Goal: Task Accomplishment & Management: Use online tool/utility

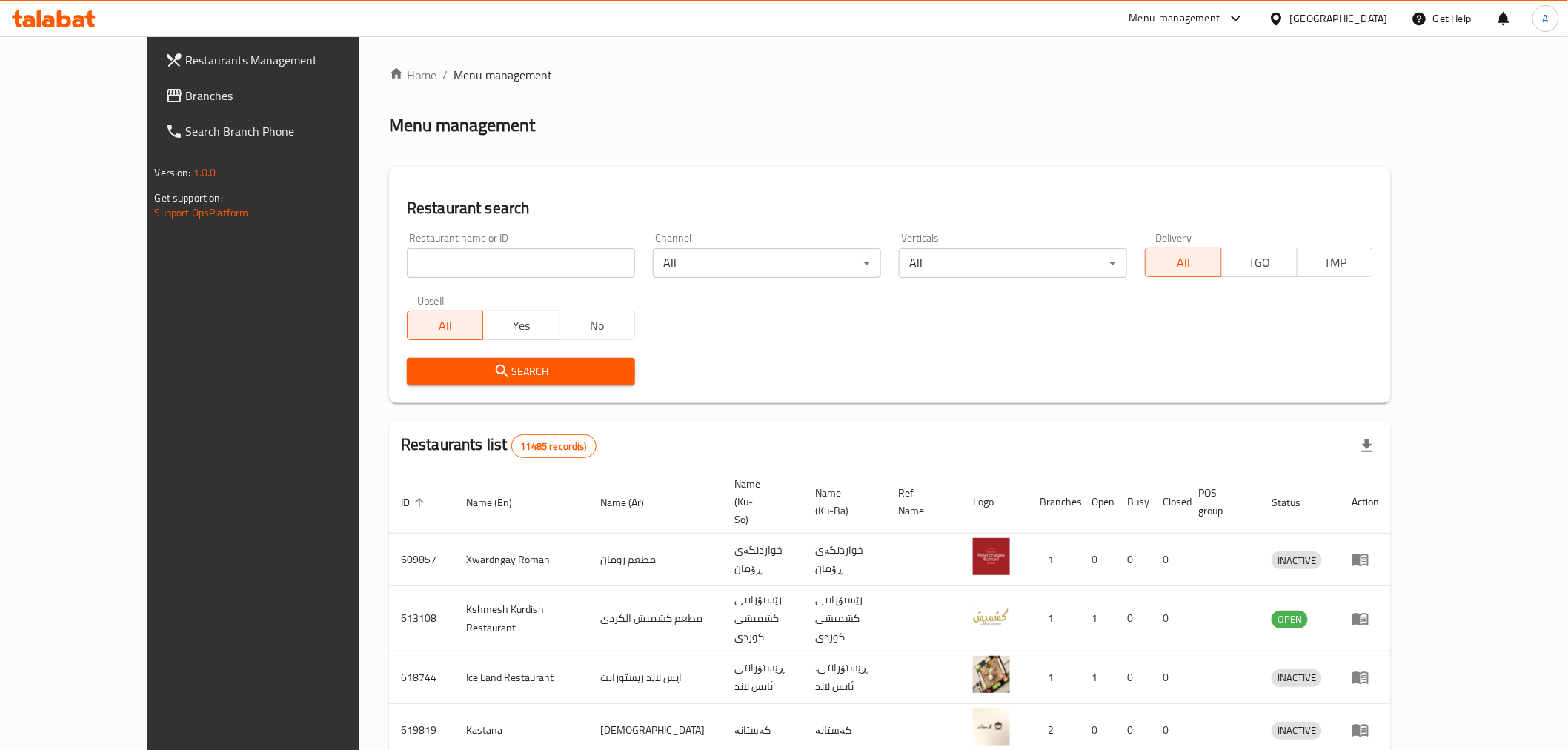
click at [426, 268] on div "Home / Menu management Menu management Restaurant search Restaurant name or ID …" at bounding box center [890, 594] width 1002 height 1057
click at [411, 268] on input "search" at bounding box center [521, 263] width 228 height 30
paste input "683698"
type input "683698"
click button "Search" at bounding box center [521, 371] width 228 height 27
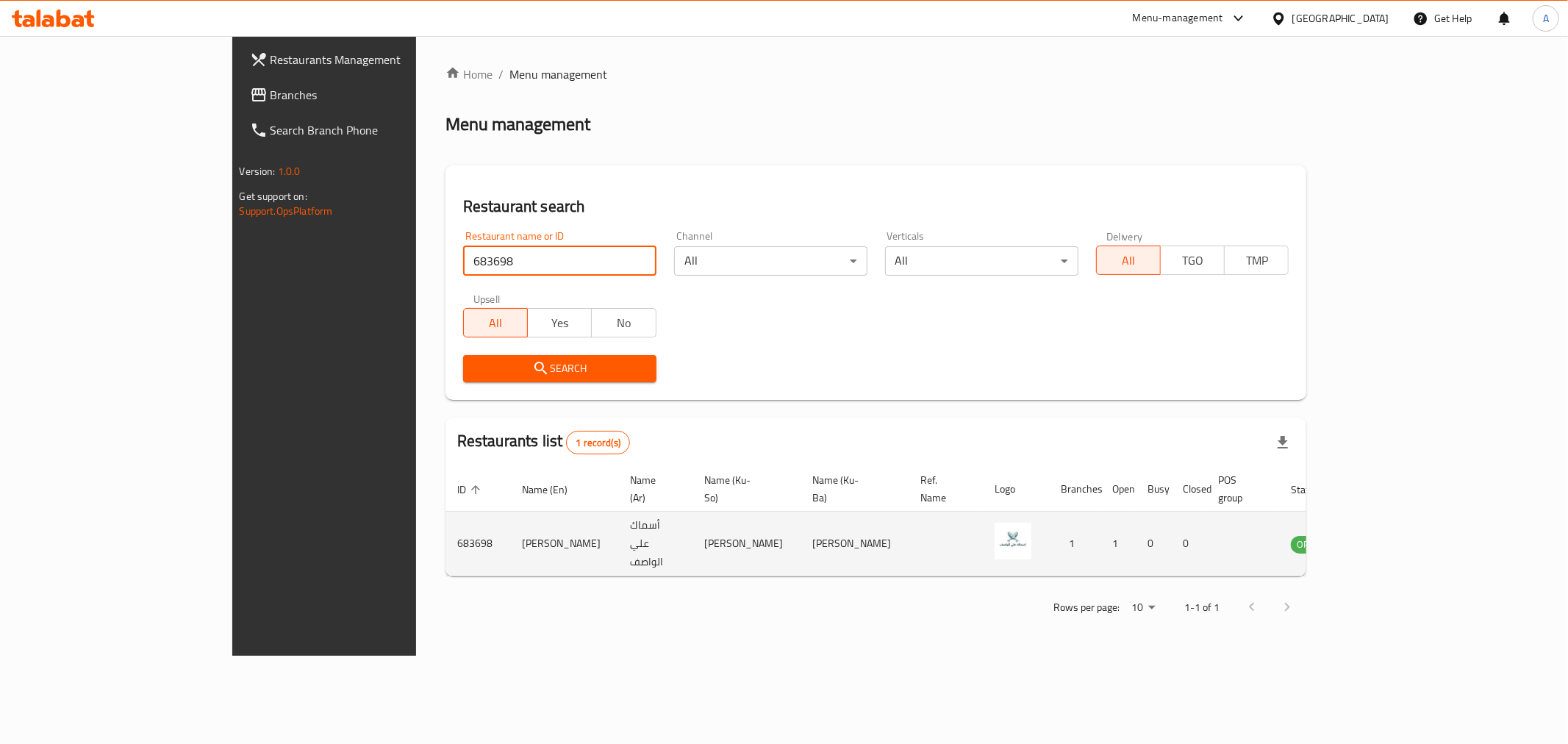
click at [1385, 538] on icon "enhanced table" at bounding box center [1377, 544] width 16 height 13
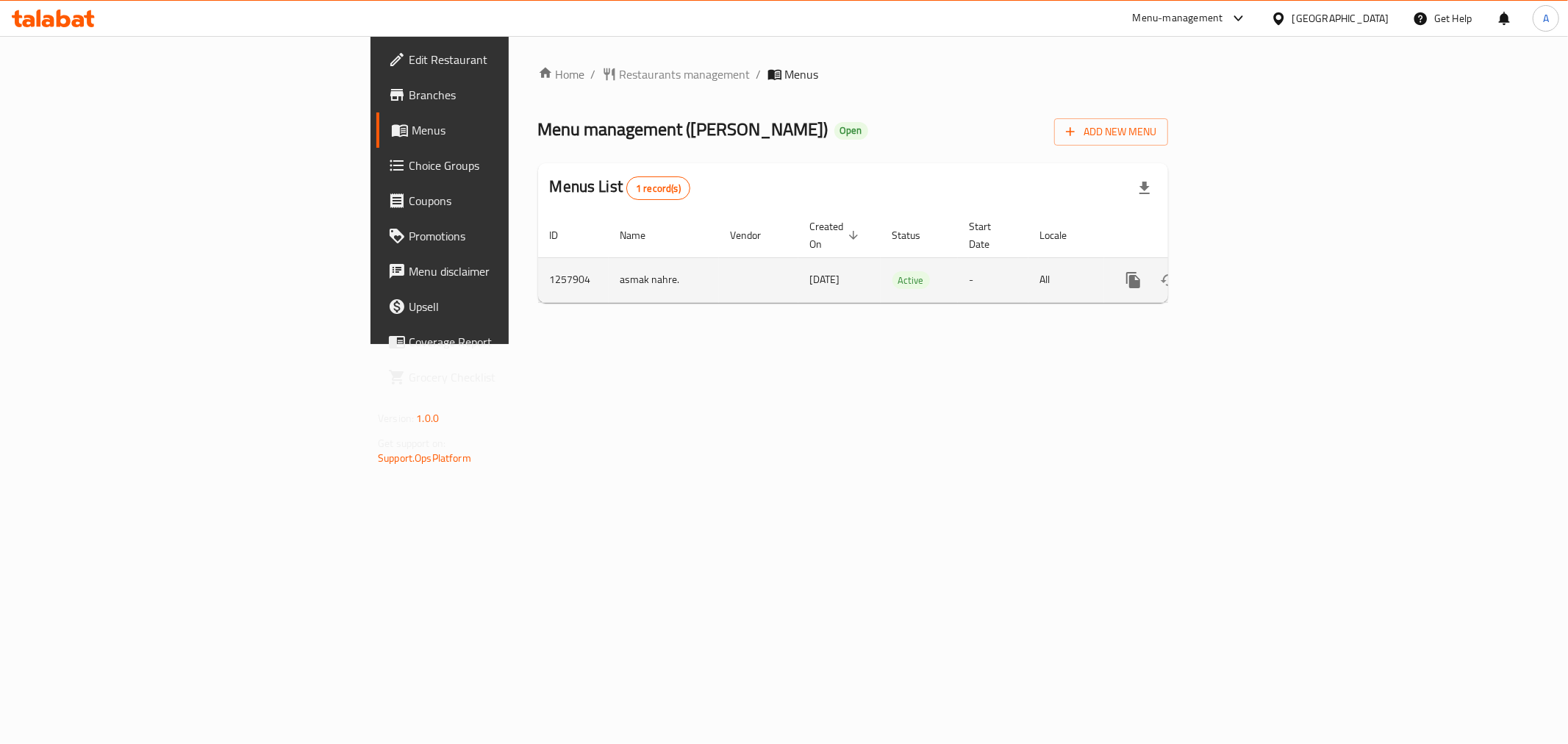
click at [1248, 271] on icon "enhanced table" at bounding box center [1239, 279] width 17 height 17
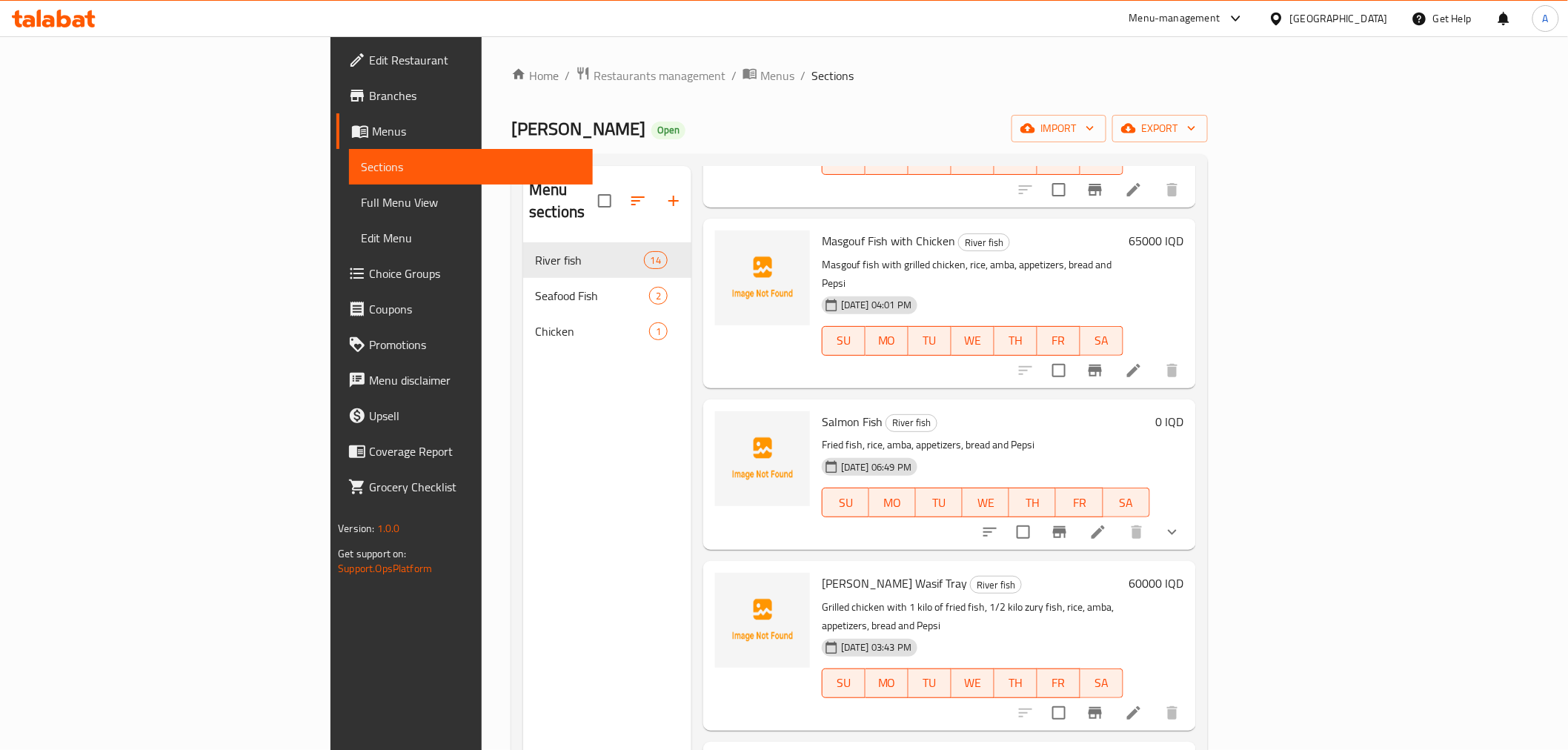
scroll to position [1152, 0]
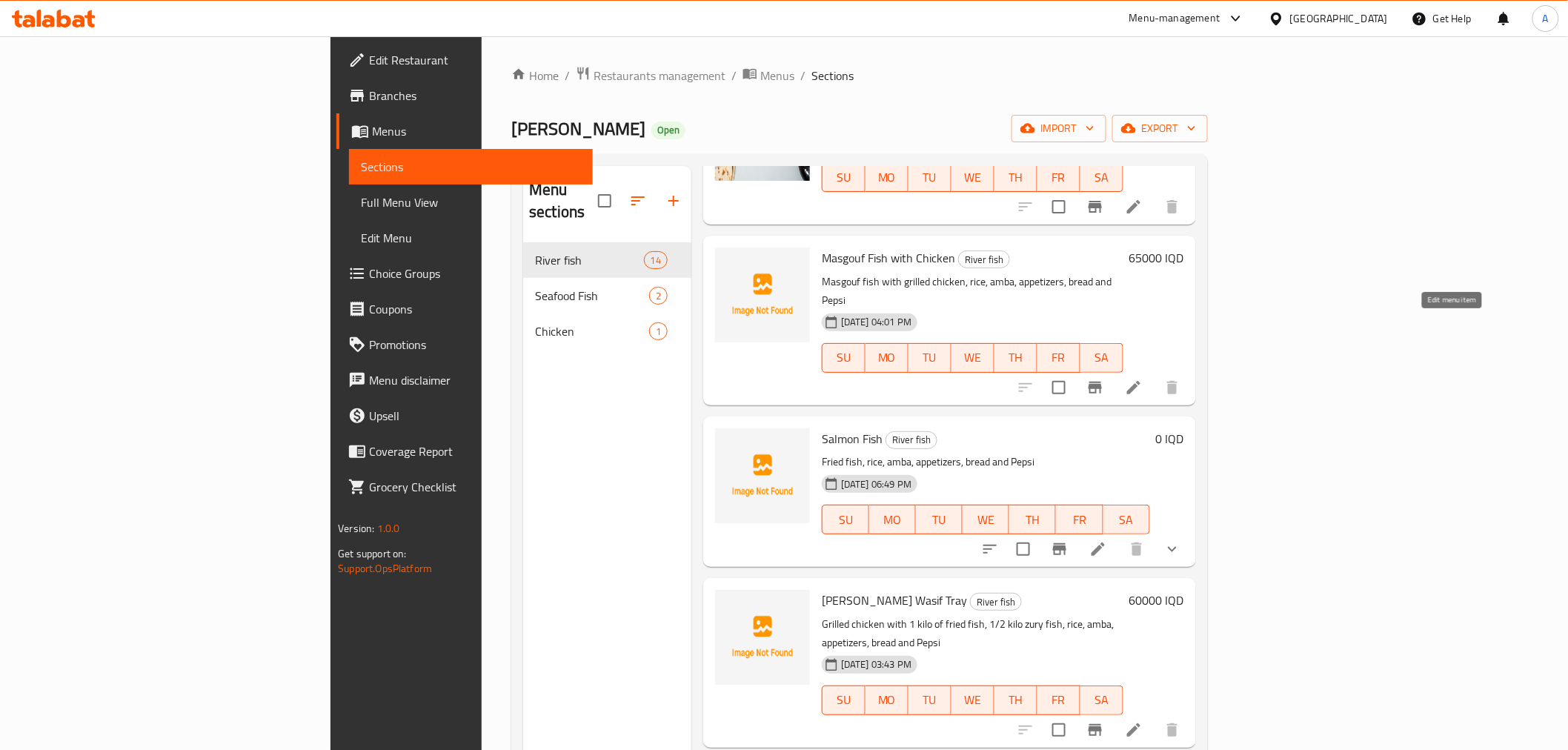
click at [1143, 379] on icon at bounding box center [1134, 387] width 18 height 18
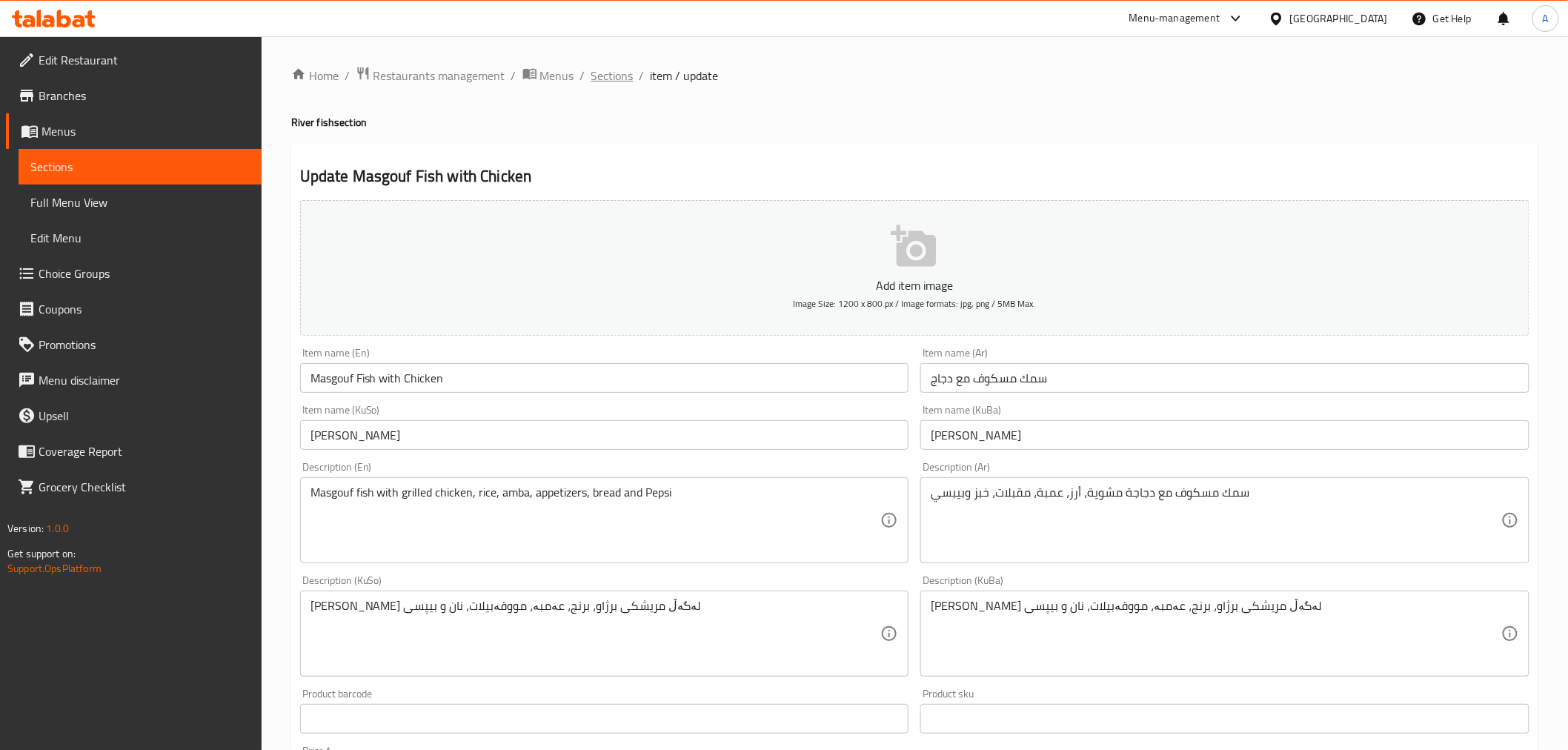
click at [606, 82] on span "Sections" at bounding box center [612, 75] width 42 height 18
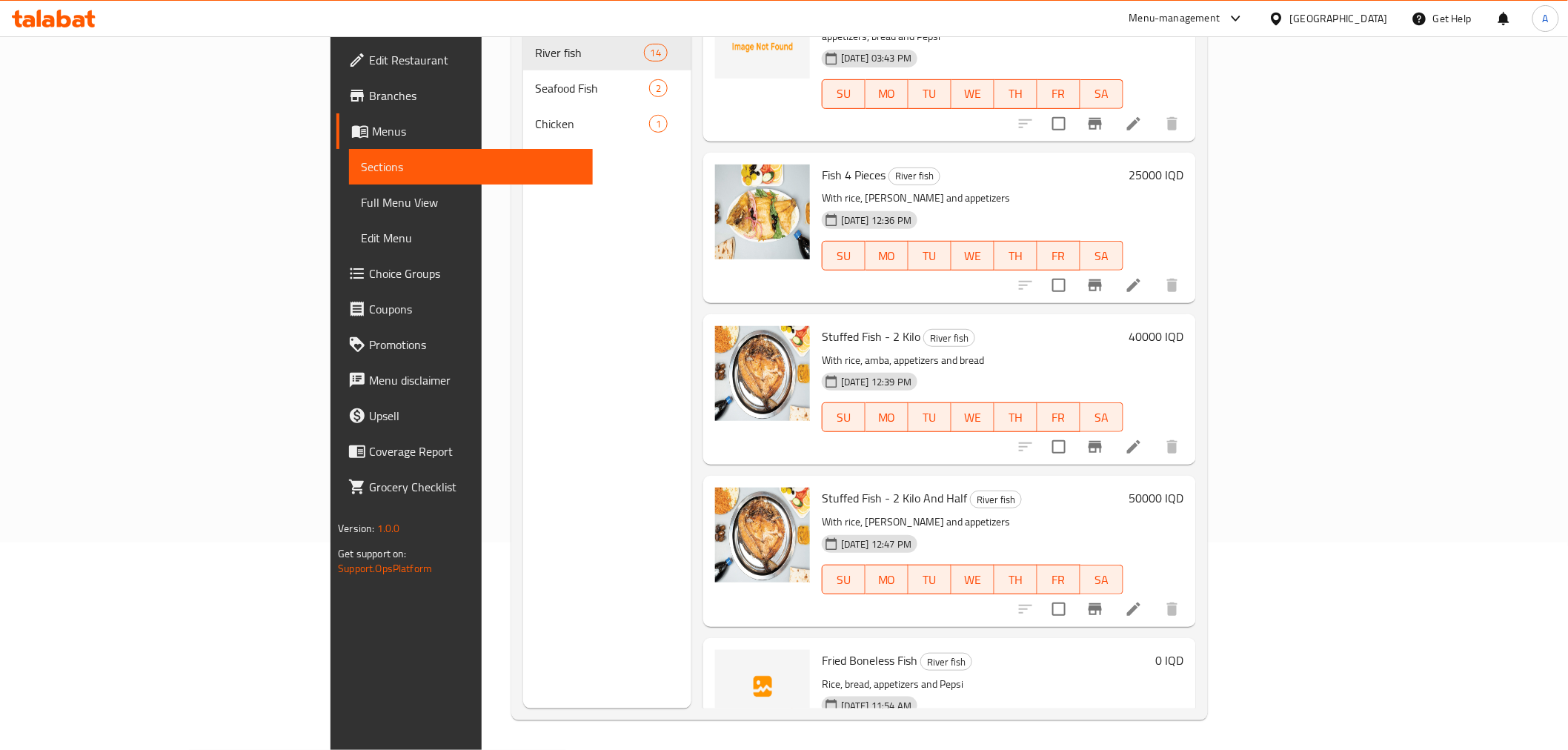
scroll to position [1551, 0]
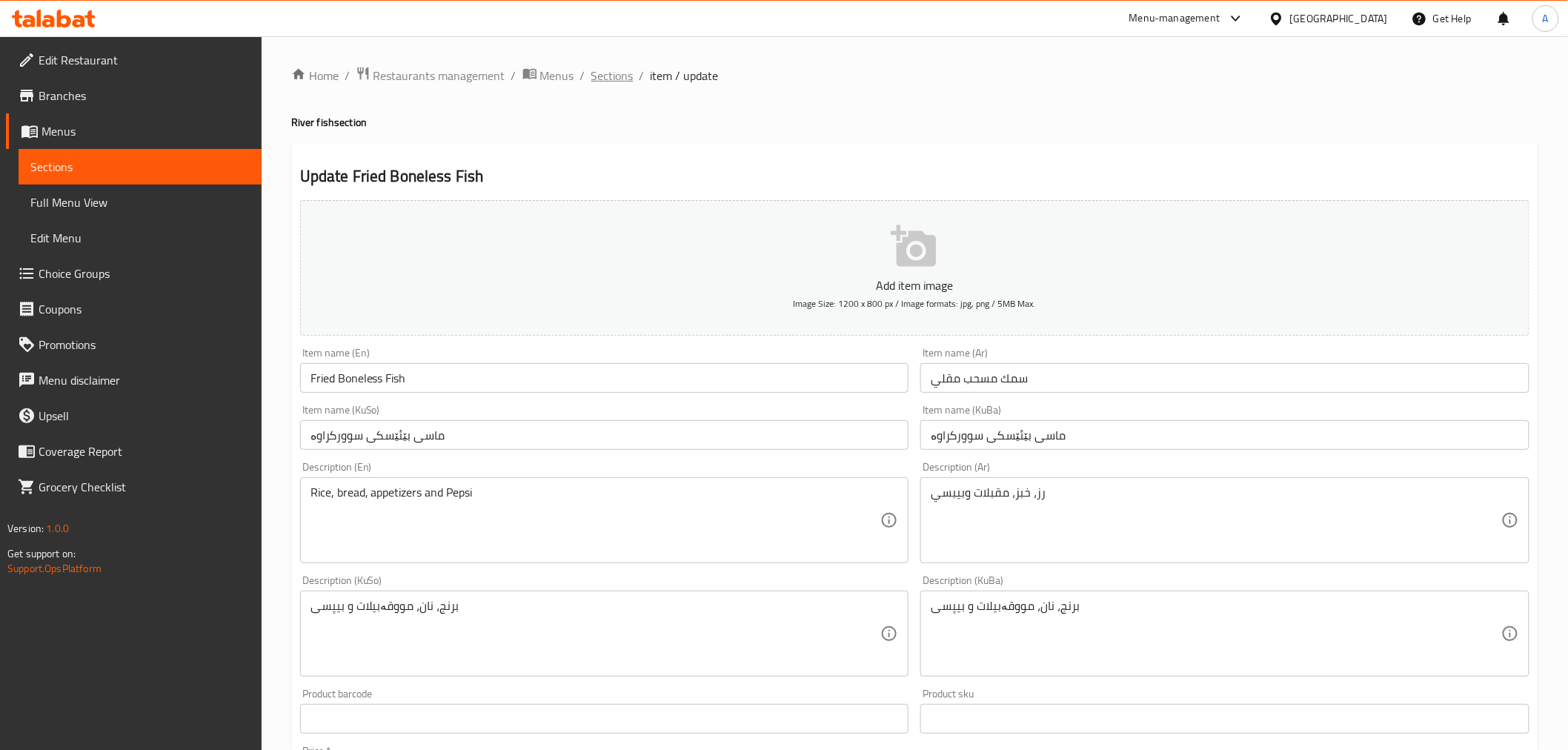
click at [611, 70] on span "Sections" at bounding box center [612, 75] width 42 height 18
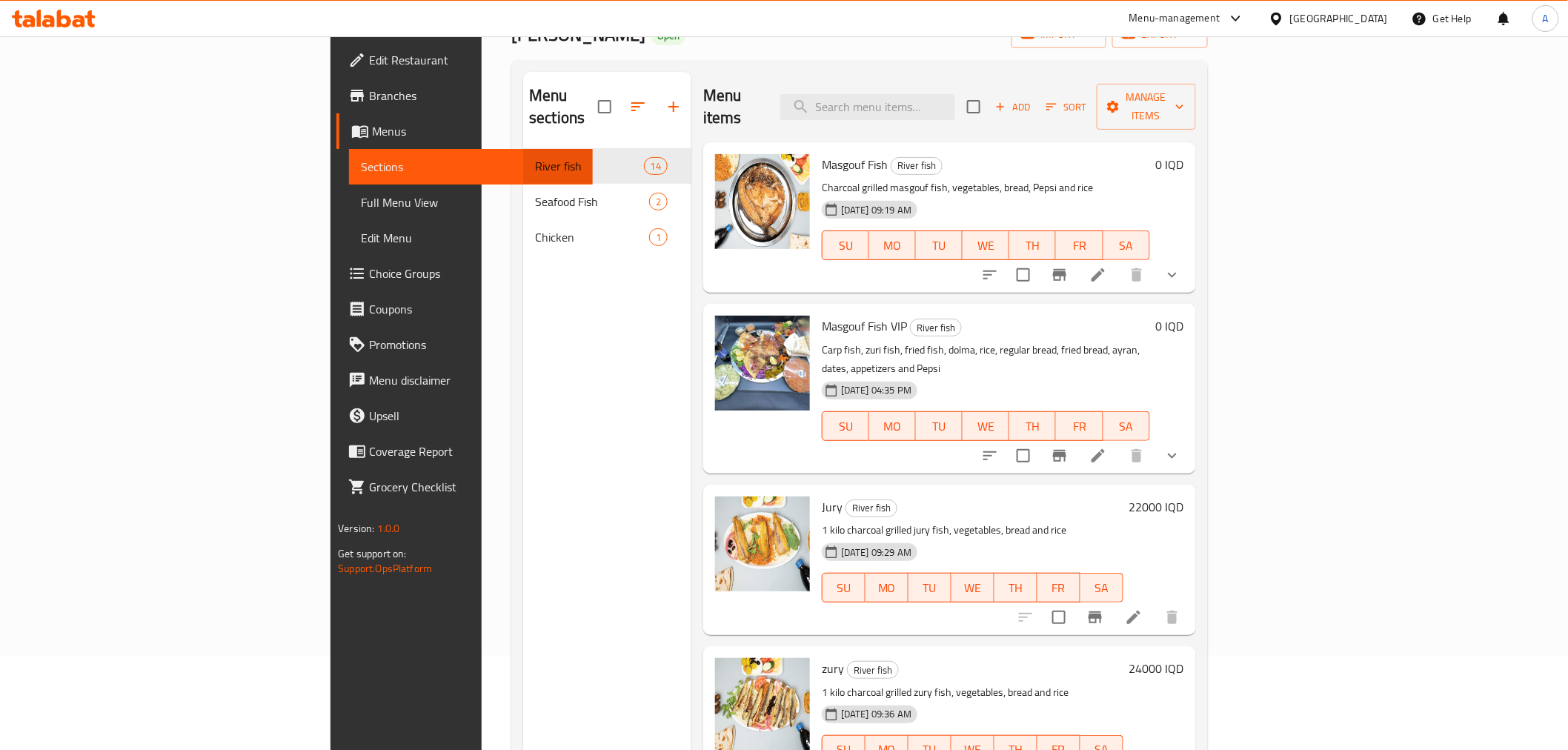
scroll to position [42, 0]
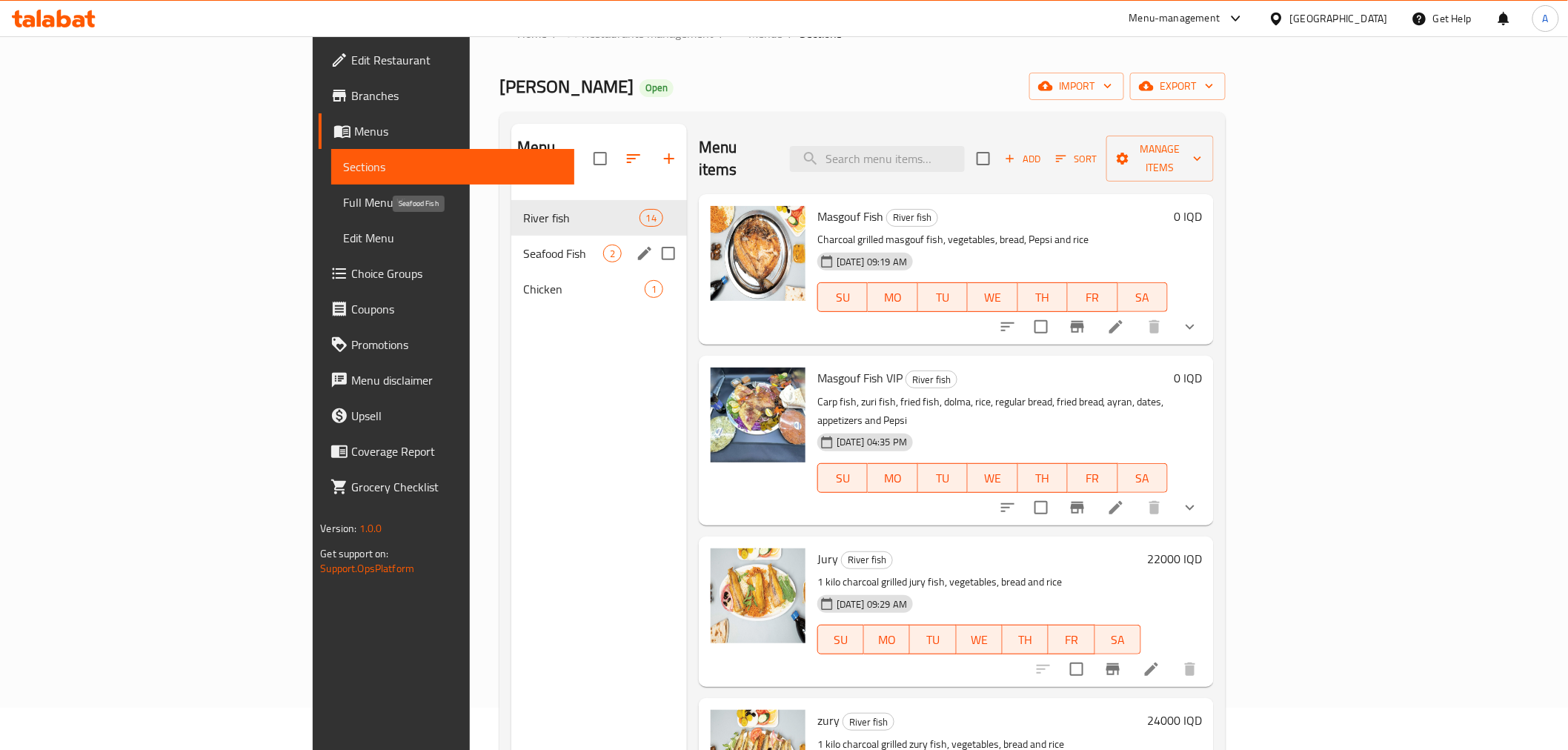
click at [523, 244] on span "Seafood Fish" at bounding box center [563, 253] width 80 height 18
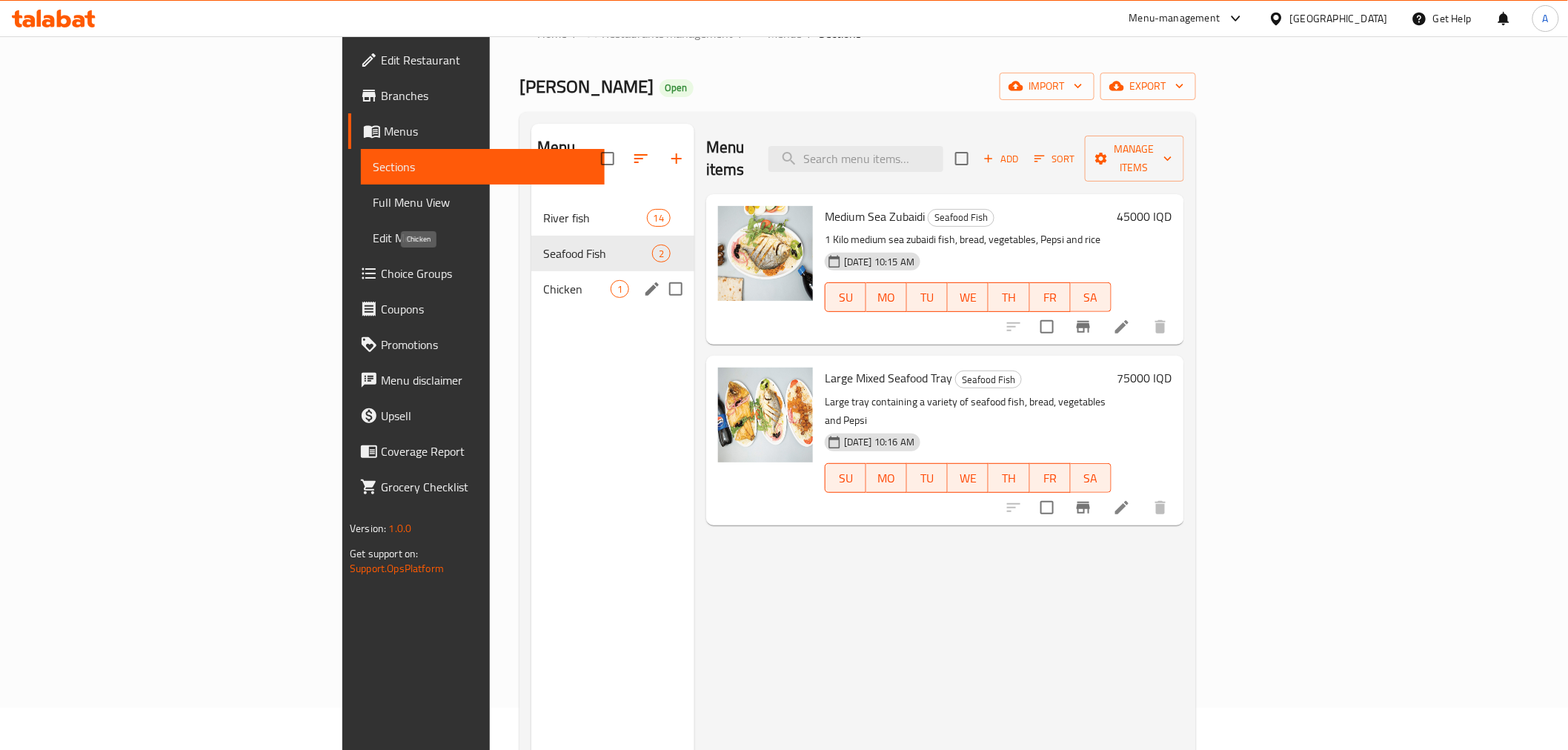
click at [543, 280] on span "Chicken" at bounding box center [577, 289] width 67 height 18
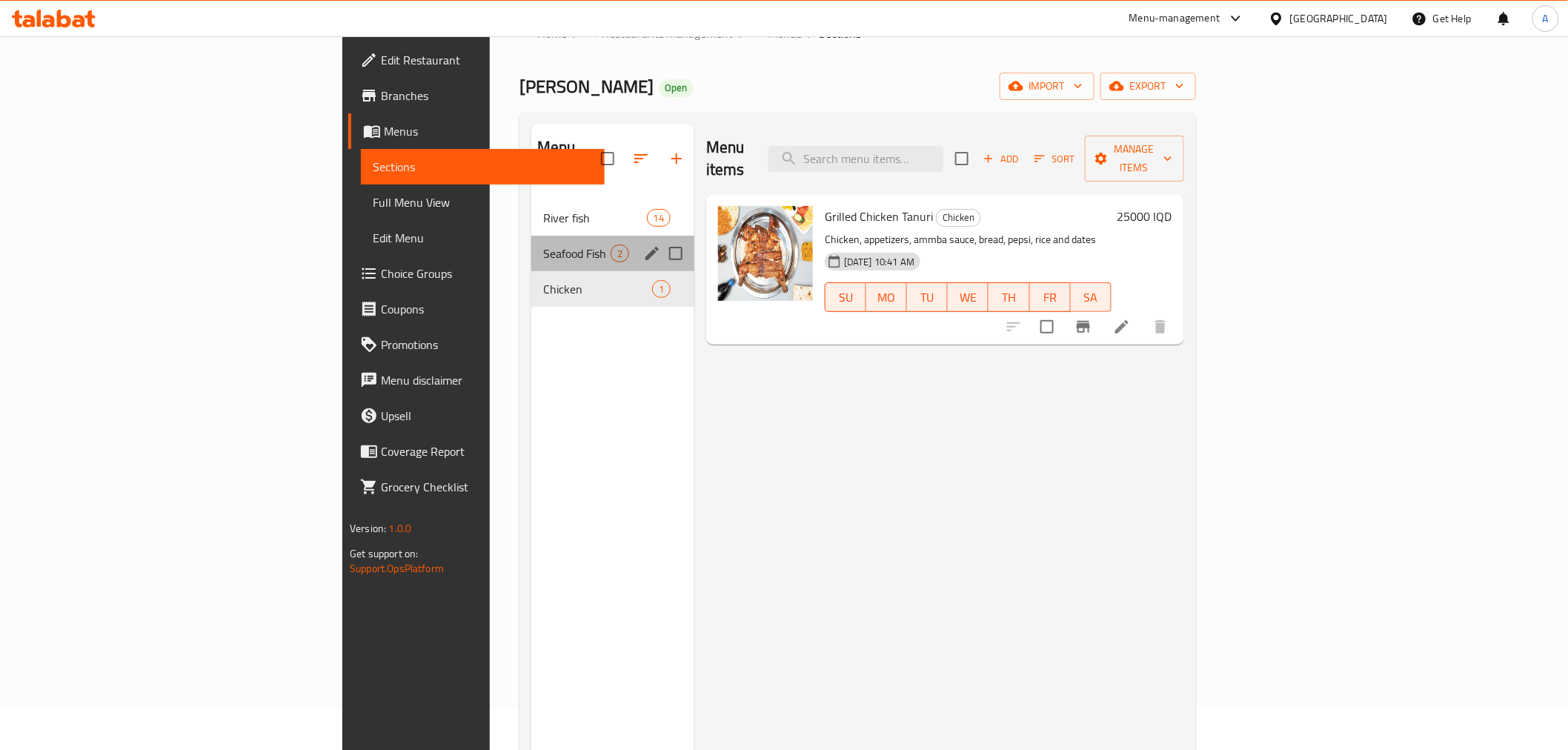
click at [532, 235] on div "Seafood Fish 2" at bounding box center [613, 253] width 163 height 35
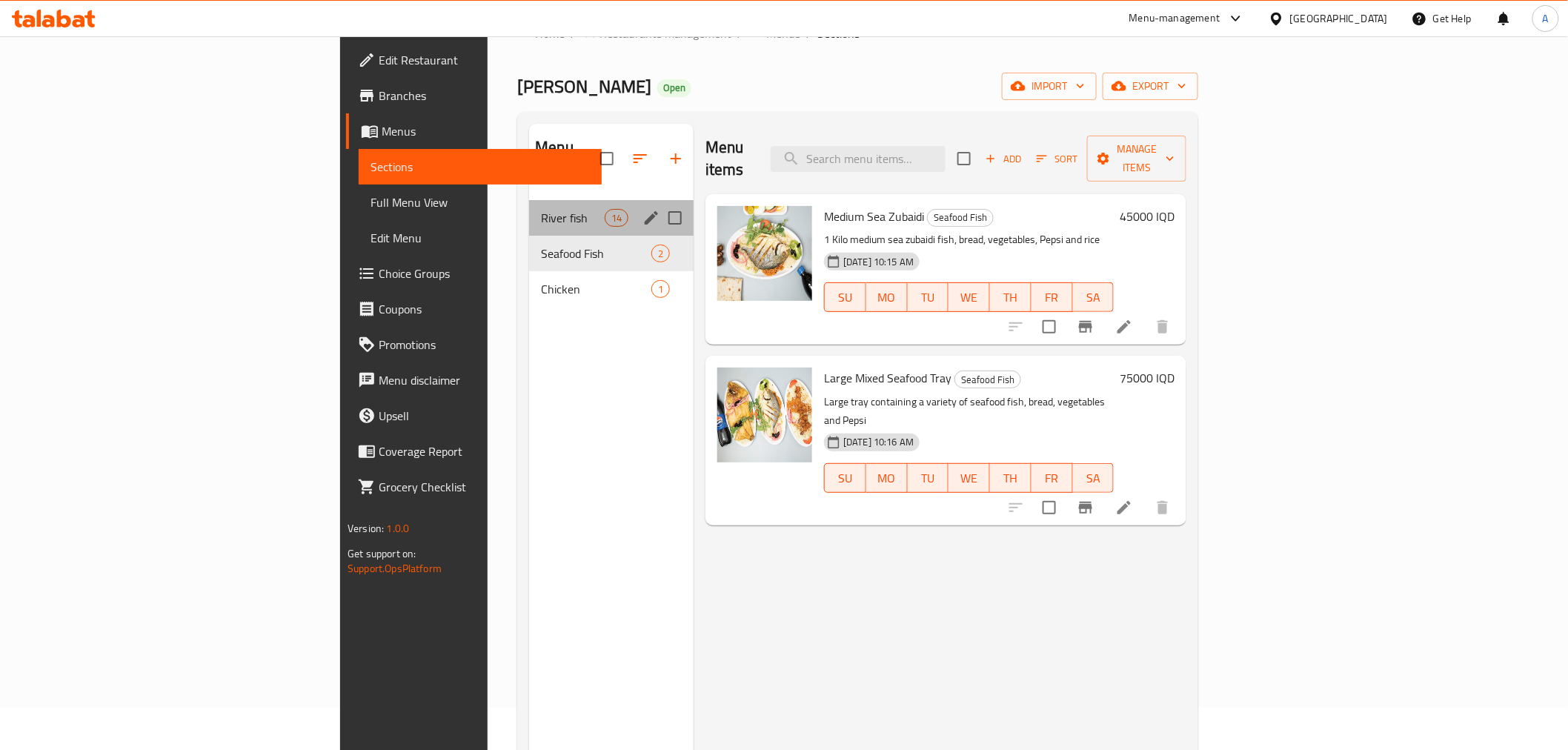
click at [529, 200] on div "River fish 14" at bounding box center [611, 218] width 164 height 35
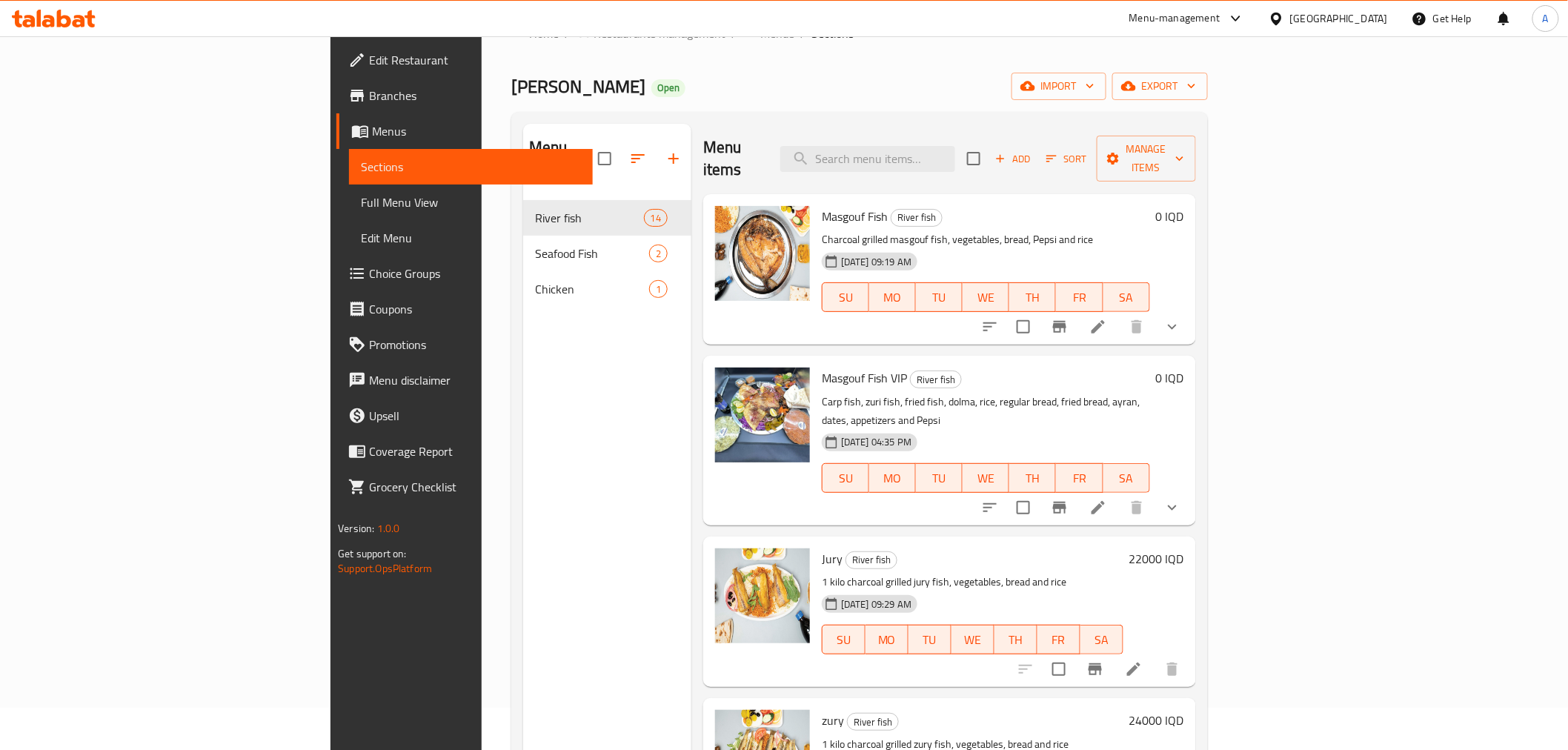
click at [636, 84] on div "[PERSON_NAME] Al Wasif Open import export" at bounding box center [859, 86] width 696 height 27
click at [641, 74] on div "[PERSON_NAME] Al Wasif Open import export" at bounding box center [859, 86] width 696 height 27
click at [589, 112] on div "Menu sections River fish 14 Seafood Fish 2 Chicken 1 Menu items Add Sort Manage…" at bounding box center [859, 499] width 696 height 773
click at [598, 117] on div "Menu sections River fish 14 Seafood Fish 2 Chicken 1 Menu items Add Sort Manage…" at bounding box center [859, 499] width 696 height 773
click at [590, 122] on div "Menu sections River fish 14 Seafood Fish 2 Chicken 1 Menu items Add Sort Manage…" at bounding box center [859, 499] width 696 height 773
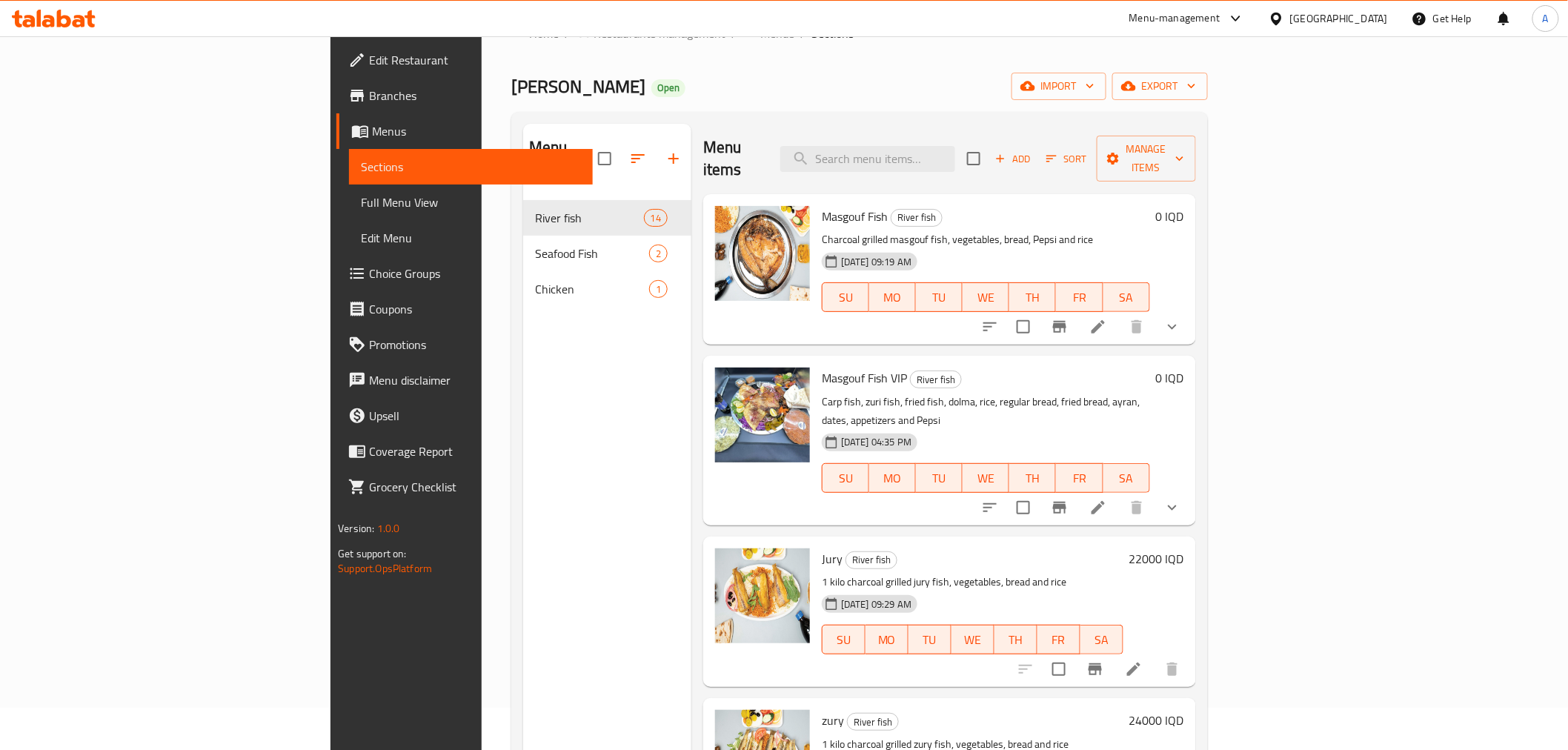
click at [523, 351] on div "Menu sections River fish 14 Seafood Fish 2 Chicken 1" at bounding box center [607, 499] width 168 height 750
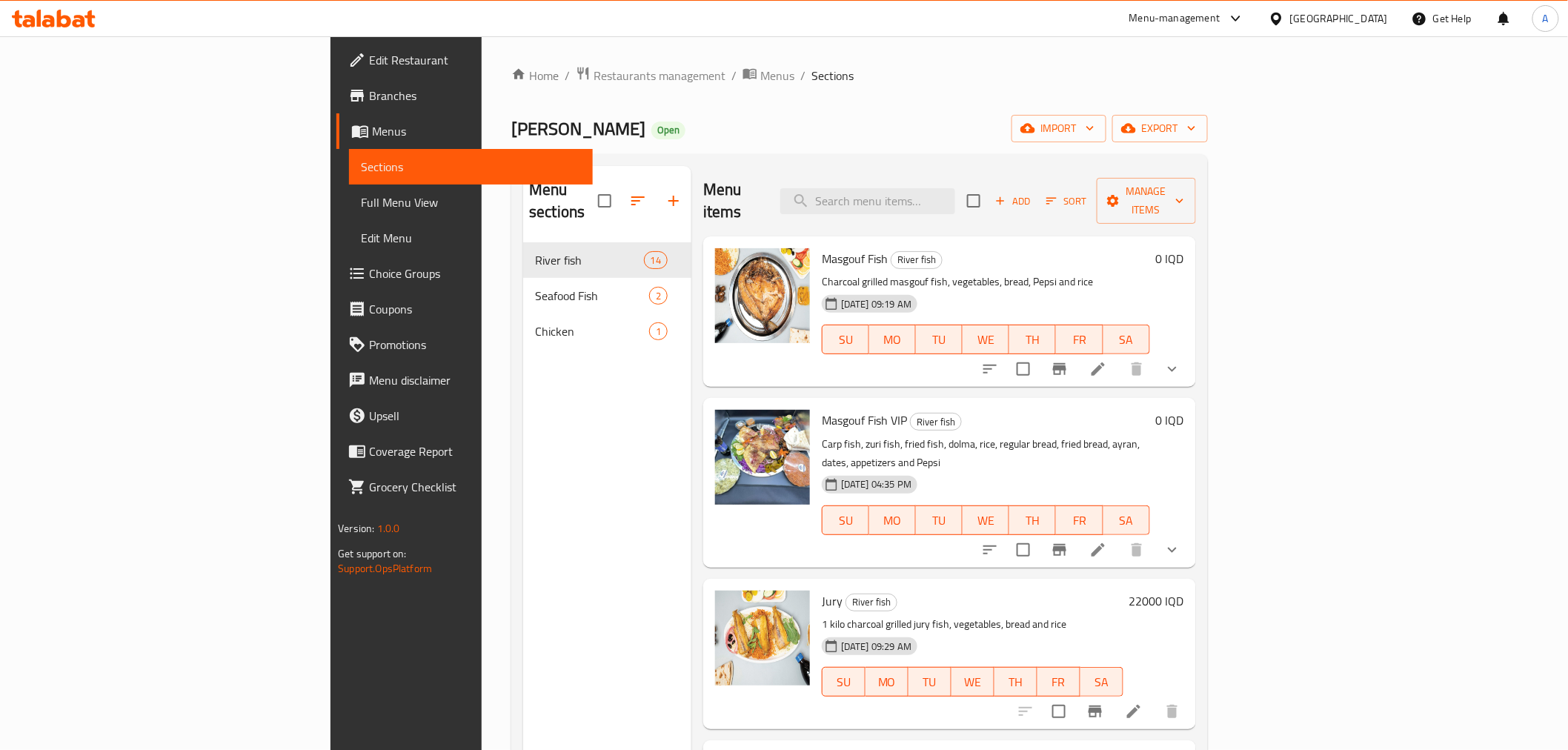
scroll to position [82, 0]
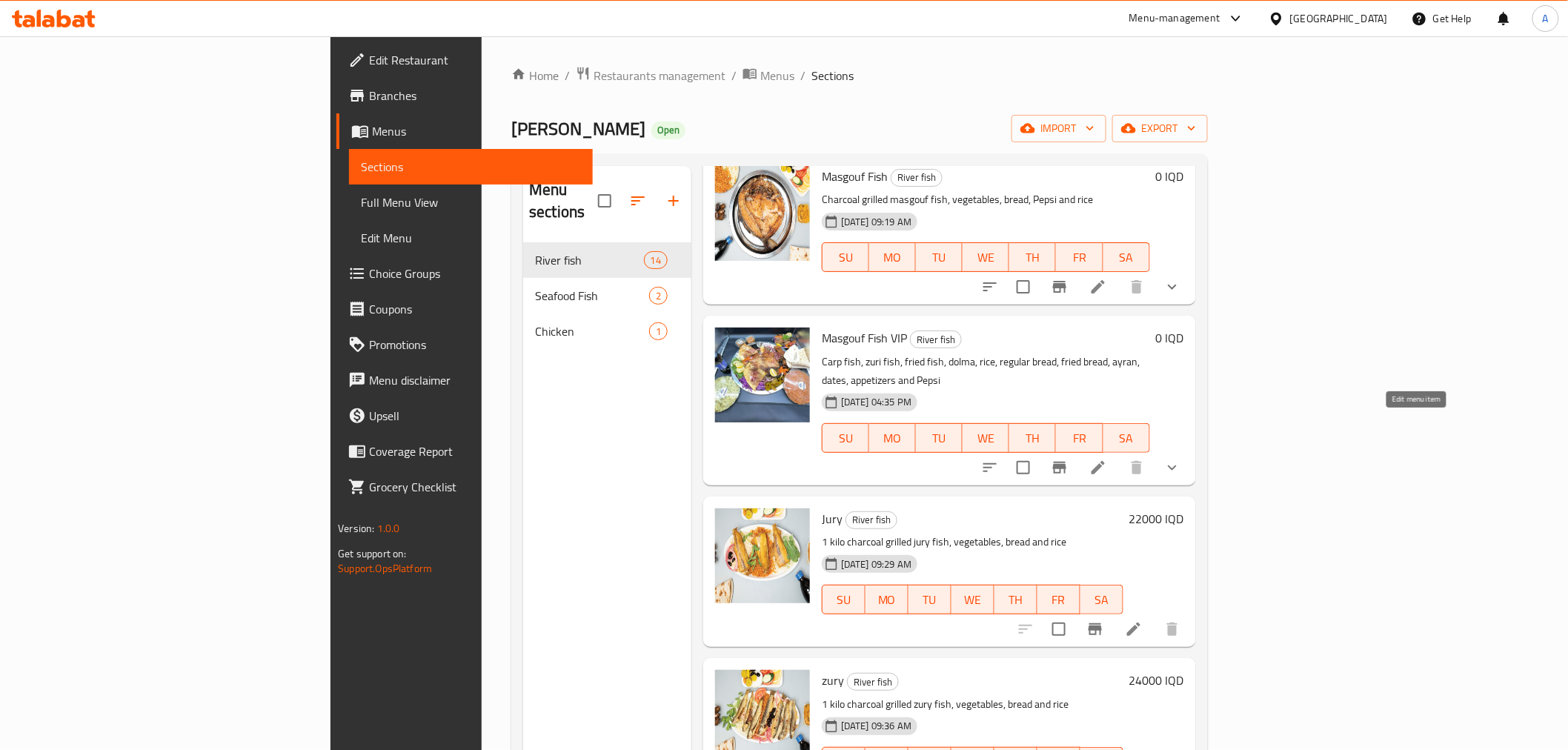
click at [1108, 459] on icon at bounding box center [1098, 467] width 18 height 18
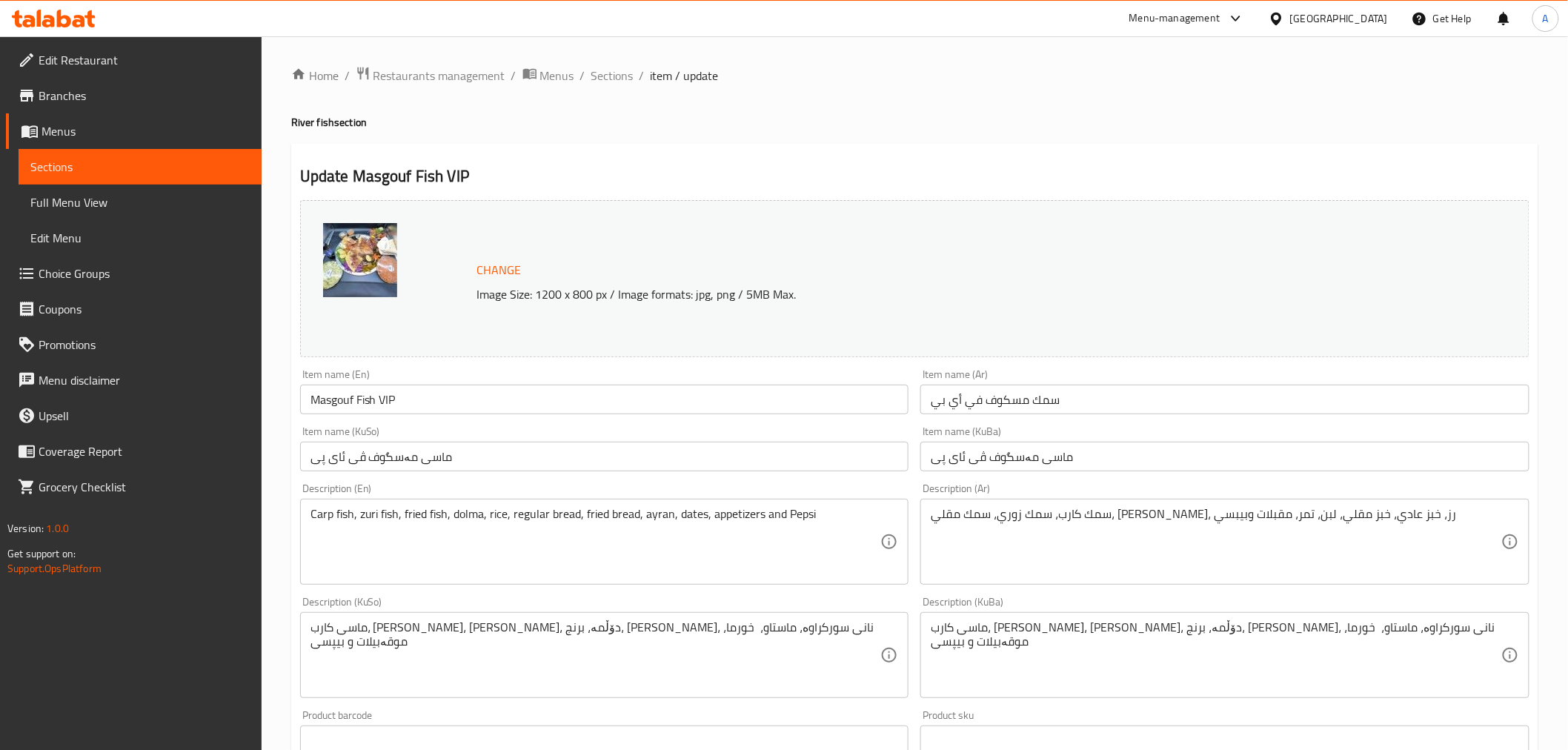
click at [979, 403] on input "سمك مسكوف في أي بي" at bounding box center [1224, 399] width 609 height 30
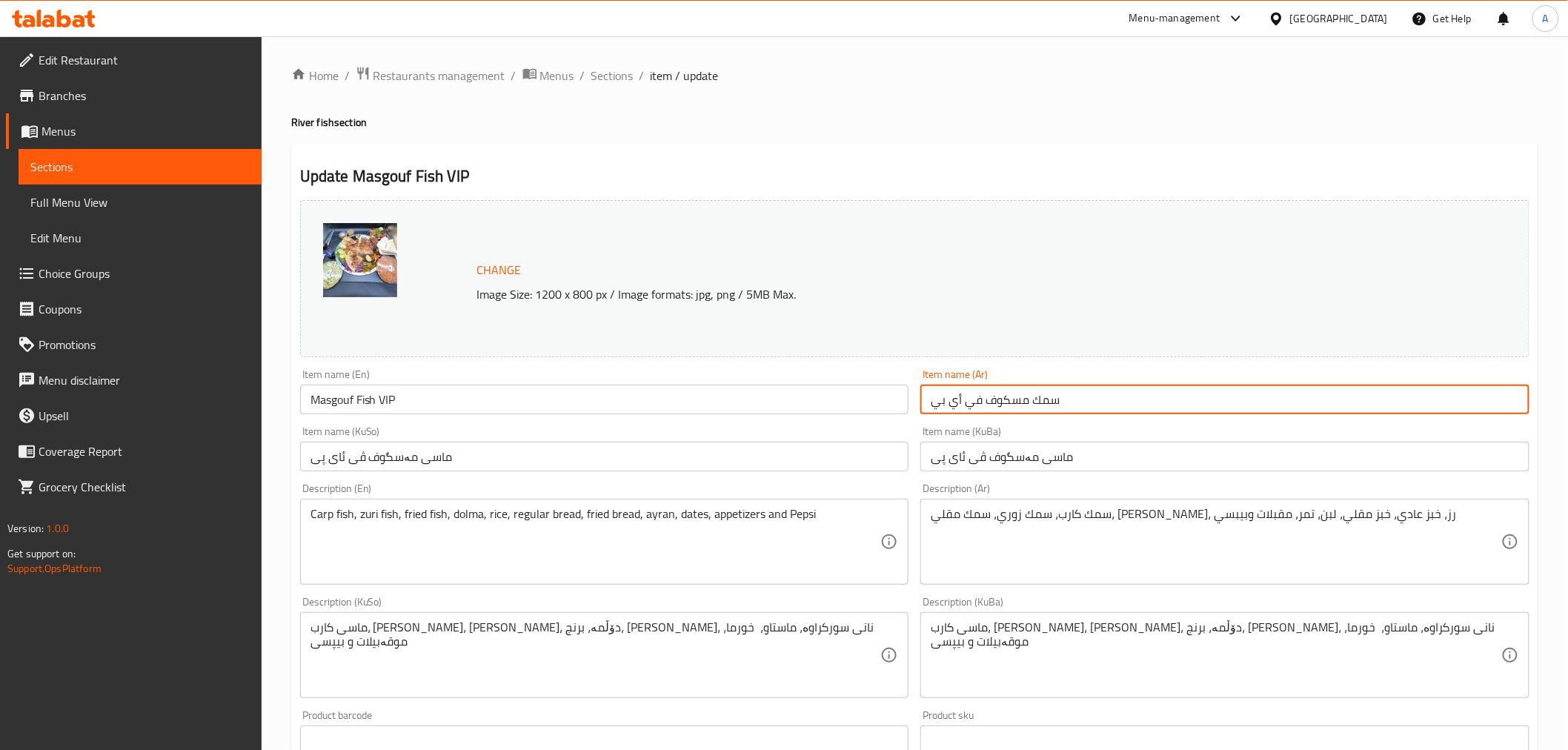
click at [979, 403] on input "سمك مسكوف في أي بي" at bounding box center [1224, 399] width 609 height 30
click at [608, 86] on div "Home / Restaurants management / Menus / Sections / item / update River fish sec…" at bounding box center [915, 667] width 1247 height 1203
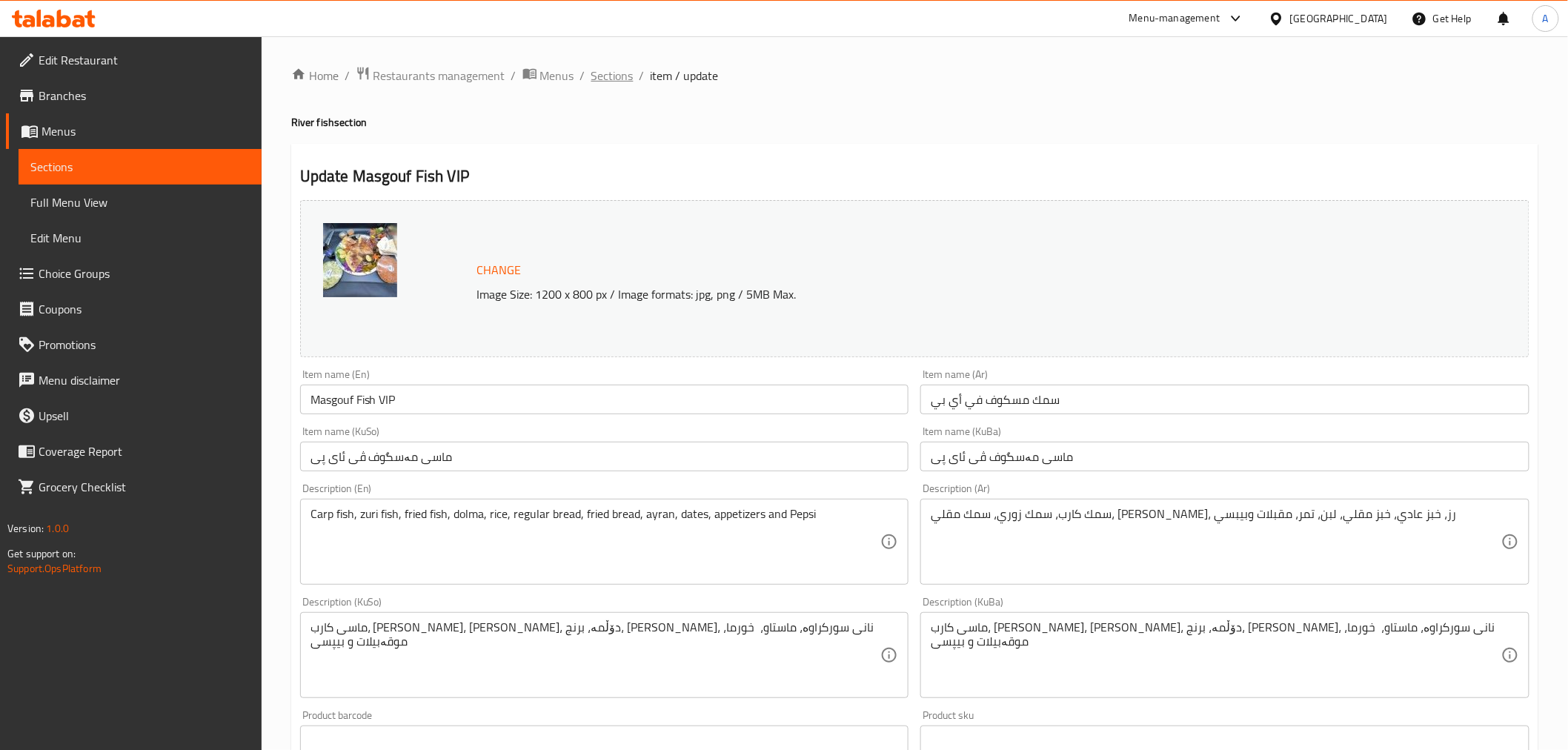
click at [617, 73] on span "Sections" at bounding box center [612, 75] width 42 height 18
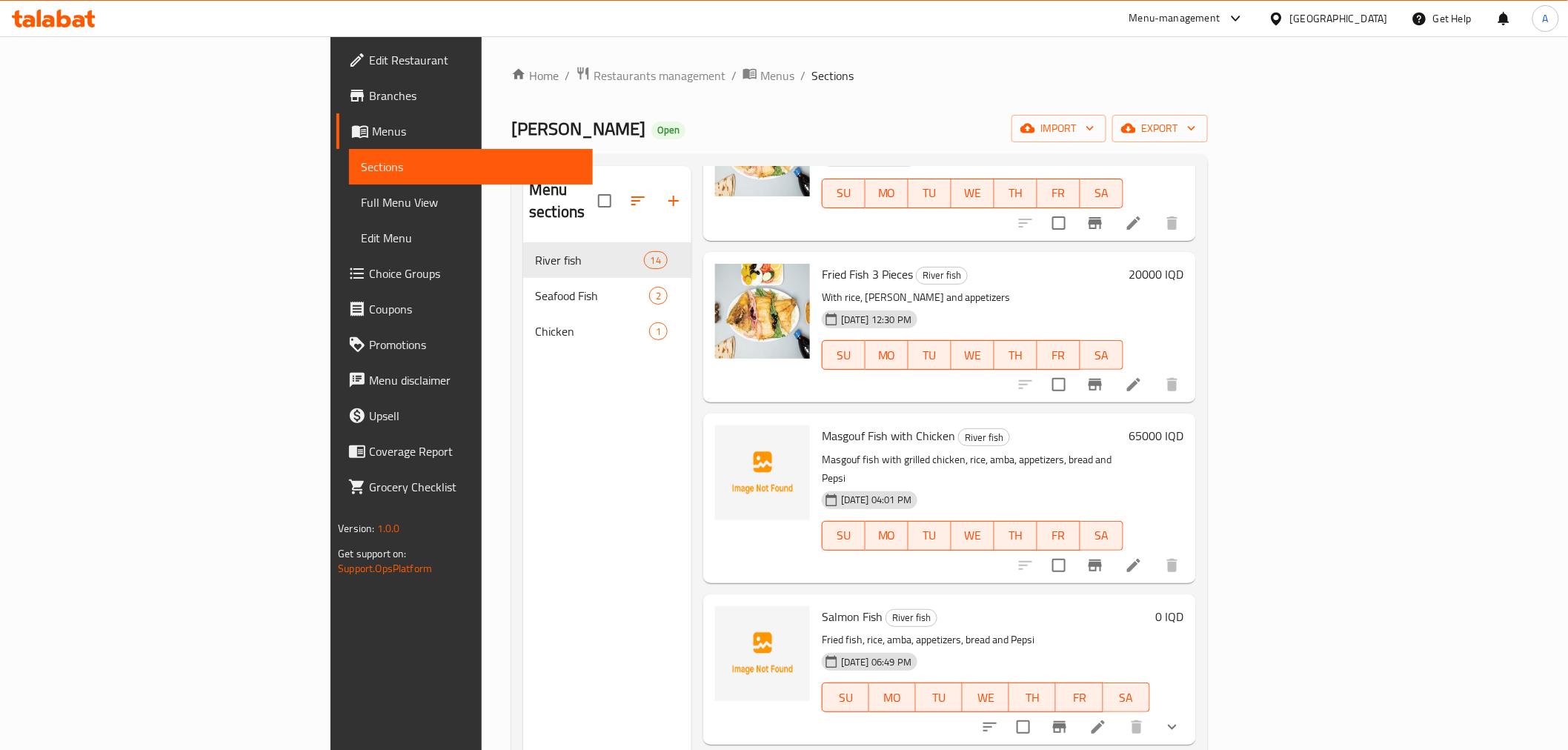
scroll to position [1152, 0]
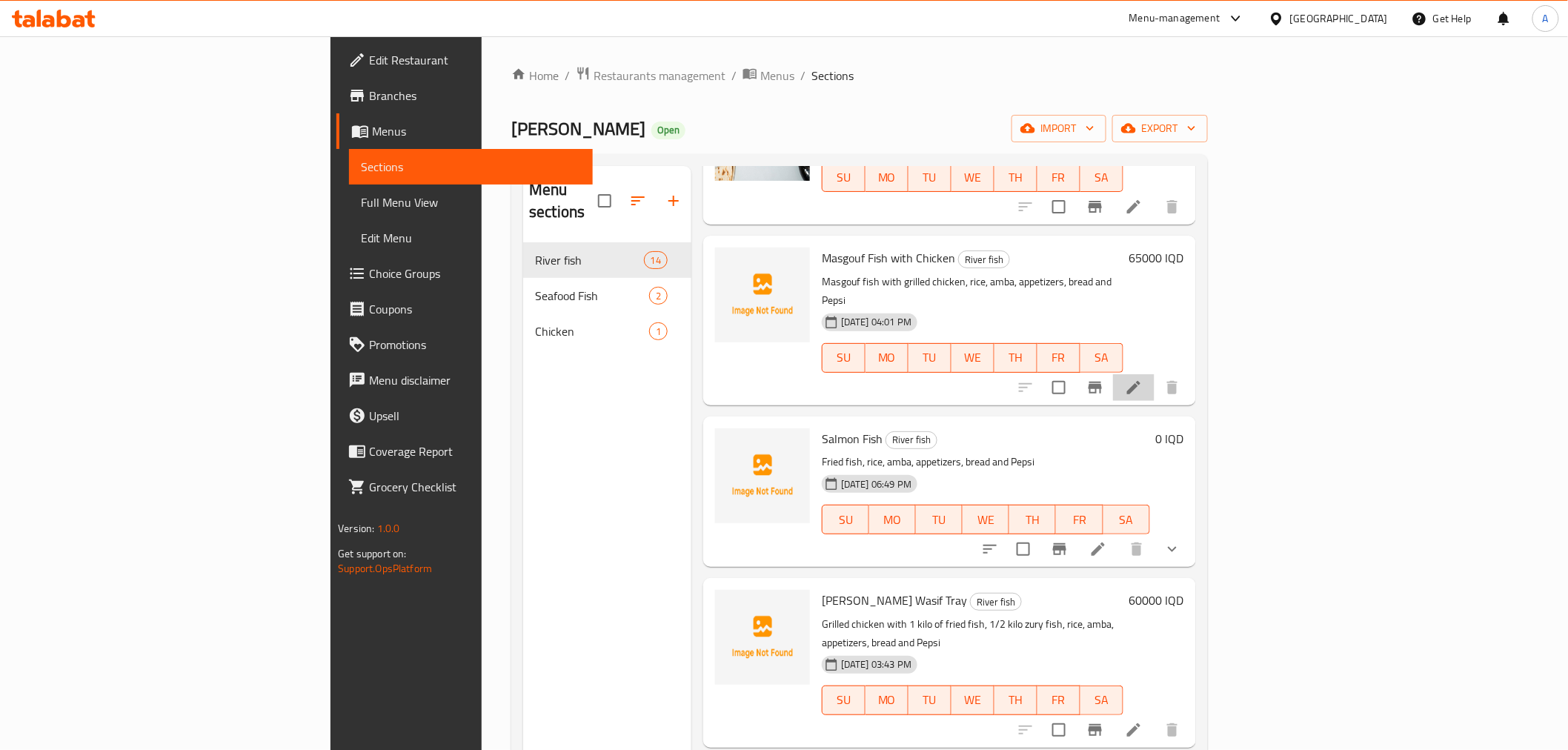
click at [1155, 374] on li at bounding box center [1134, 387] width 42 height 26
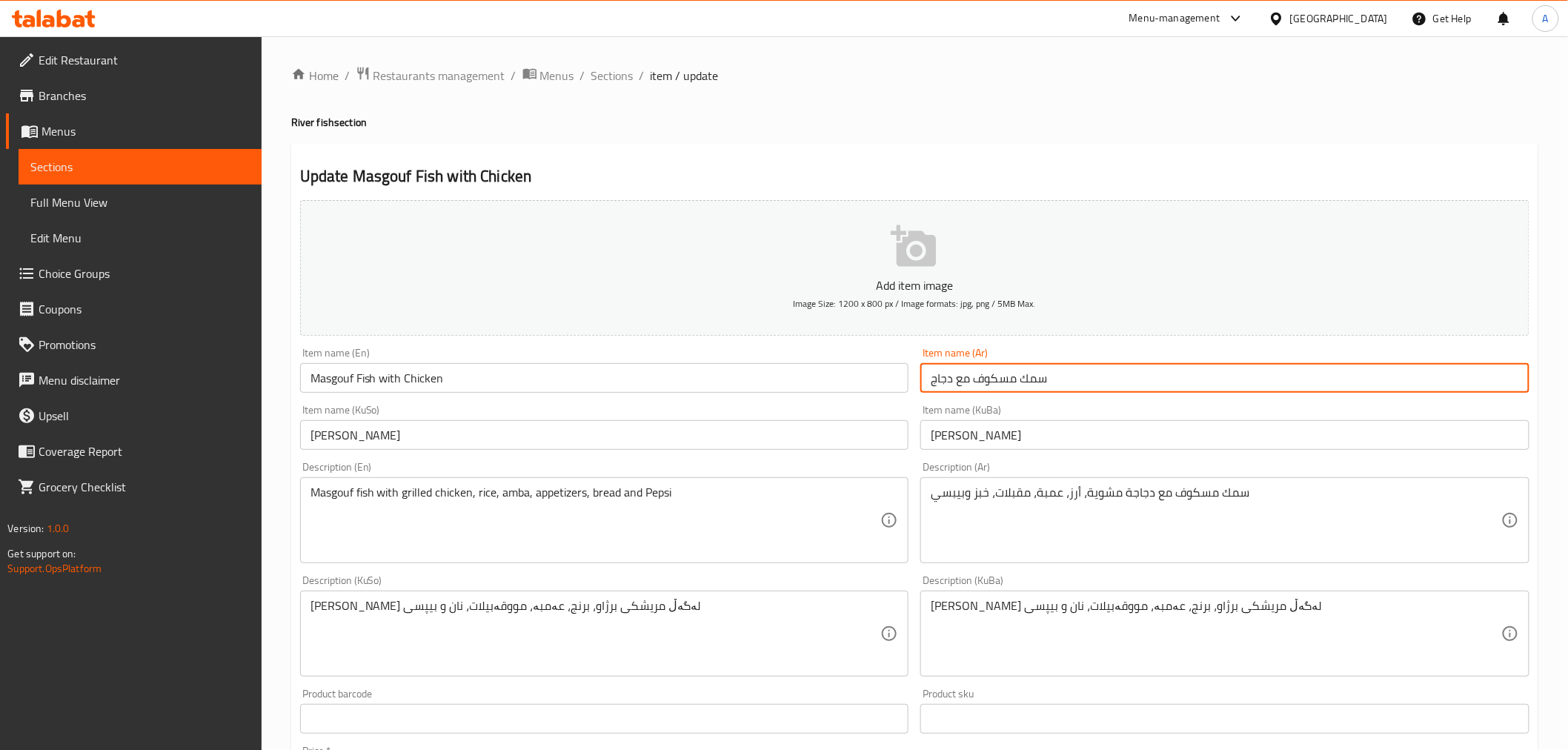
click at [1027, 379] on input "سمك مسكوف مع دجاج" at bounding box center [1224, 377] width 609 height 30
click at [606, 74] on span "Sections" at bounding box center [612, 75] width 42 height 18
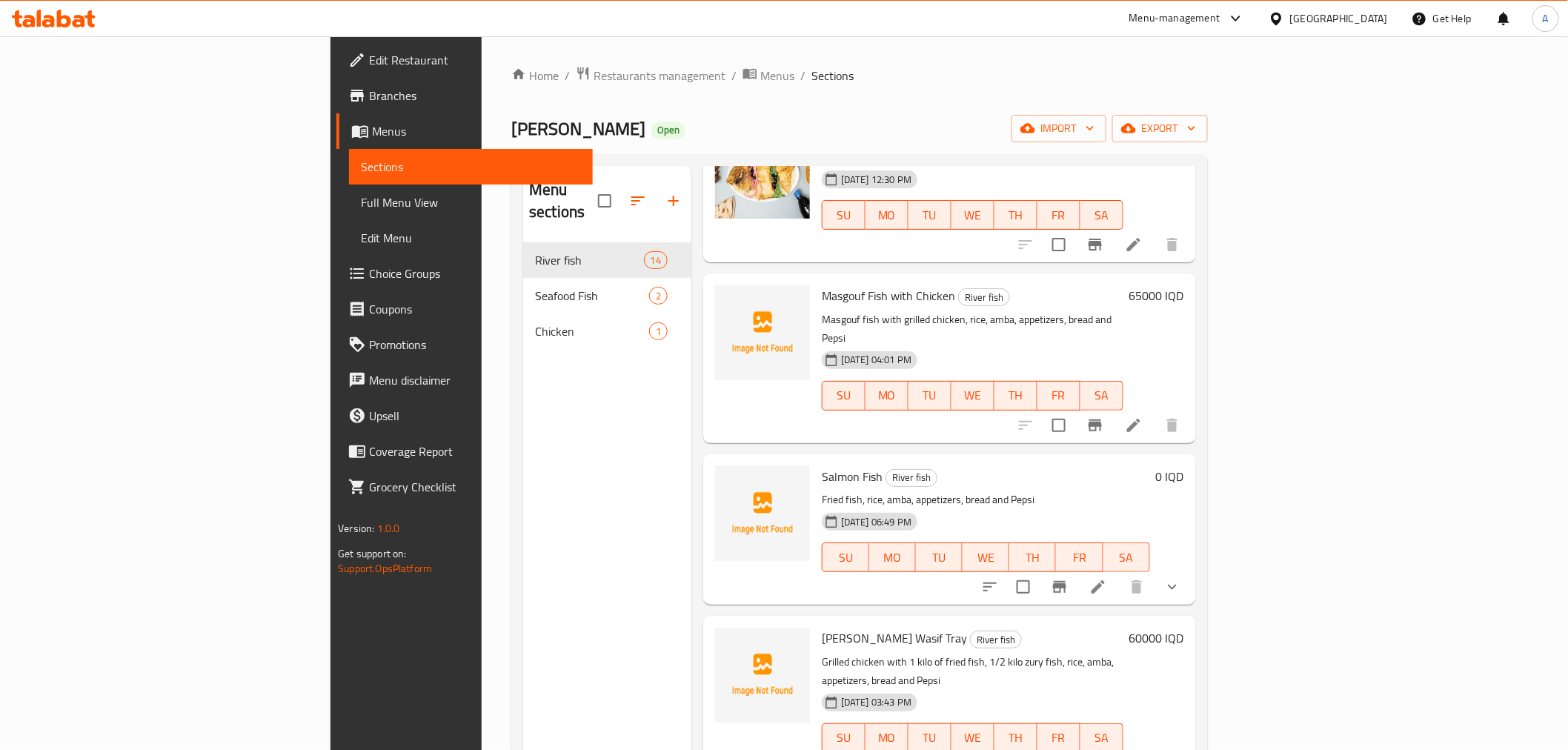
scroll to position [1152, 0]
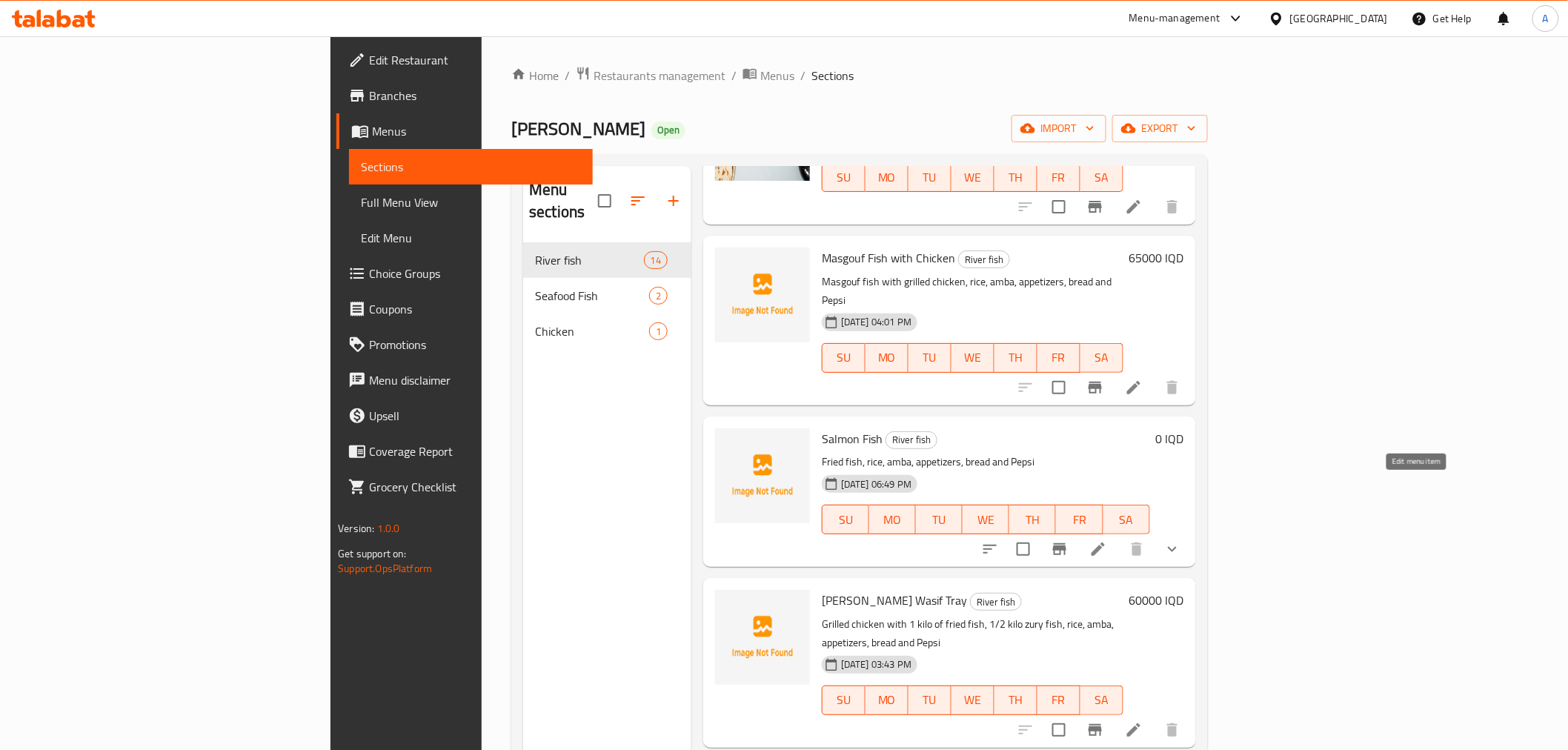
click at [1108, 540] on icon at bounding box center [1098, 549] width 18 height 18
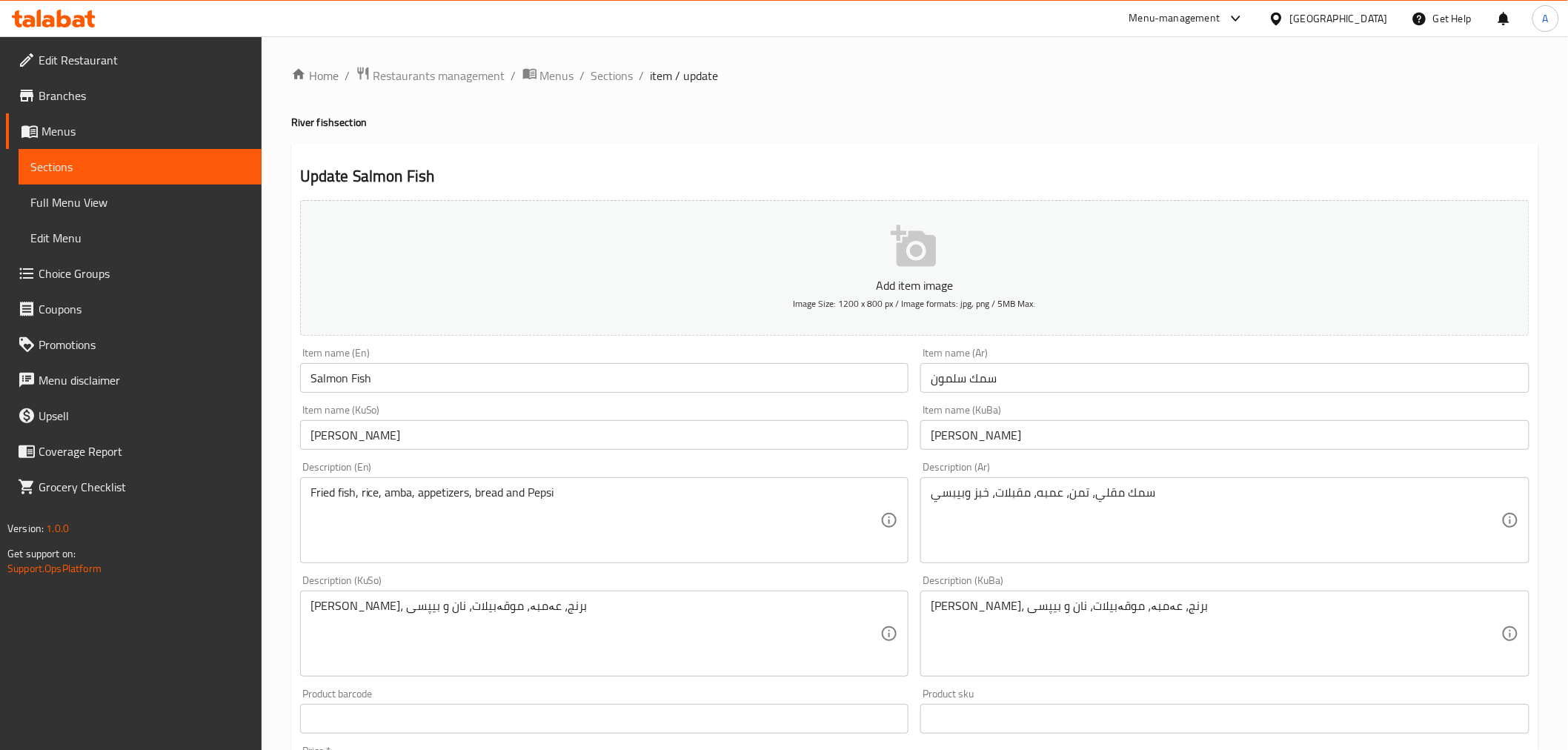
click at [1018, 387] on input "سمك سلمون" at bounding box center [1224, 377] width 609 height 30
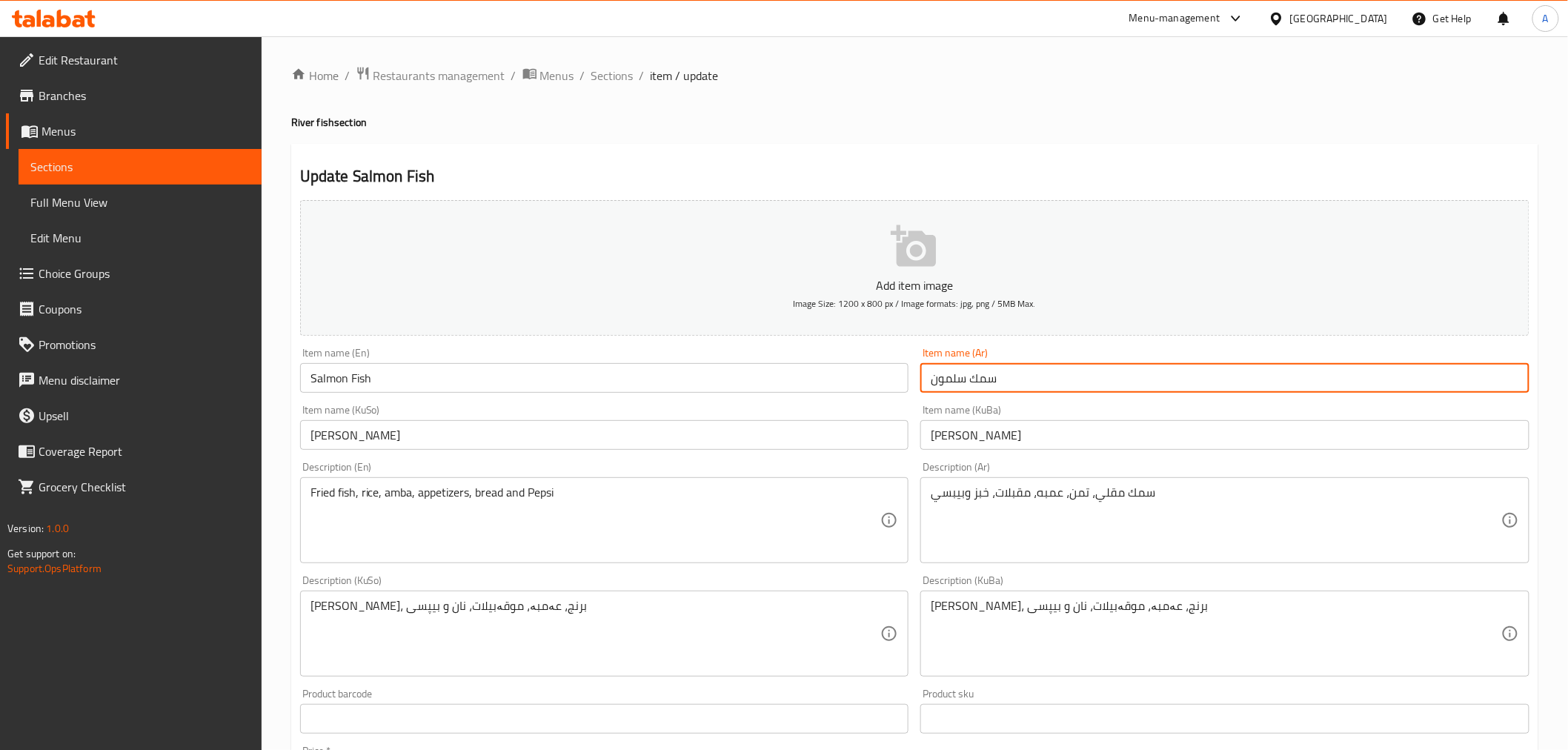
click at [1018, 386] on input "سمك سلمون" at bounding box center [1224, 377] width 609 height 30
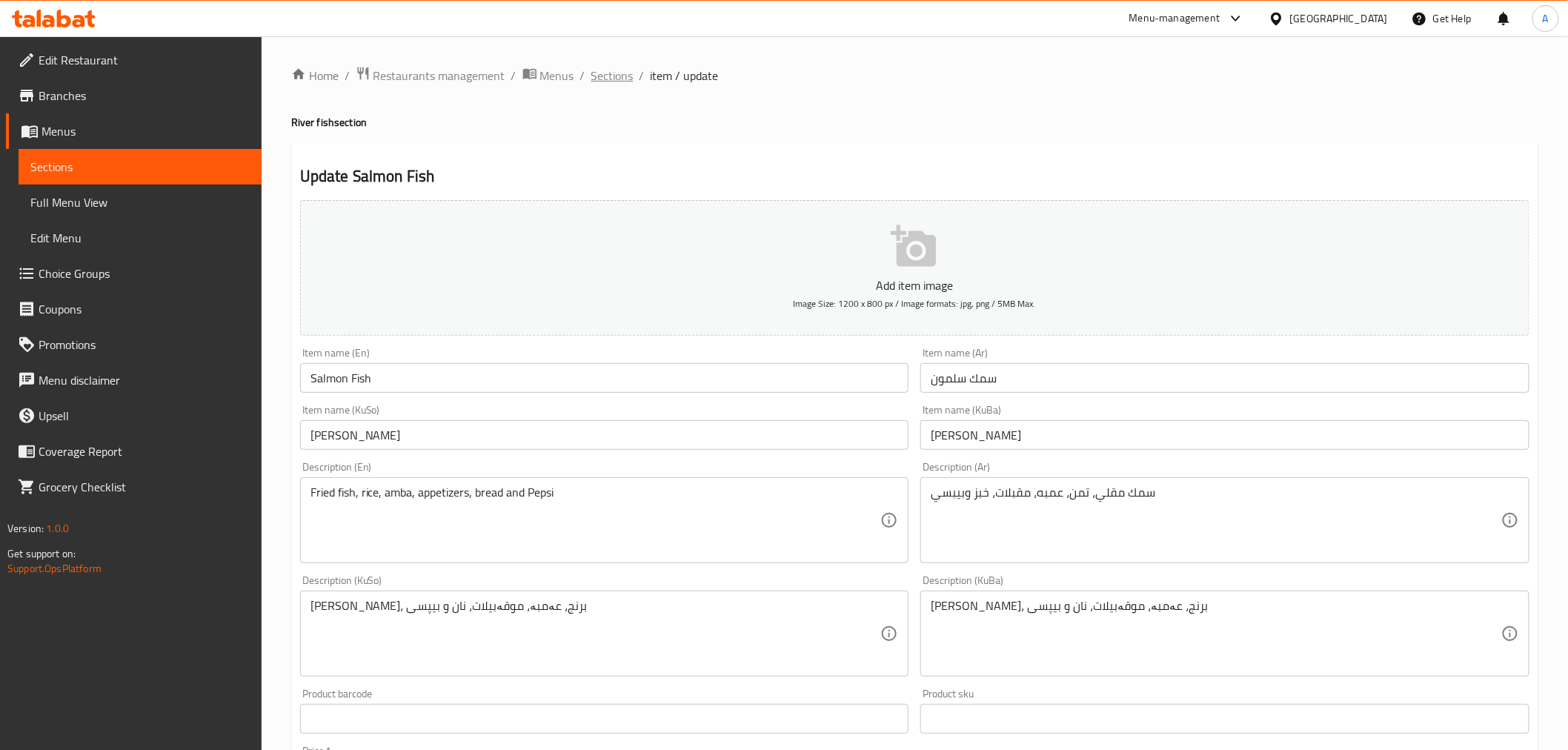
click at [617, 78] on span "Sections" at bounding box center [612, 75] width 42 height 18
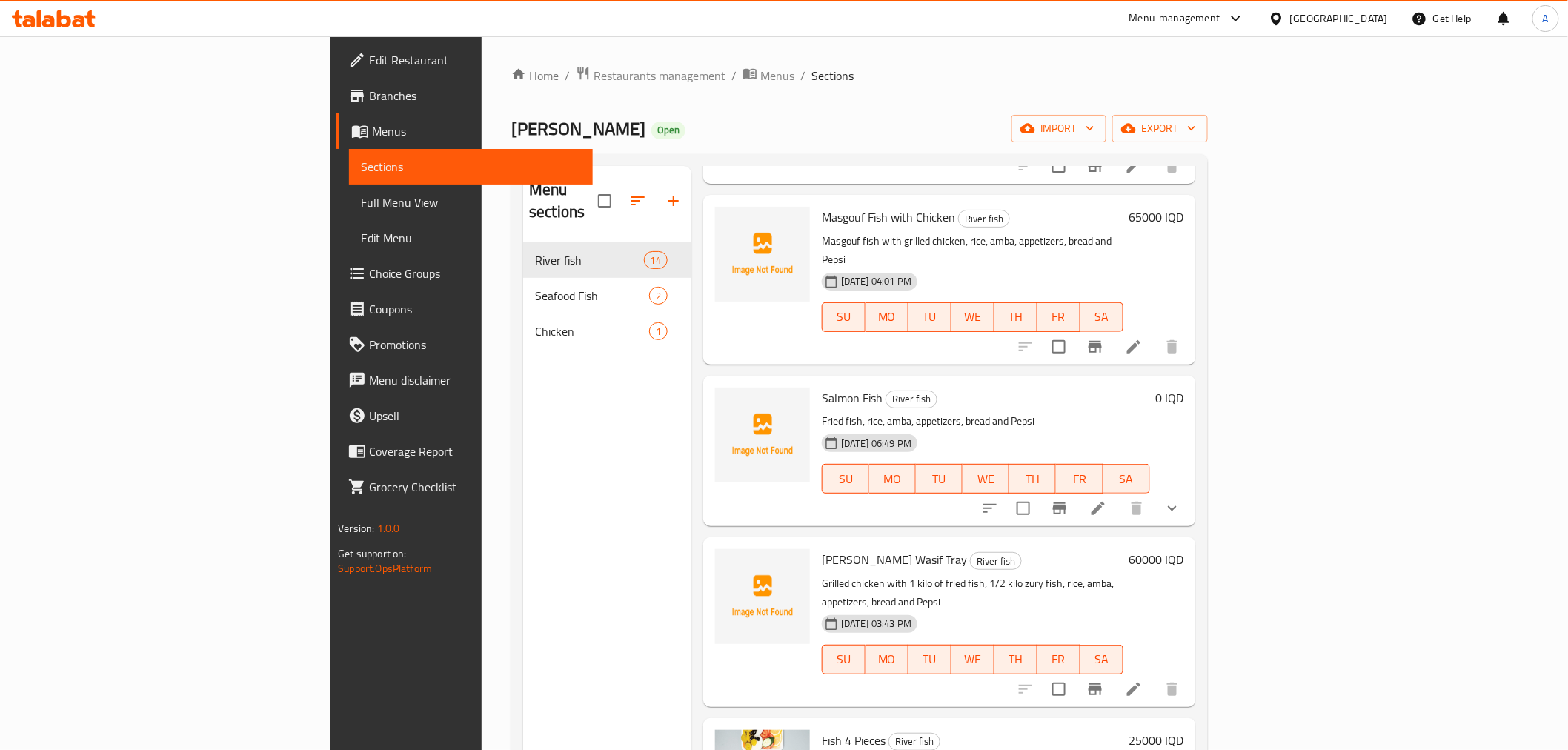
scroll to position [1152, 0]
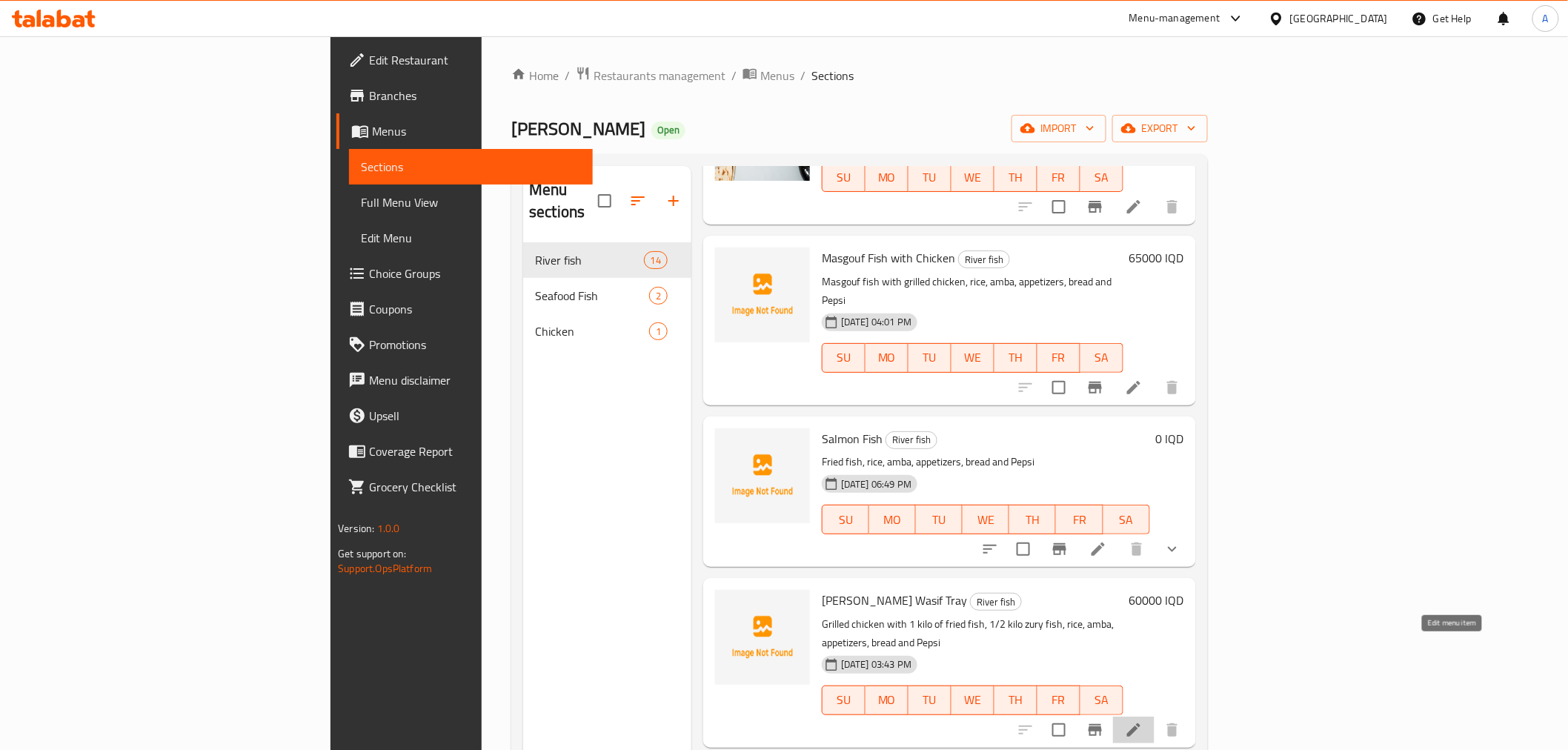
click at [1143, 720] on icon at bounding box center [1134, 729] width 18 height 18
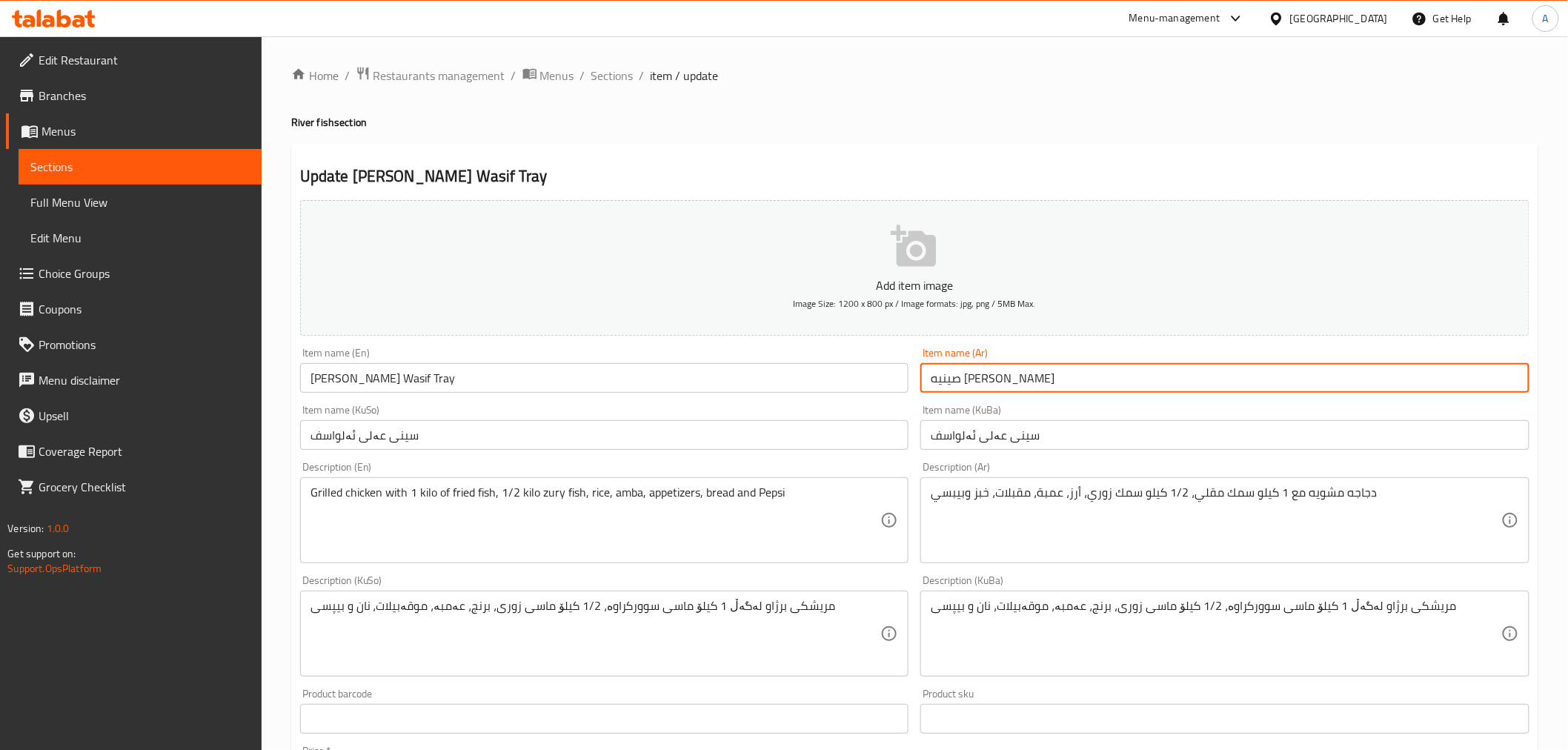
click at [1027, 373] on input "صينيه [PERSON_NAME]" at bounding box center [1224, 377] width 609 height 30
drag, startPoint x: 617, startPoint y: 74, endPoint x: 701, endPoint y: 149, distance: 112.6
click at [617, 74] on span "Sections" at bounding box center [612, 75] width 42 height 18
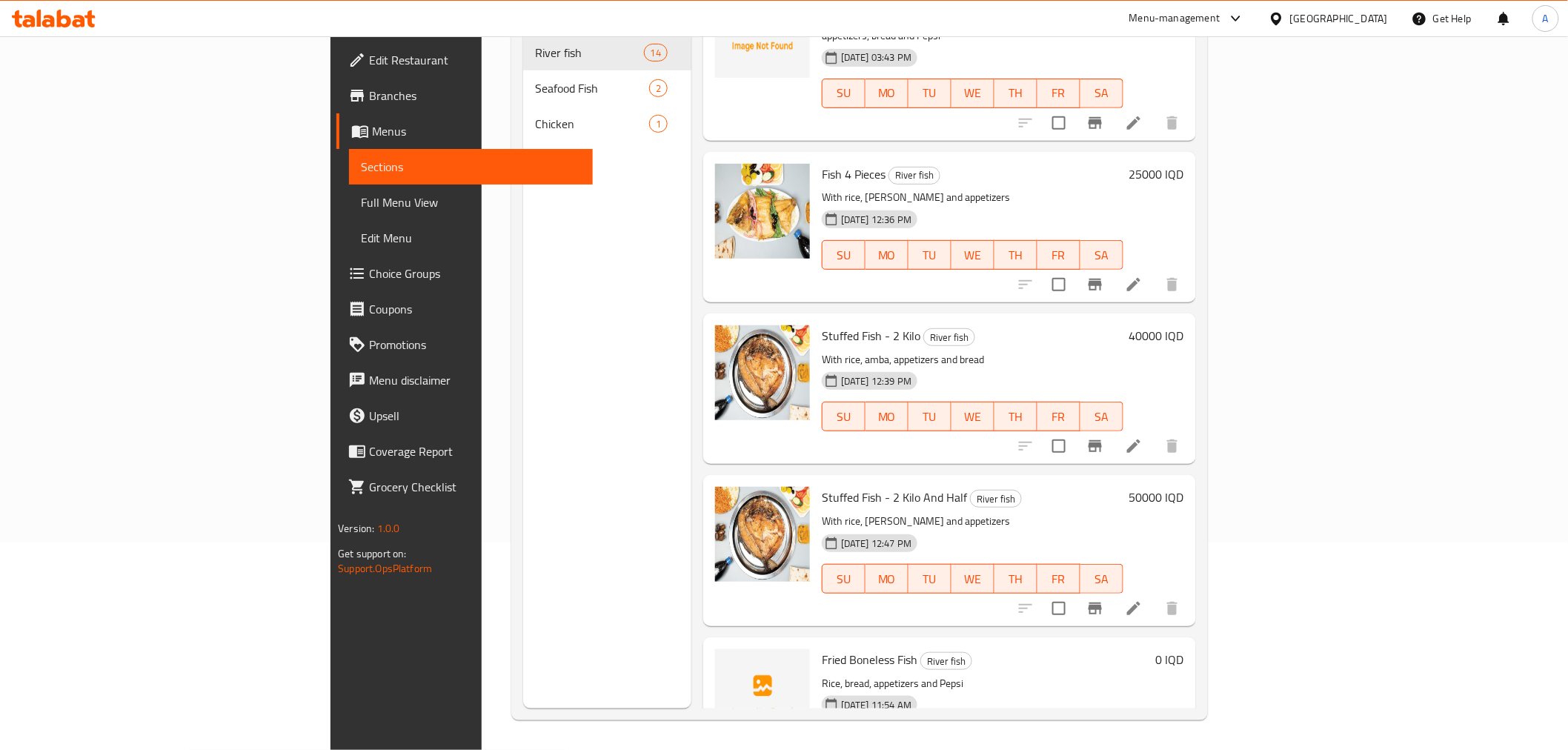
scroll to position [1469, 0]
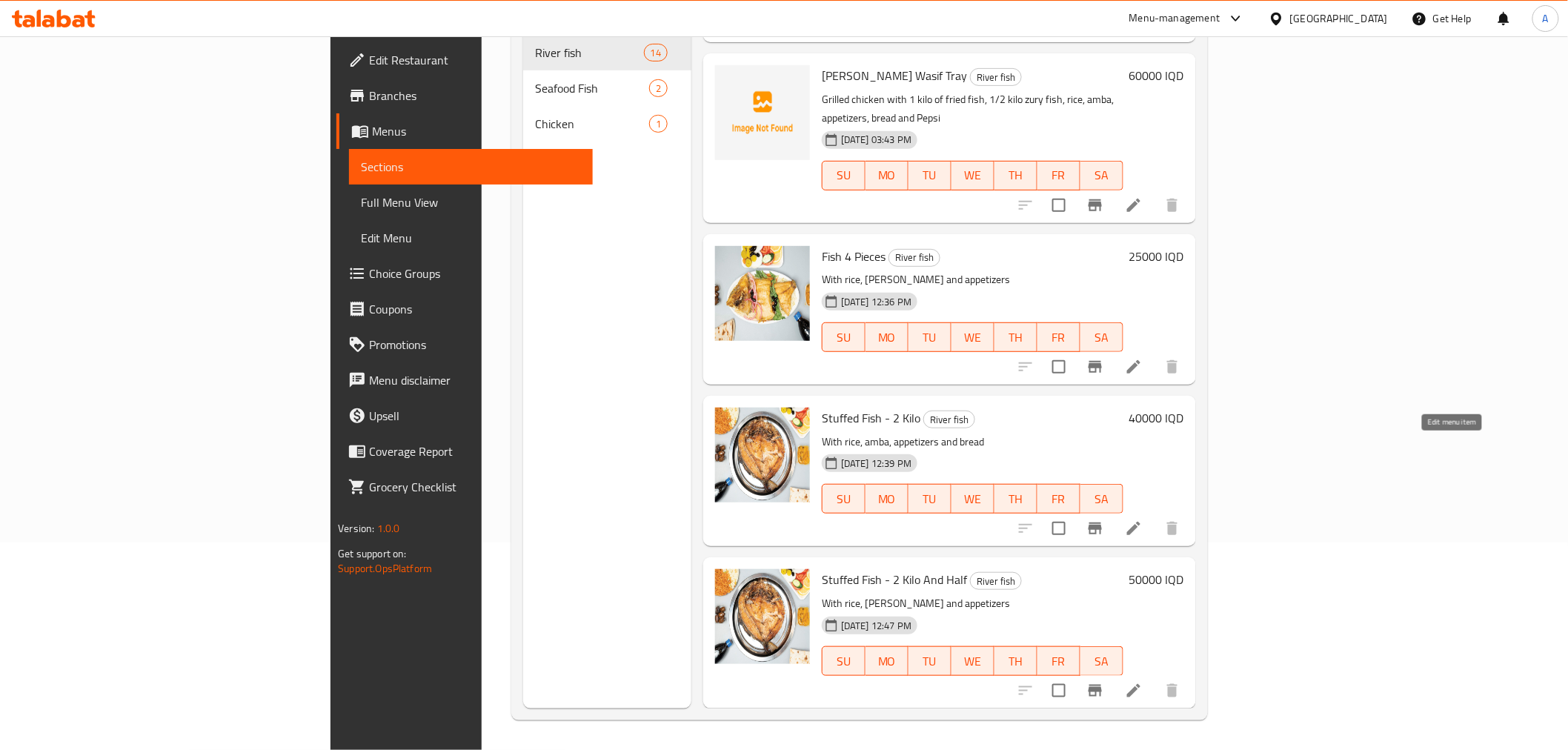
click at [1143, 519] on icon at bounding box center [1134, 528] width 18 height 18
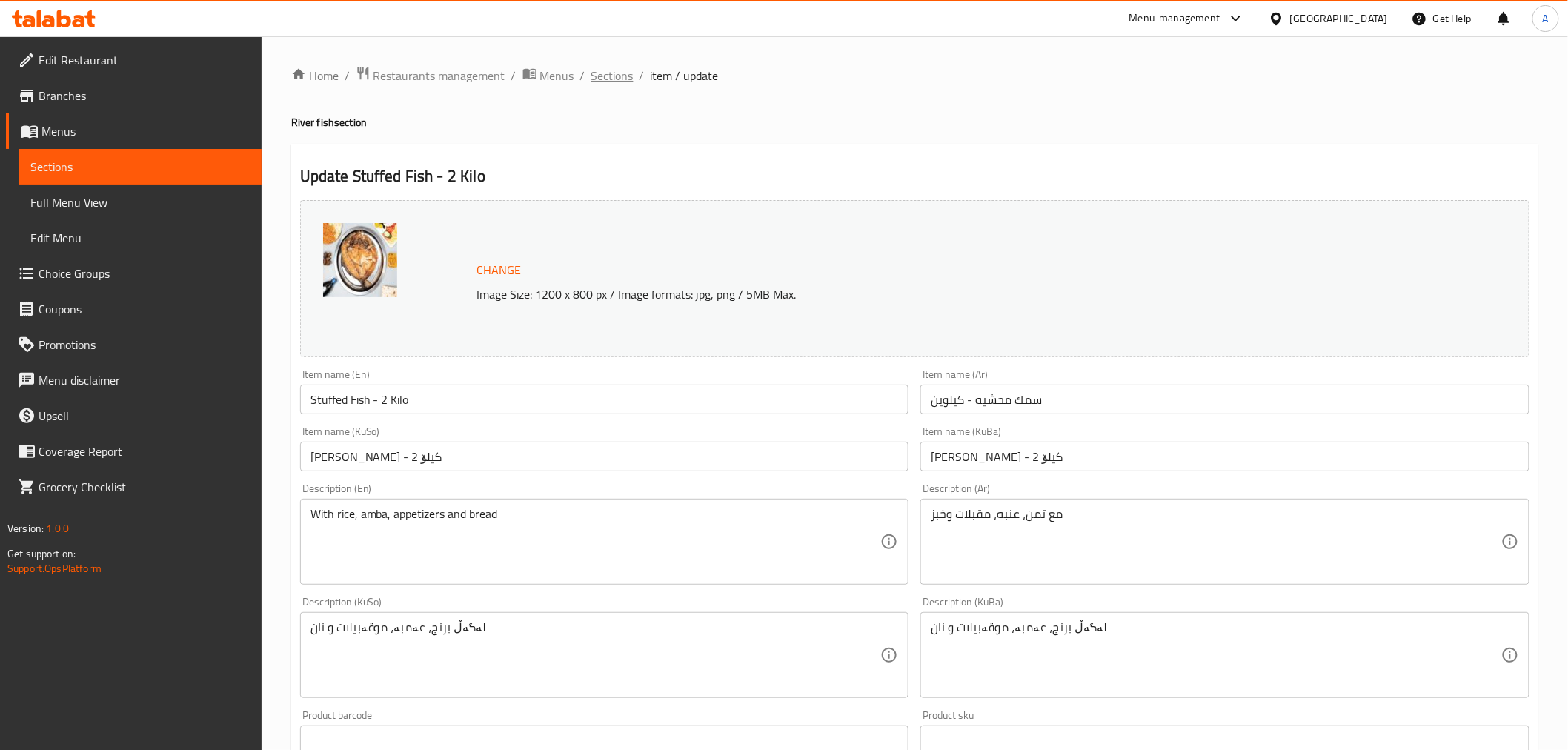
click at [622, 84] on span "Sections" at bounding box center [612, 75] width 42 height 18
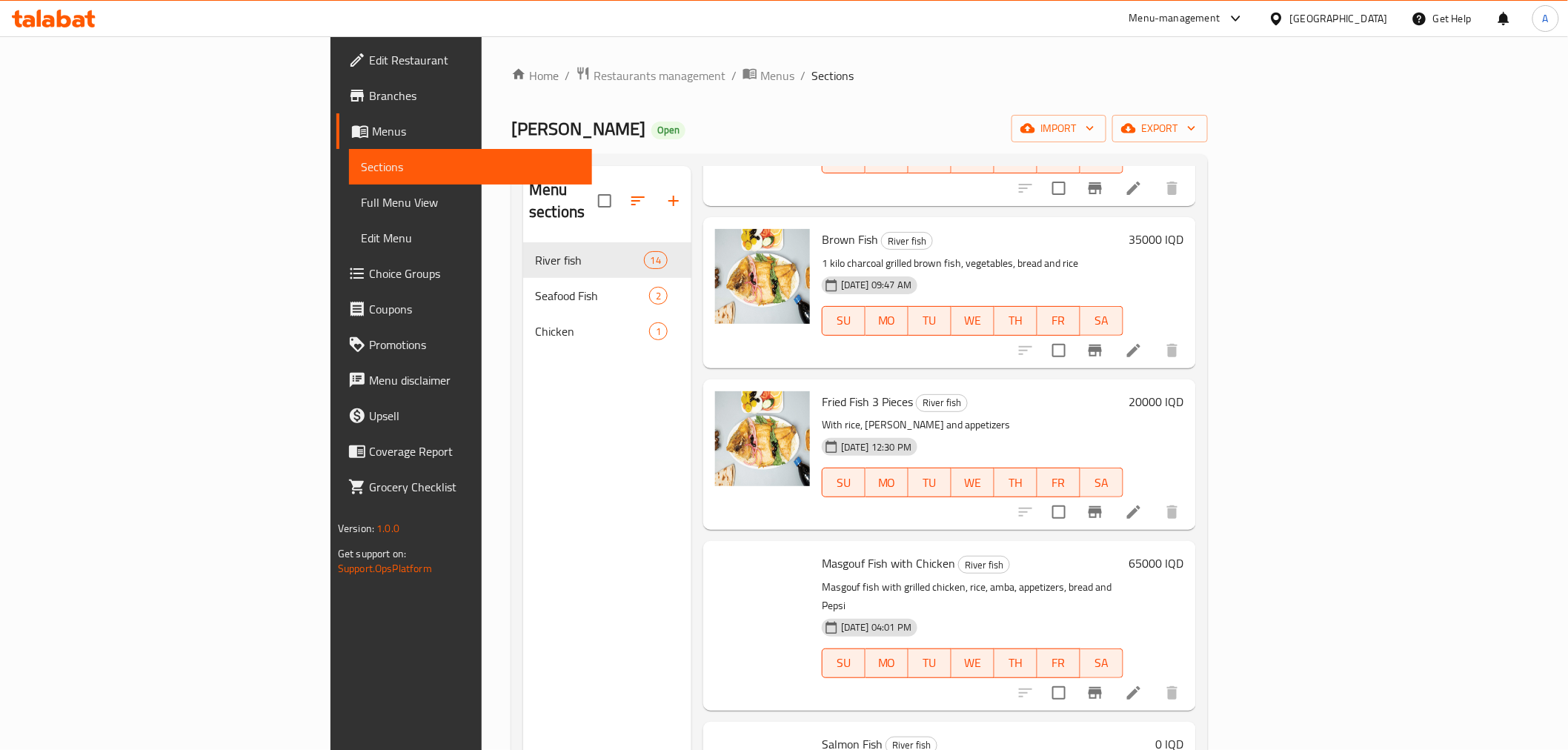
drag, startPoint x: 579, startPoint y: 402, endPoint x: 587, endPoint y: 660, distance: 258.1
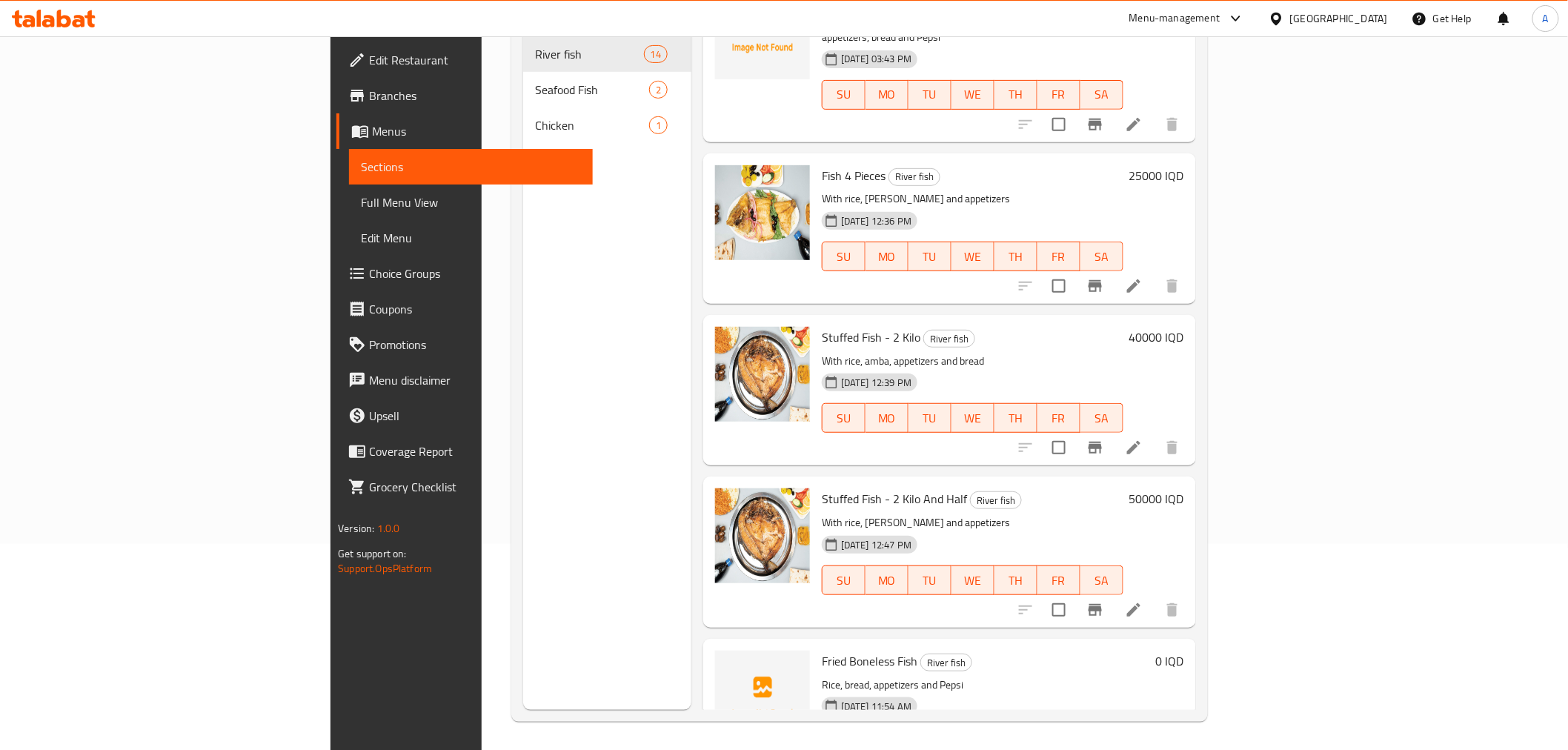
scroll to position [207, 0]
click at [1143, 437] on icon at bounding box center [1134, 446] width 18 height 18
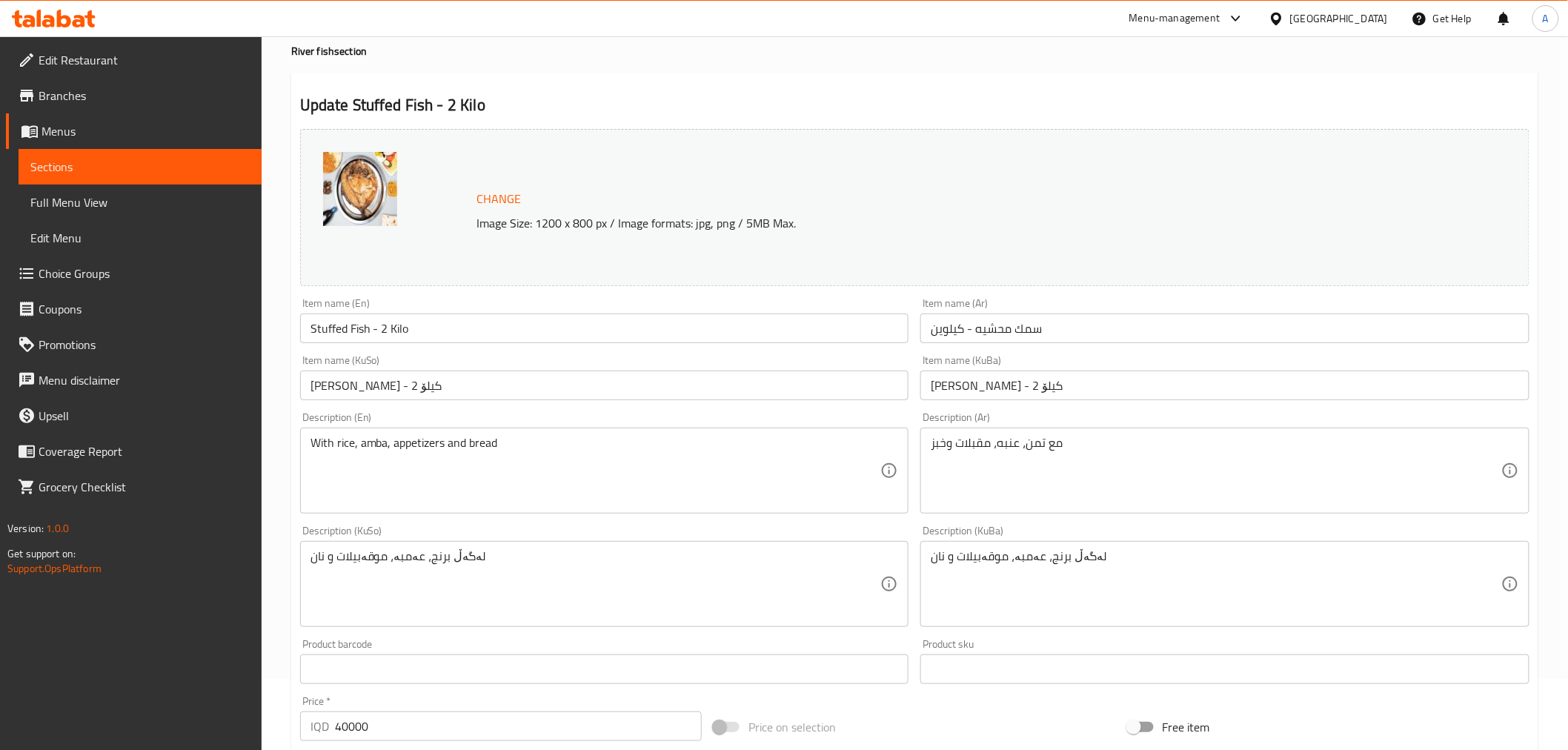
scroll to position [486, 0]
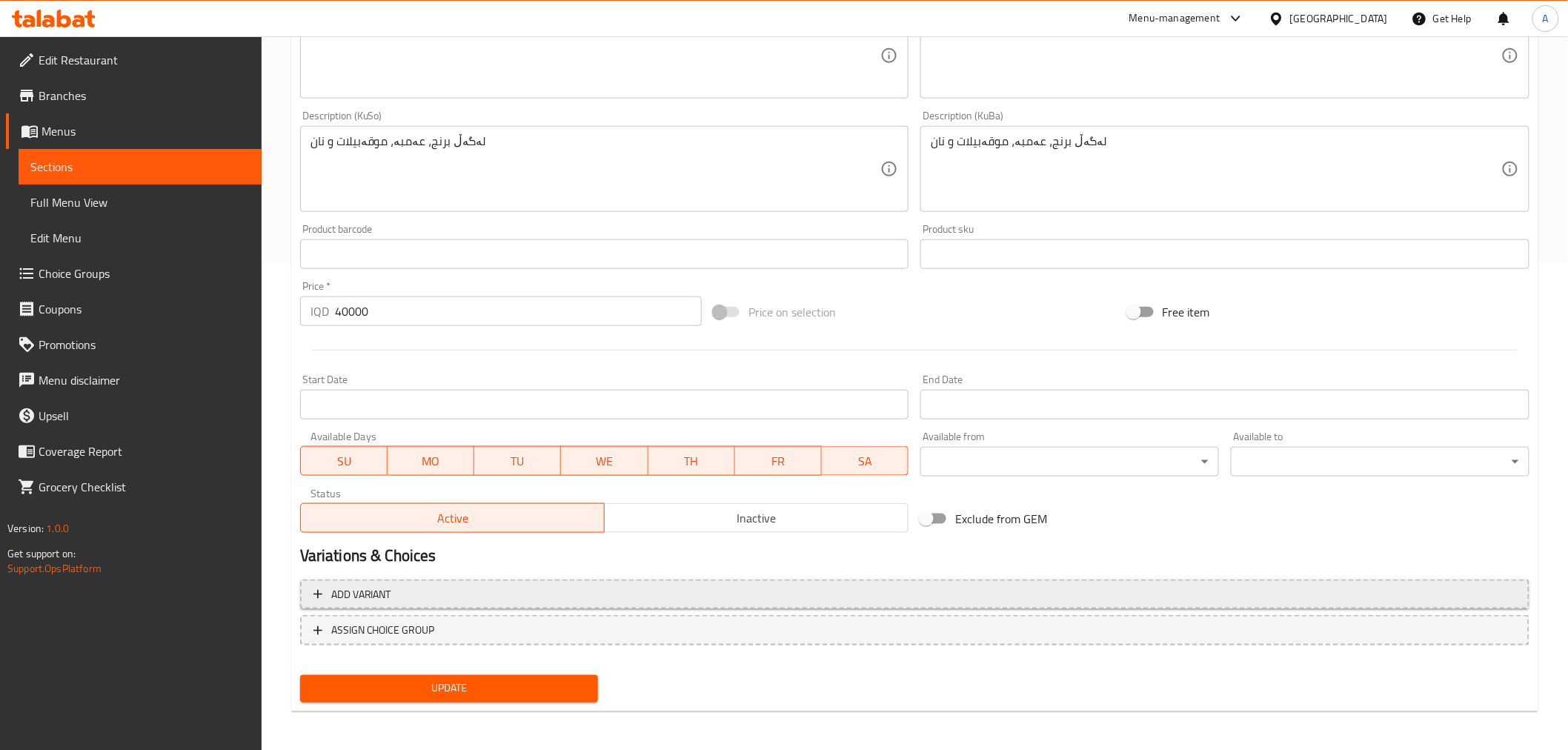
drag, startPoint x: 625, startPoint y: 423, endPoint x: 630, endPoint y: 598, distance: 175.1
click at [537, 596] on span "Add variant" at bounding box center [915, 594] width 1203 height 18
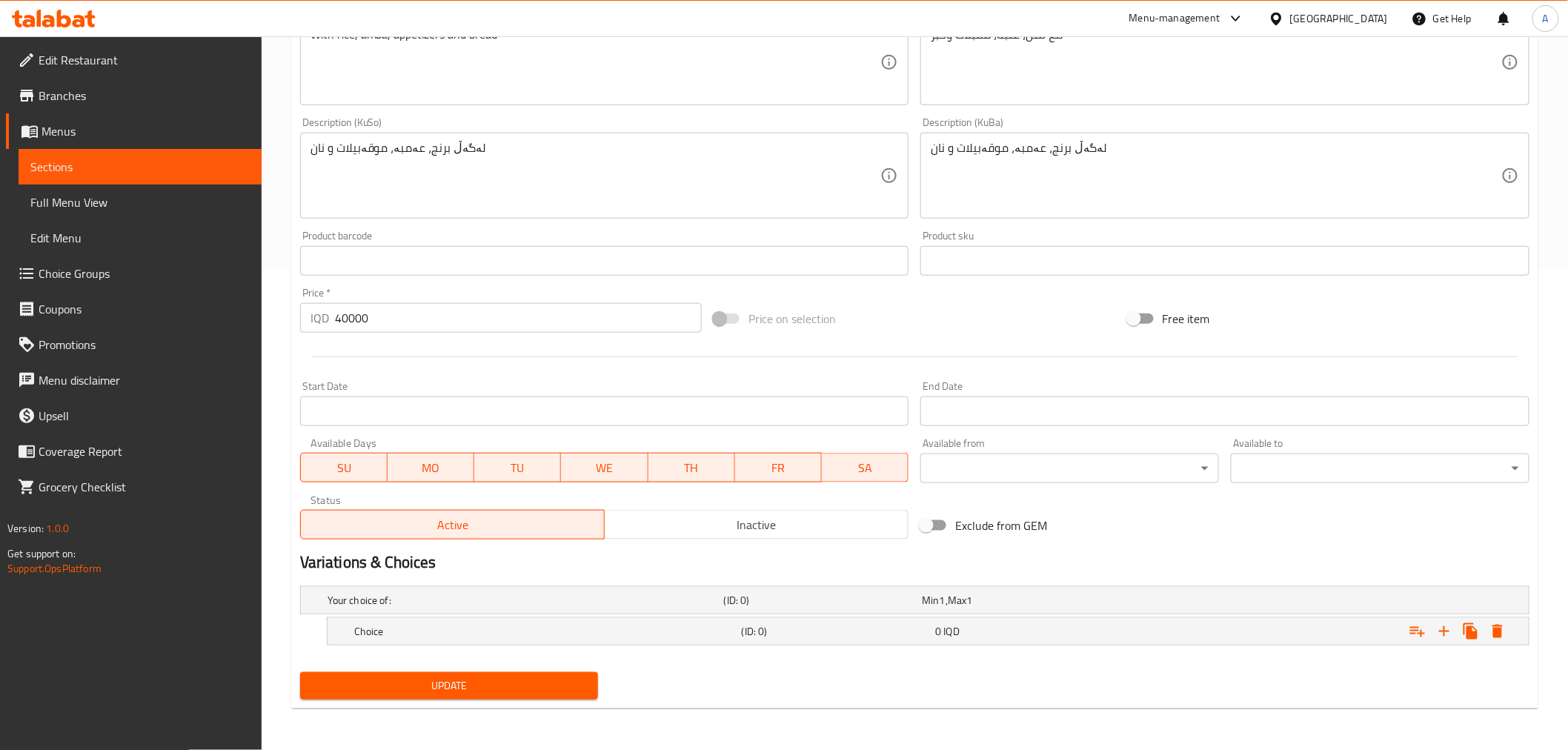
scroll to position [479, 0]
click at [582, 621] on div "Choice" at bounding box center [545, 632] width 388 height 21
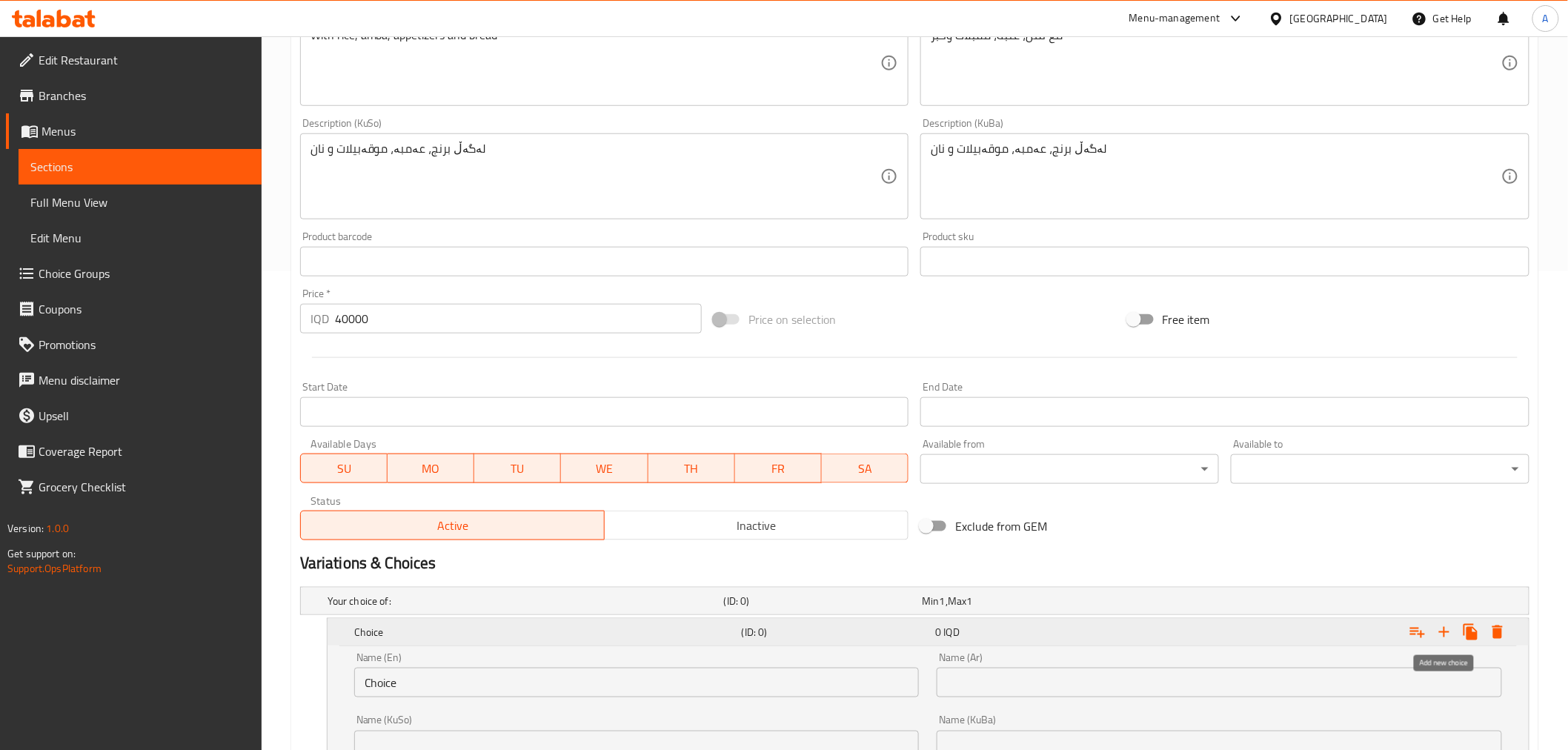
drag, startPoint x: 1441, startPoint y: 627, endPoint x: 1394, endPoint y: 638, distance: 48.3
click at [1441, 626] on icon "Expand" at bounding box center [1445, 632] width 18 height 18
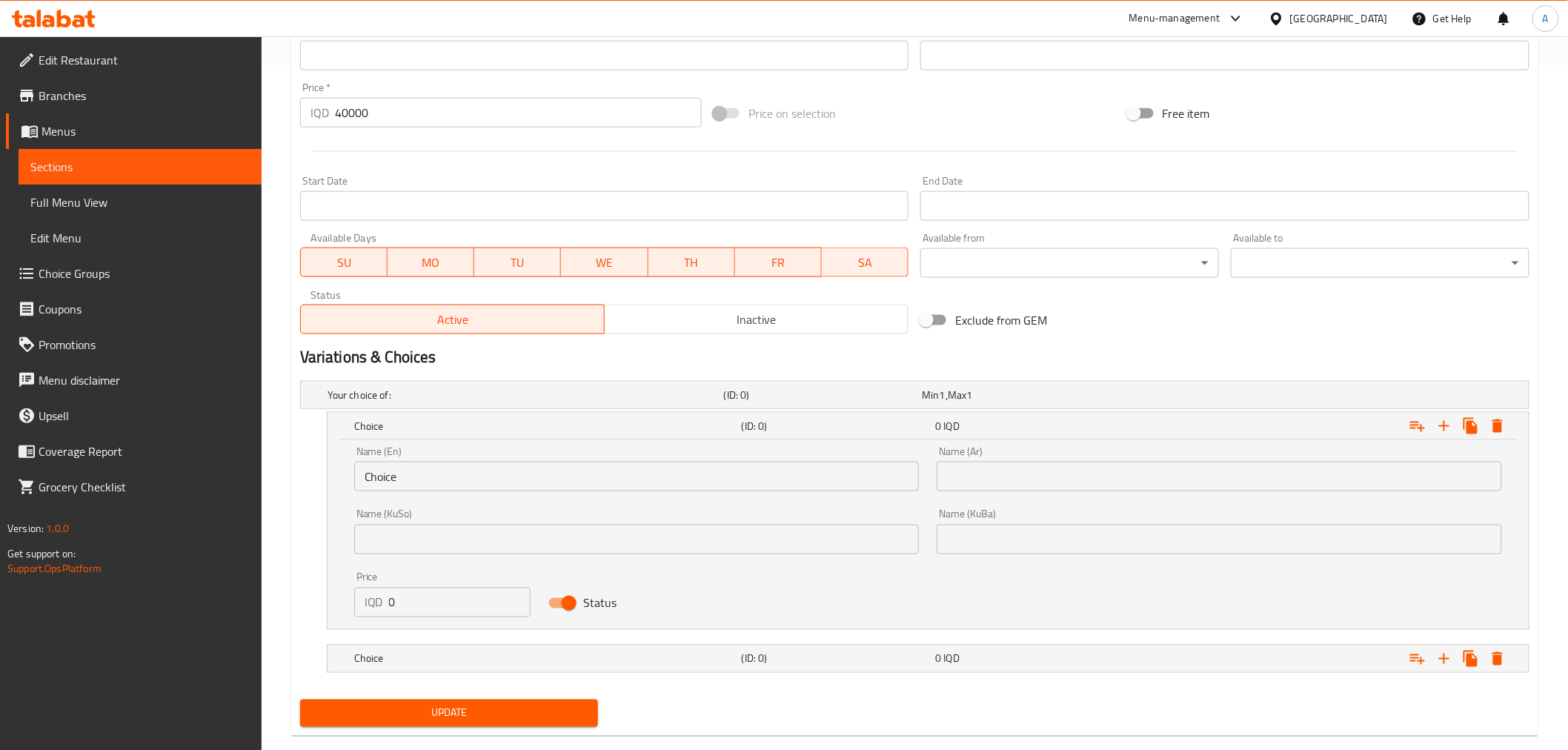
scroll to position [711, 0]
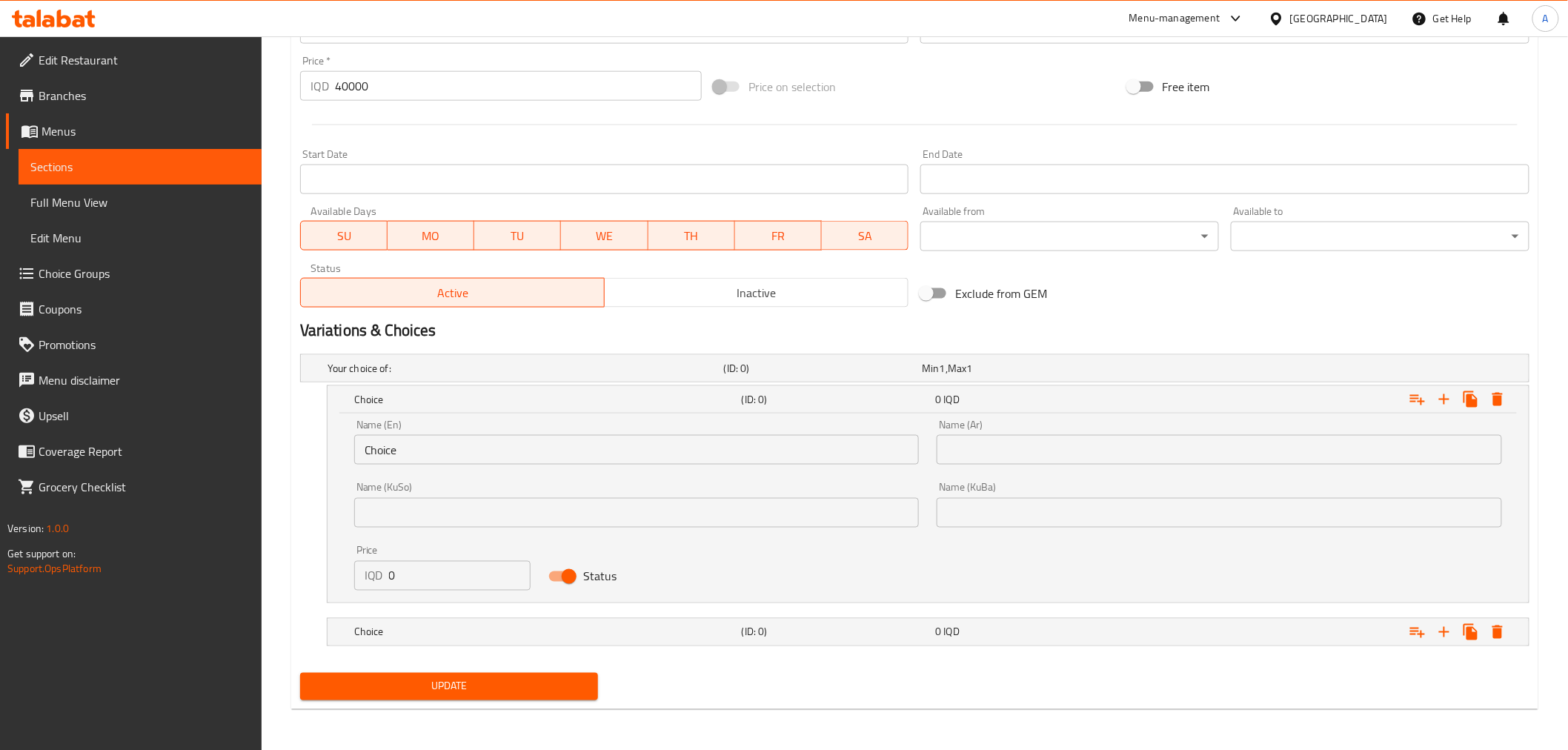
click at [428, 461] on input "Choice" at bounding box center [637, 449] width 565 height 30
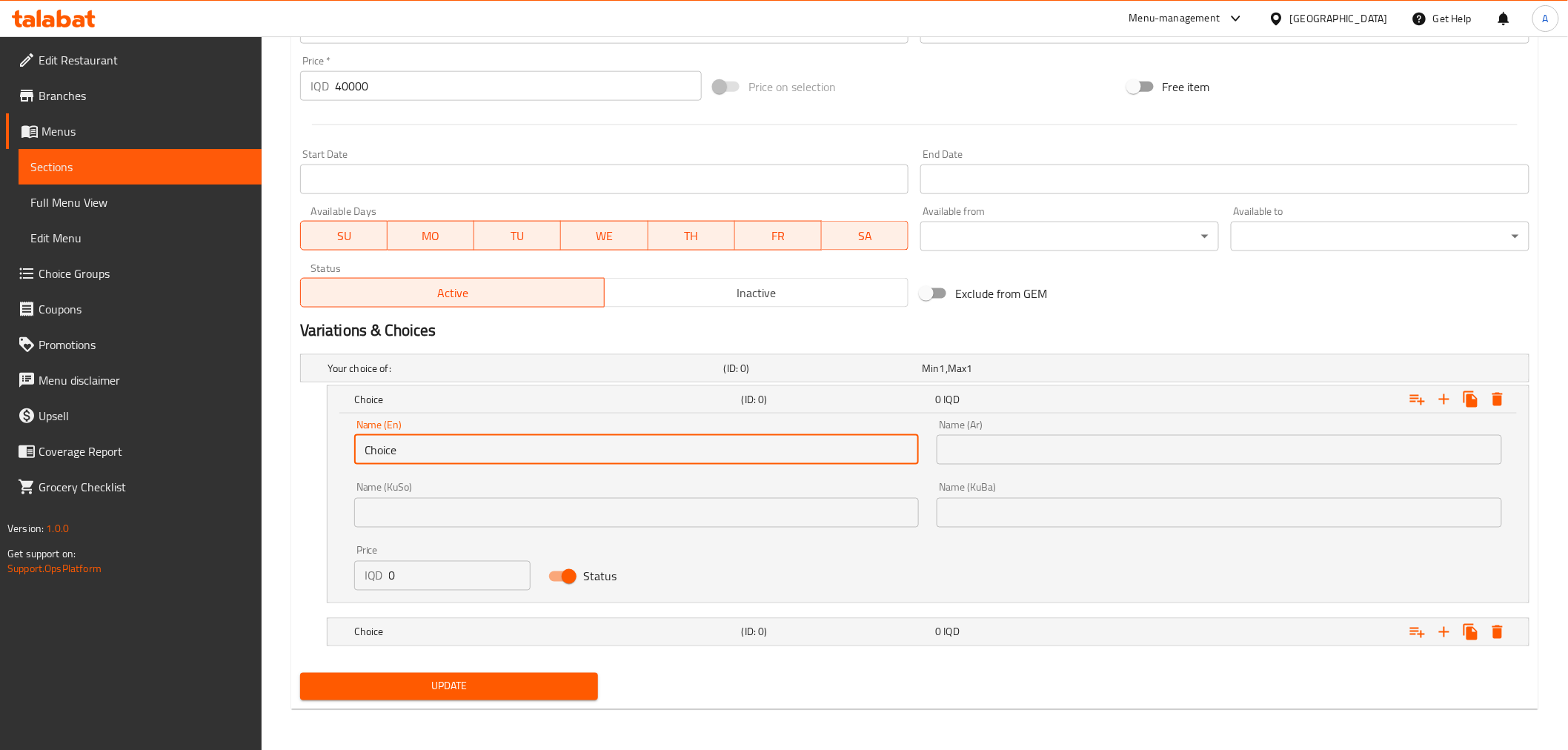
click at [428, 461] on input "Choice" at bounding box center [637, 449] width 565 height 30
type input "2 Kilo"
click at [947, 448] on input "text" at bounding box center [1220, 449] width 565 height 30
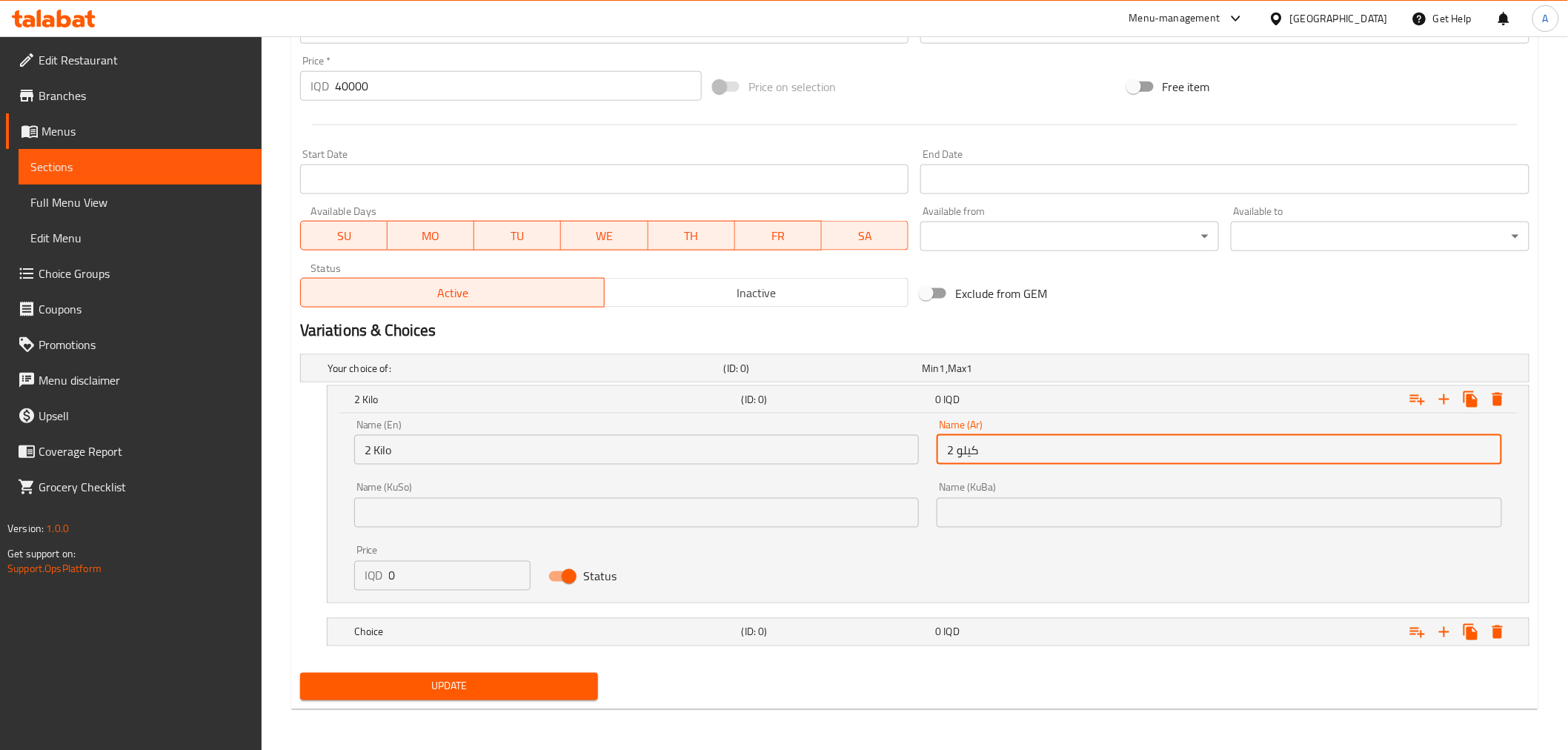
type input "2 كيلو"
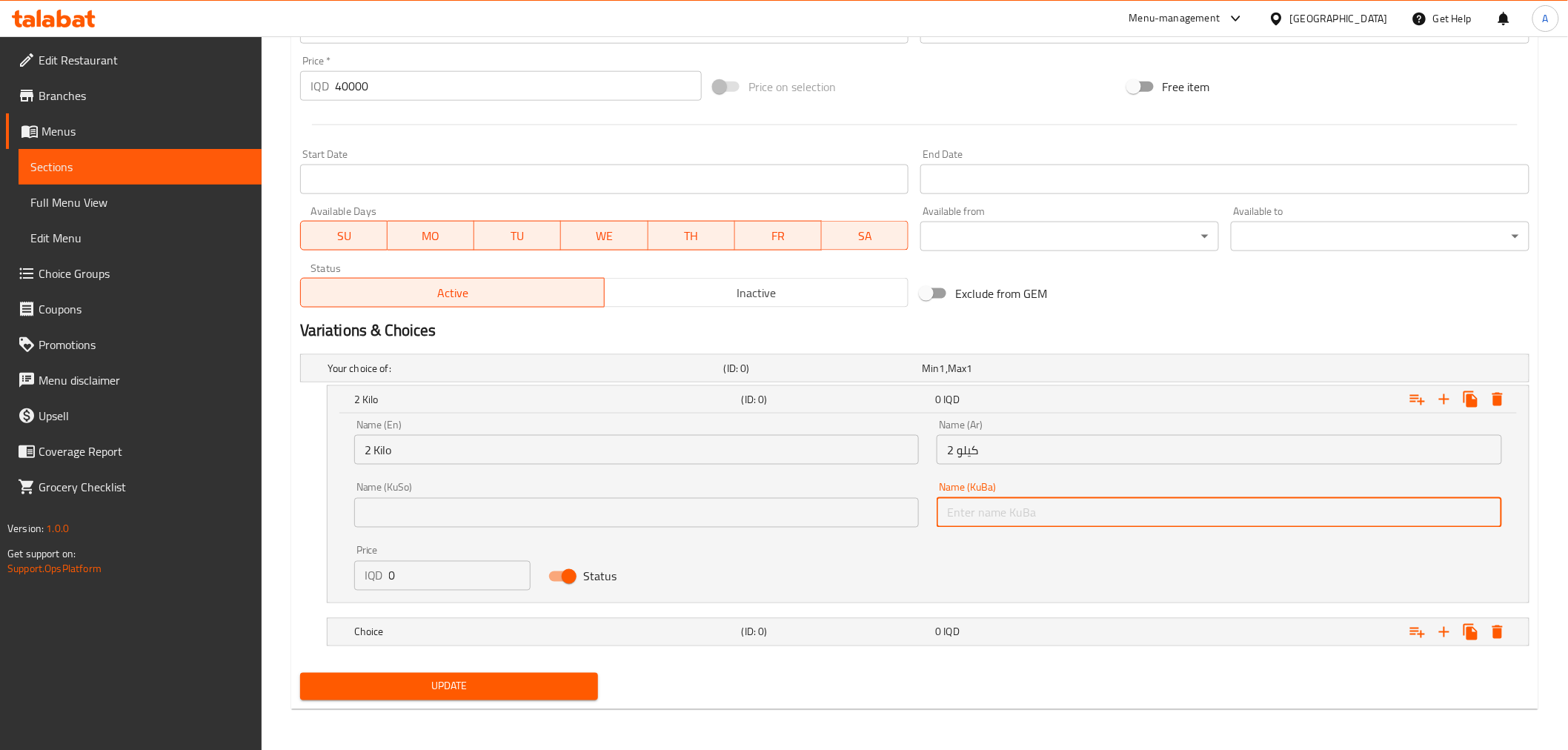
click at [988, 507] on input "text" at bounding box center [1220, 512] width 565 height 30
click at [1009, 453] on input "2 كيلو" at bounding box center [1220, 449] width 565 height 30
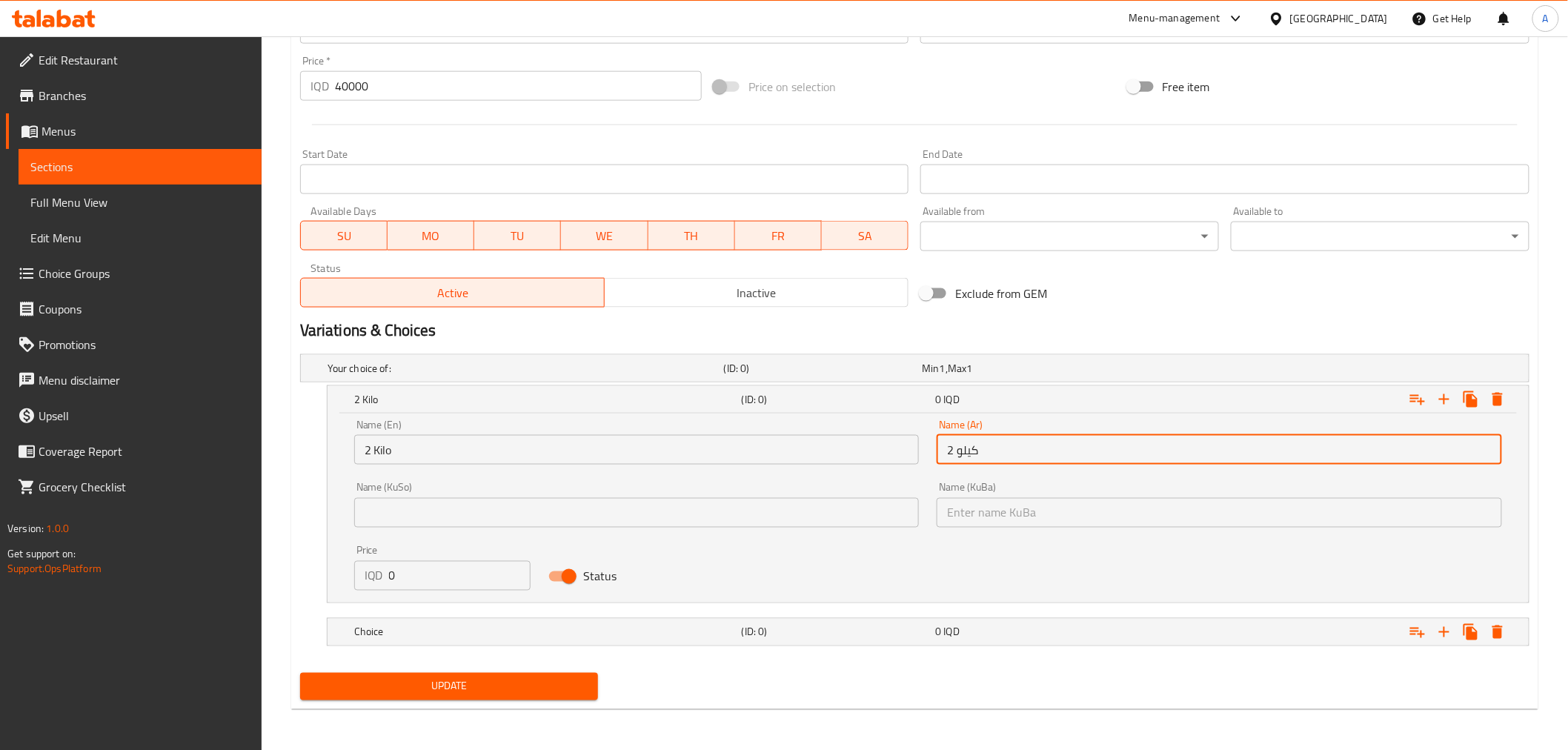
click at [1009, 453] on input "2 كيلو" at bounding box center [1220, 449] width 565 height 30
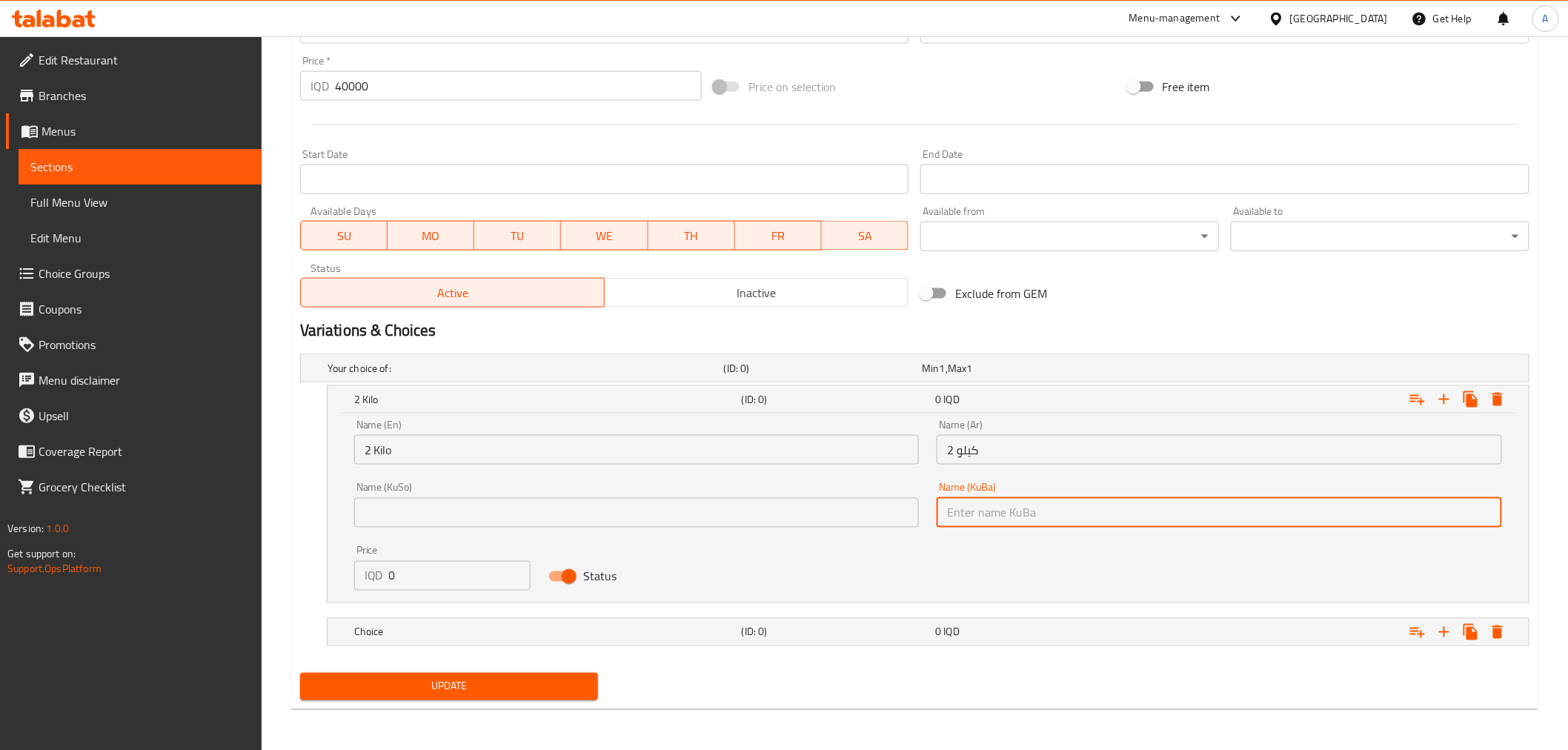
click at [1003, 521] on input "text" at bounding box center [1220, 512] width 565 height 30
paste input "2 كيلو"
type input "2 كيلو"
click at [745, 519] on input "text" at bounding box center [637, 512] width 565 height 30
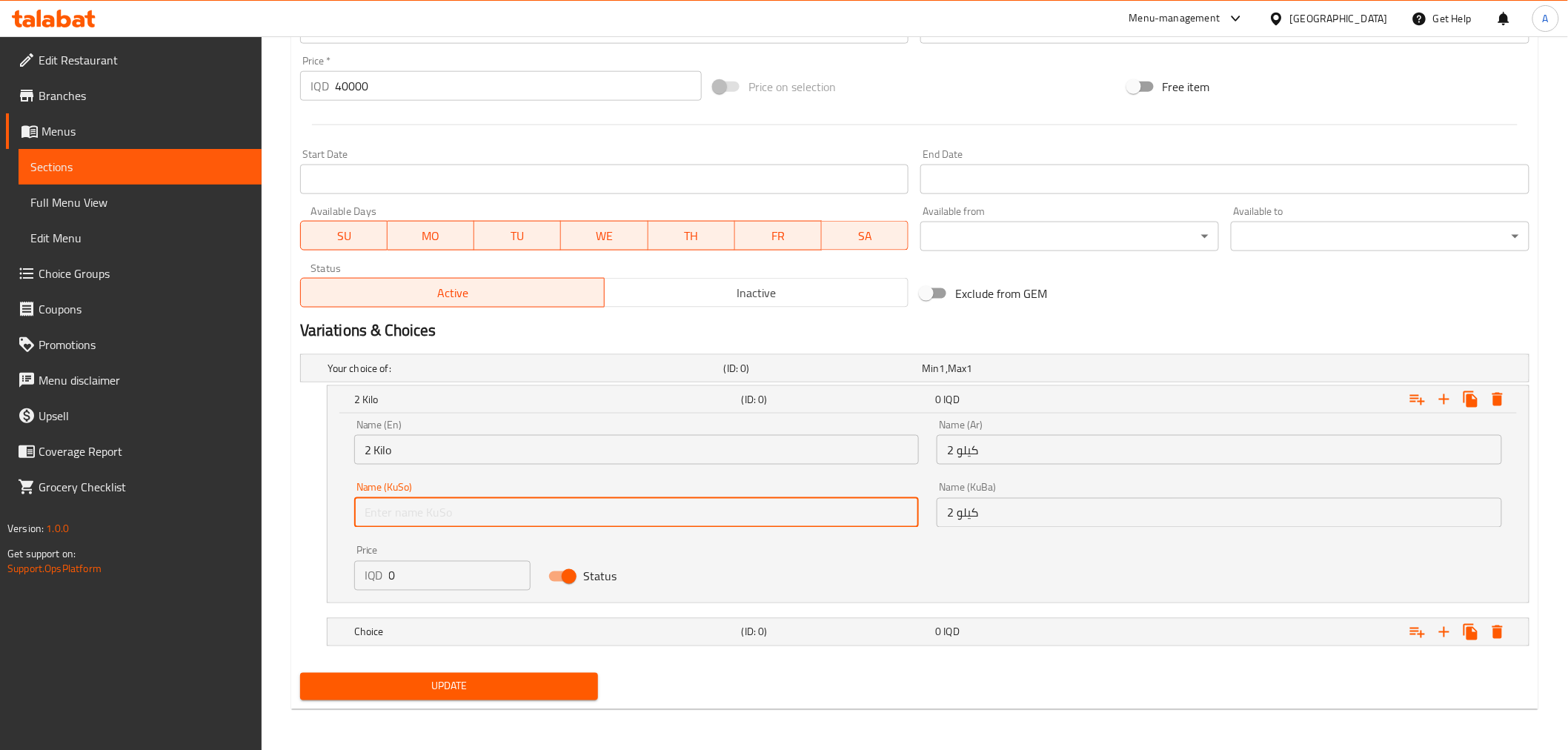
paste input "2 كيلو"
type input "2 كيلو"
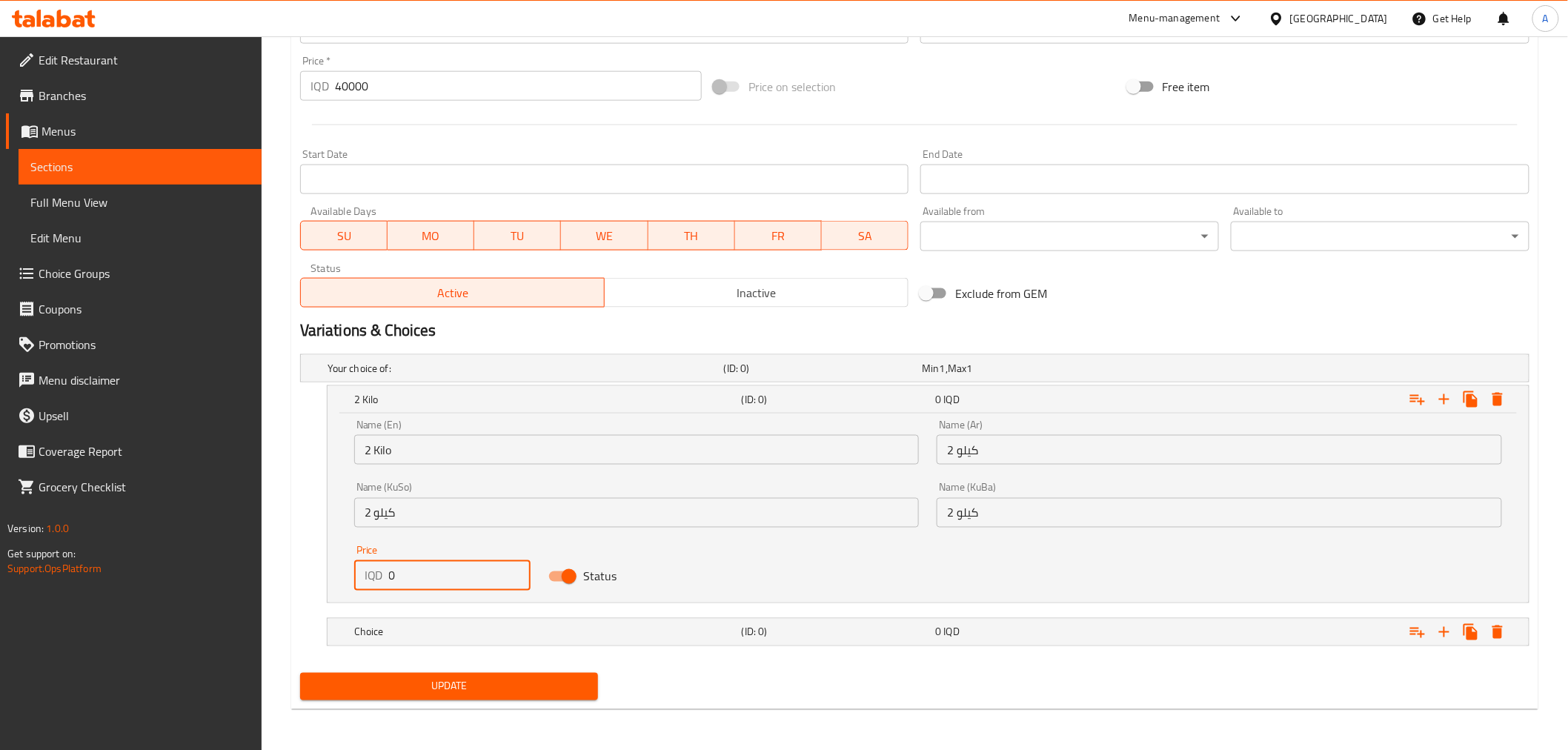
click at [413, 563] on input "0" at bounding box center [460, 576] width 142 height 30
type input "40000"
click at [746, 613] on nav at bounding box center [915, 612] width 1229 height 12
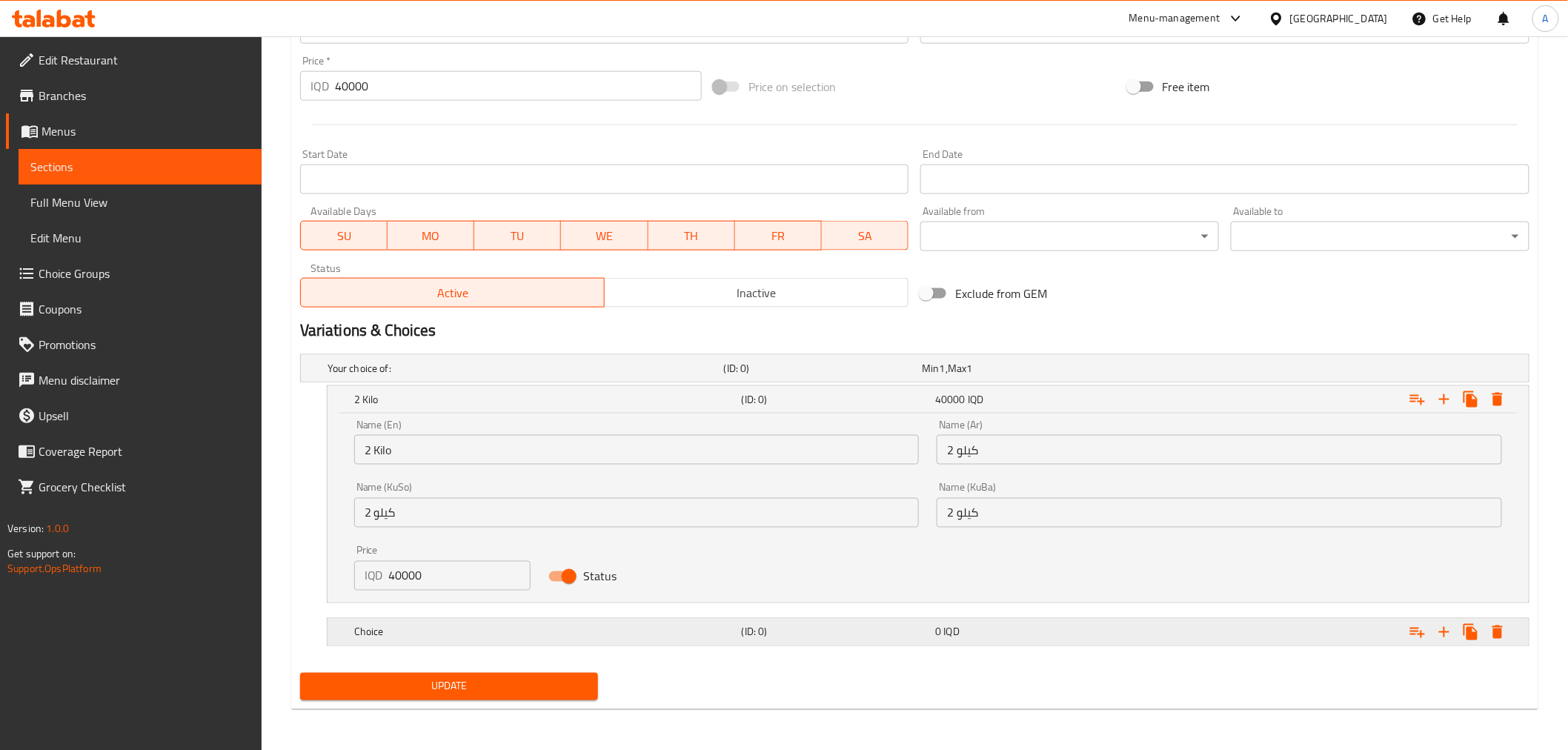
click at [739, 627] on div "(ID: 0)" at bounding box center [836, 632] width 194 height 21
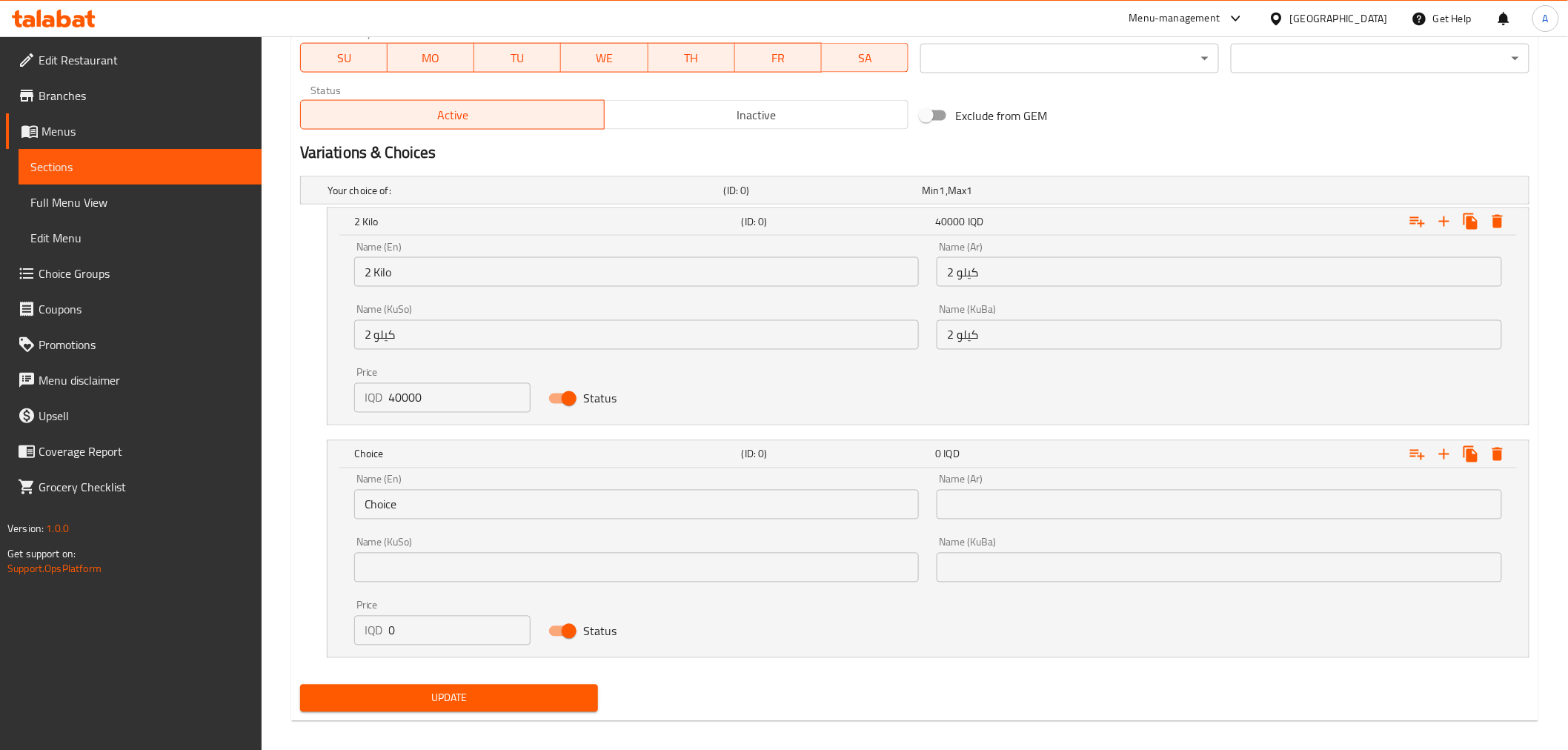
scroll to position [900, 0]
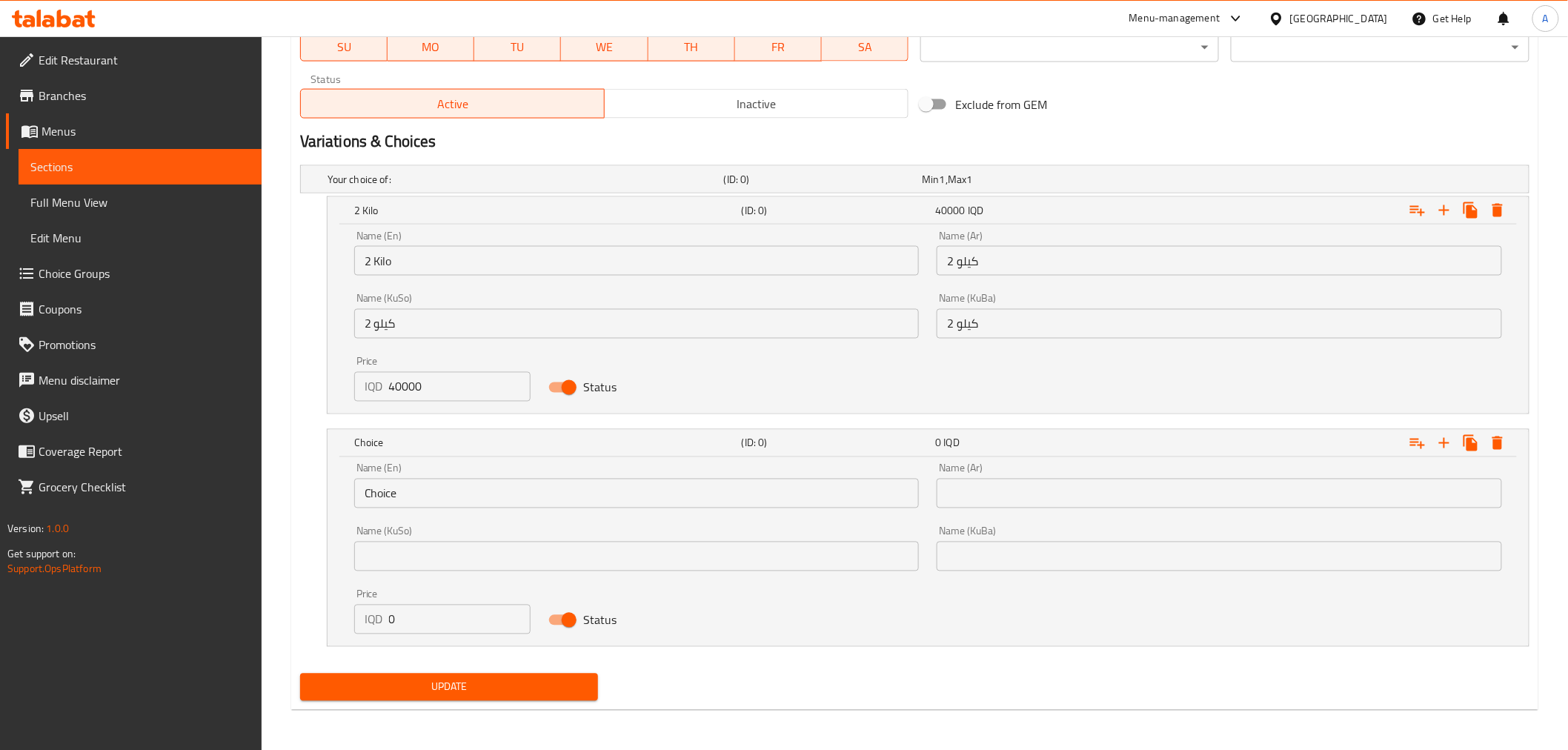
click at [515, 498] on input "Choice" at bounding box center [637, 493] width 565 height 30
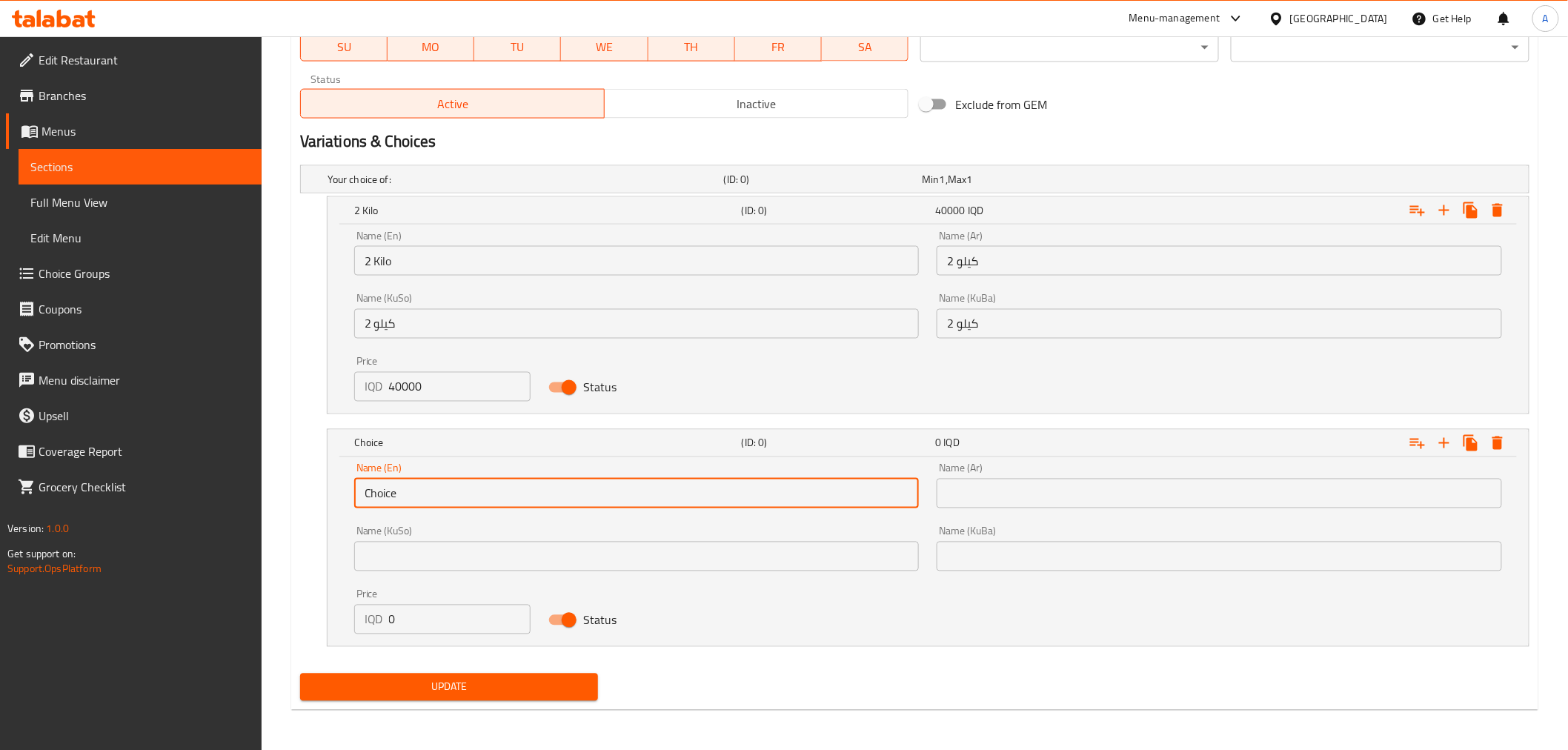
click at [515, 498] on input "Choice" at bounding box center [637, 493] width 565 height 30
type input "2.5 Kilo"
click at [1113, 491] on input "text" at bounding box center [1220, 493] width 565 height 30
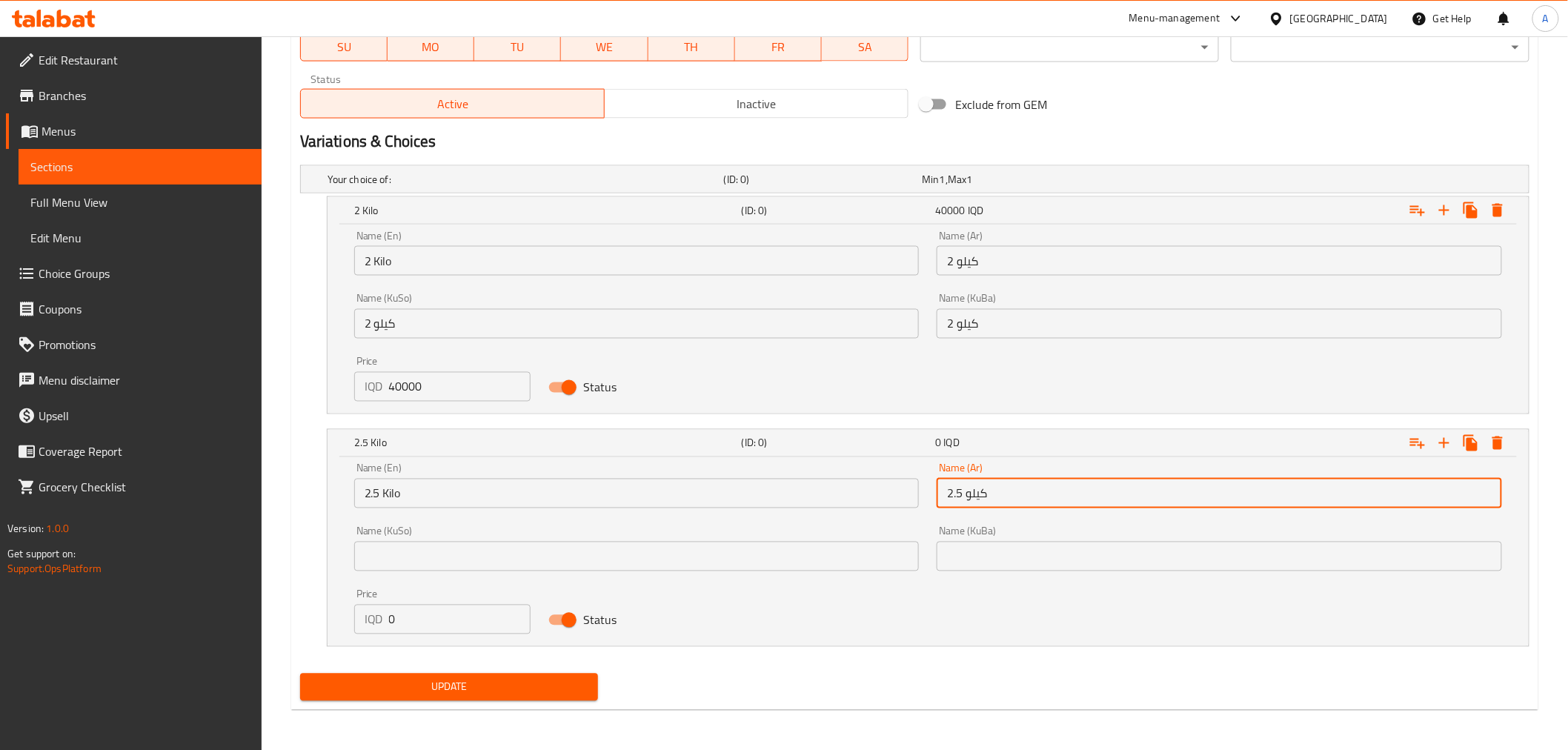
type input "2.5 كيلو"
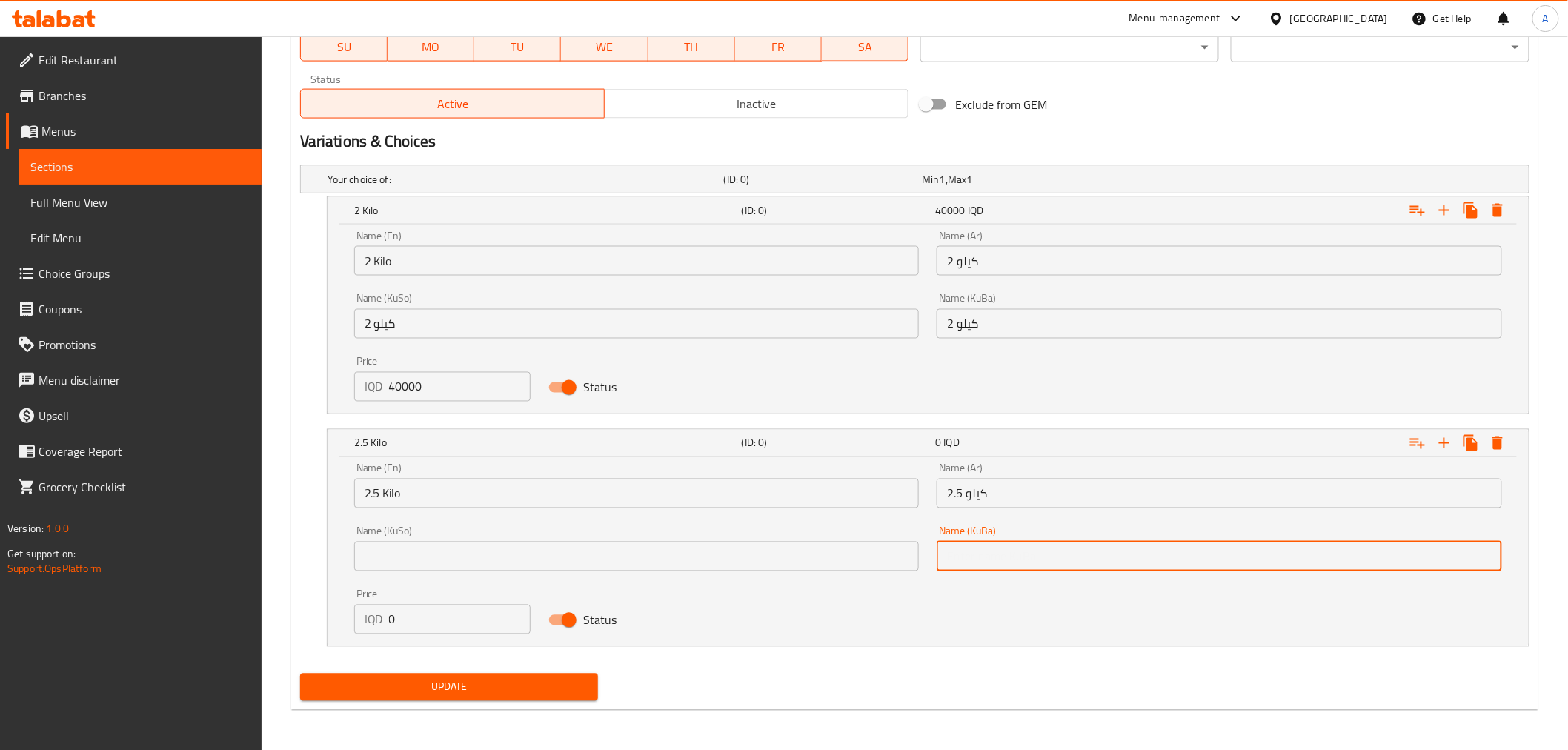
click at [987, 566] on input "text" at bounding box center [1220, 555] width 565 height 30
paste input "2.5 كيلو"
type input "2.5 كيلو"
click at [824, 567] on input "text" at bounding box center [637, 555] width 565 height 30
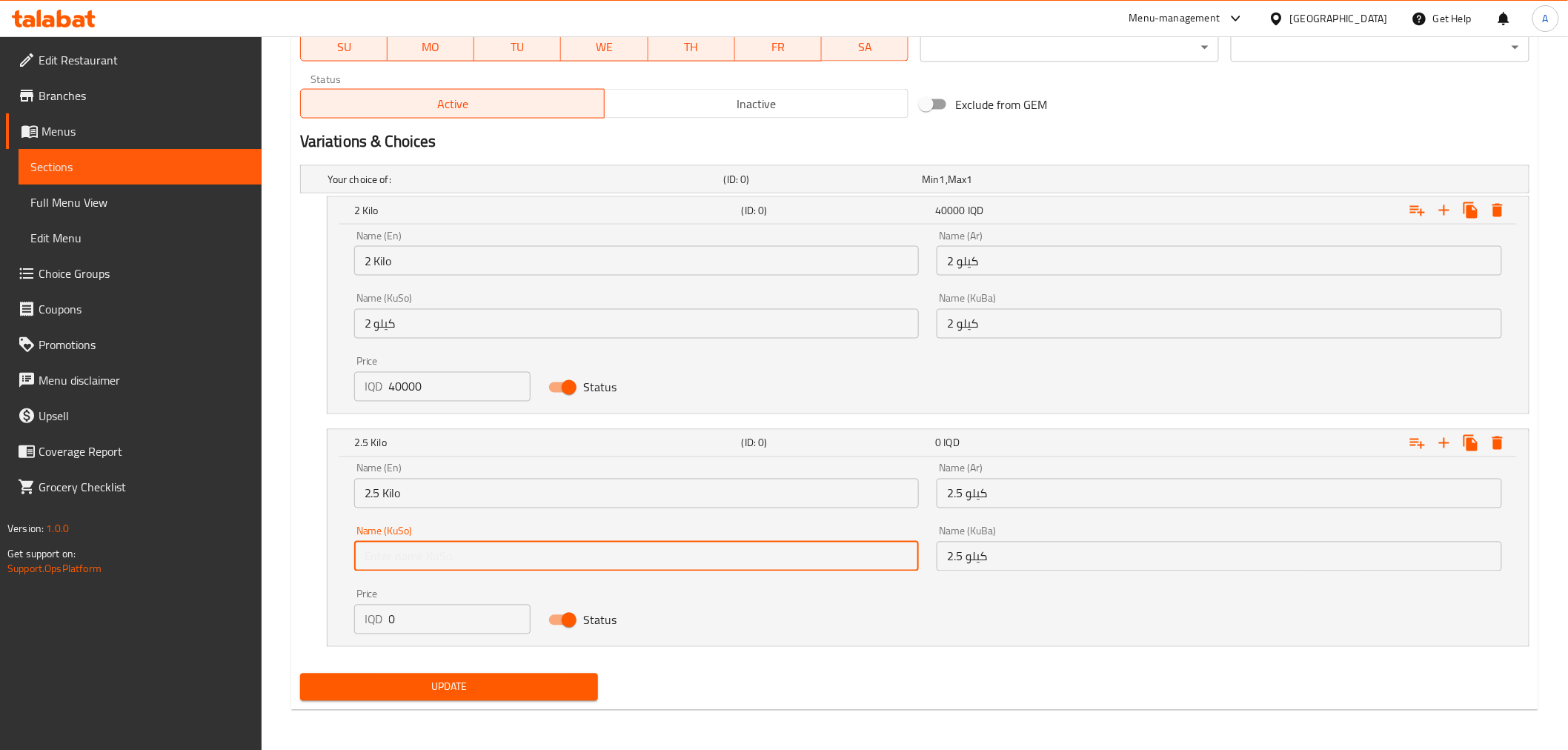
paste input "2.5 كيلو"
type input "2.5 كيلو"
click at [393, 620] on input "0" at bounding box center [460, 619] width 142 height 30
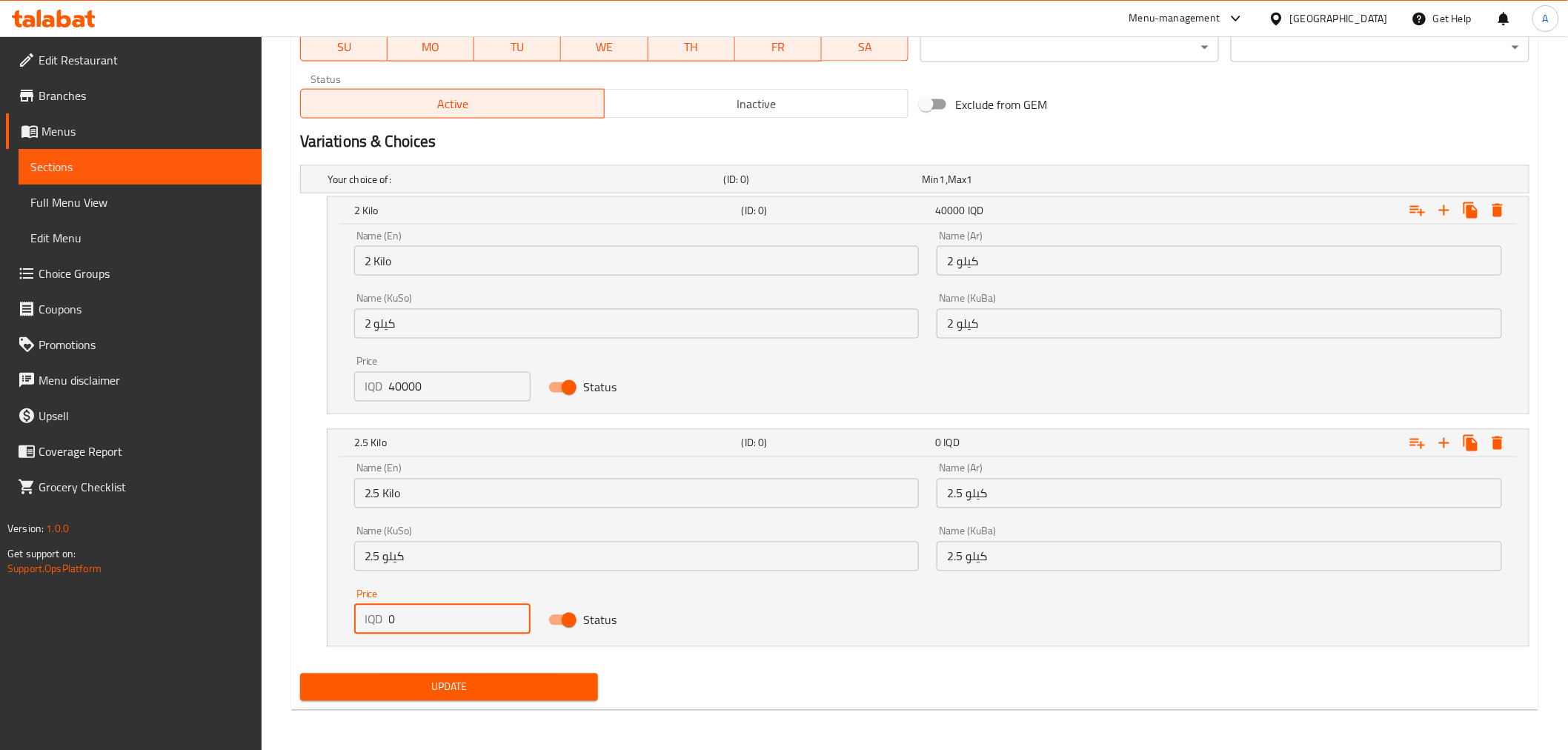
click at [393, 620] on input "0" at bounding box center [460, 619] width 142 height 30
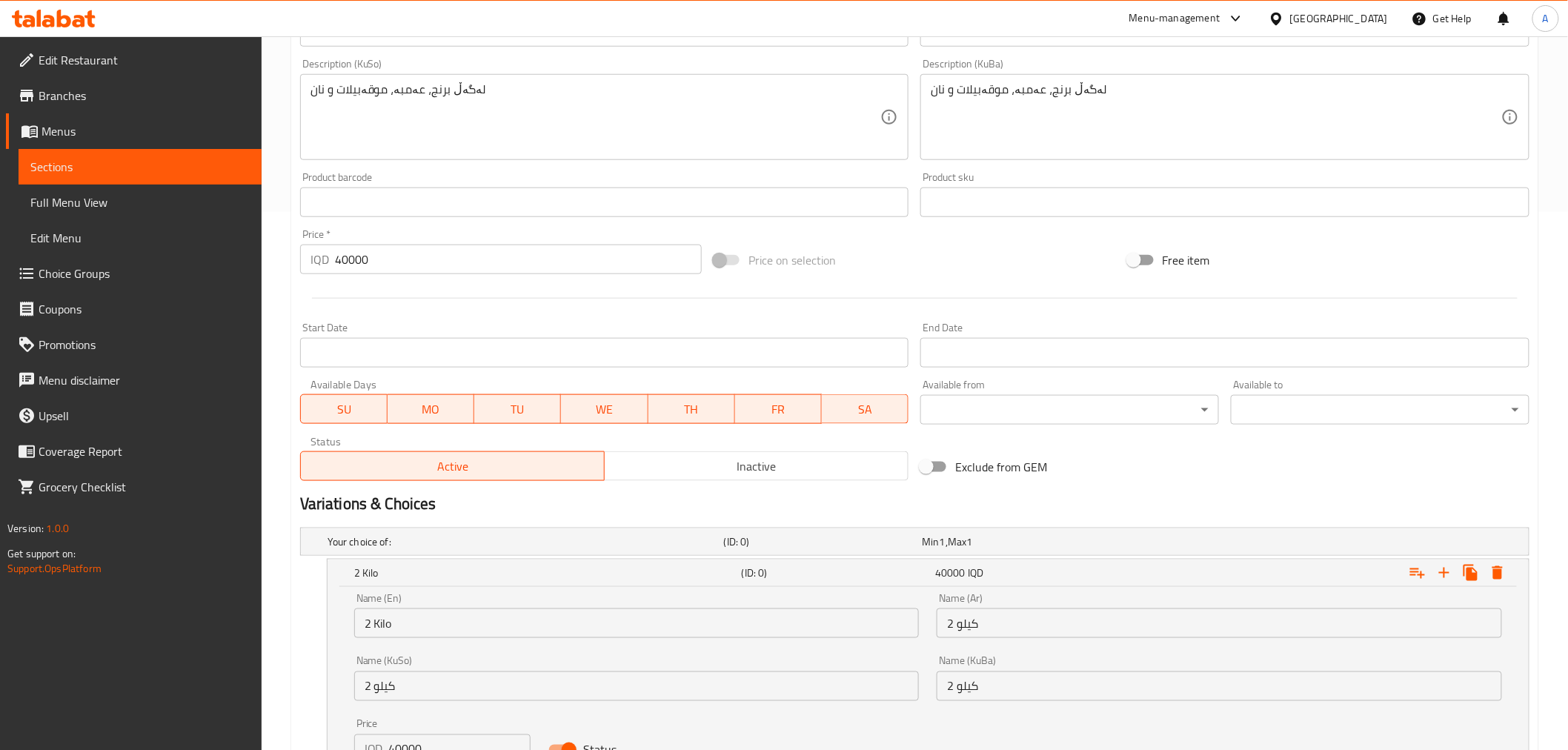
scroll to position [489, 0]
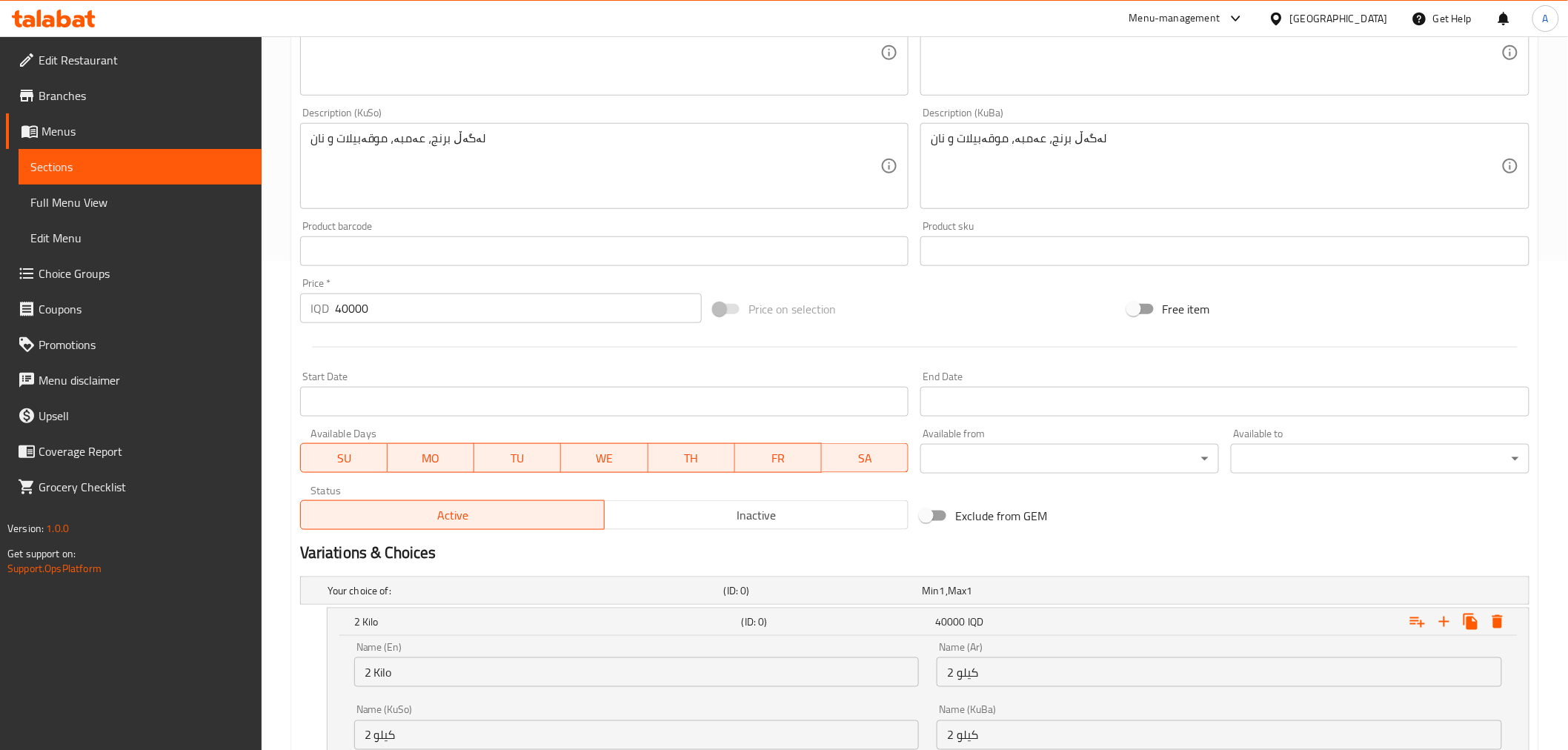
type input "50000"
click at [380, 308] on input "40000" at bounding box center [518, 307] width 367 height 30
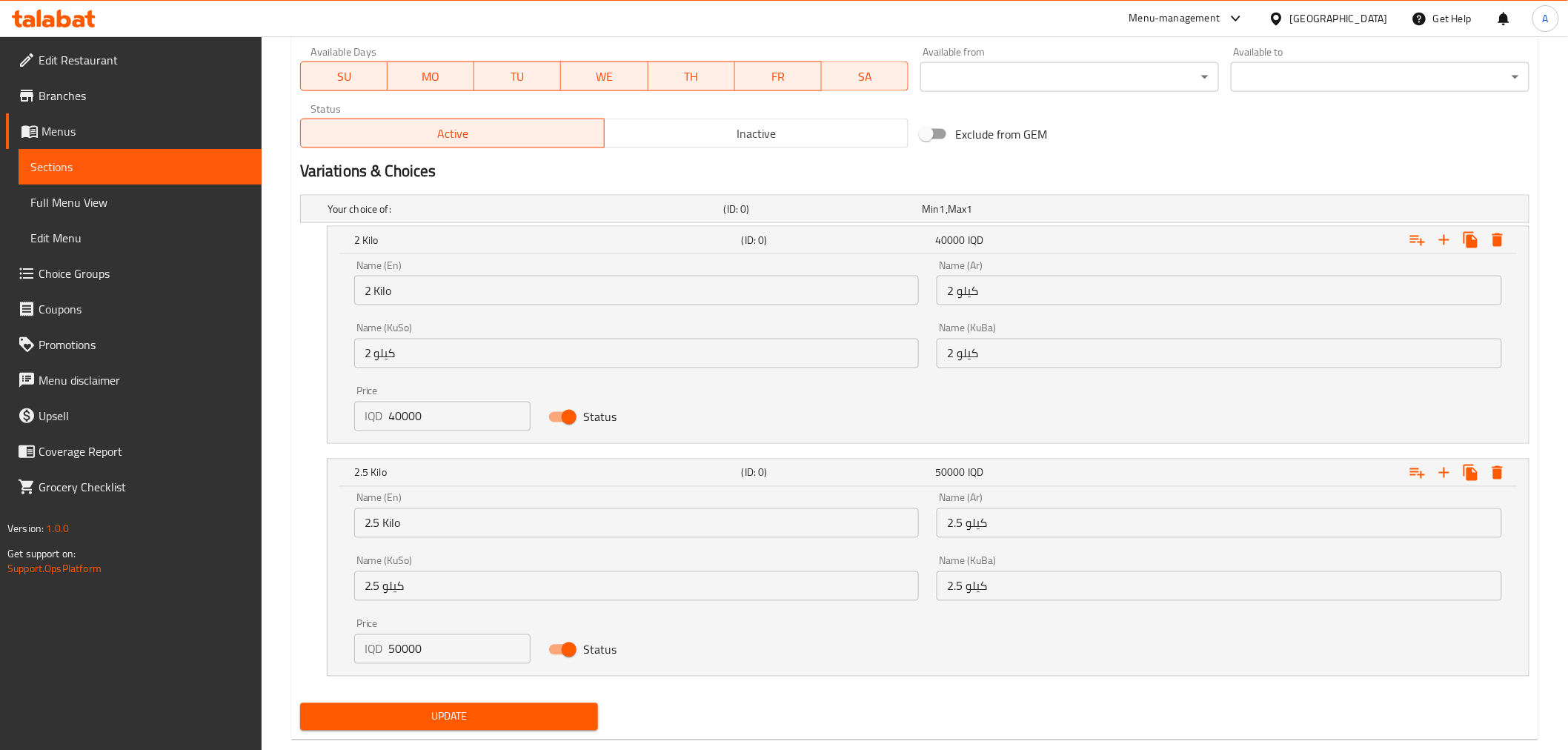
scroll to position [900, 0]
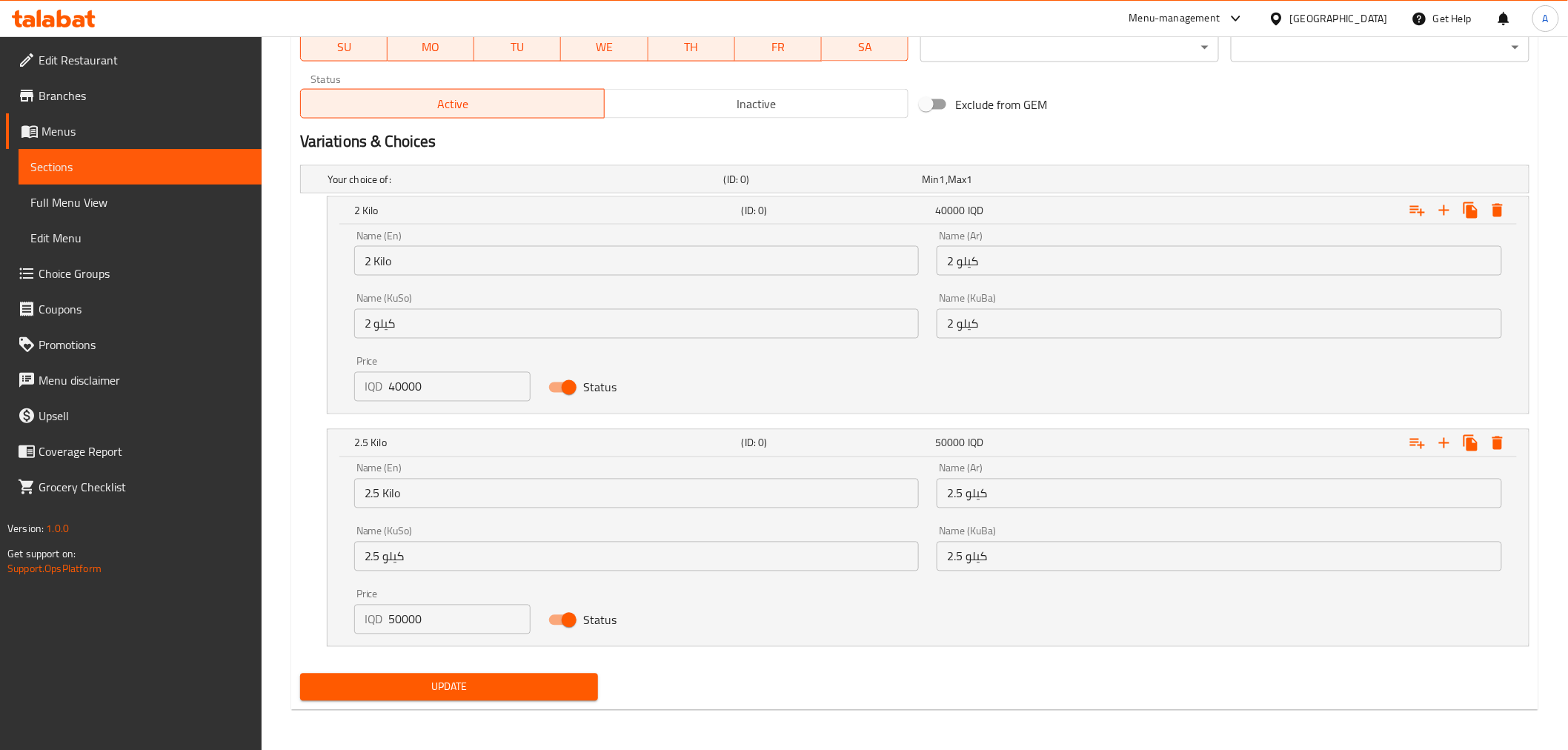
type input "0"
click at [482, 683] on span "Update" at bounding box center [449, 687] width 275 height 18
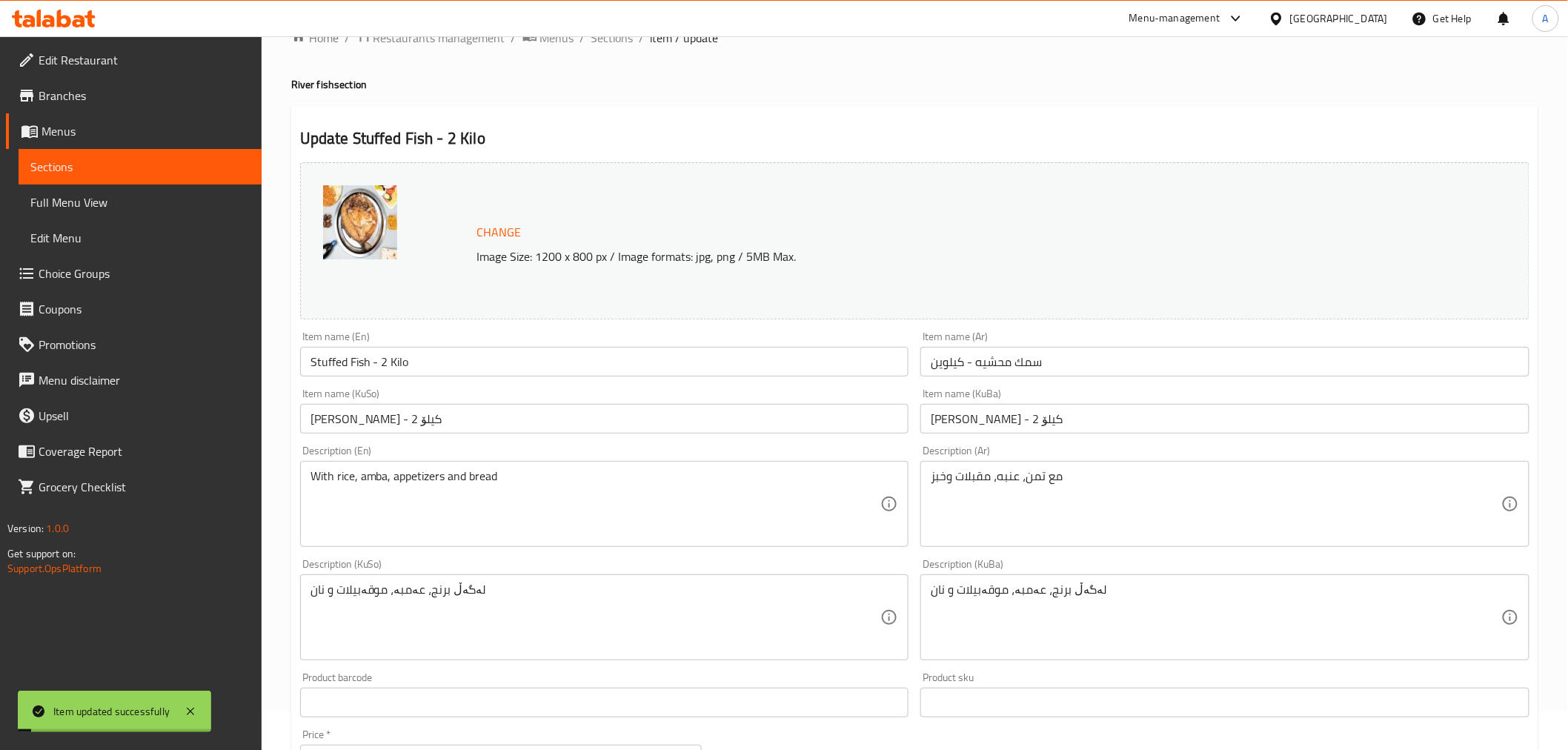
scroll to position [0, 0]
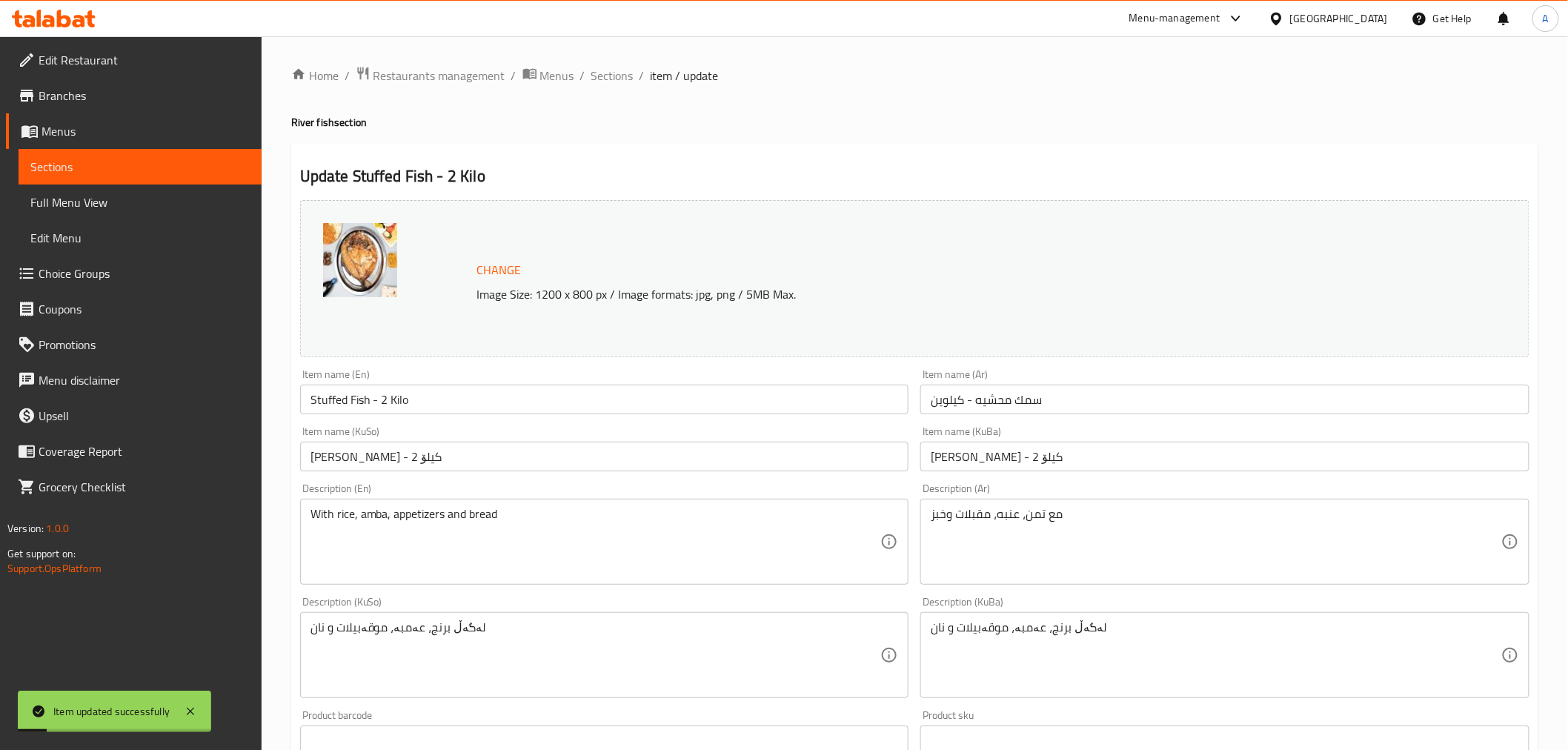
click at [584, 79] on ol "Home / Restaurants management / Menus / Sections / item / update" at bounding box center [915, 75] width 1247 height 19
click at [595, 73] on span "Sections" at bounding box center [612, 75] width 42 height 18
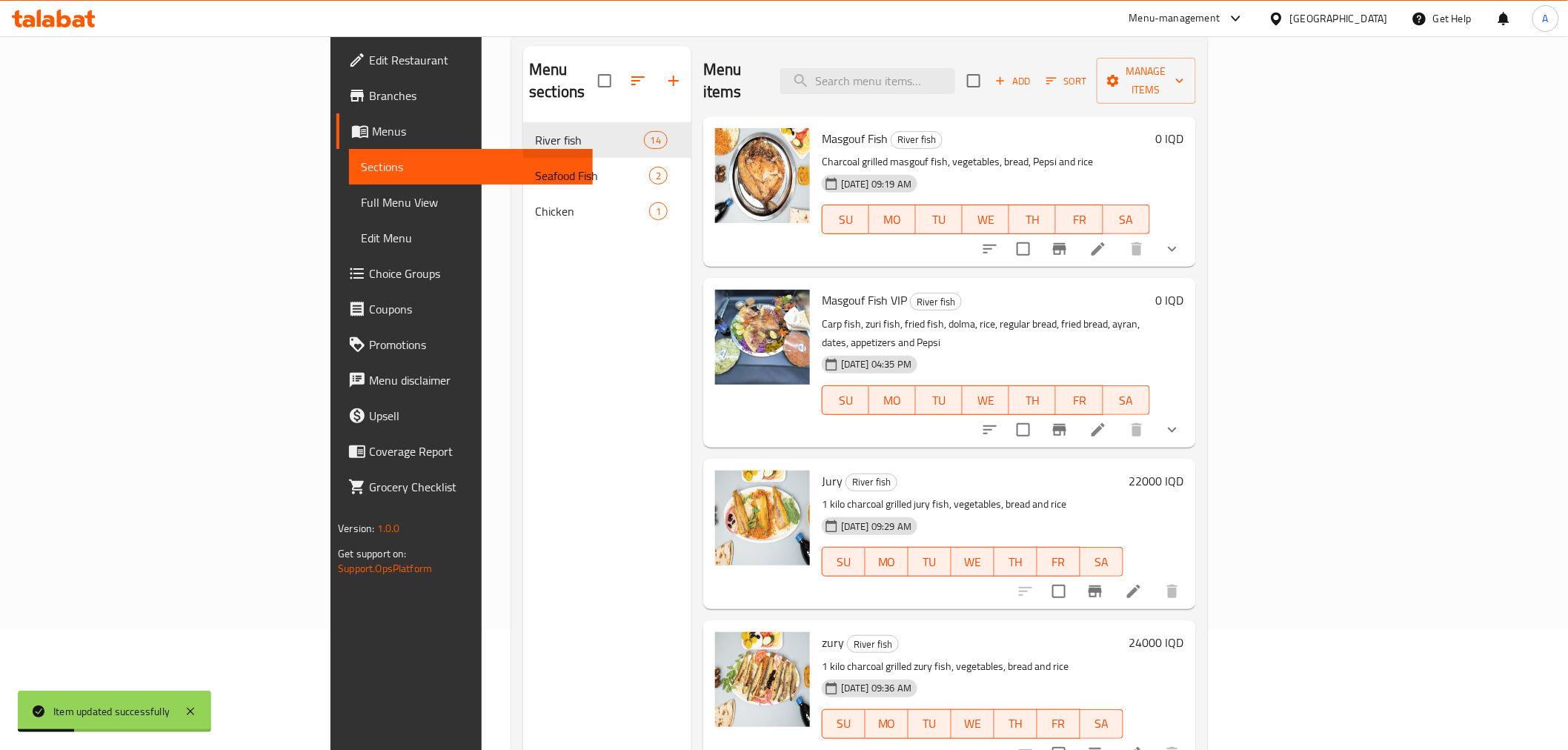
scroll to position [207, 0]
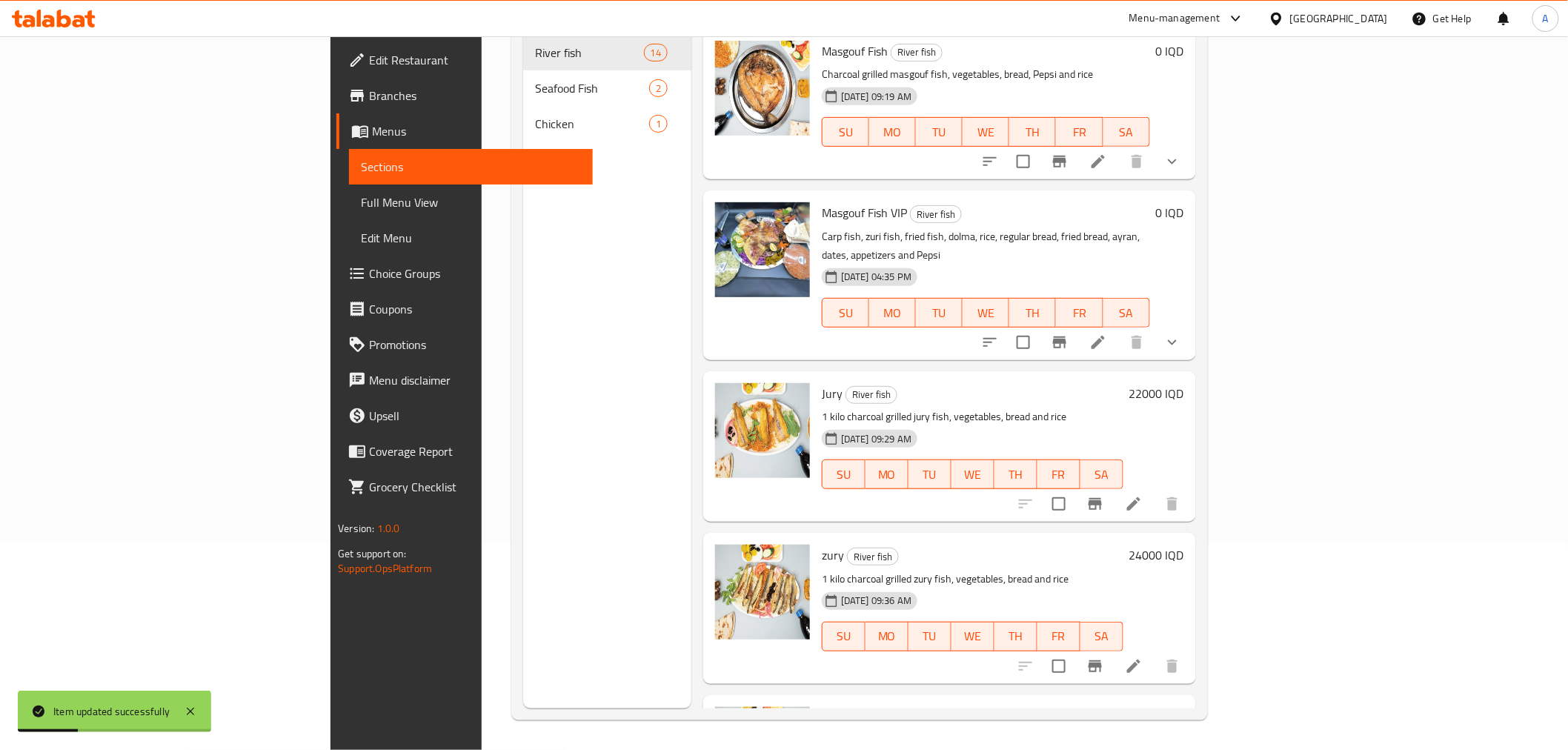
drag, startPoint x: 468, startPoint y: 392, endPoint x: 590, endPoint y: 640, distance: 276.4
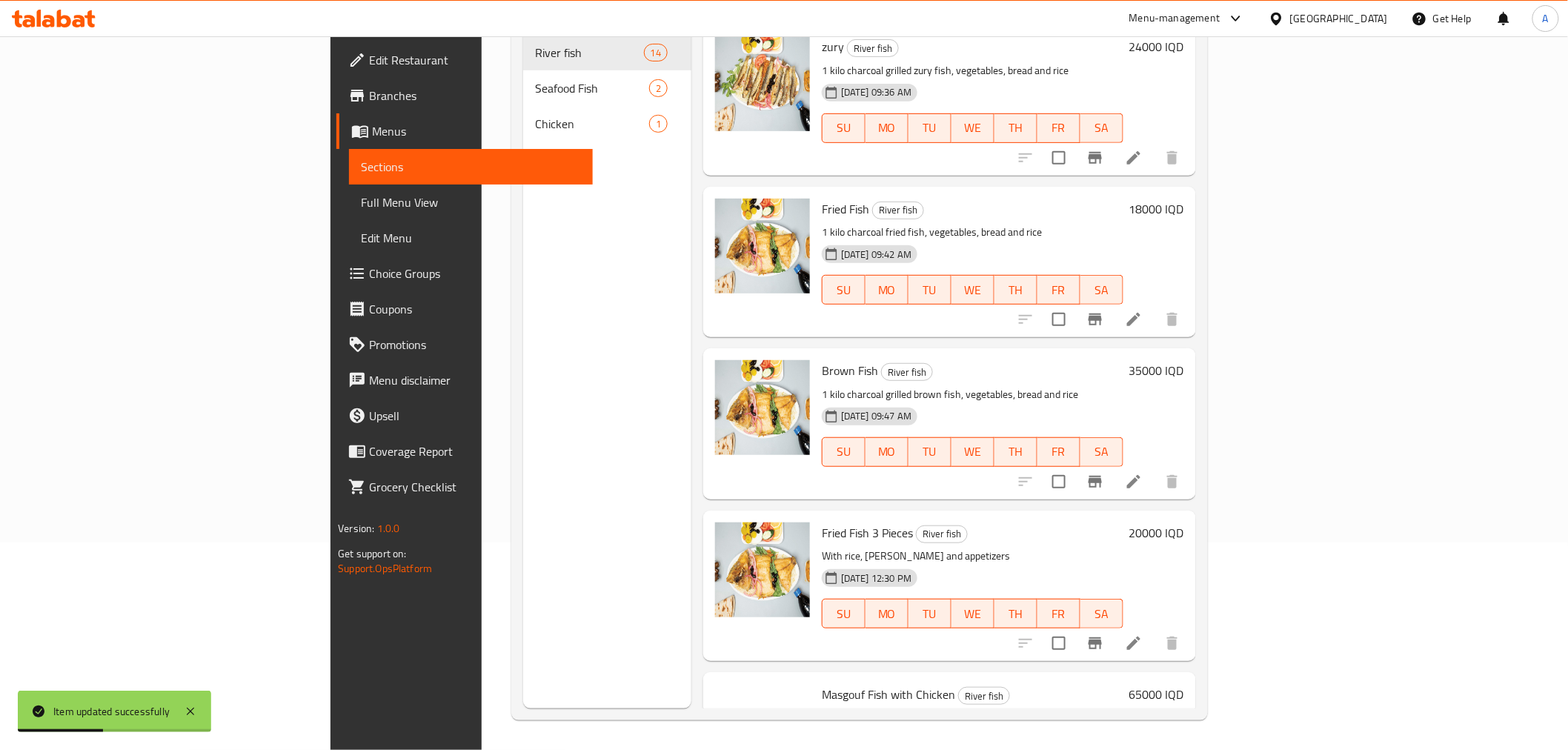
scroll to position [1551, 0]
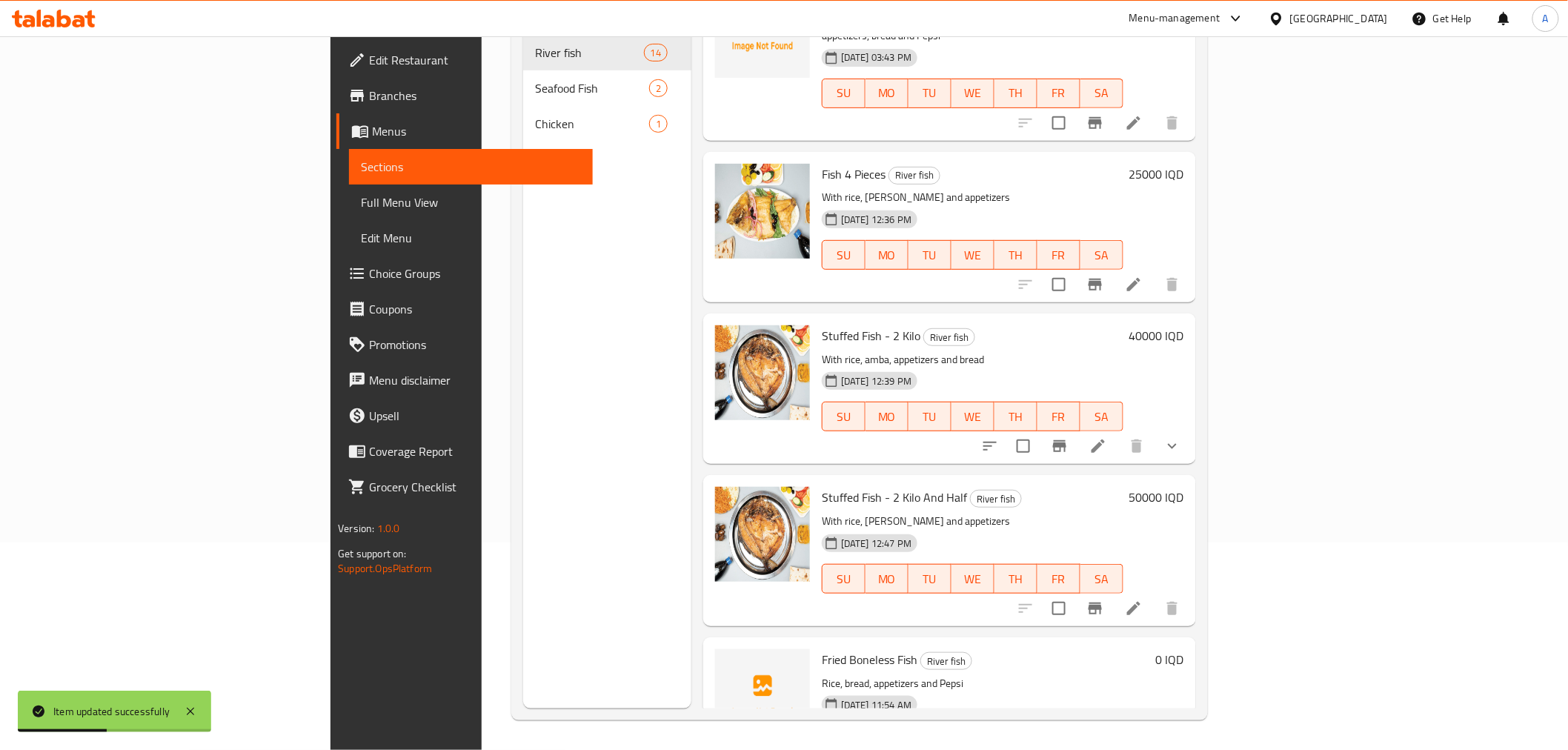
drag, startPoint x: 1187, startPoint y: 217, endPoint x: 1226, endPoint y: 580, distance: 365.1
click at [1143, 600] on icon at bounding box center [1134, 608] width 18 height 18
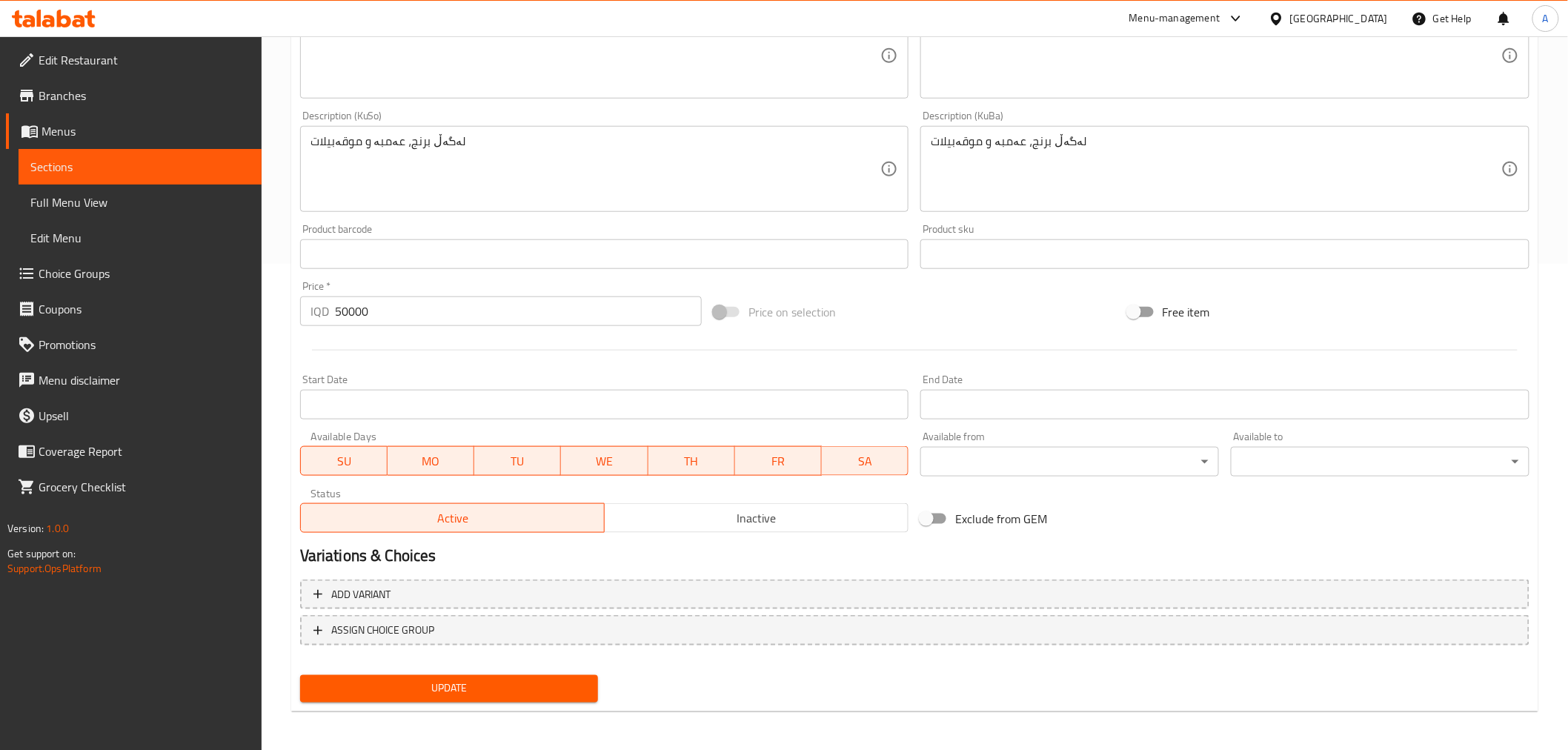
drag, startPoint x: 1120, startPoint y: 234, endPoint x: 1112, endPoint y: 439, distance: 205.2
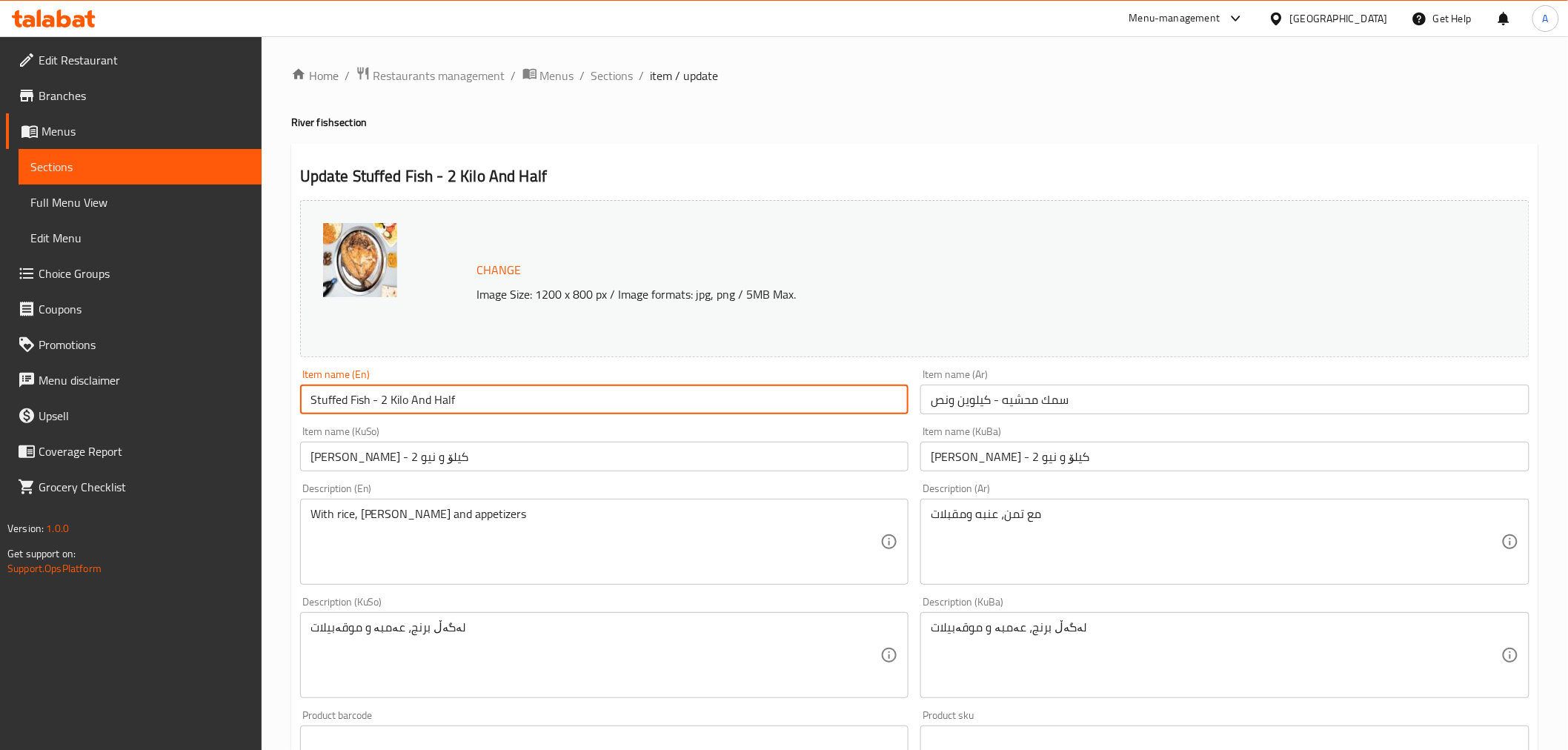
click at [655, 400] on input "Stuffed Fish - 2 Kilo And Half" at bounding box center [605, 399] width 609 height 30
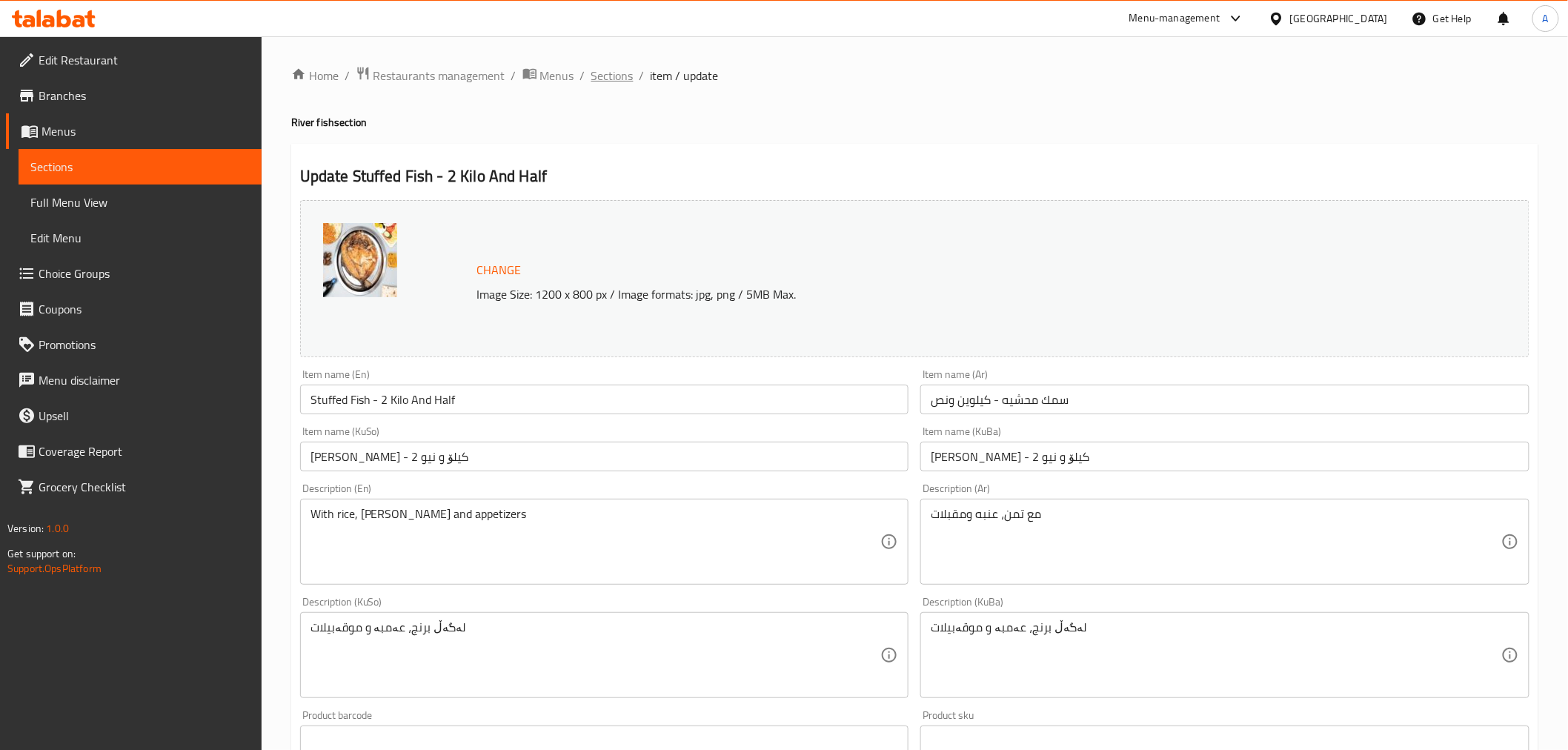
click at [613, 80] on span "Sections" at bounding box center [612, 75] width 42 height 18
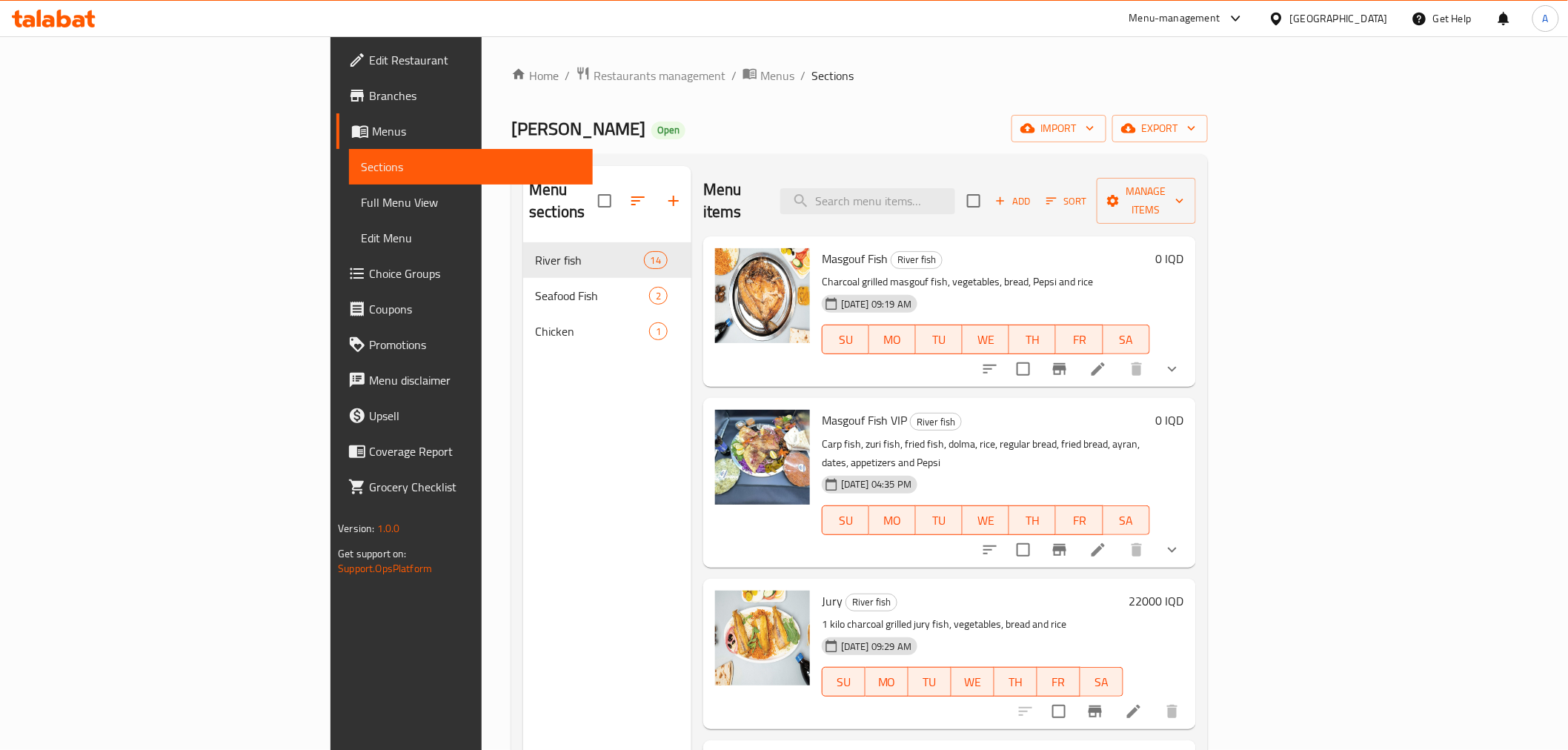
click at [1207, 262] on div "Menu sections River fish 14 Seafood Fish 2 Chicken 1 Menu items Add Sort Manage…" at bounding box center [859, 540] width 696 height 773
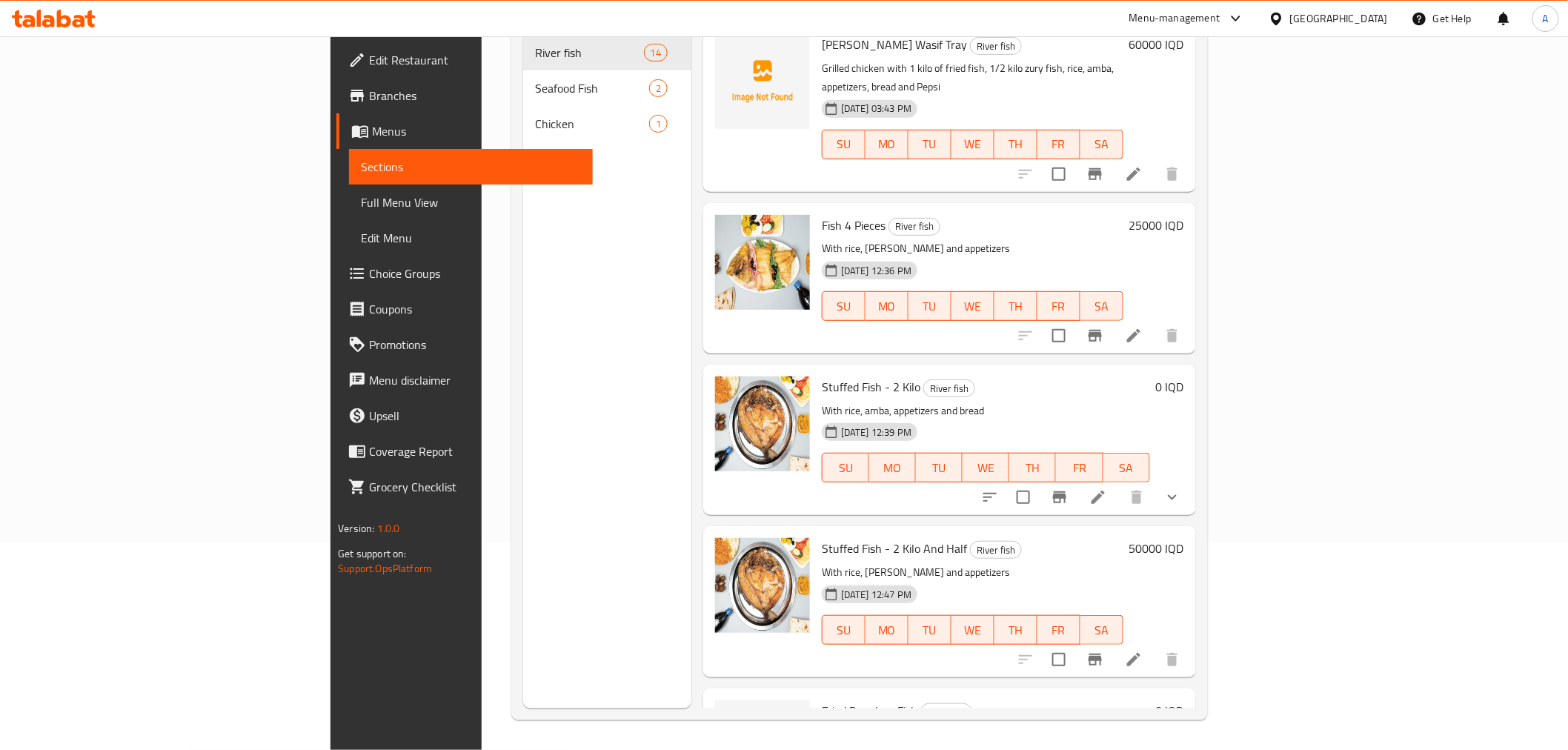
scroll to position [1551, 0]
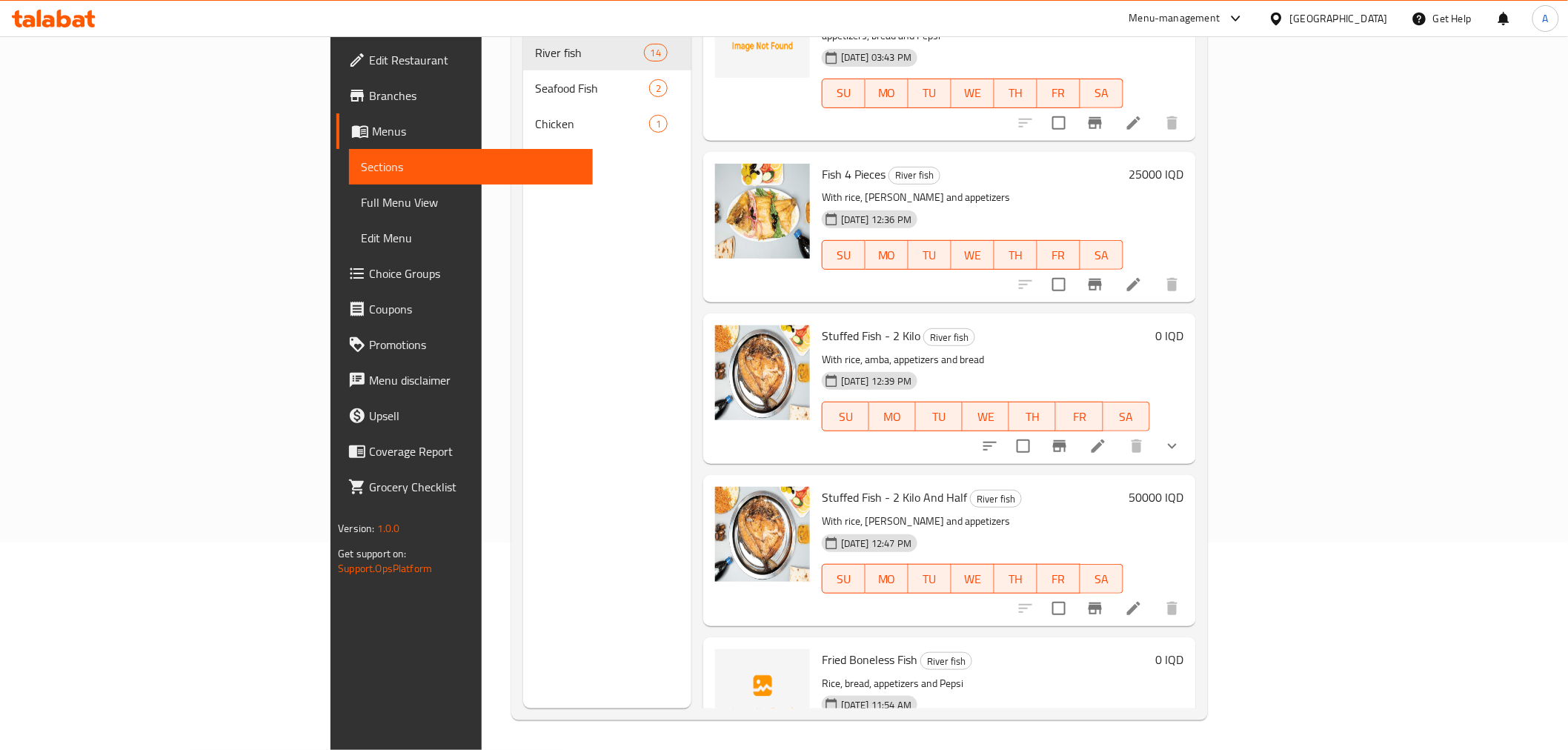
click at [1119, 432] on li at bounding box center [1099, 445] width 42 height 26
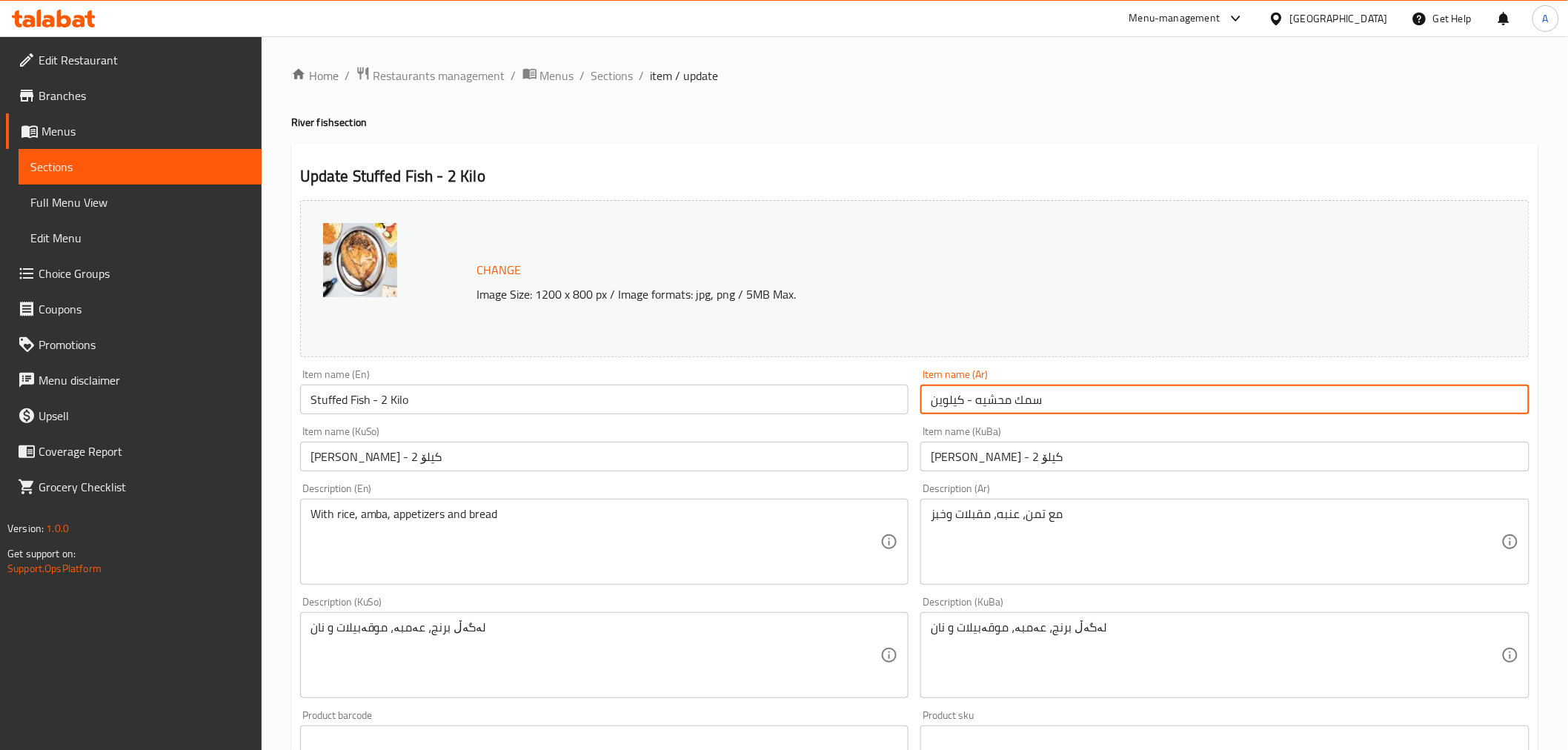
click at [982, 402] on input "سمك محشيه - كيلوين" at bounding box center [1224, 399] width 609 height 30
click at [609, 76] on span "Sections" at bounding box center [612, 75] width 42 height 18
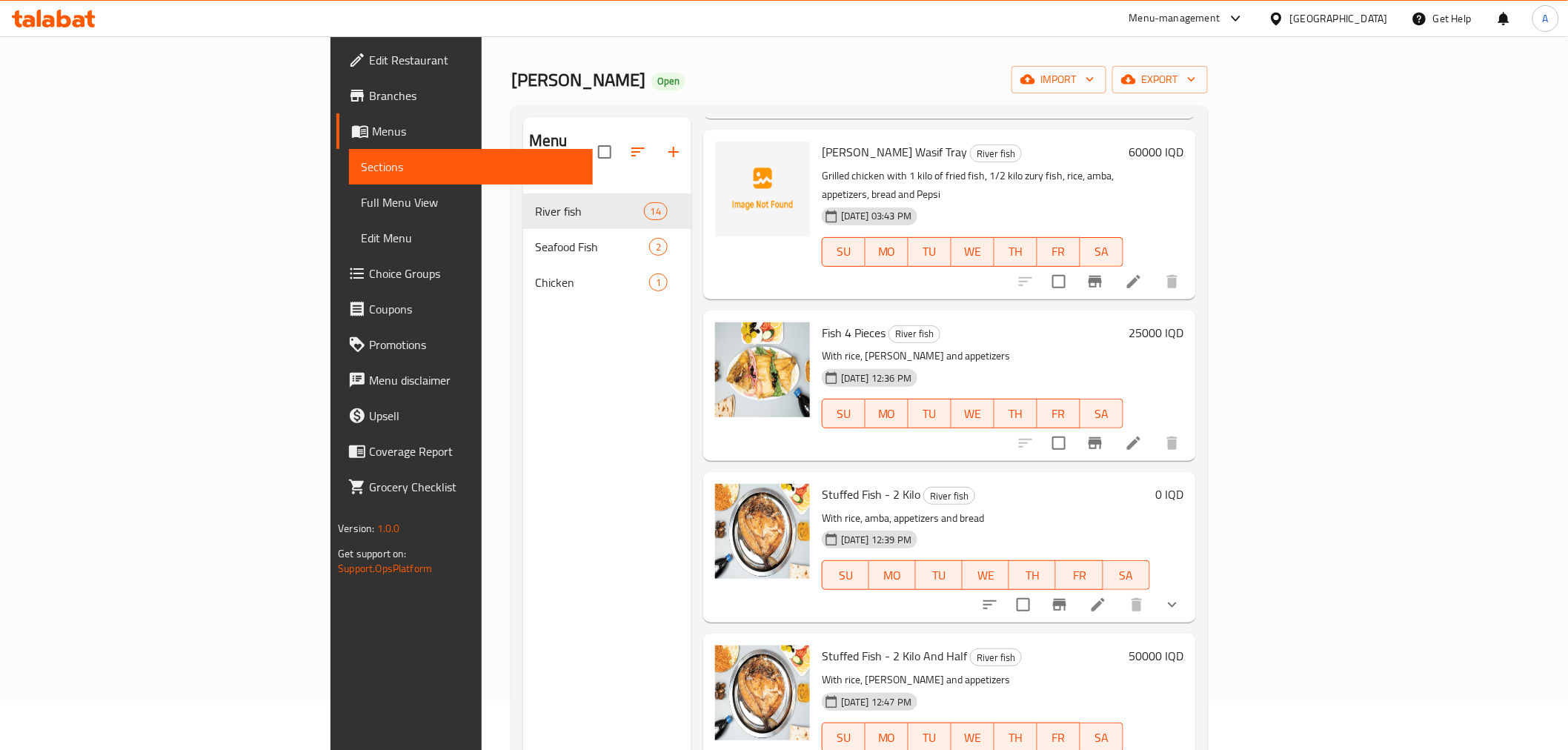
scroll to position [164, 0]
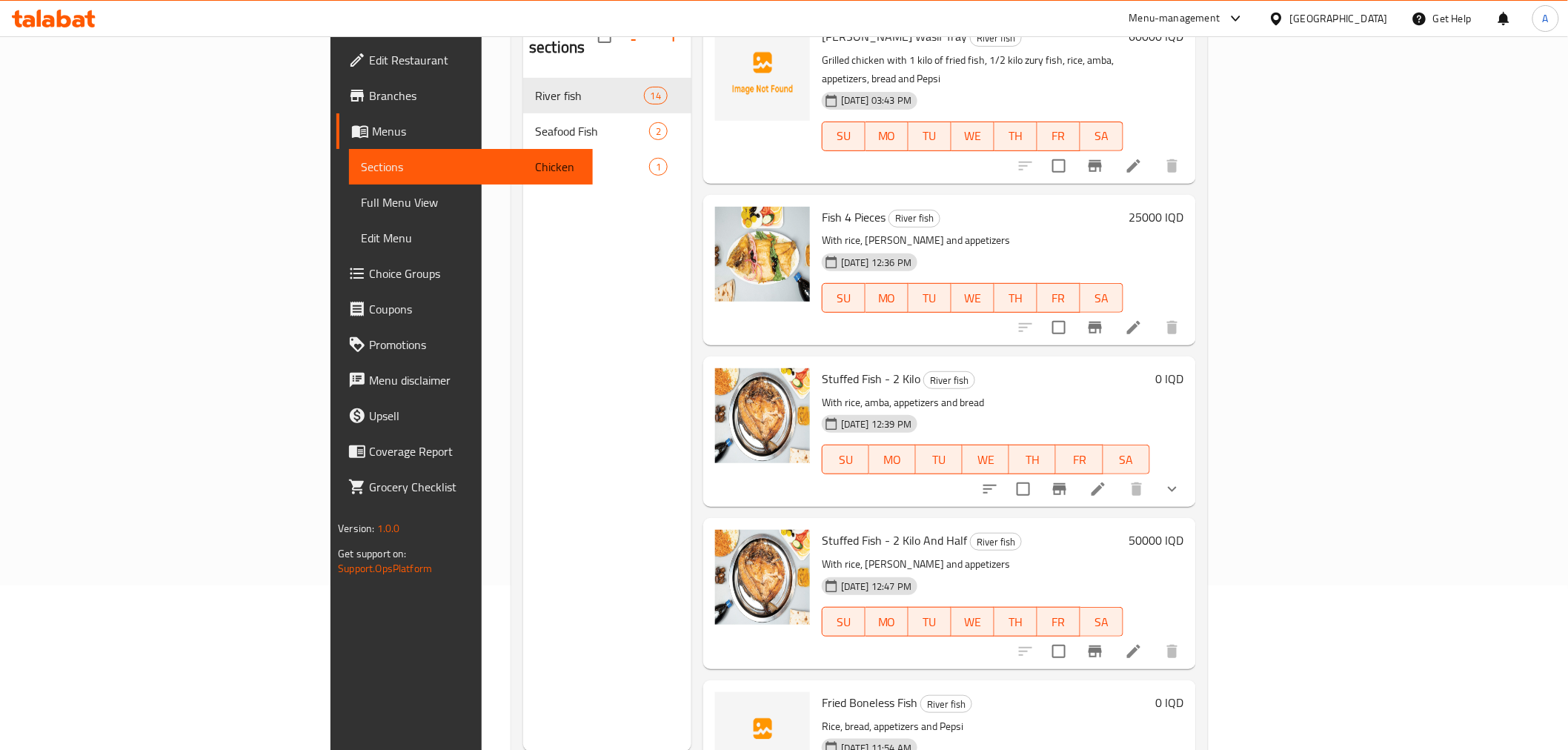
click at [1119, 475] on li at bounding box center [1099, 488] width 42 height 26
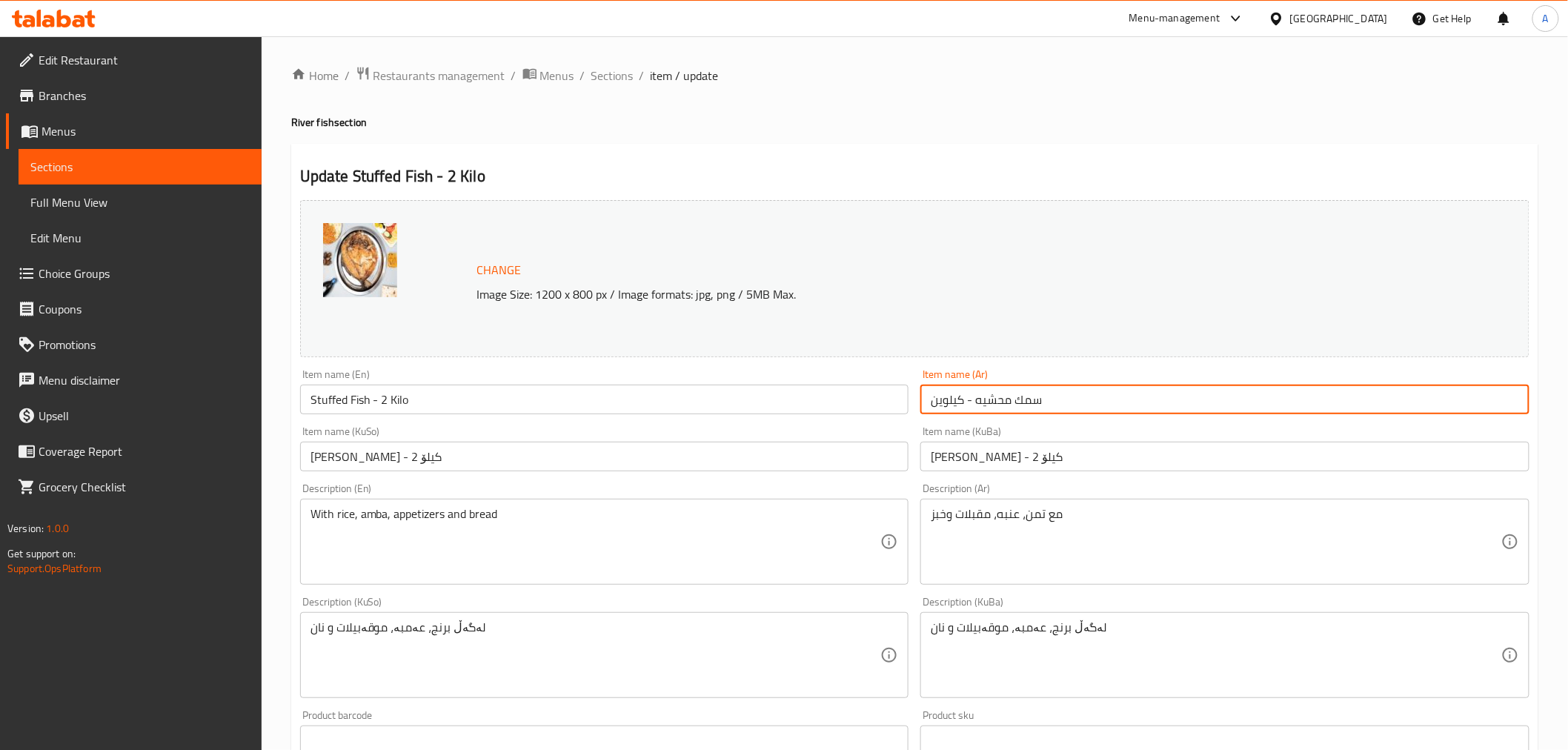
drag, startPoint x: 973, startPoint y: 396, endPoint x: 932, endPoint y: 394, distance: 41.0
click at [932, 394] on input "سمك محشيه - كيلوين" at bounding box center [1224, 399] width 609 height 30
type input "سمك محشيه"
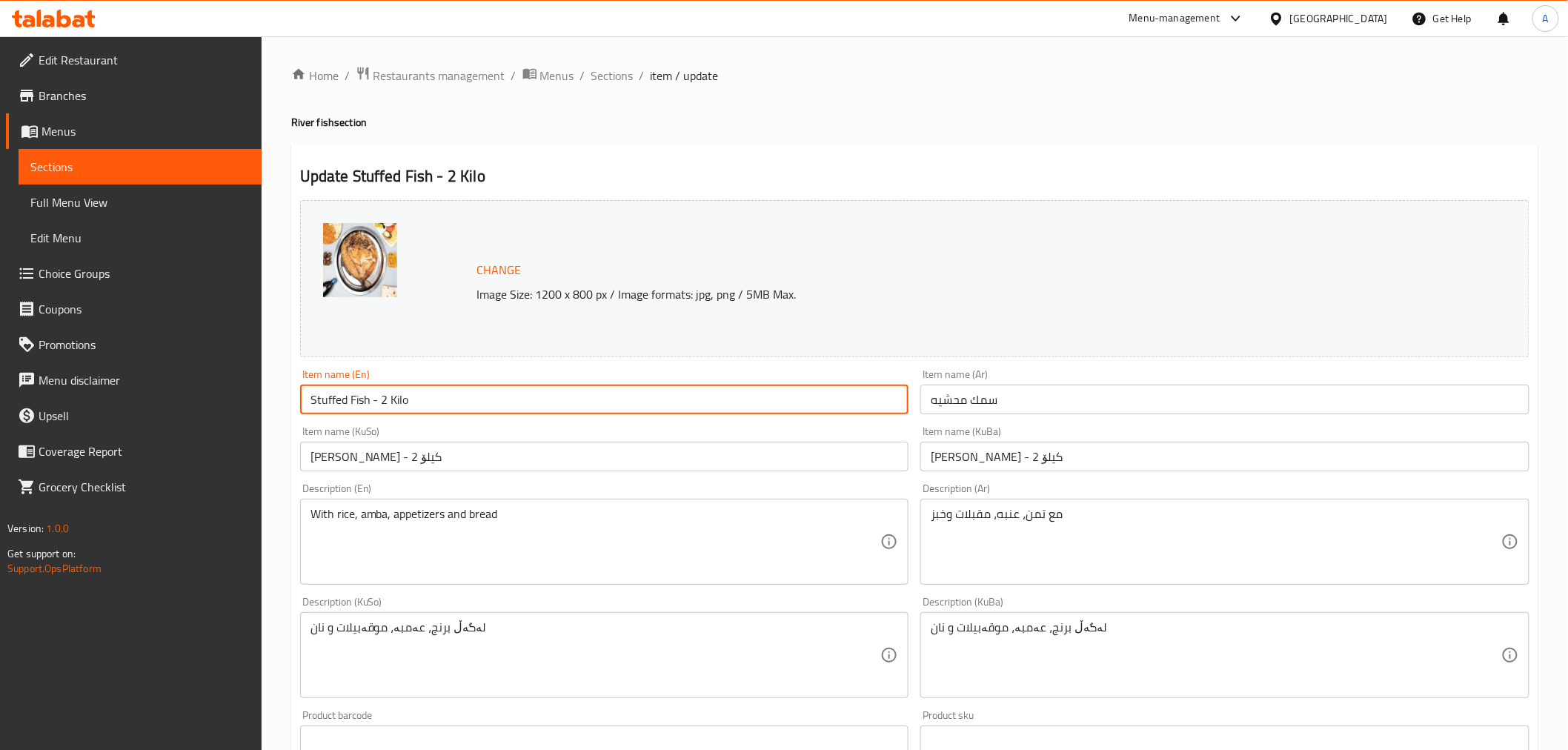
drag, startPoint x: 374, startPoint y: 399, endPoint x: 456, endPoint y: 399, distance: 82.0
click at [456, 399] on input "Stuffed Fish - 2 Kilo" at bounding box center [605, 399] width 609 height 30
type input "Stuffed Fish"
click at [1343, 142] on div "Home / Restaurants management / Menus / Sections / item / update River fish sec…" at bounding box center [915, 654] width 1247 height 1177
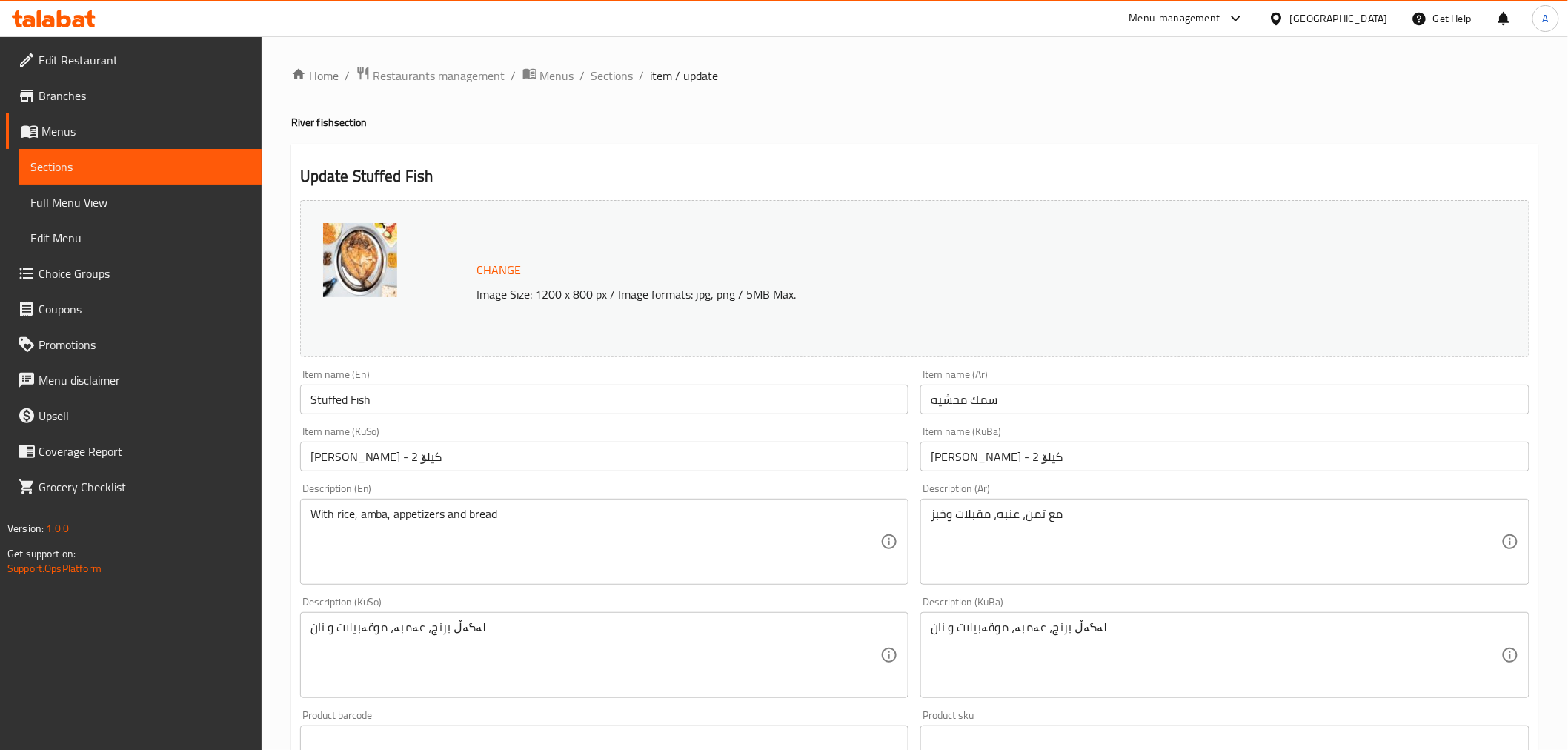
scroll to position [521, 0]
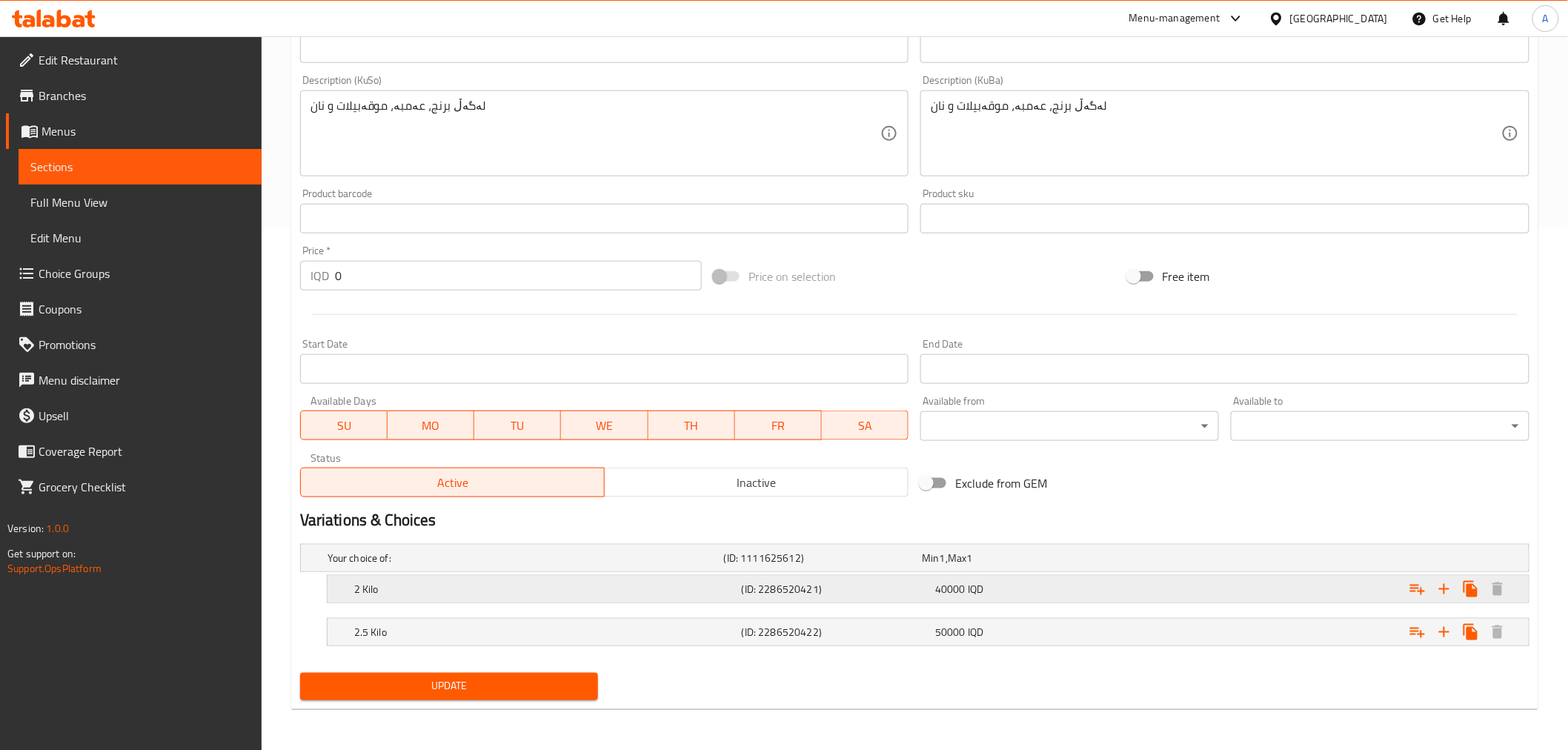
drag, startPoint x: 1226, startPoint y: 152, endPoint x: 1212, endPoint y: 588, distance: 436.2
click at [567, 670] on div "Update" at bounding box center [449, 686] width 311 height 39
click at [557, 678] on span "Update" at bounding box center [449, 686] width 275 height 18
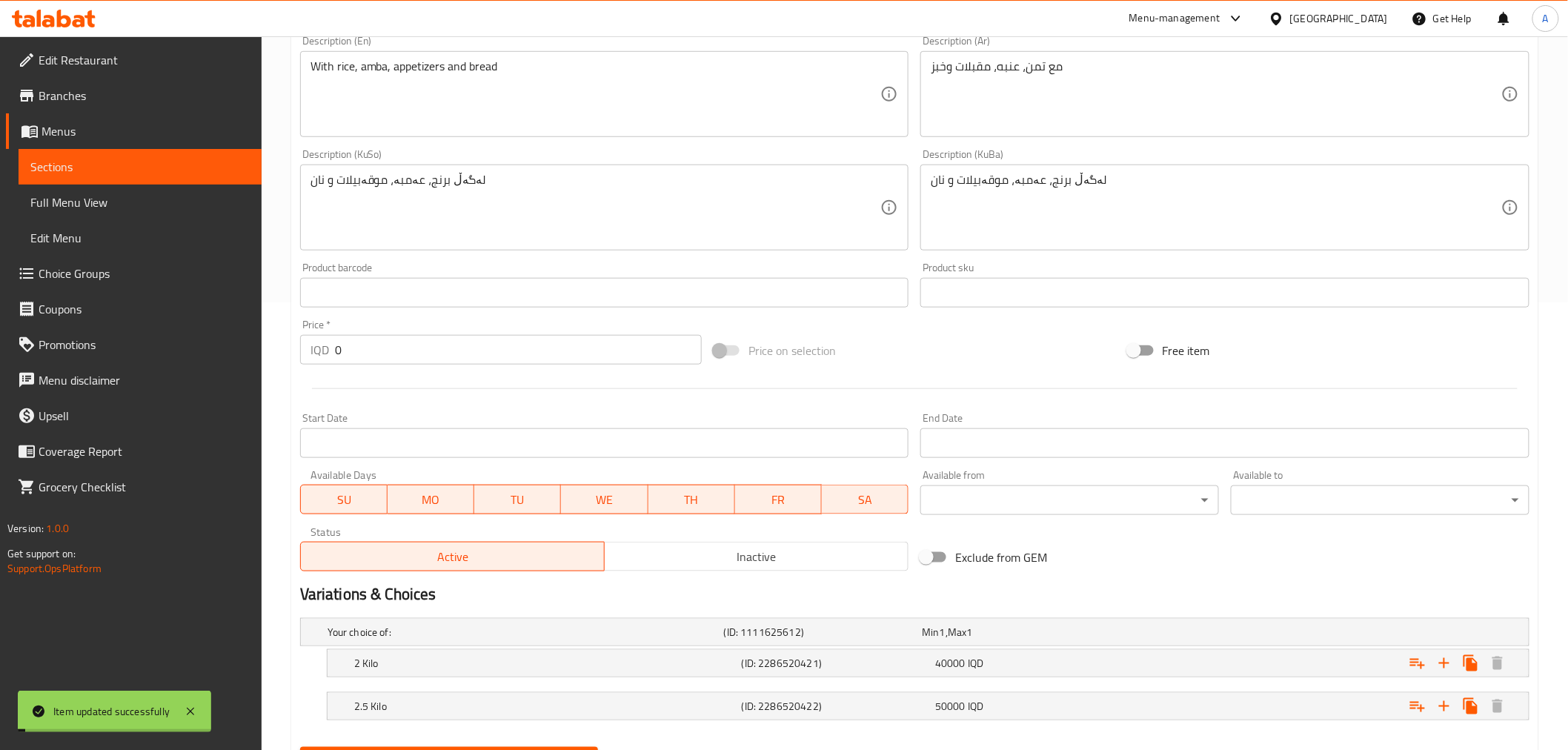
scroll to position [0, 0]
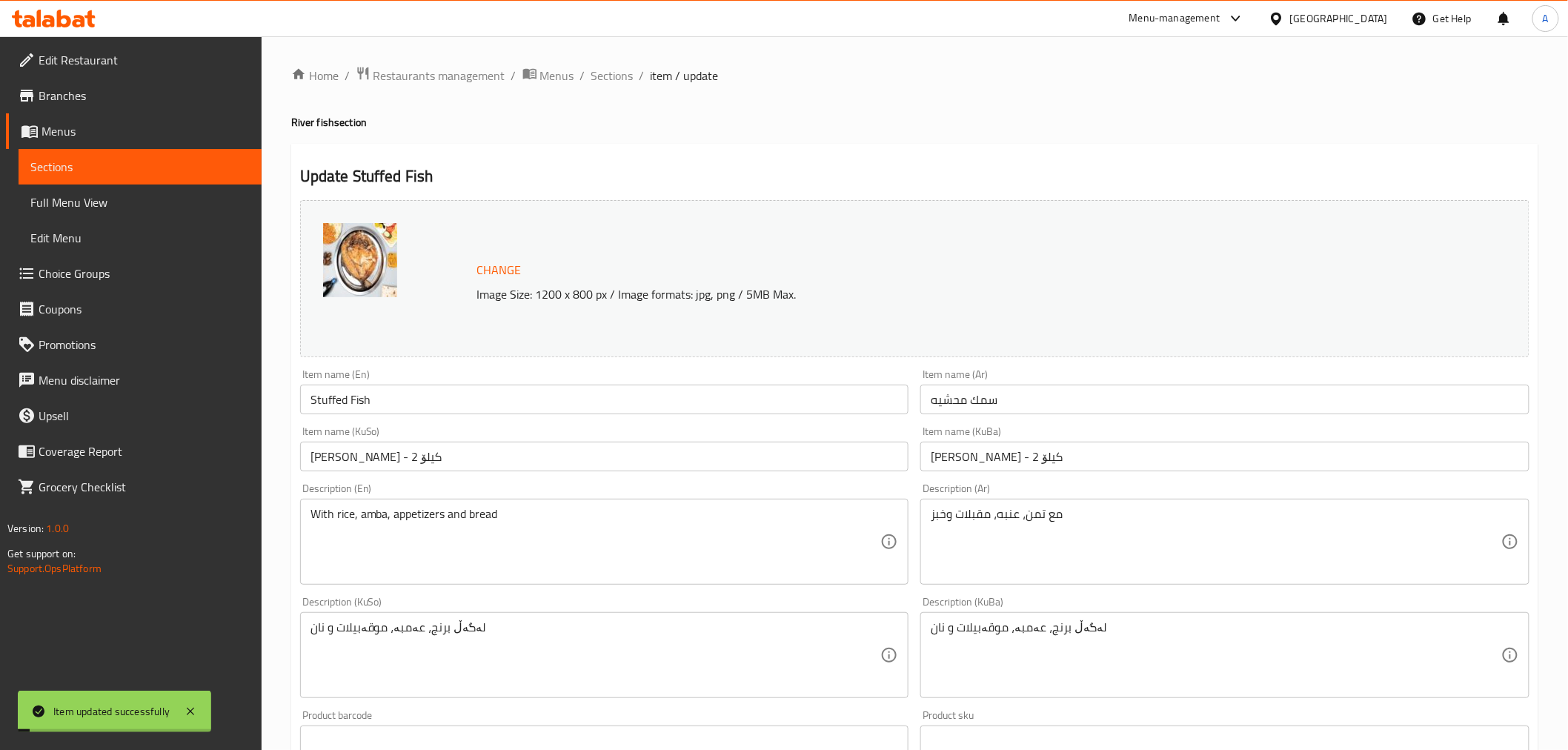
drag, startPoint x: 832, startPoint y: 643, endPoint x: 790, endPoint y: 343, distance: 302.9
click at [615, 75] on span "Sections" at bounding box center [612, 75] width 42 height 18
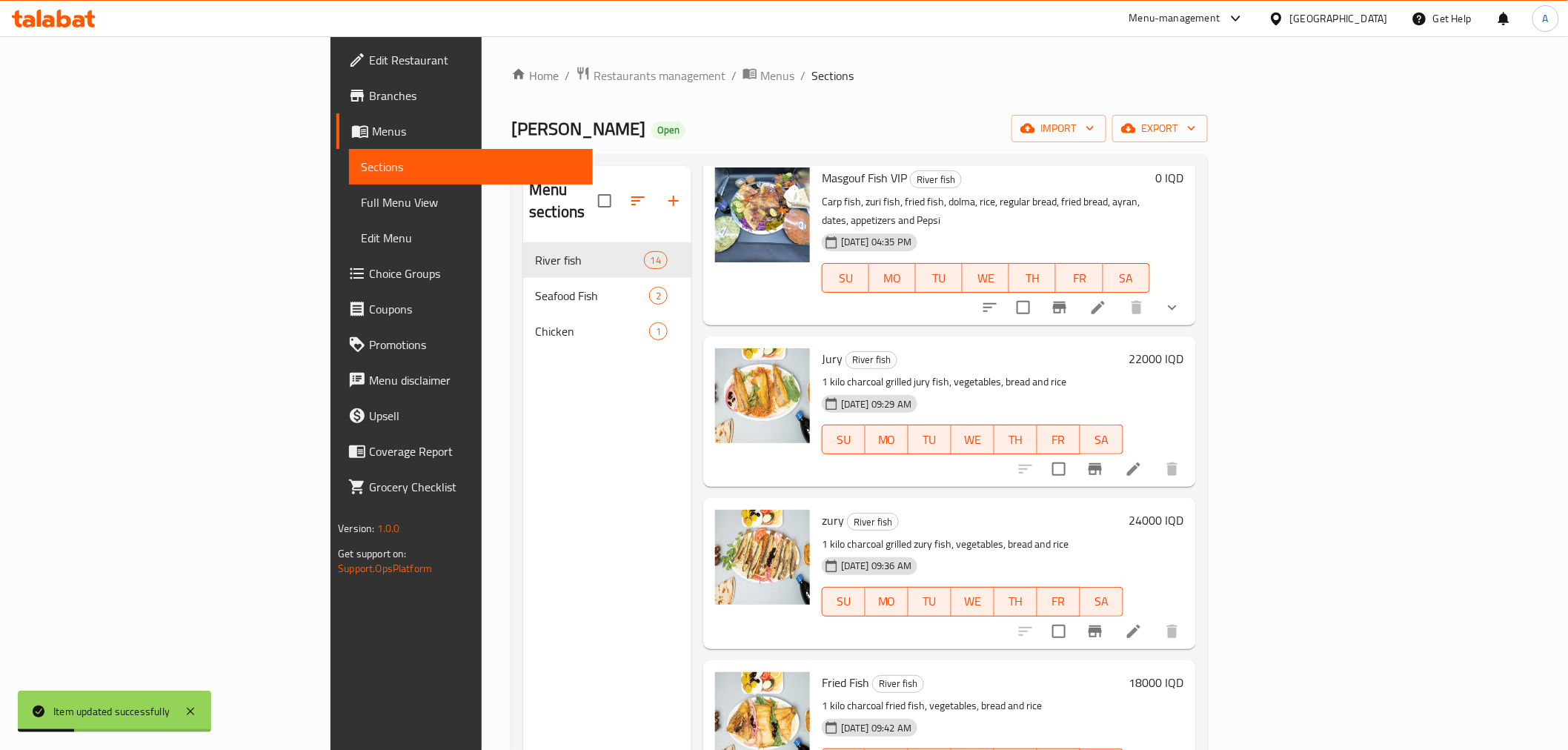
scroll to position [1551, 0]
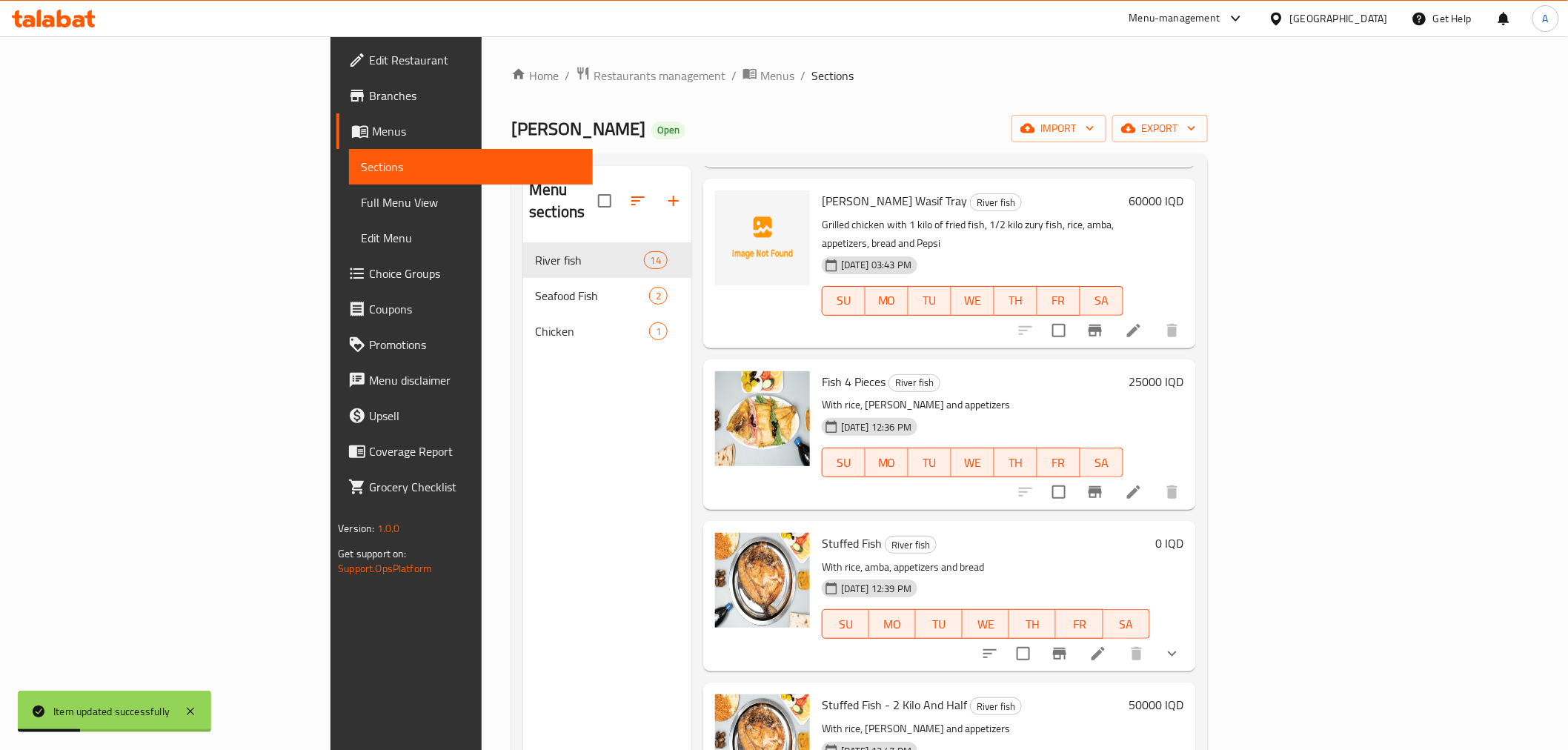
drag, startPoint x: 1112, startPoint y: 224, endPoint x: 1066, endPoint y: 428, distance: 209.1
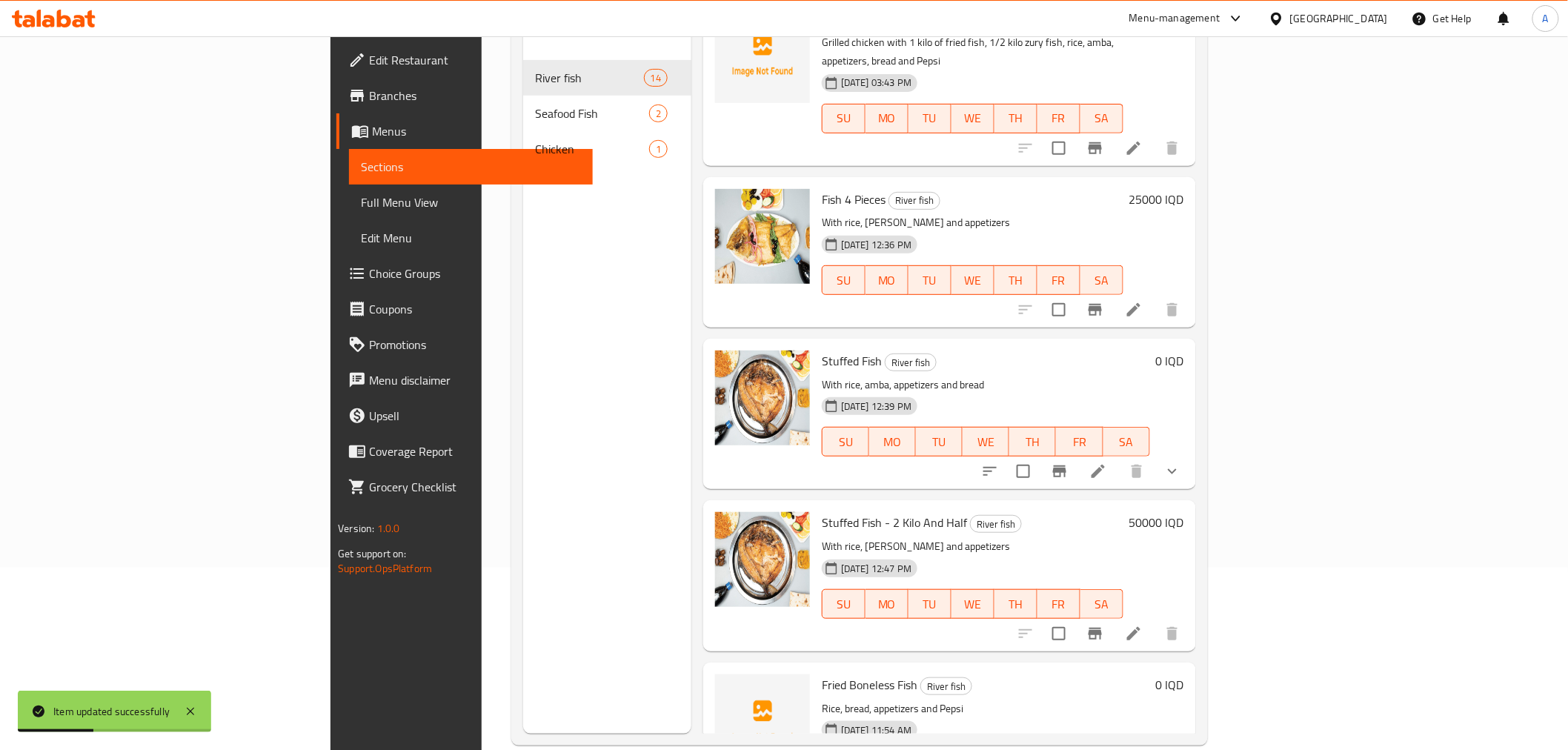
scroll to position [207, 0]
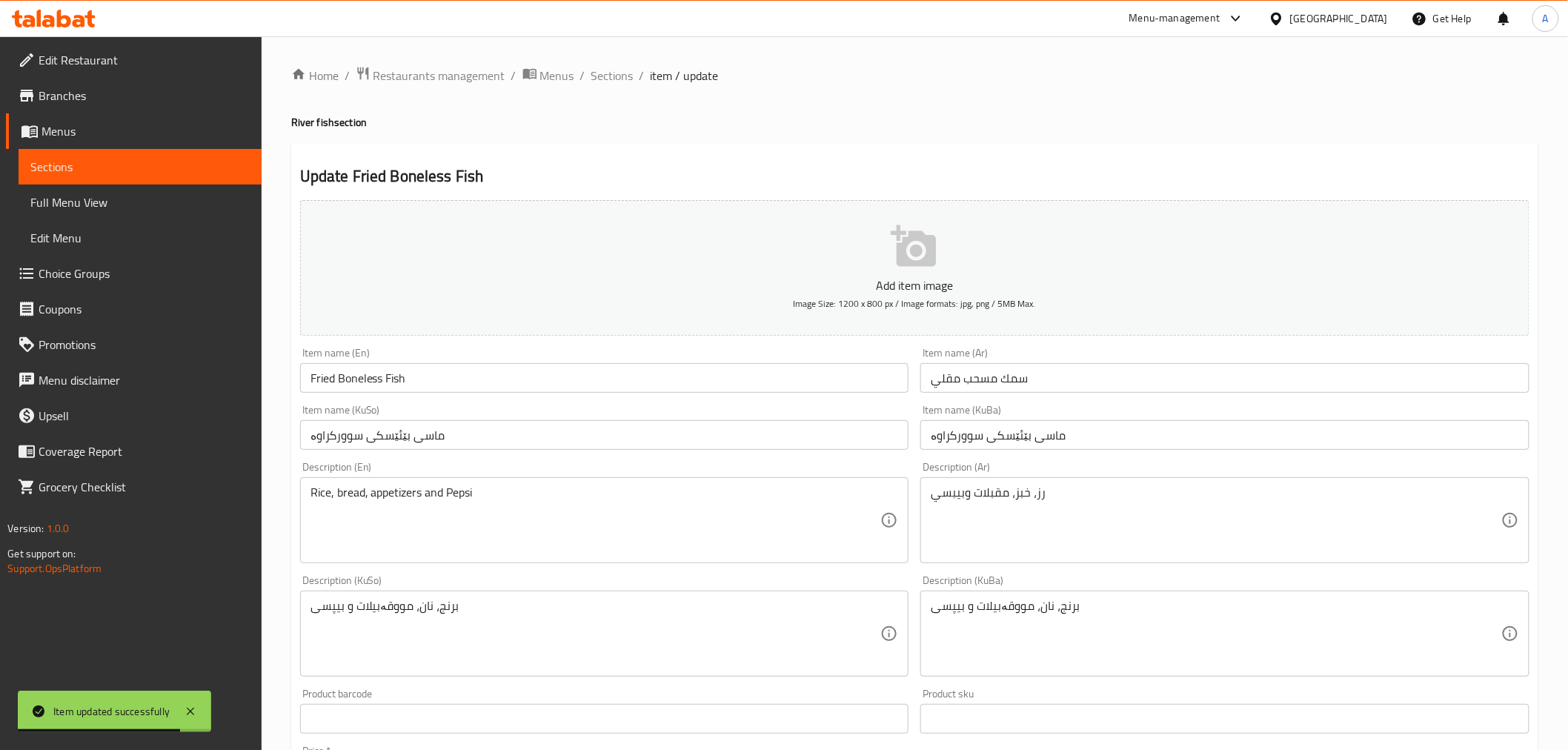
click at [983, 376] on input "سمك مسحب مقلي" at bounding box center [1224, 377] width 609 height 30
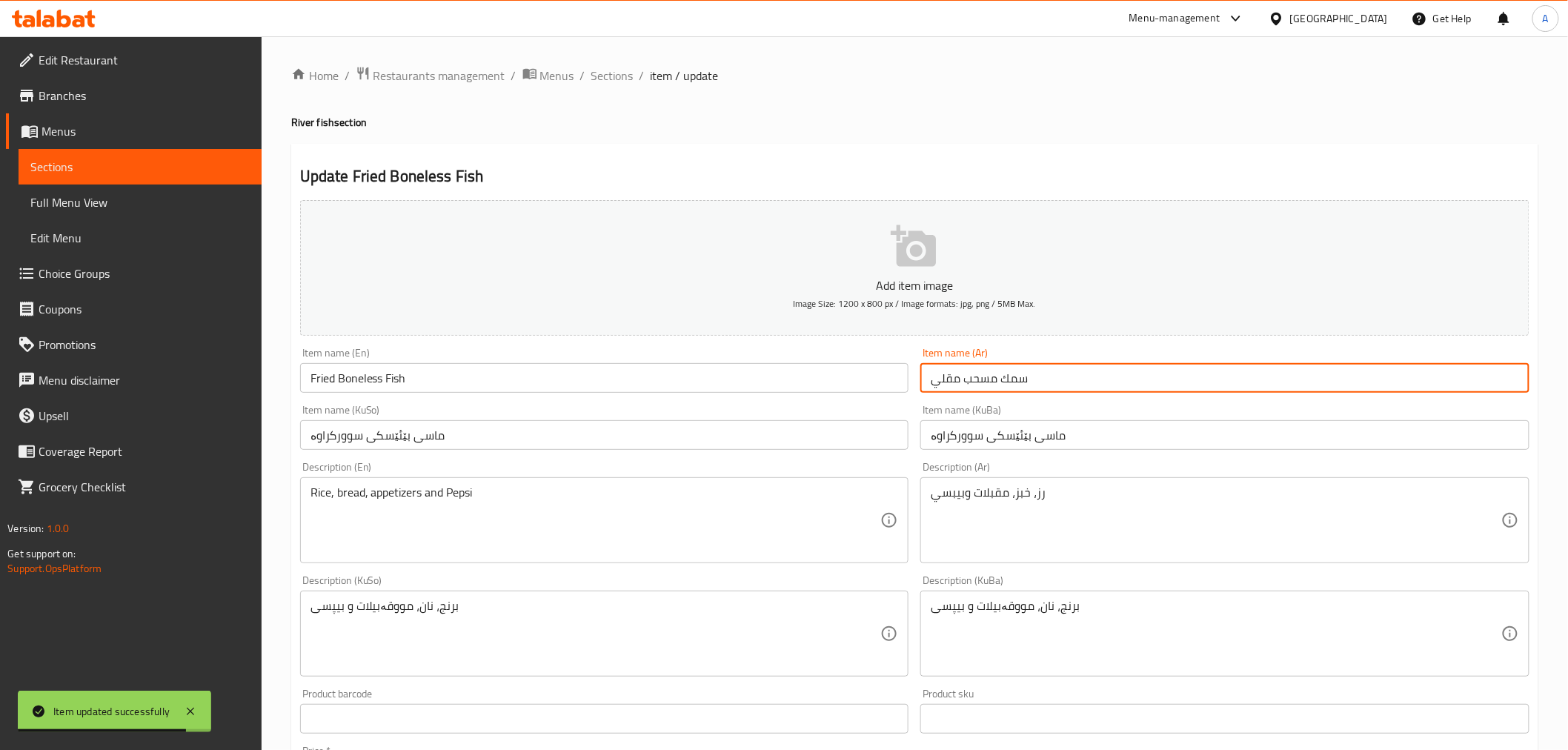
click at [983, 376] on input "سمك مسحب مقلي" at bounding box center [1224, 377] width 609 height 30
click at [591, 71] on span "Sections" at bounding box center [612, 75] width 42 height 18
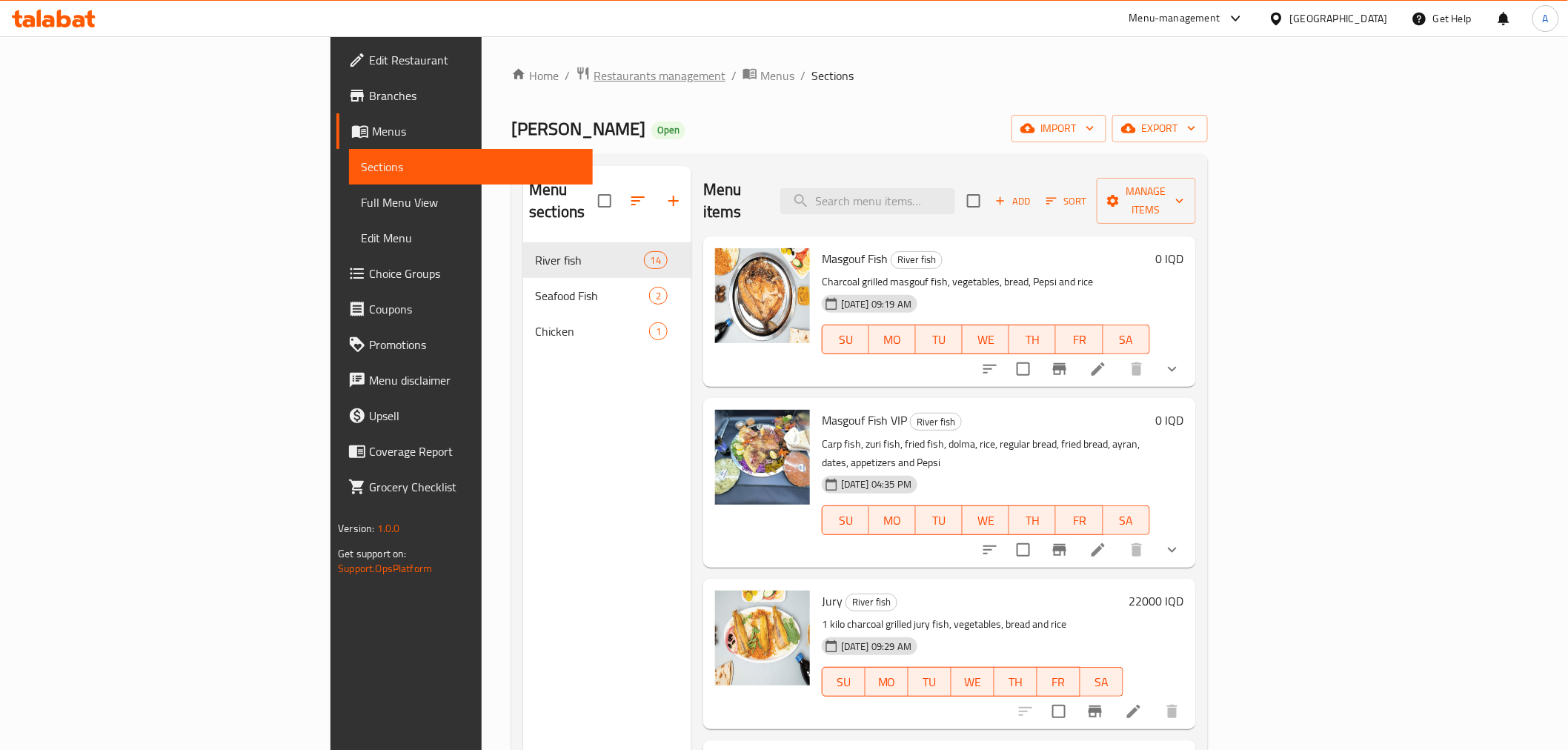
click at [593, 84] on span "Restaurants management" at bounding box center [659, 75] width 132 height 18
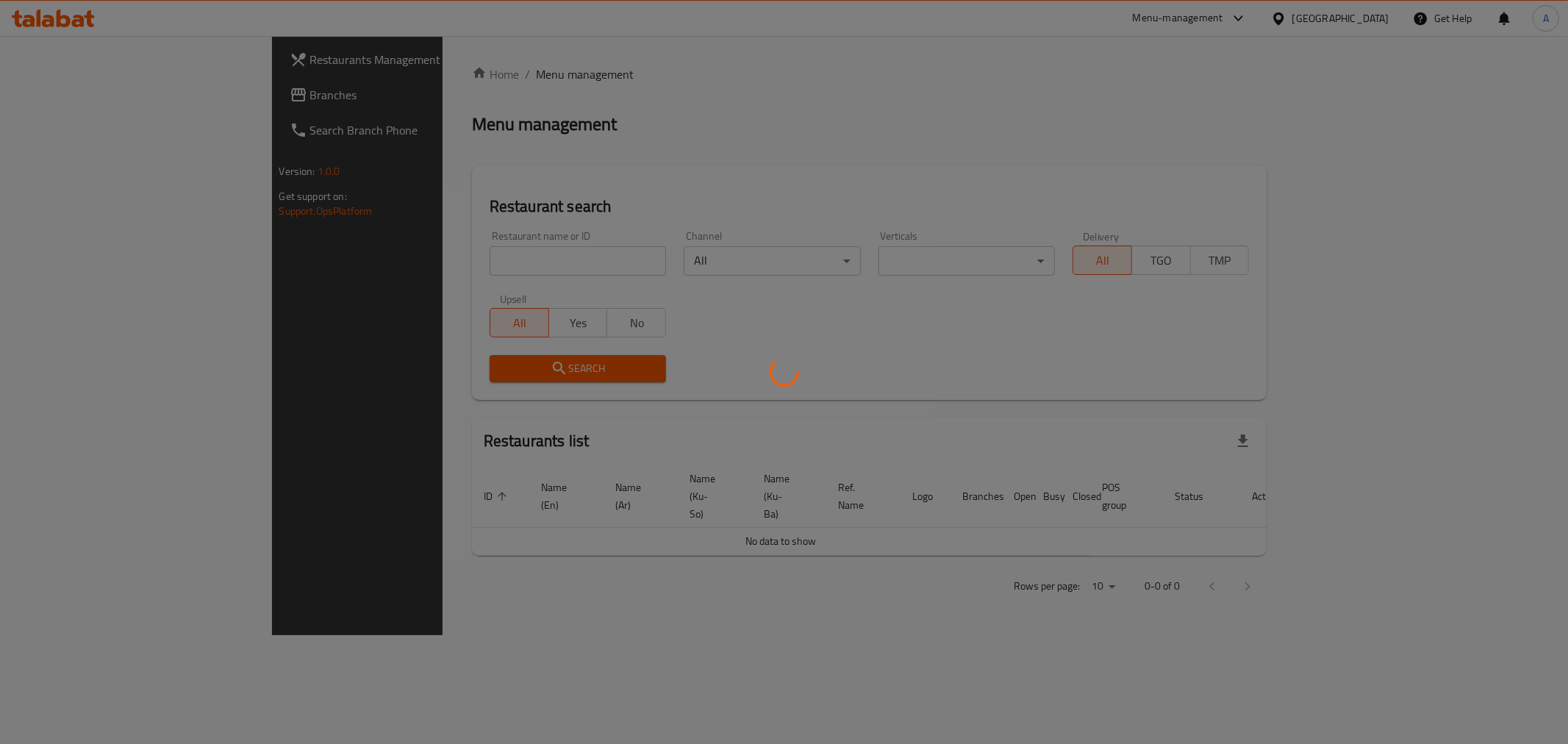
click at [332, 258] on div at bounding box center [784, 372] width 1568 height 744
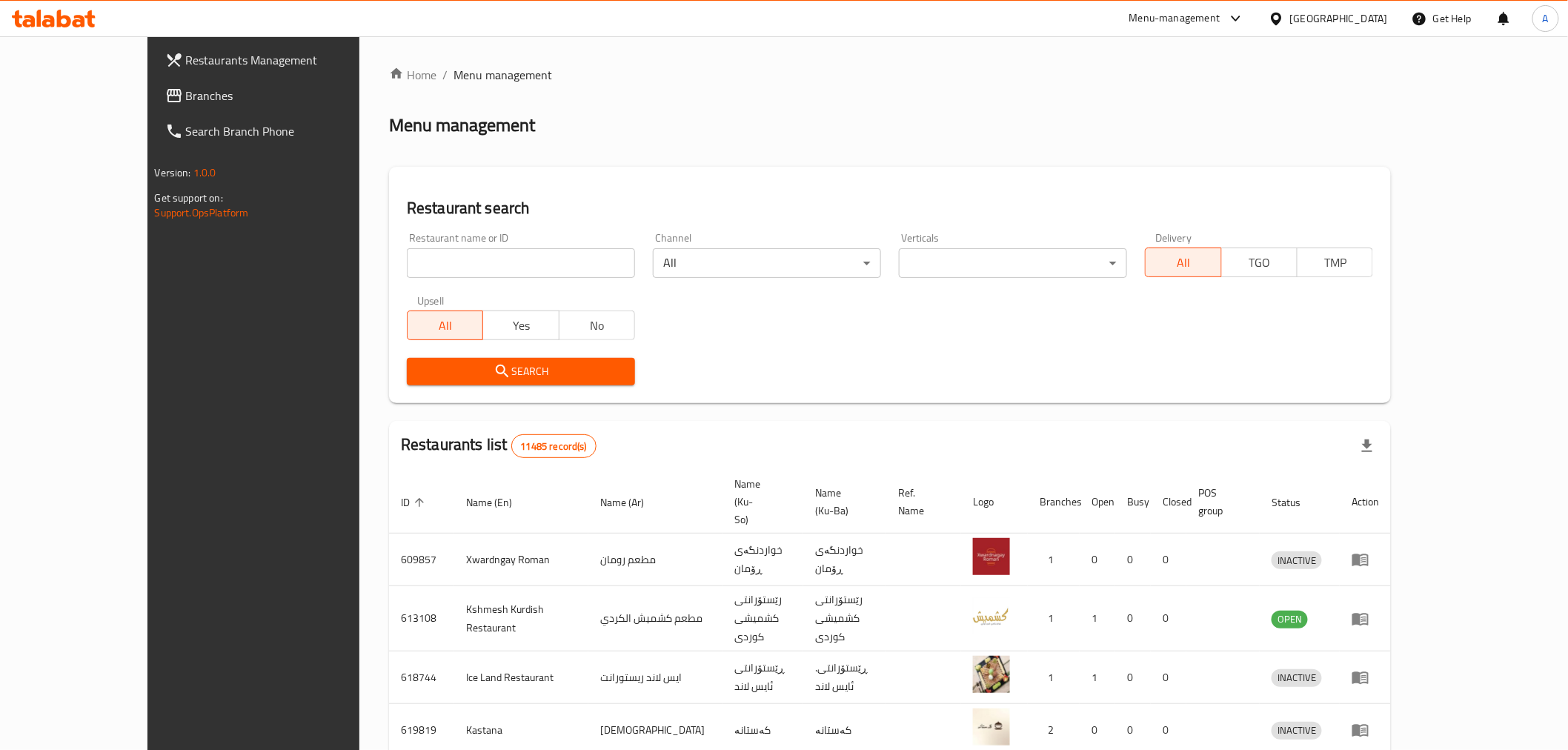
click at [407, 261] on input "search" at bounding box center [521, 263] width 228 height 30
paste input "655861"
type input "655861"
click button "Search" at bounding box center [521, 371] width 228 height 27
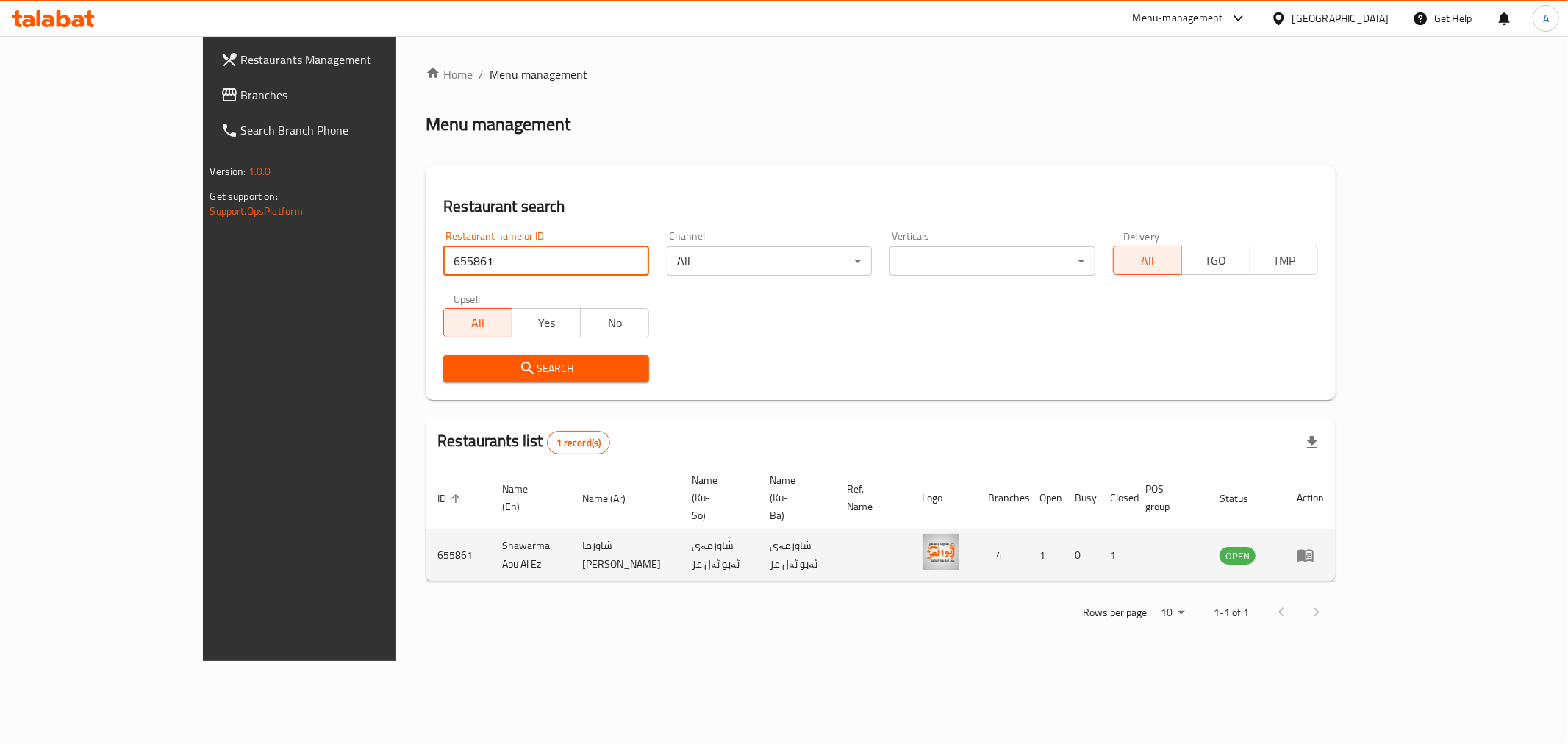
click at [1315, 546] on icon "enhanced table" at bounding box center [1305, 555] width 17 height 17
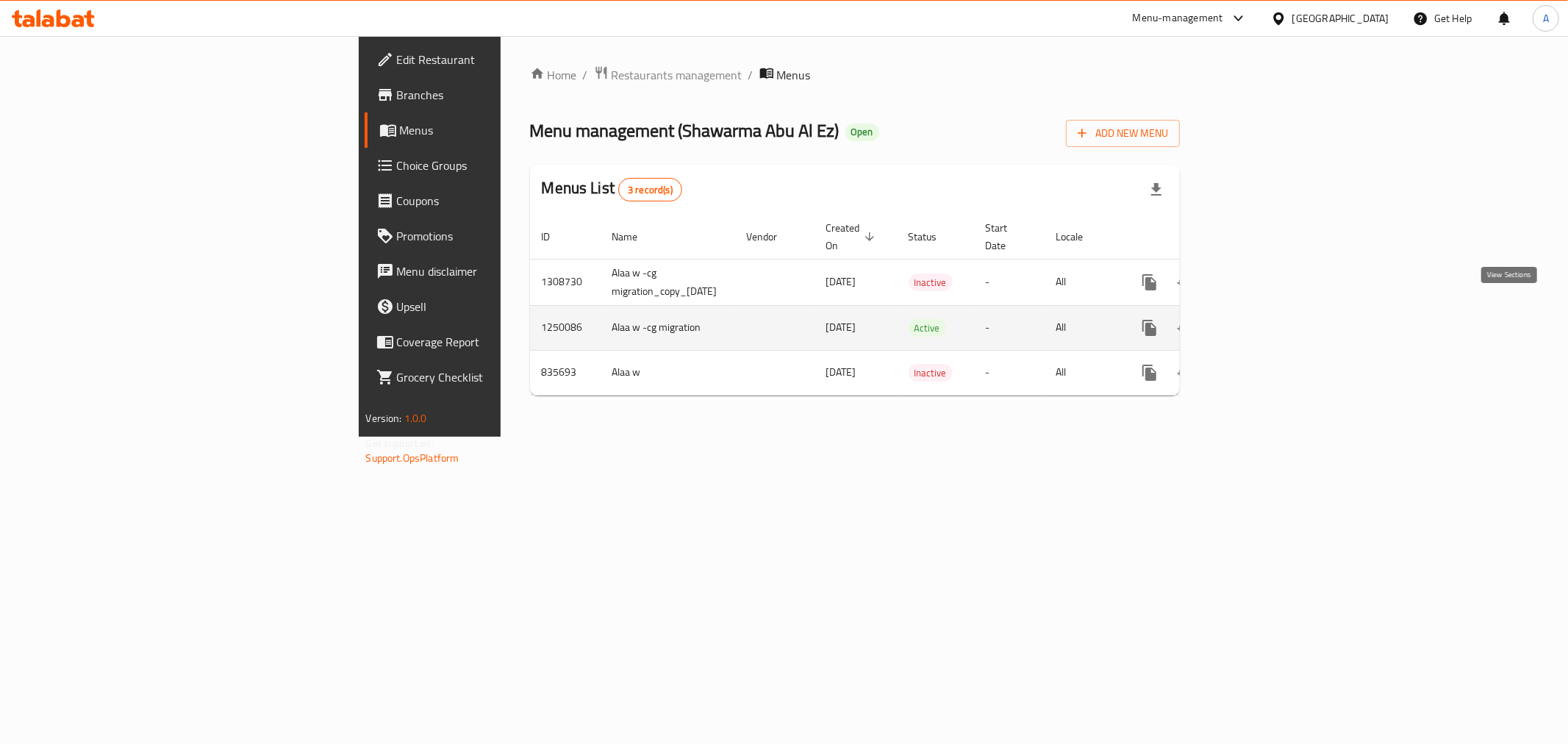
click at [1273, 310] on link "enhanced table" at bounding box center [1255, 328] width 35 height 35
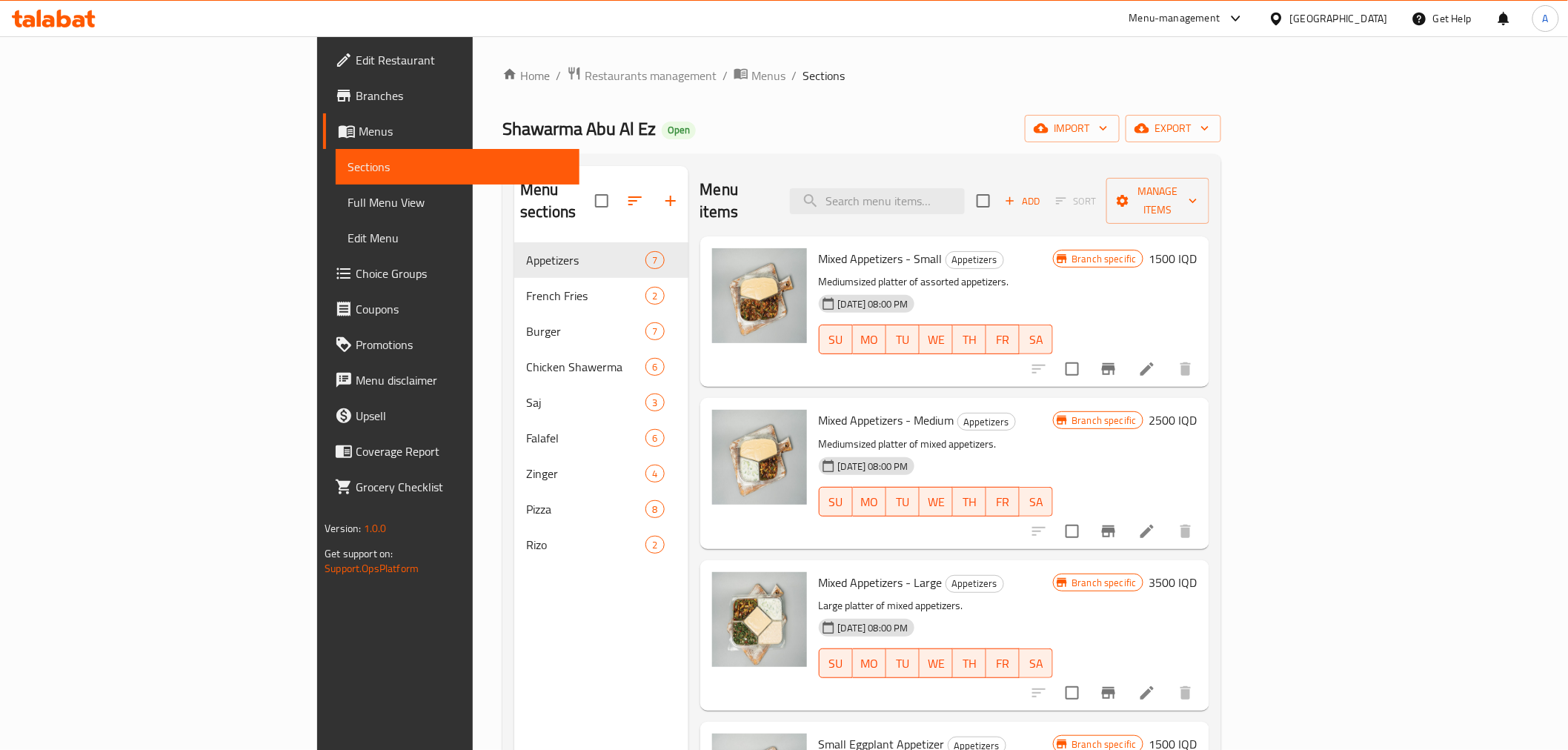
click at [514, 608] on div "Menu sections Appetizers 7 French Fries 2 Burger 7 Chicken Shawerma 6 Saj 3 Fal…" at bounding box center [601, 540] width 174 height 750
click at [661, 195] on icon "button" at bounding box center [670, 201] width 18 height 18
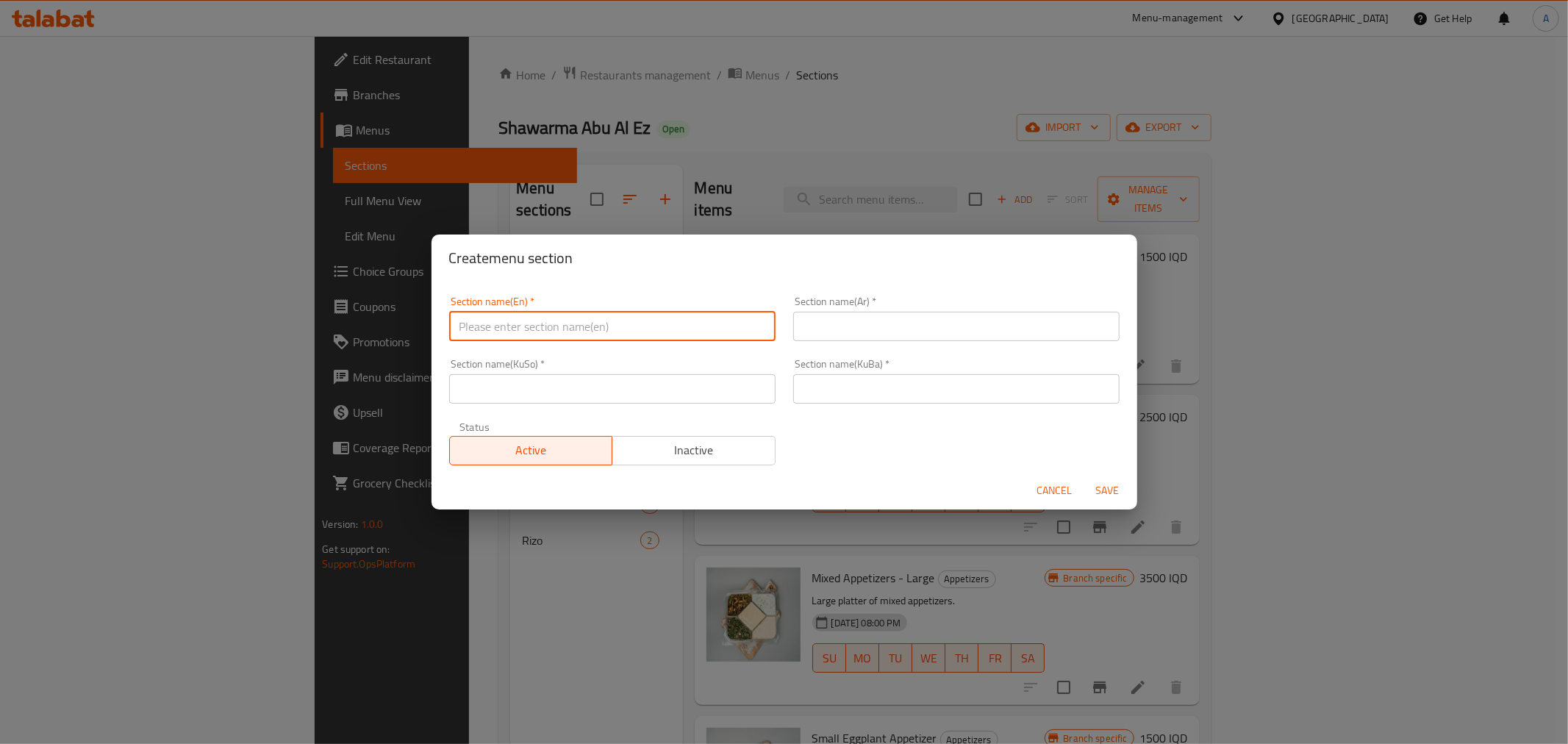
click at [582, 327] on input "text" at bounding box center [612, 326] width 326 height 29
type input "Beverages"
click at [863, 319] on input "text" at bounding box center [956, 326] width 326 height 29
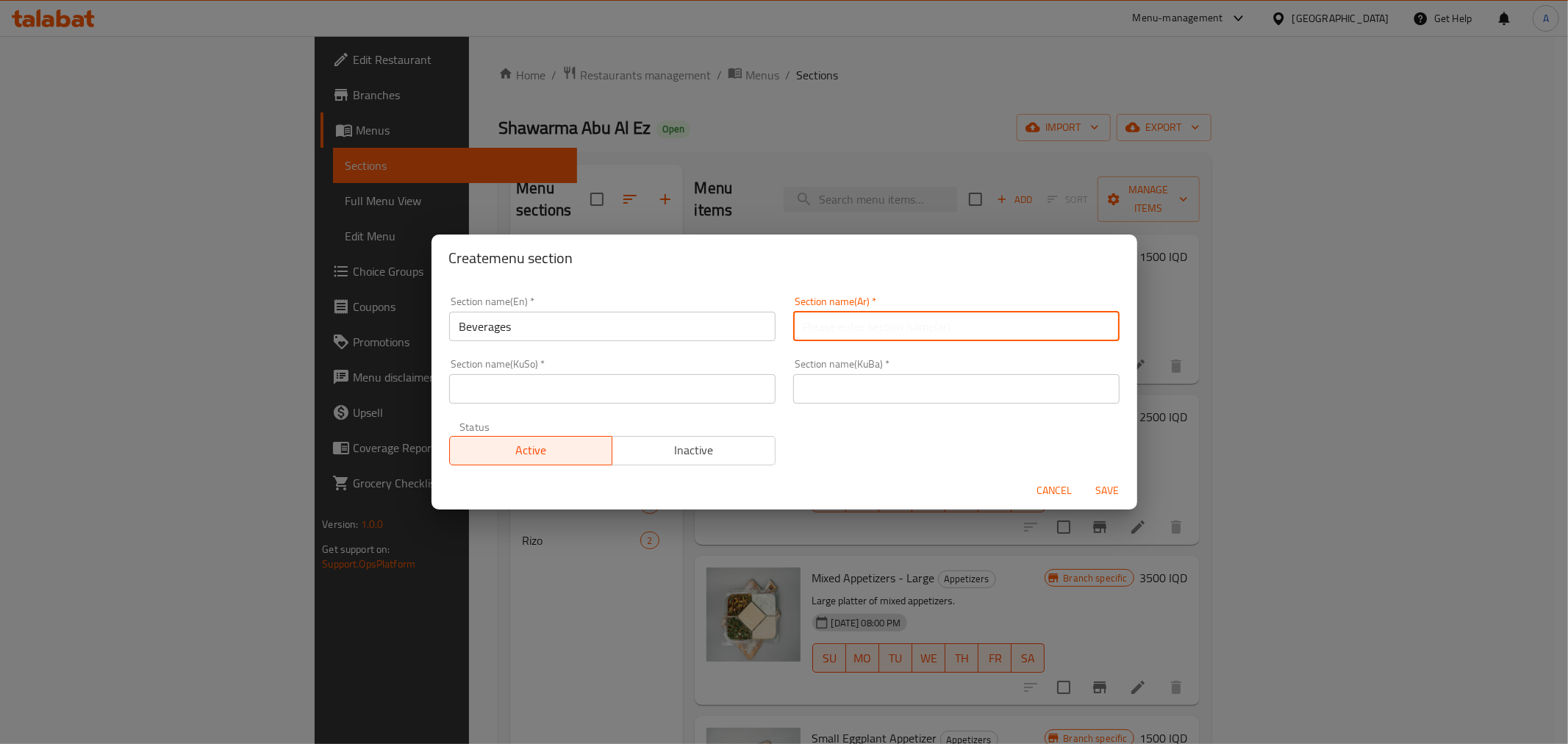
type input "المشروبات"
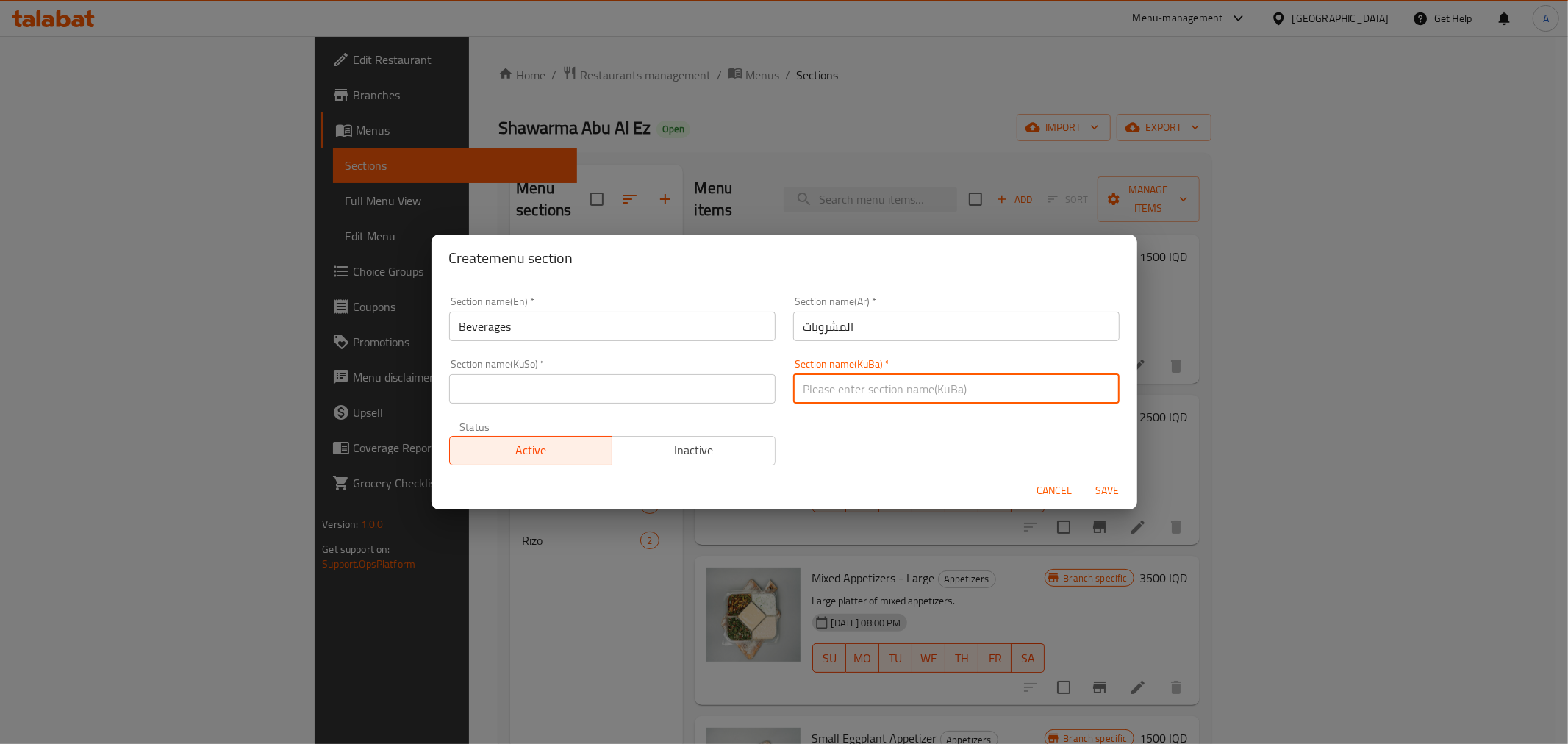
click at [888, 389] on input "text" at bounding box center [956, 388] width 326 height 29
paste input "المشروبات"
type input "المشروبات"
click at [673, 399] on input "text" at bounding box center [612, 388] width 326 height 29
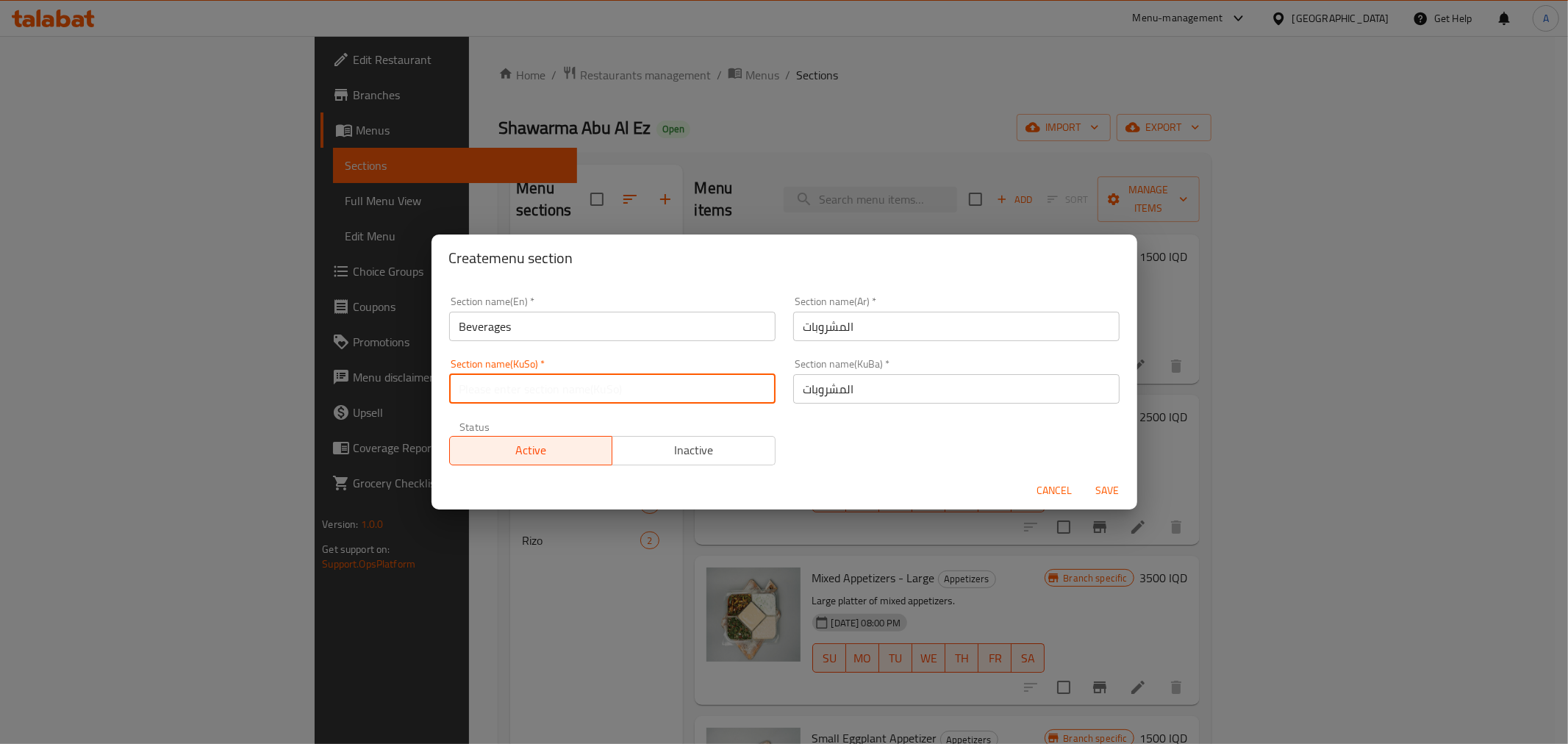
paste input "المشروبات"
type input "المشروبات"
click at [825, 456] on div "Section name(En)   * Beverages Section name(En) * Section name(Ar)   * المشروبا…" at bounding box center [784, 380] width 688 height 187
click at [1110, 483] on span "Save" at bounding box center [1107, 490] width 35 height 18
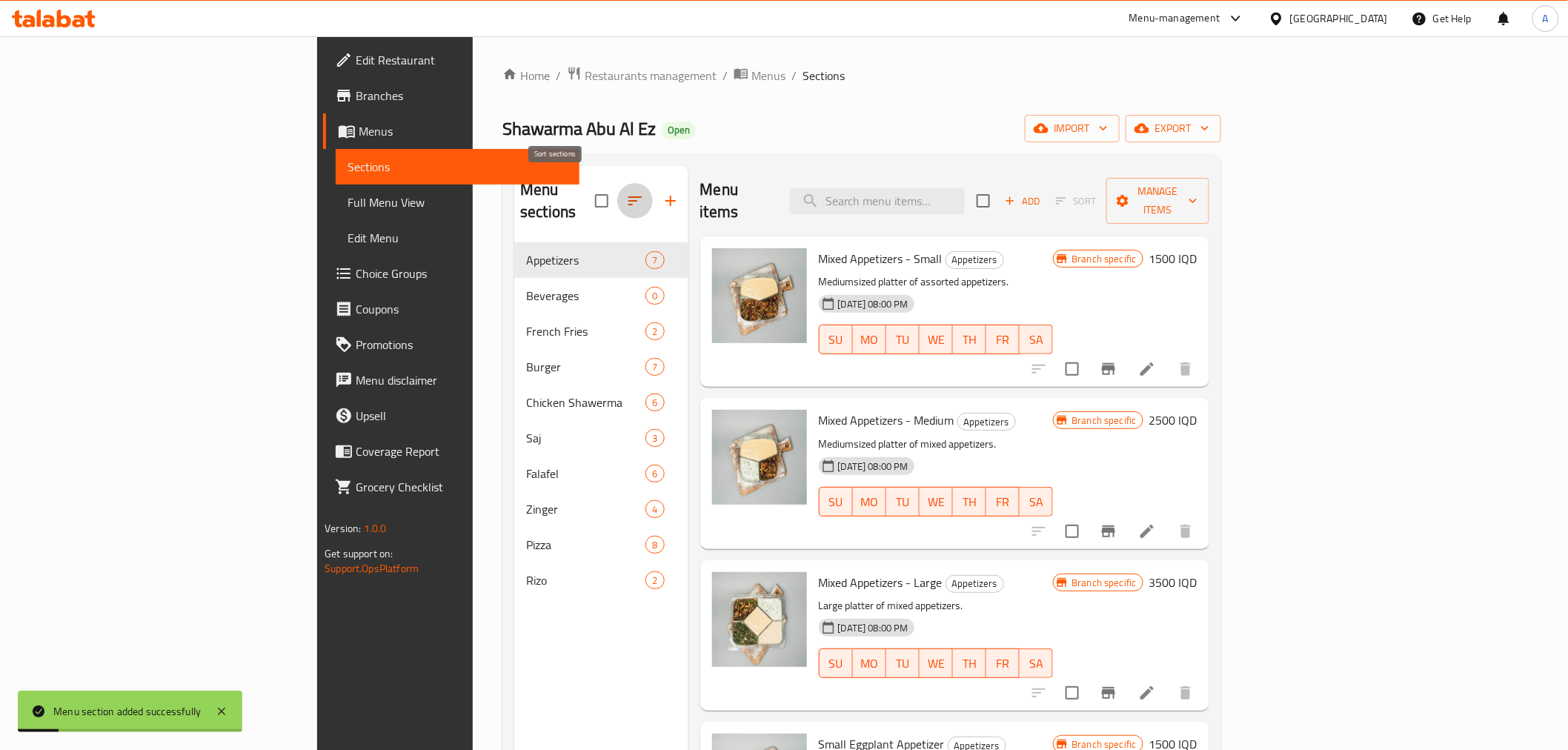
click at [626, 192] on icon "button" at bounding box center [635, 201] width 18 height 18
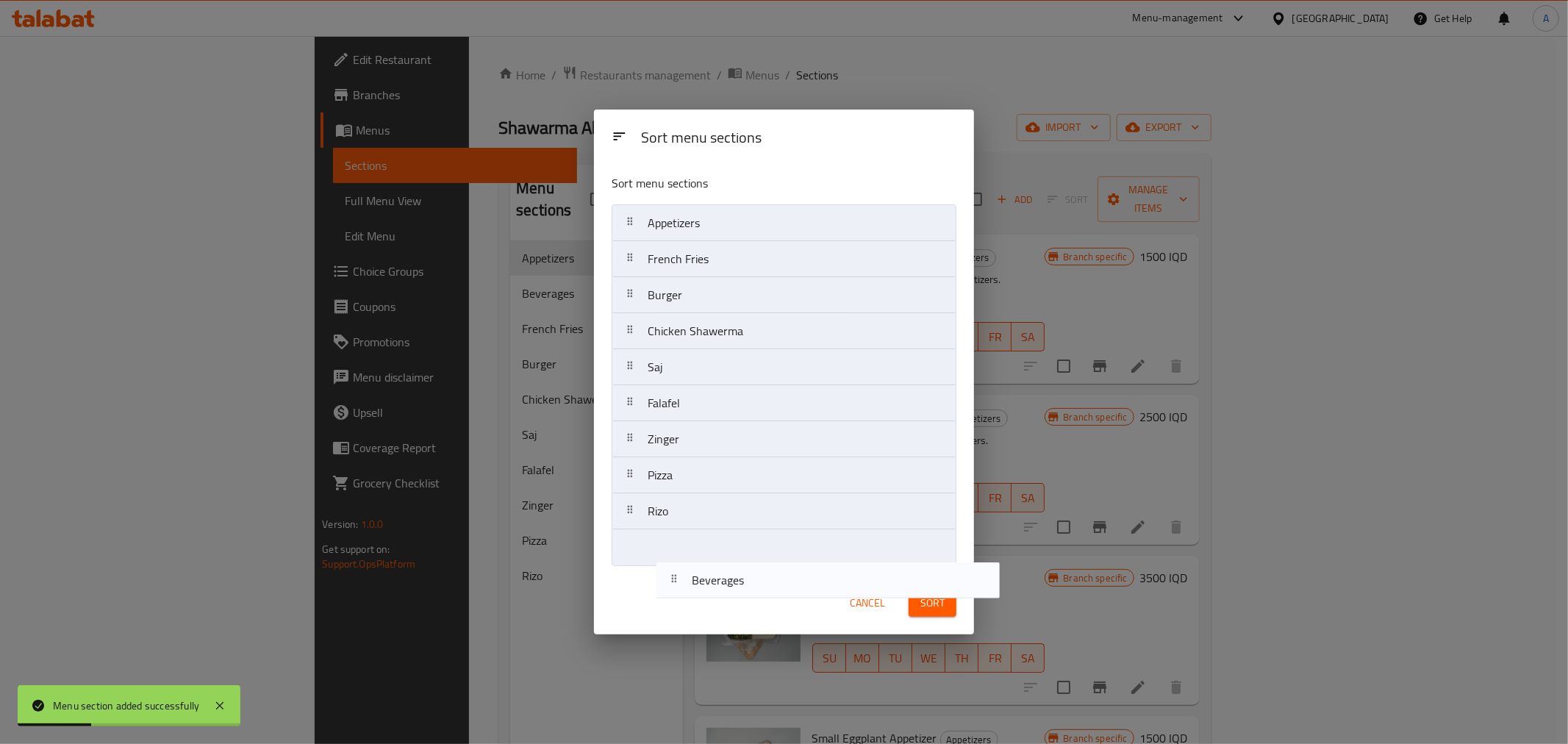
drag, startPoint x: 656, startPoint y: 254, endPoint x: 701, endPoint y: 580, distance: 329.1
click at [701, 580] on div "Sort menu sections Sort menu sections Appetizers Beverages French Fries Burger …" at bounding box center [784, 372] width 380 height 525
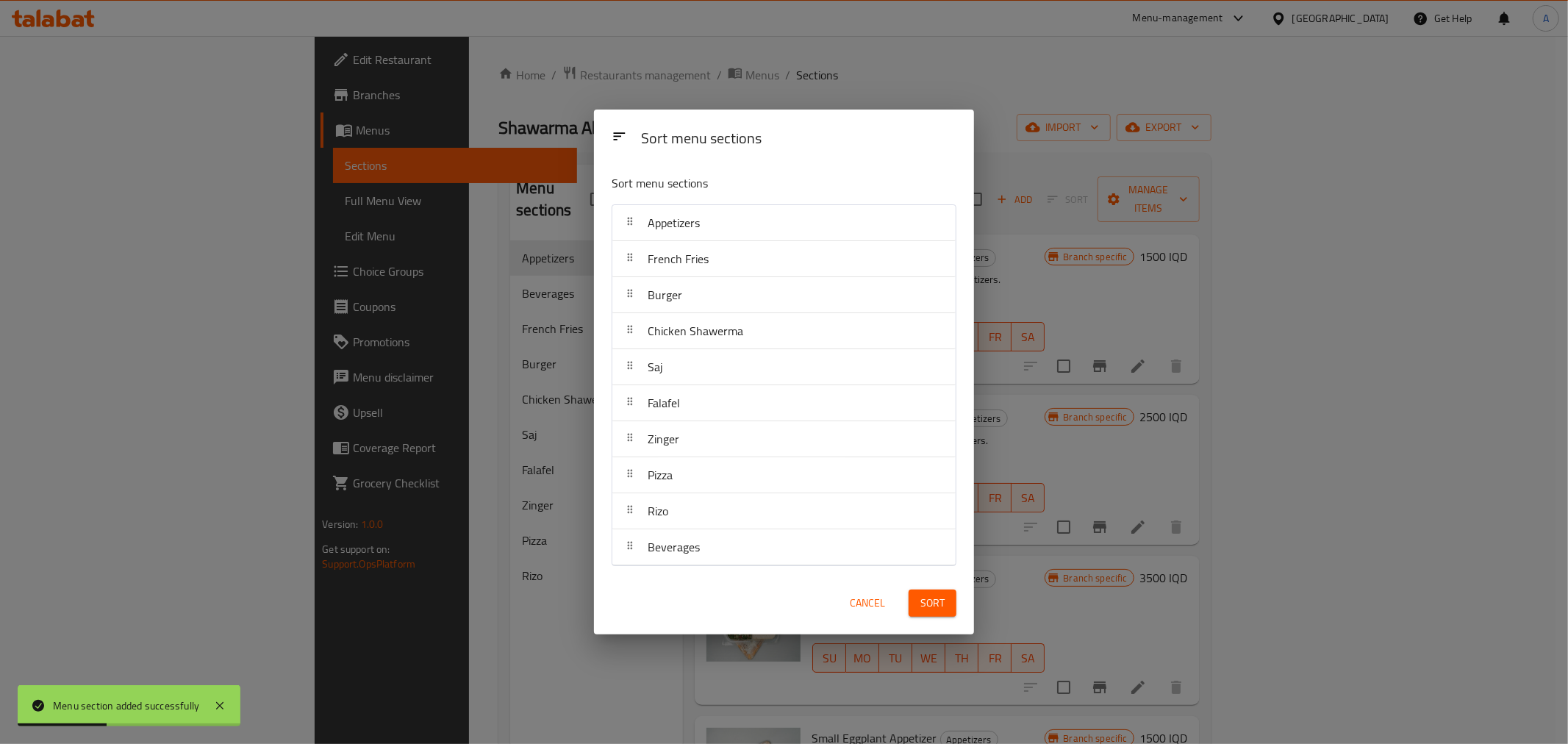
click at [951, 596] on button "Sort" at bounding box center [933, 603] width 48 height 27
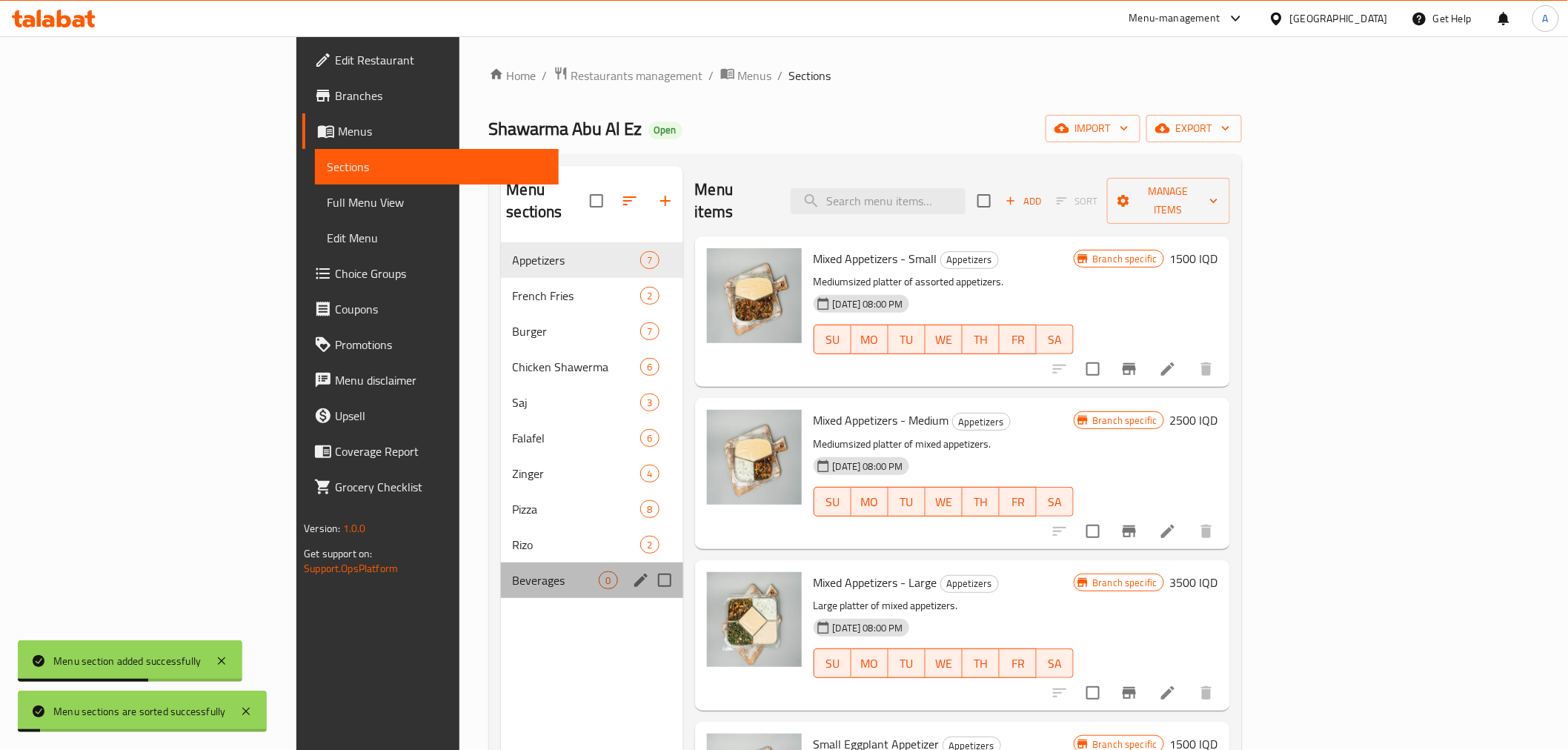
click at [501, 562] on div "Beverages 0" at bounding box center [593, 580] width 183 height 35
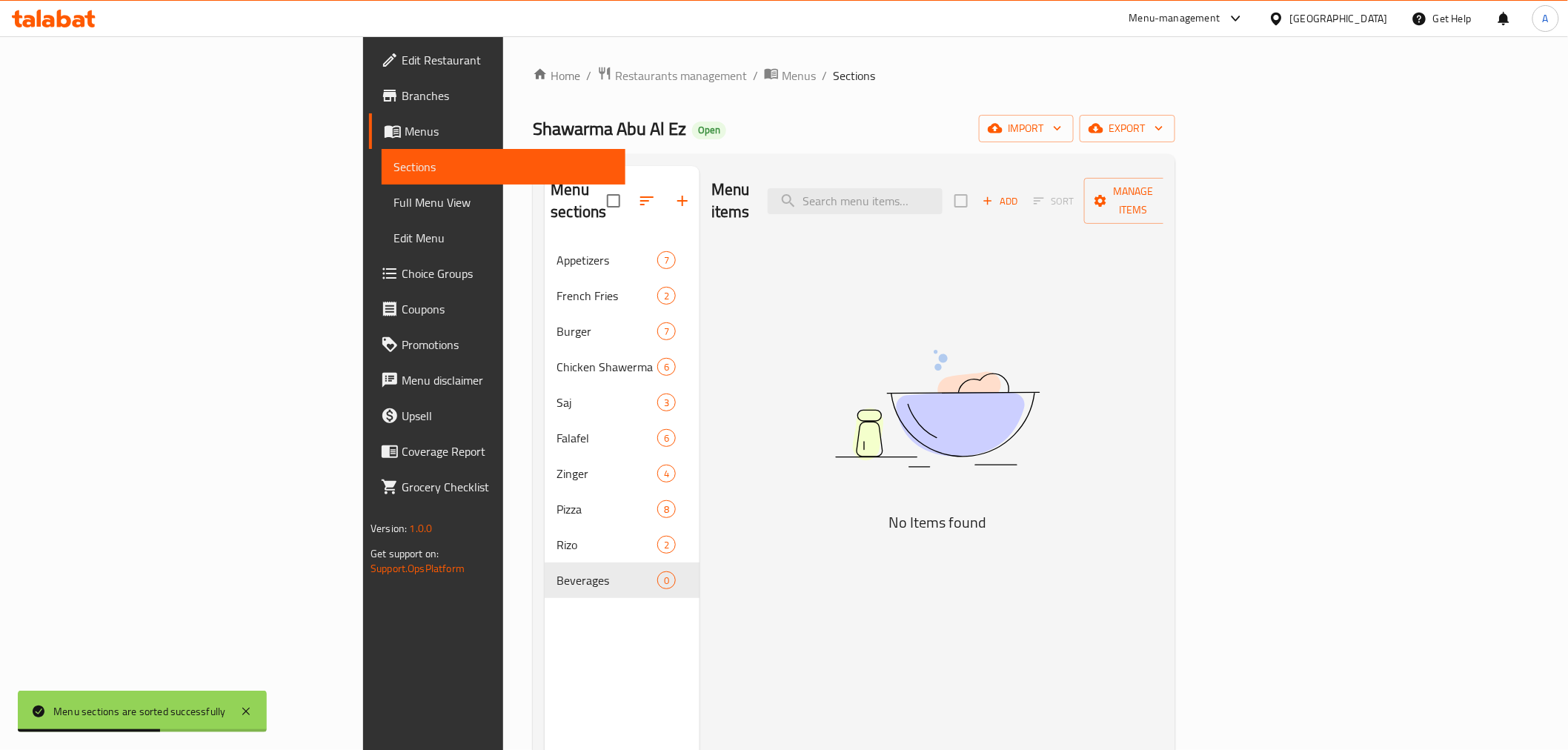
click at [752, 387] on div "Menu items Add Sort Manage items No Items found" at bounding box center [931, 540] width 464 height 750
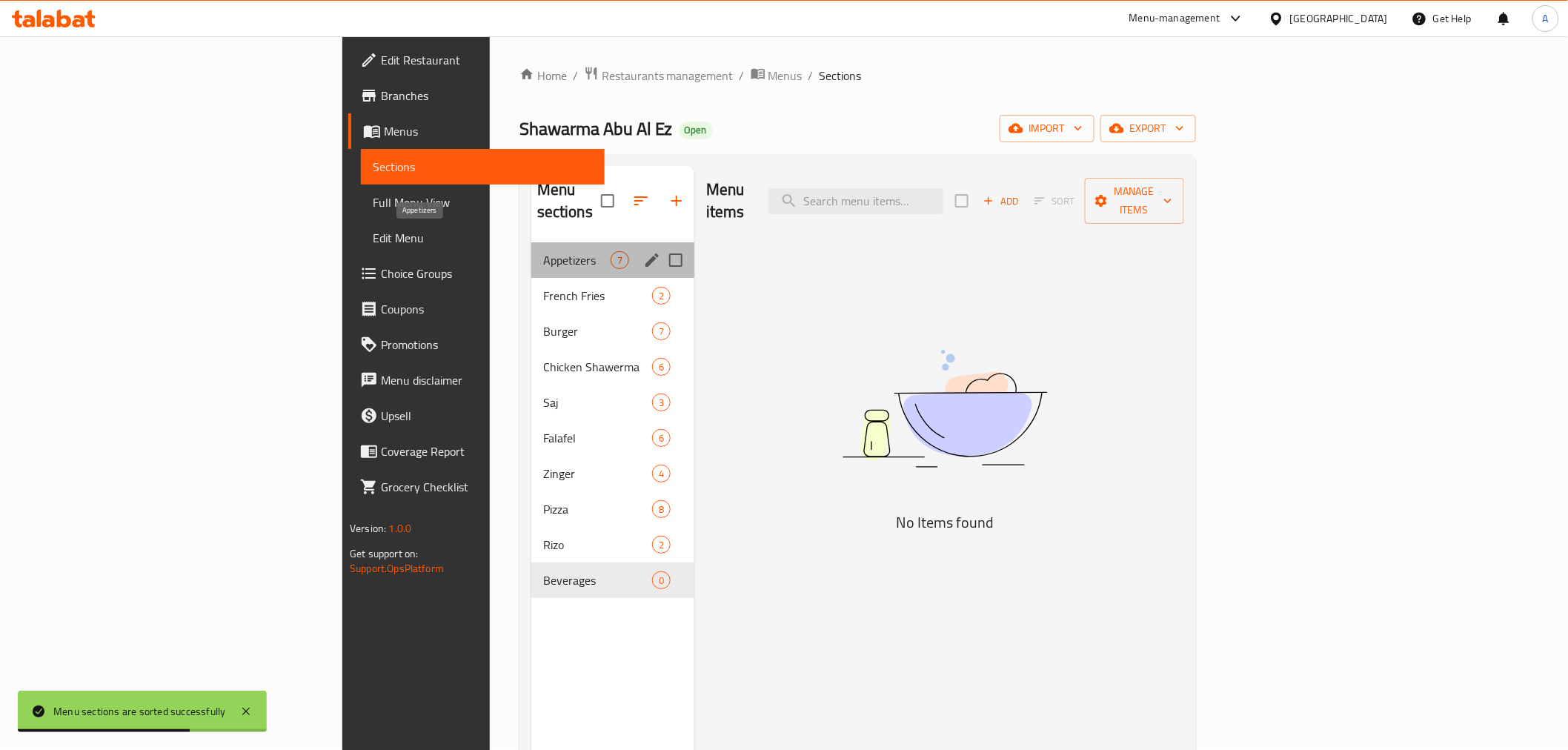
click at [543, 251] on span "Appetizers" at bounding box center [577, 260] width 67 height 18
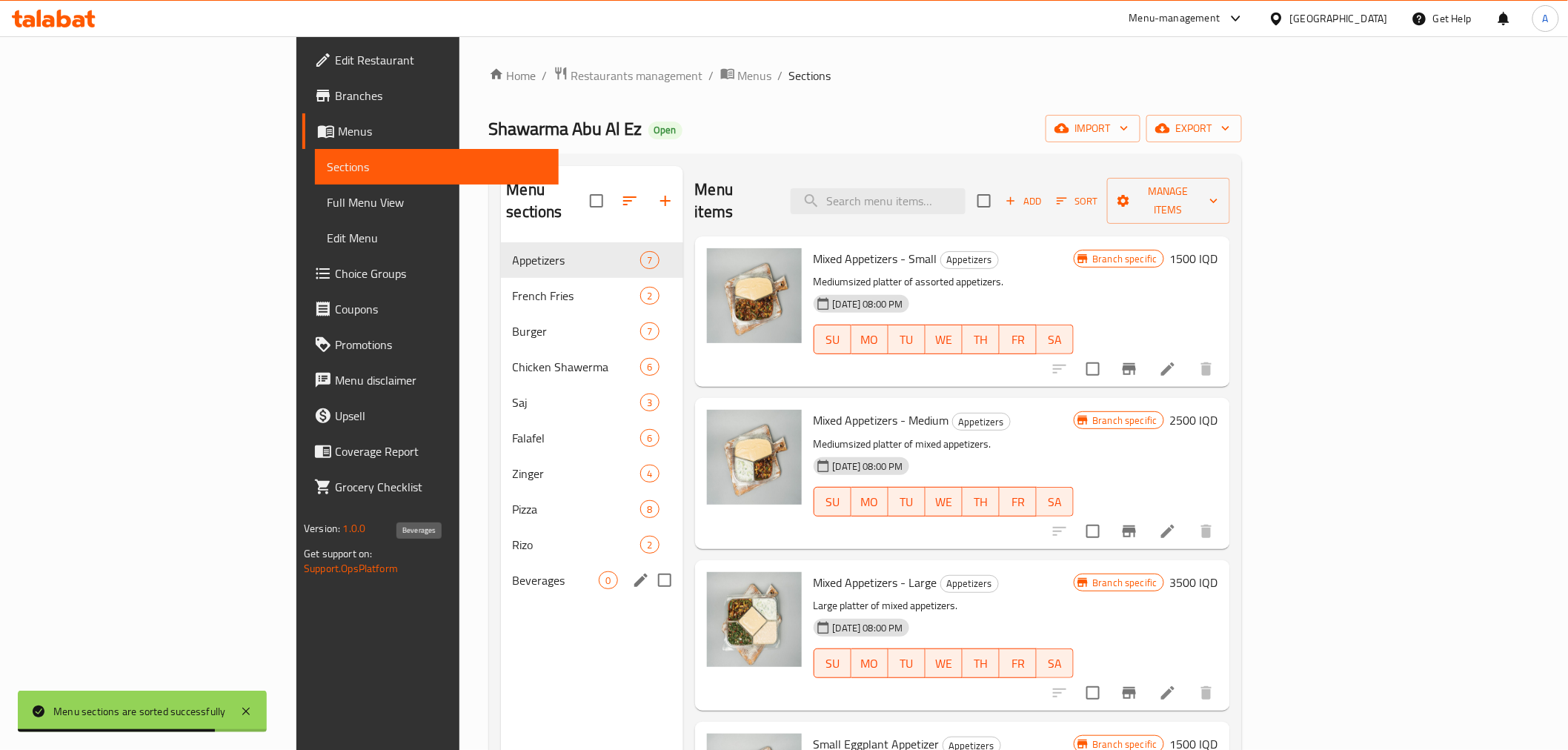
click at [513, 571] on span "Beverages" at bounding box center [556, 580] width 86 height 18
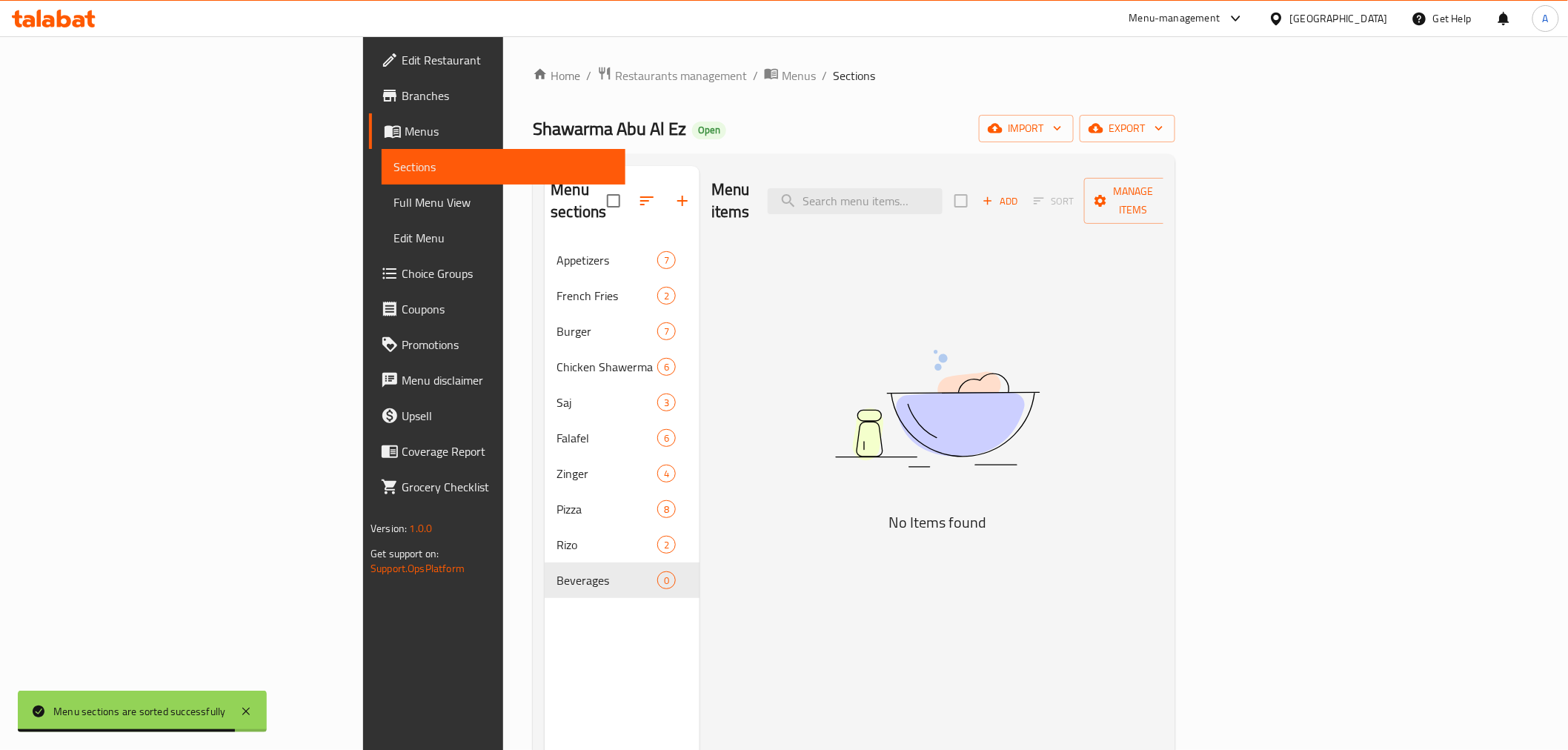
click at [700, 424] on div "Menu items Add Sort Manage items No Items found" at bounding box center [931, 540] width 464 height 750
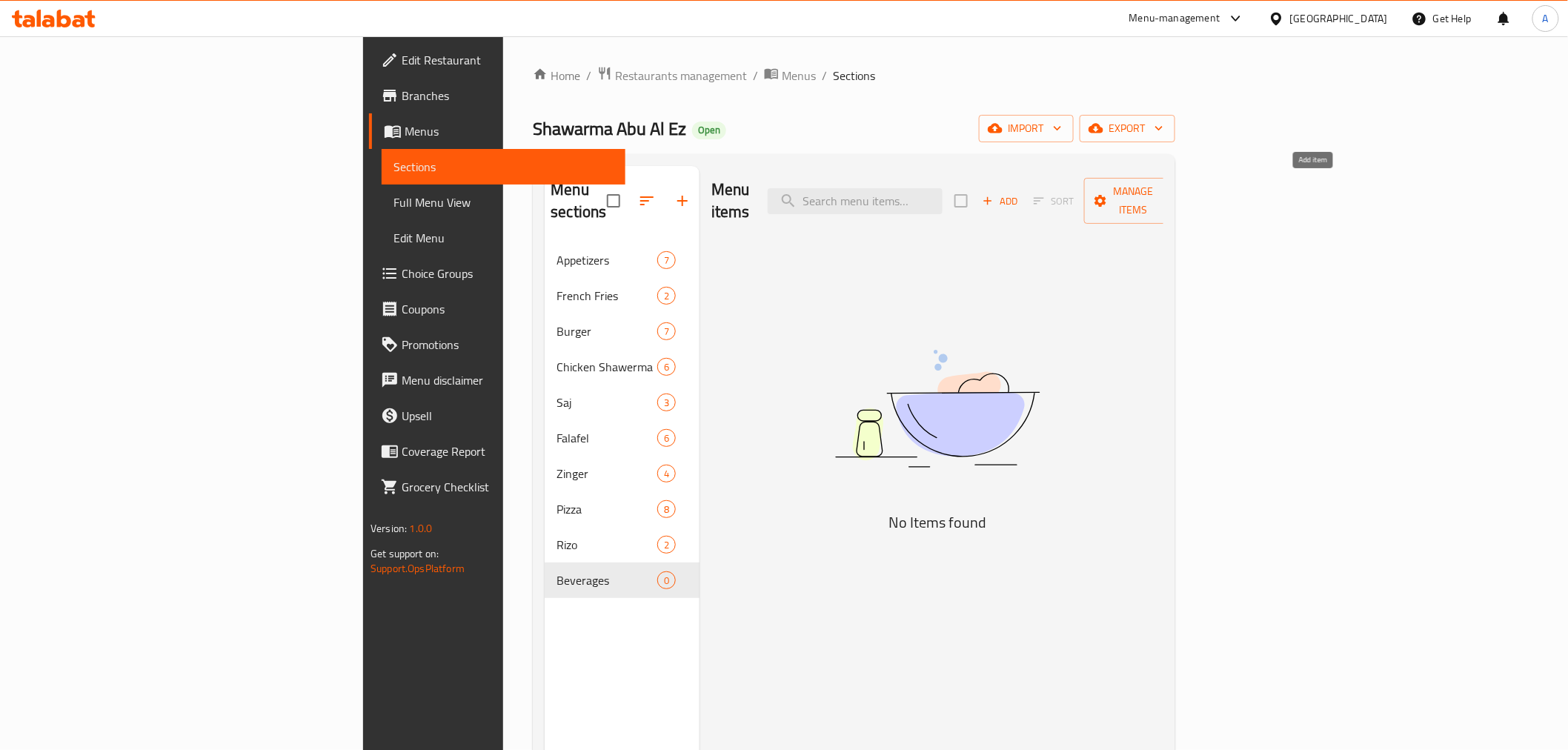
click at [1020, 198] on span "Add" at bounding box center [1000, 201] width 40 height 17
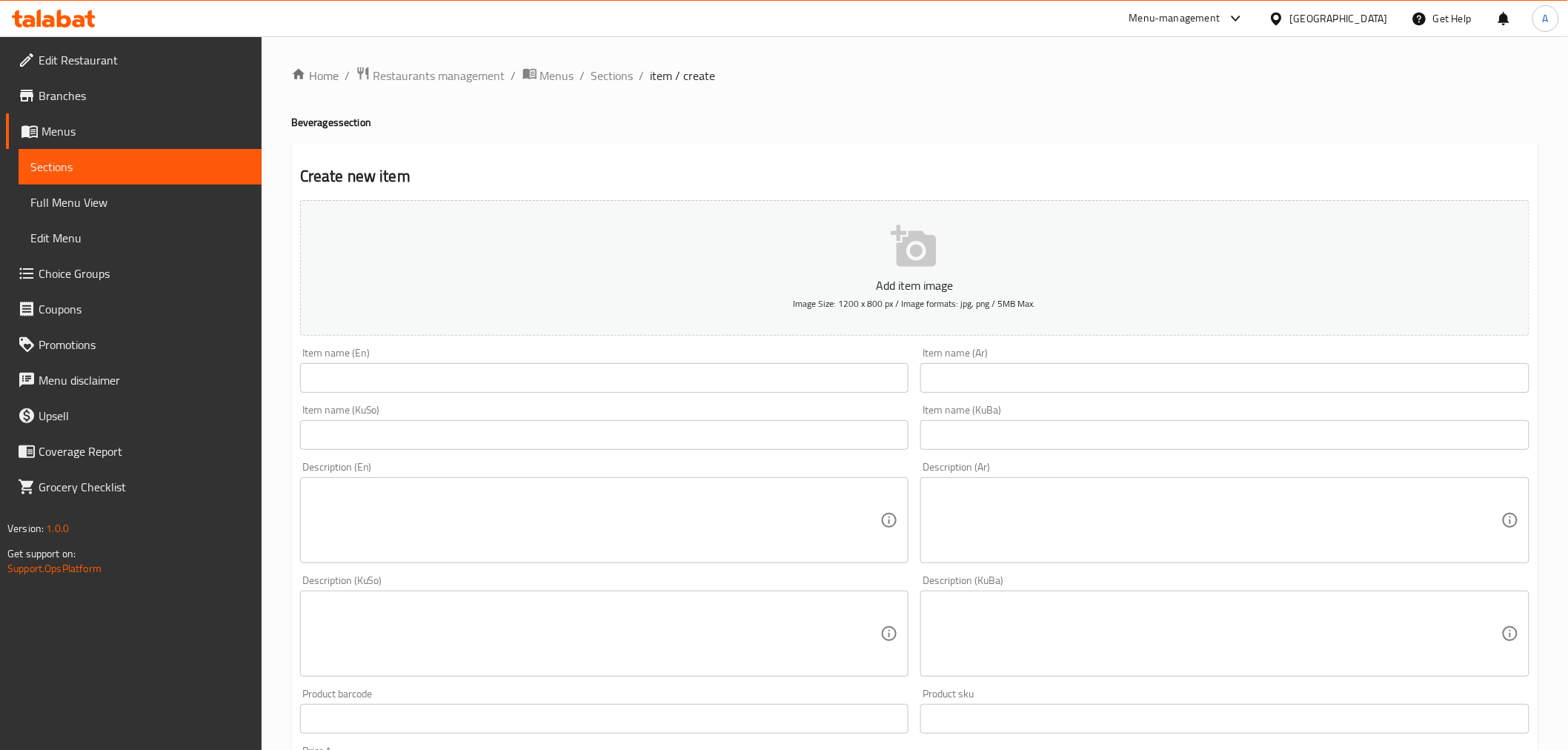
click at [1004, 383] on input "text" at bounding box center [1224, 377] width 609 height 30
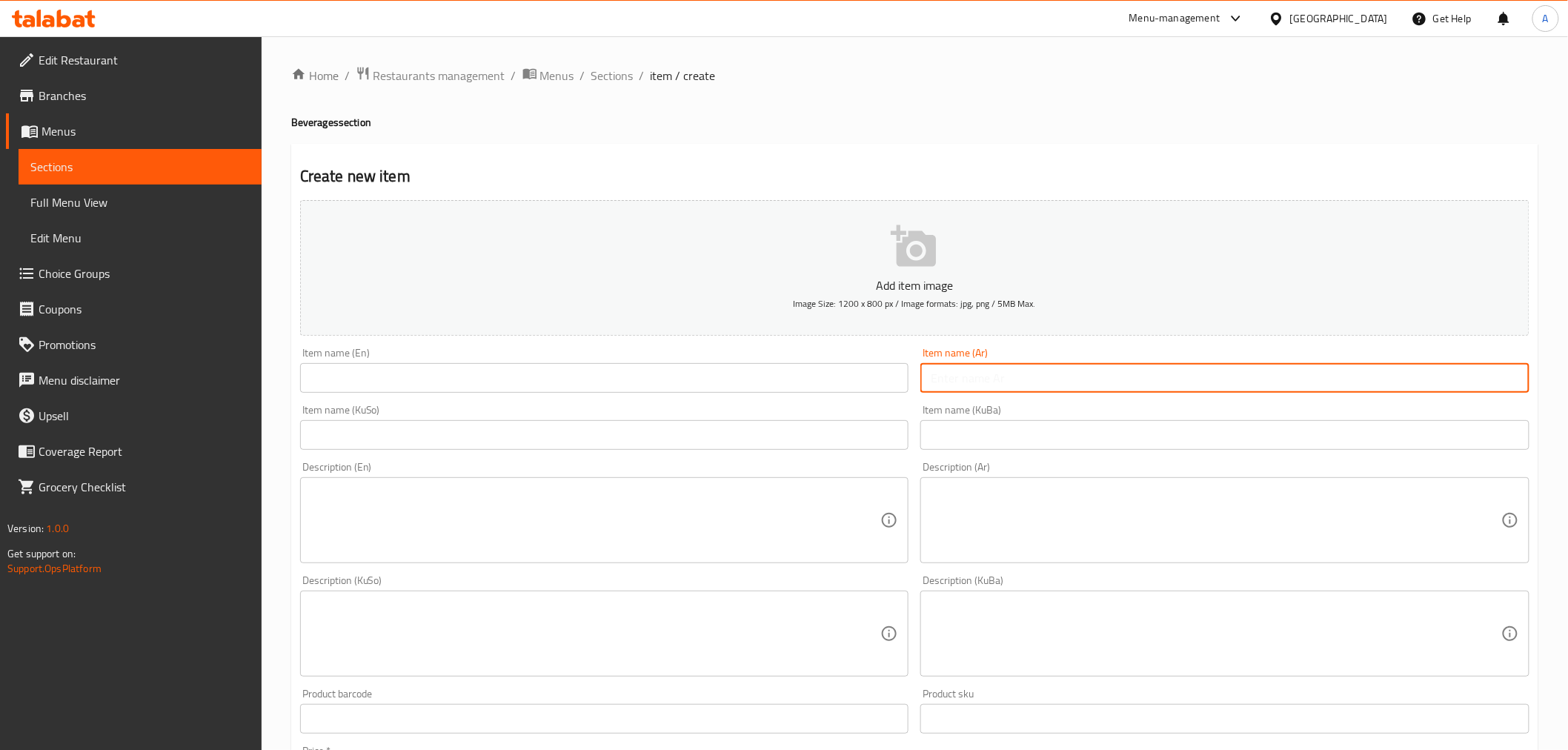
type input "بيبسي"
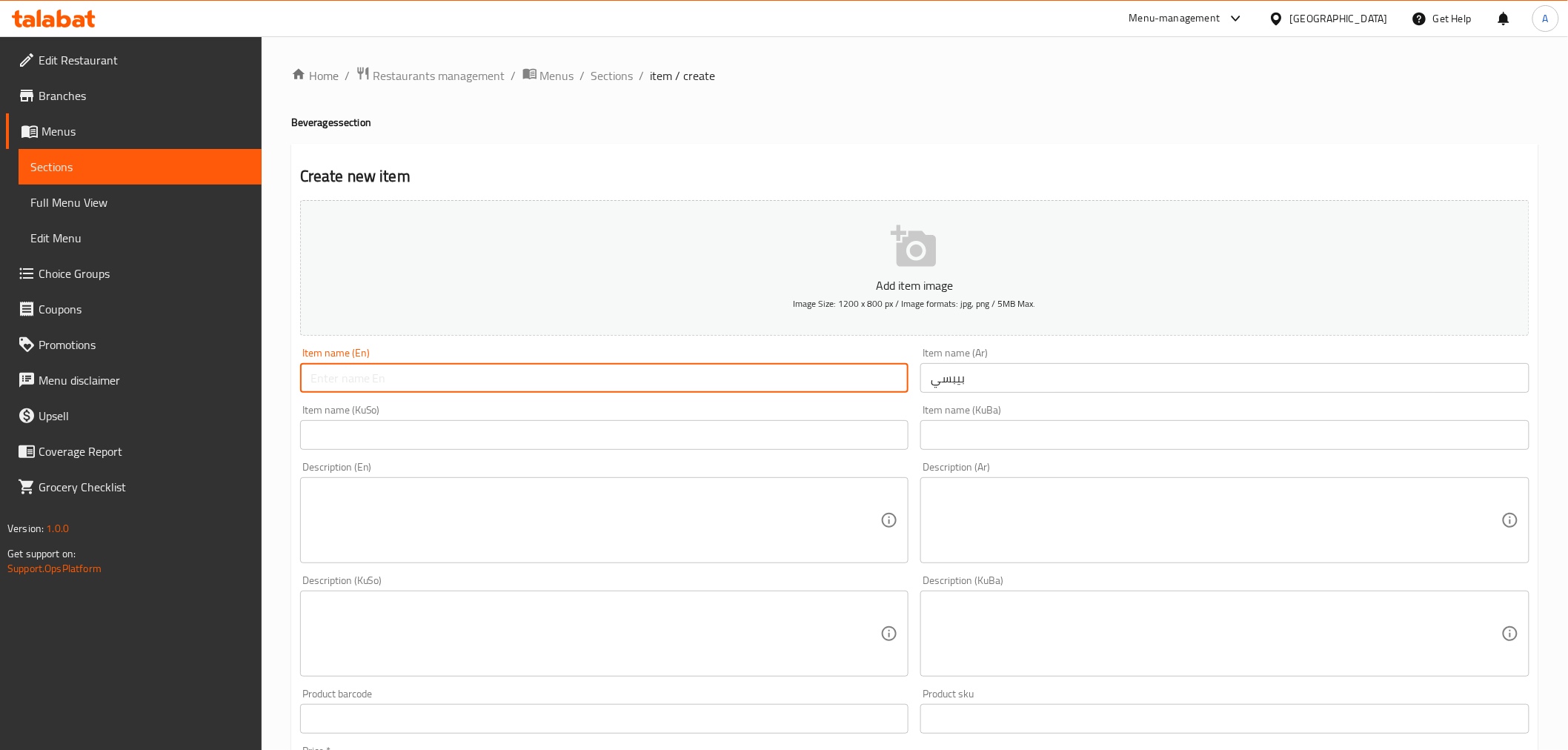
drag, startPoint x: 758, startPoint y: 388, endPoint x: 694, endPoint y: 394, distance: 64.3
click at [758, 388] on input "text" at bounding box center [605, 377] width 609 height 30
type input "Pepsi"
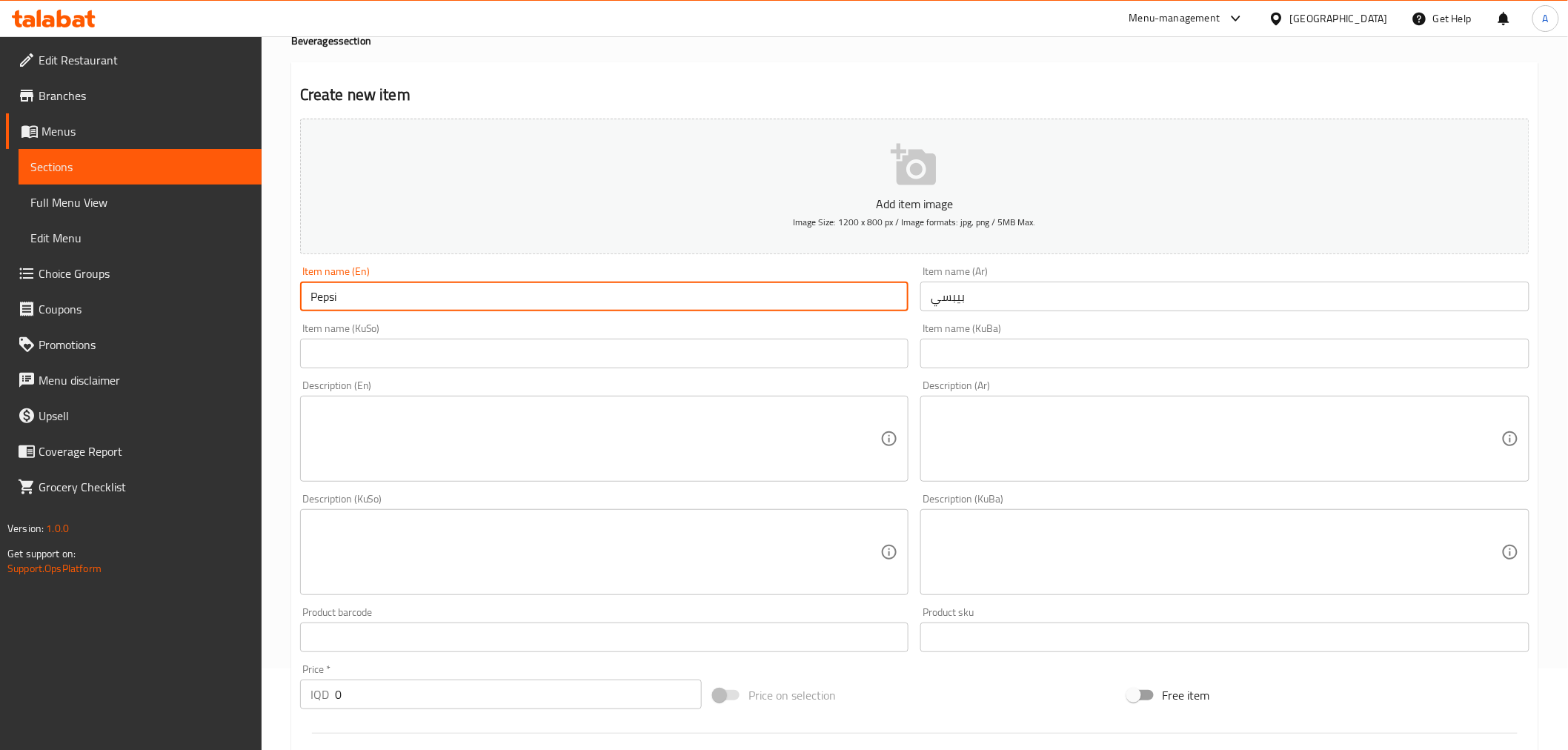
scroll to position [329, 0]
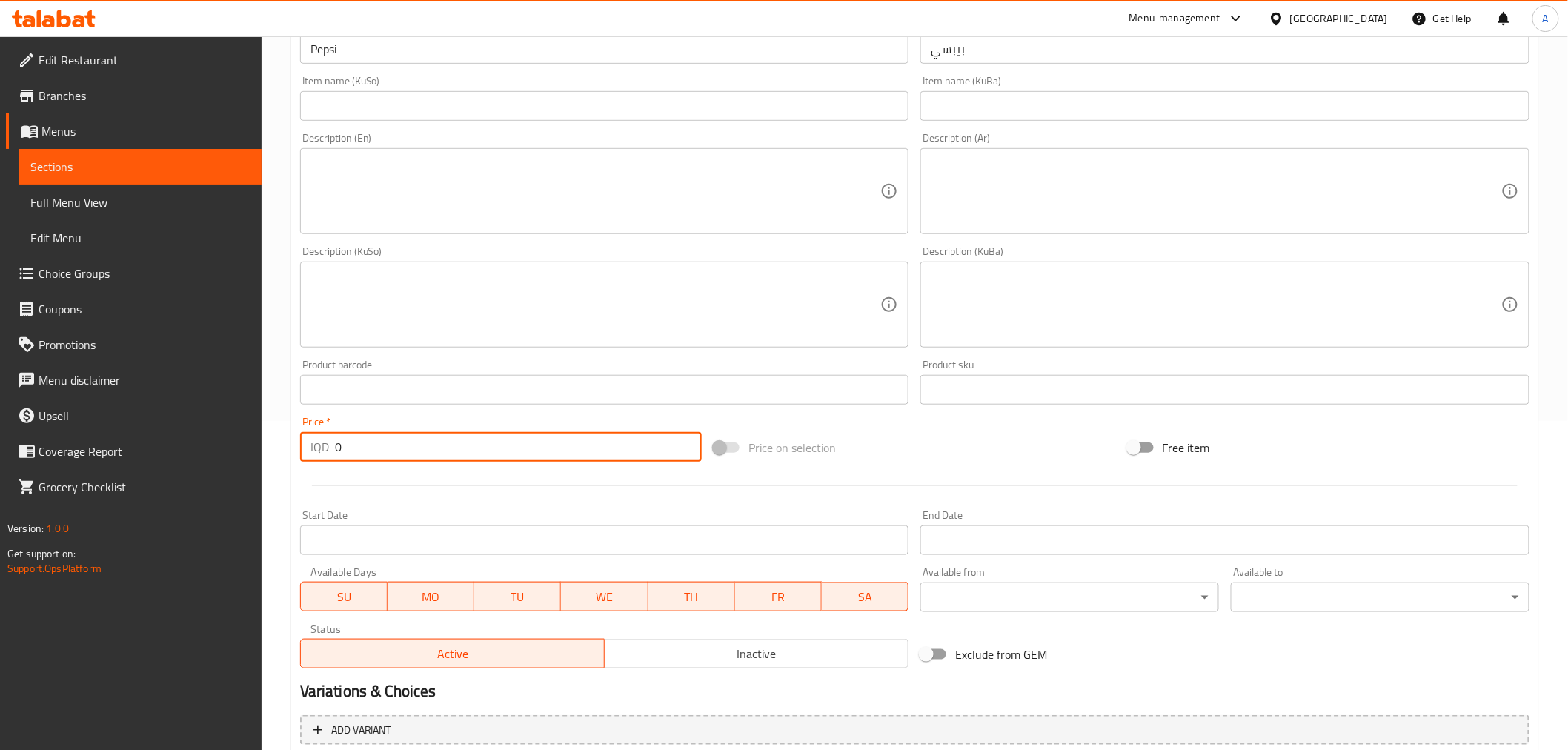
click at [347, 435] on input "0" at bounding box center [518, 447] width 367 height 30
click at [352, 446] on input "0" at bounding box center [518, 447] width 367 height 30
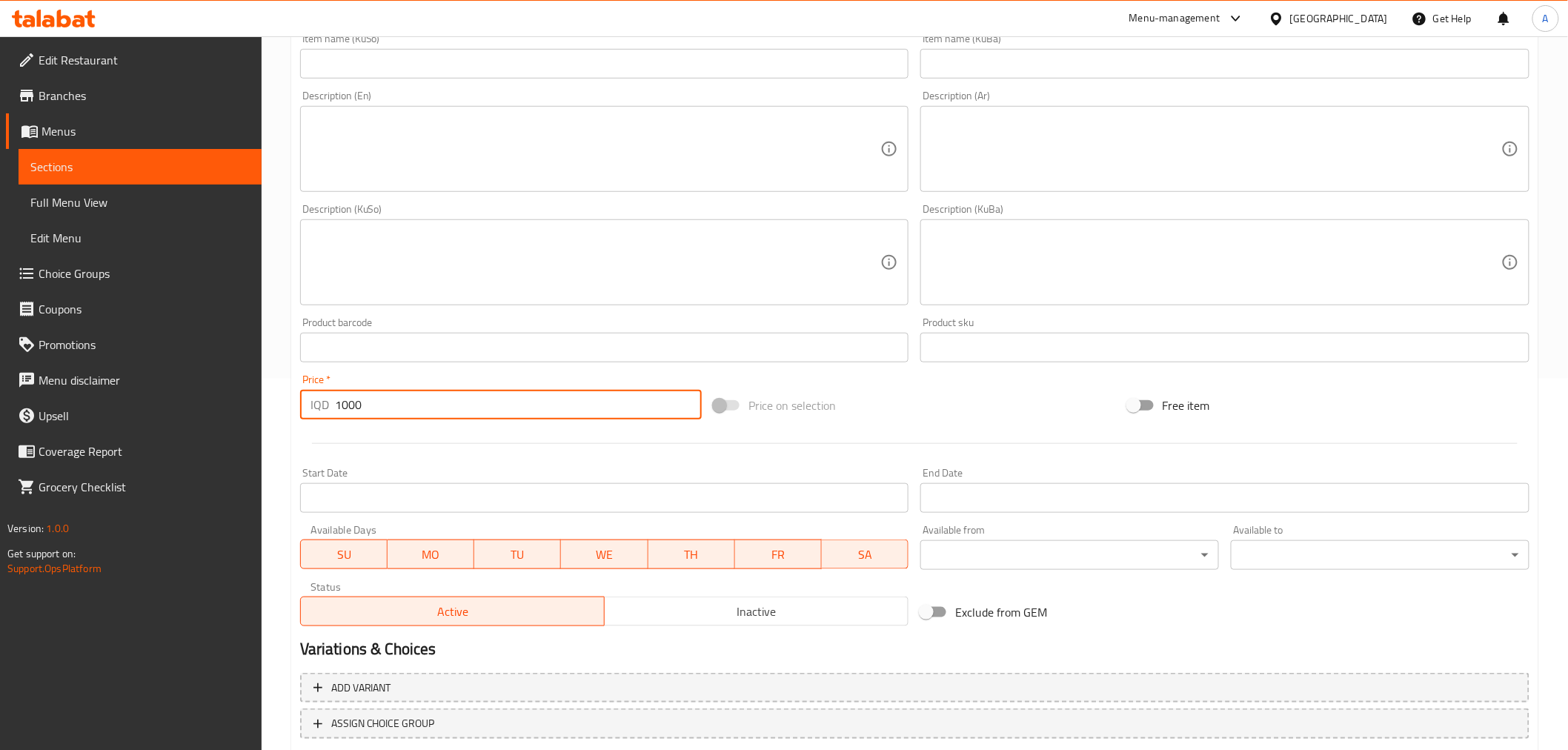
scroll to position [464, 0]
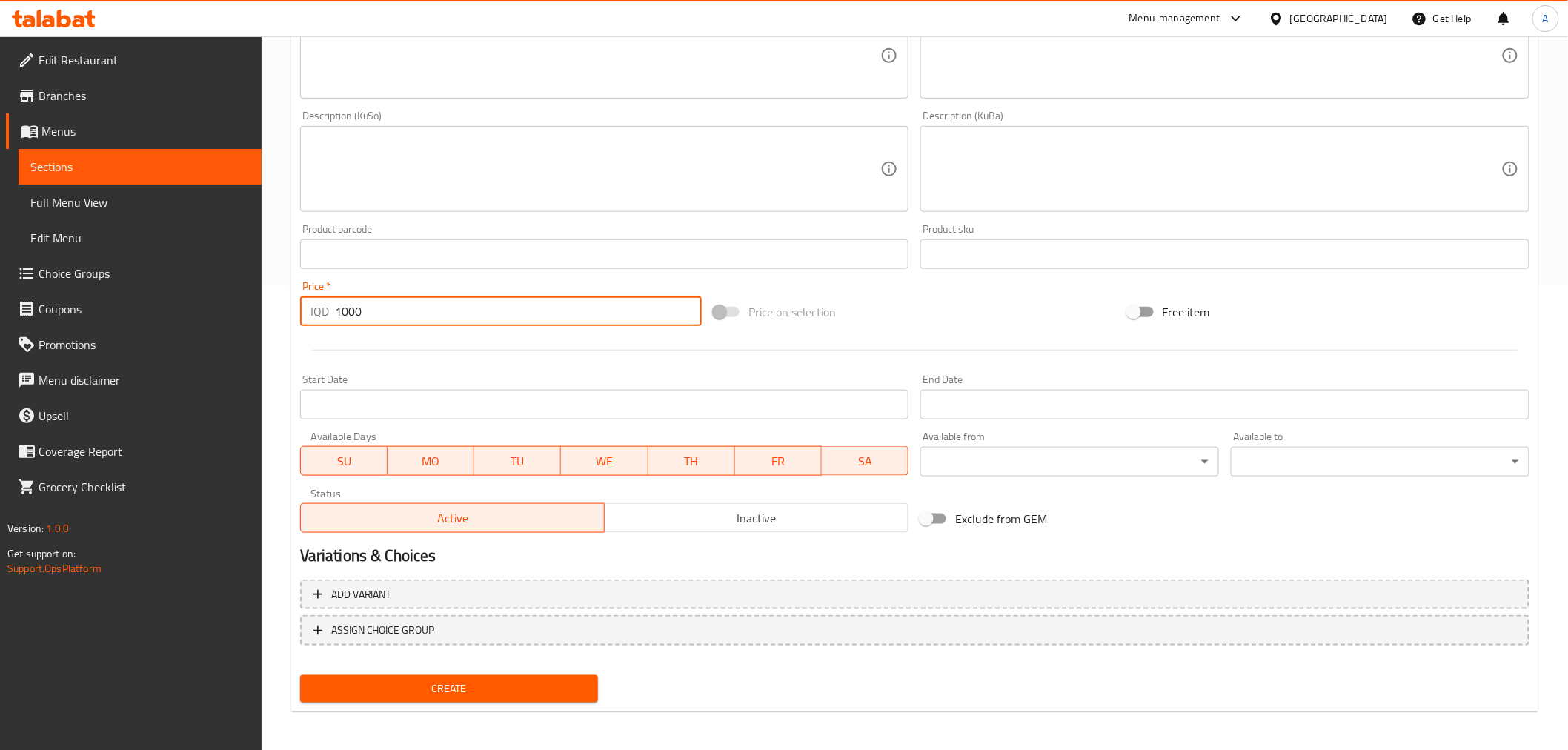
type input "1000"
click at [443, 700] on div "Create" at bounding box center [449, 688] width 311 height 39
click at [443, 686] on span "Create" at bounding box center [449, 688] width 275 height 18
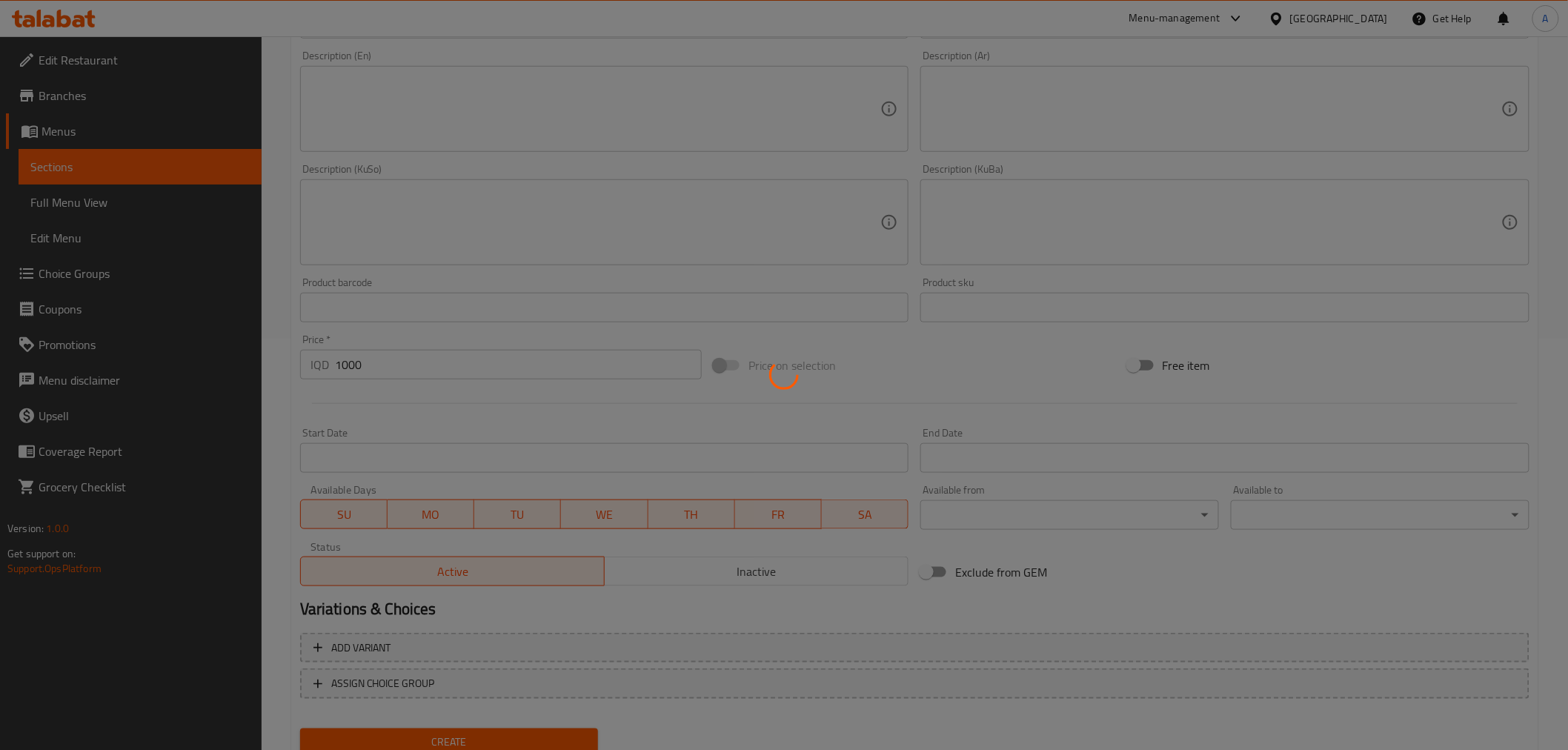
type input "0"
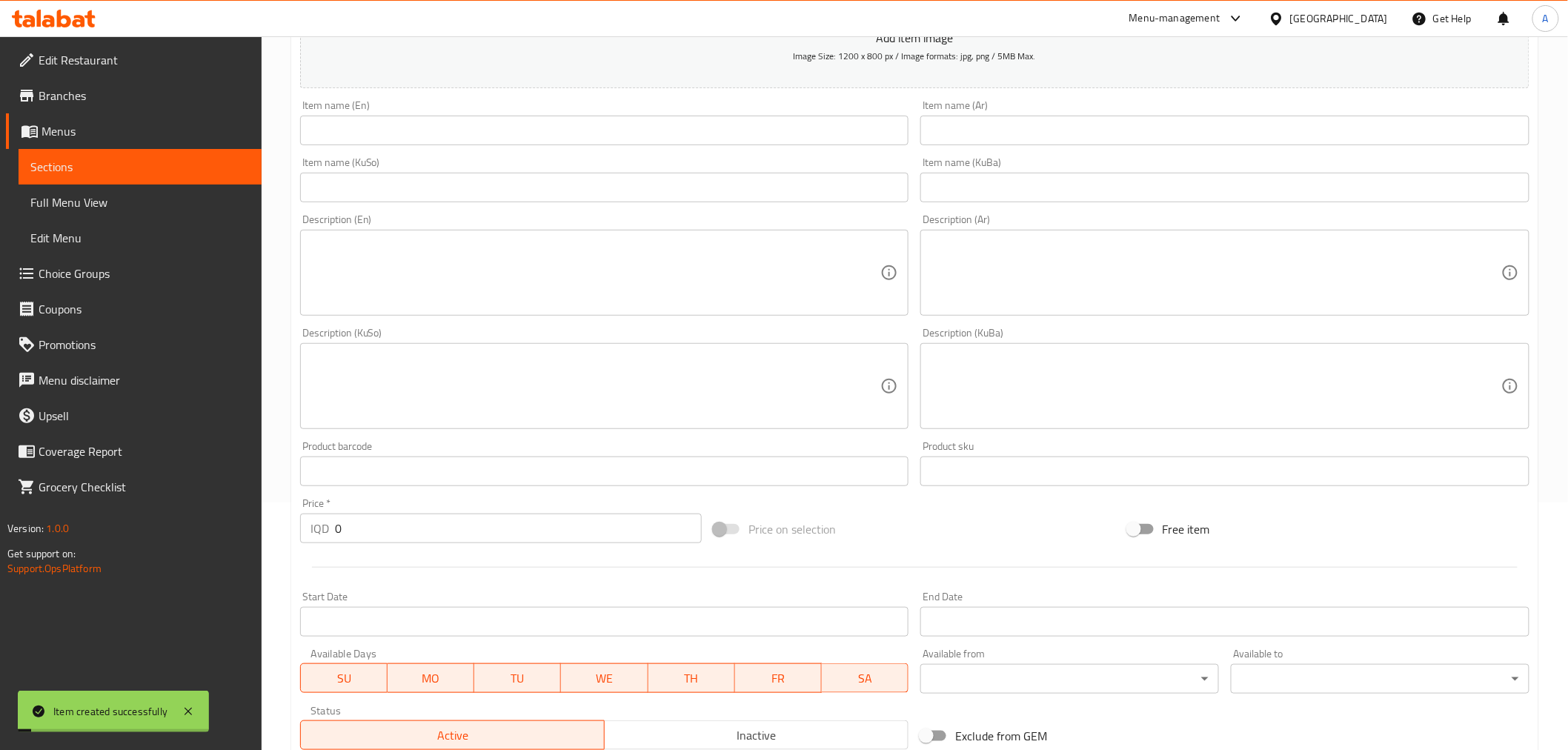
scroll to position [218, 0]
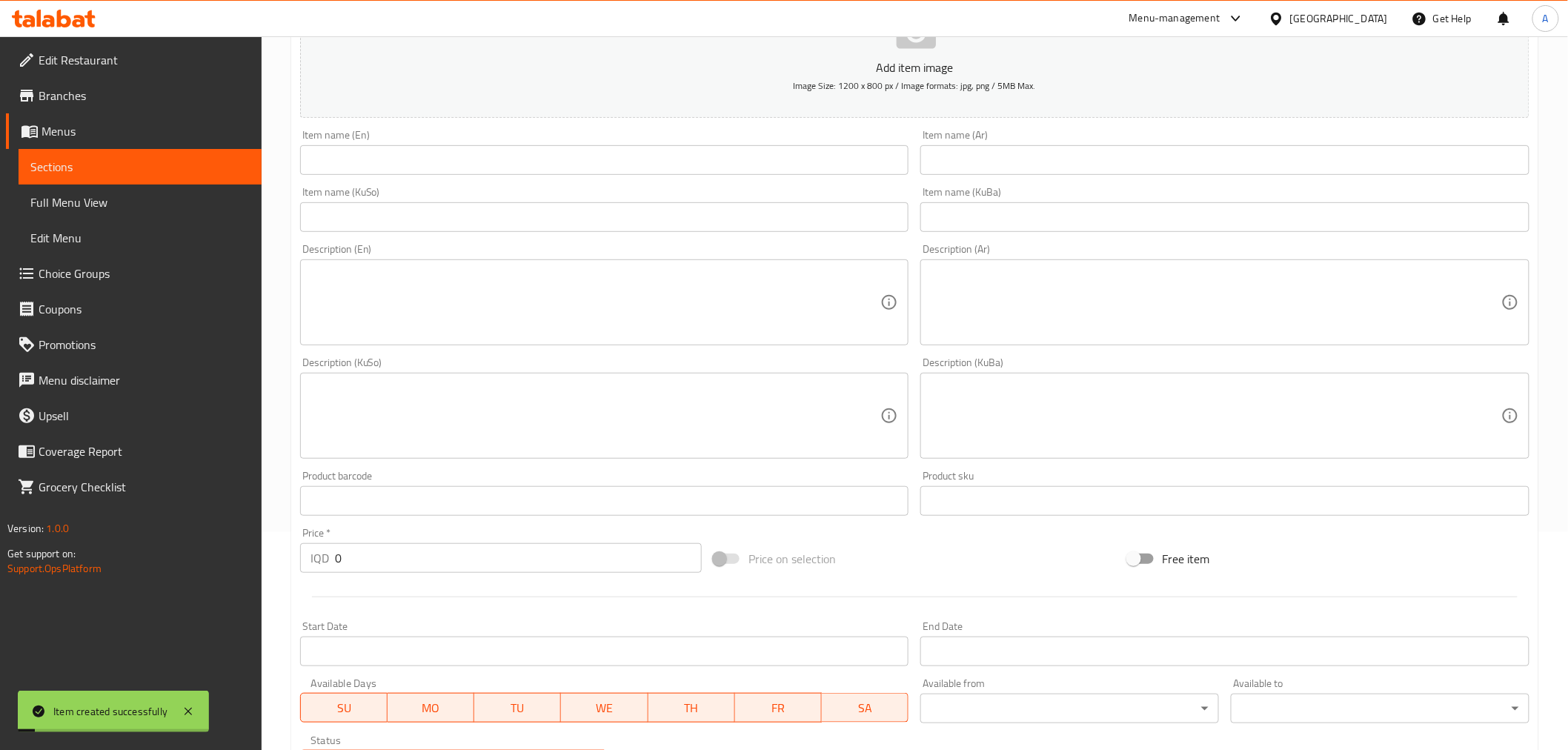
click at [991, 156] on input "text" at bounding box center [1224, 159] width 609 height 30
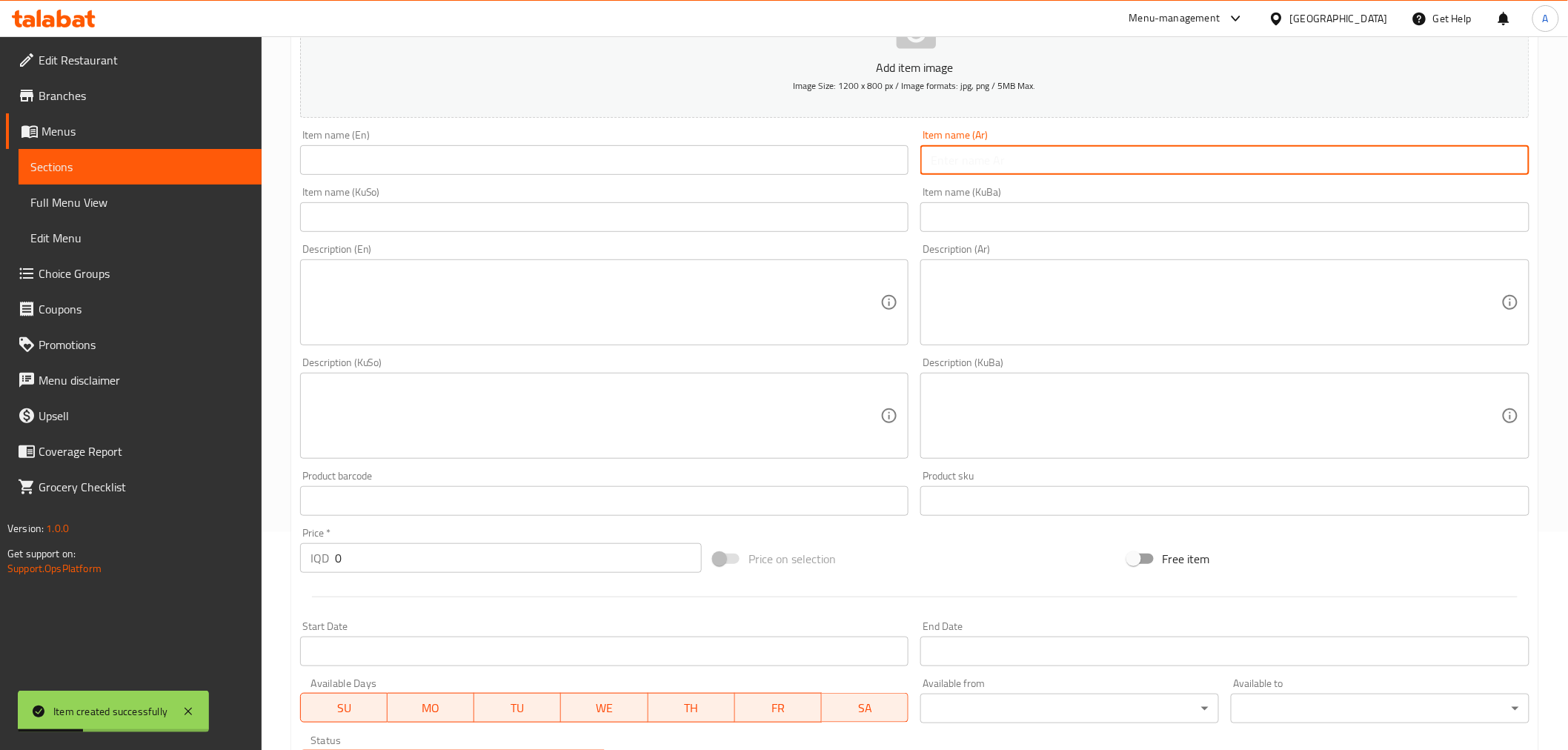
type input "ء"
type input "سفن اب"
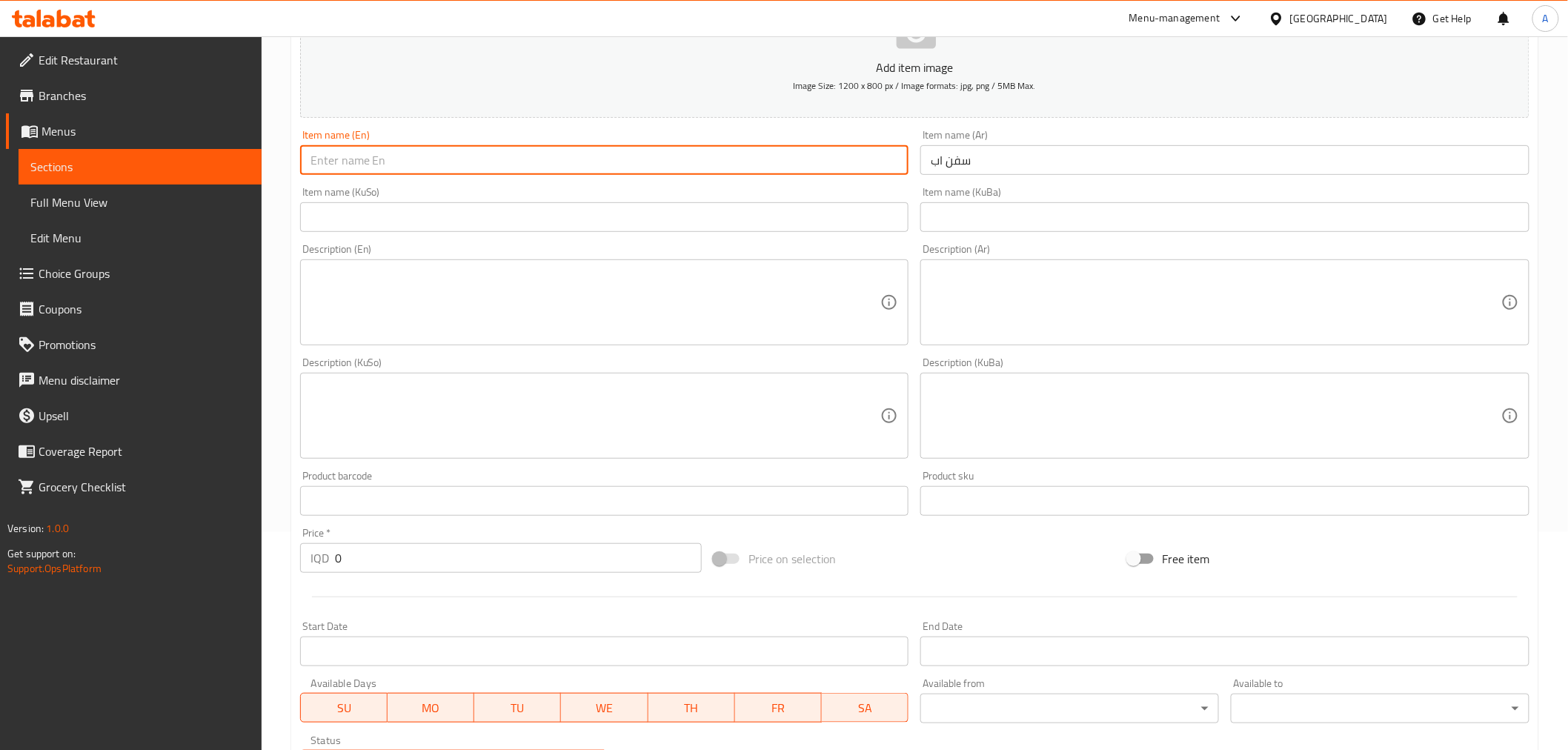
click at [774, 158] on input "text" at bounding box center [605, 159] width 609 height 30
type input "7 up"
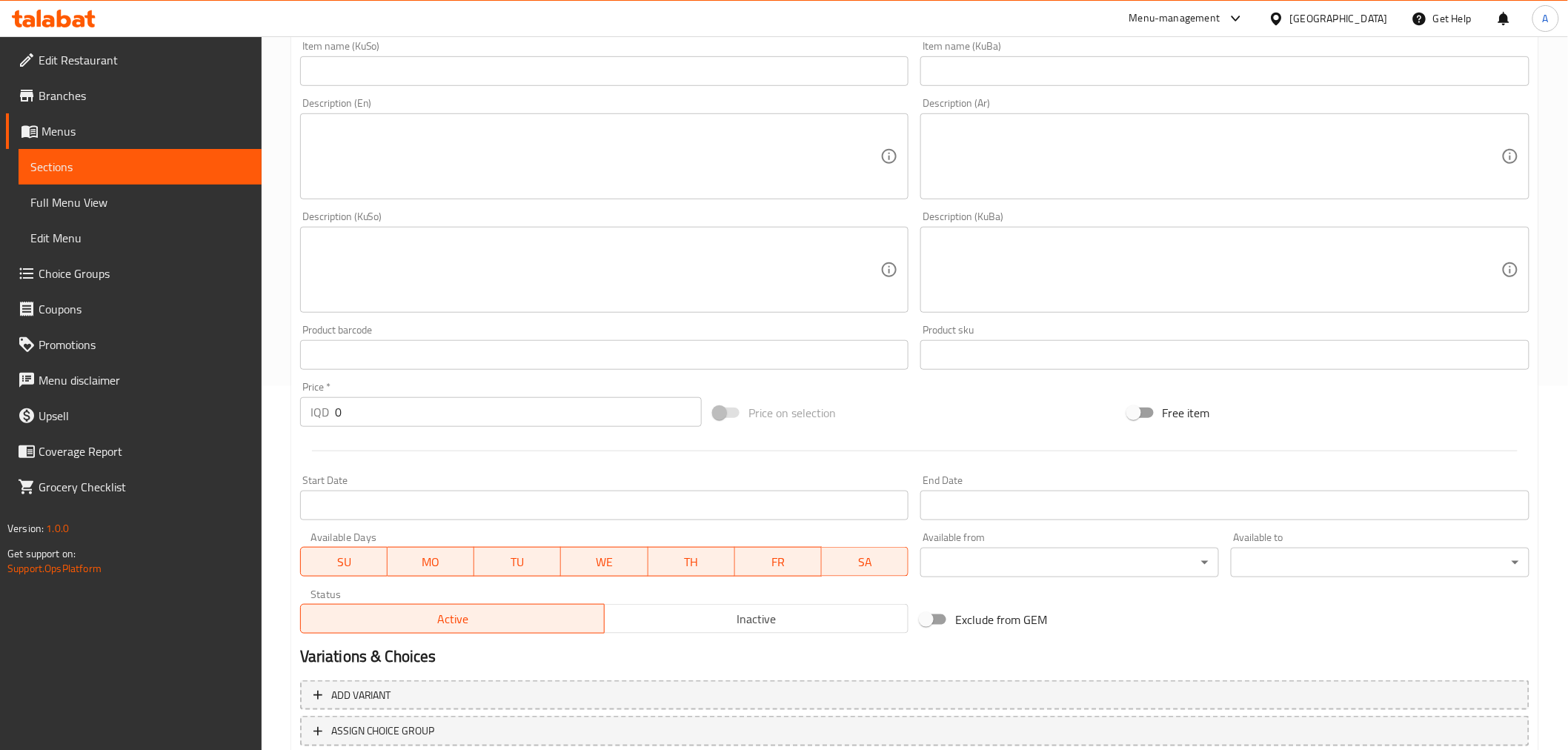
scroll to position [383, 0]
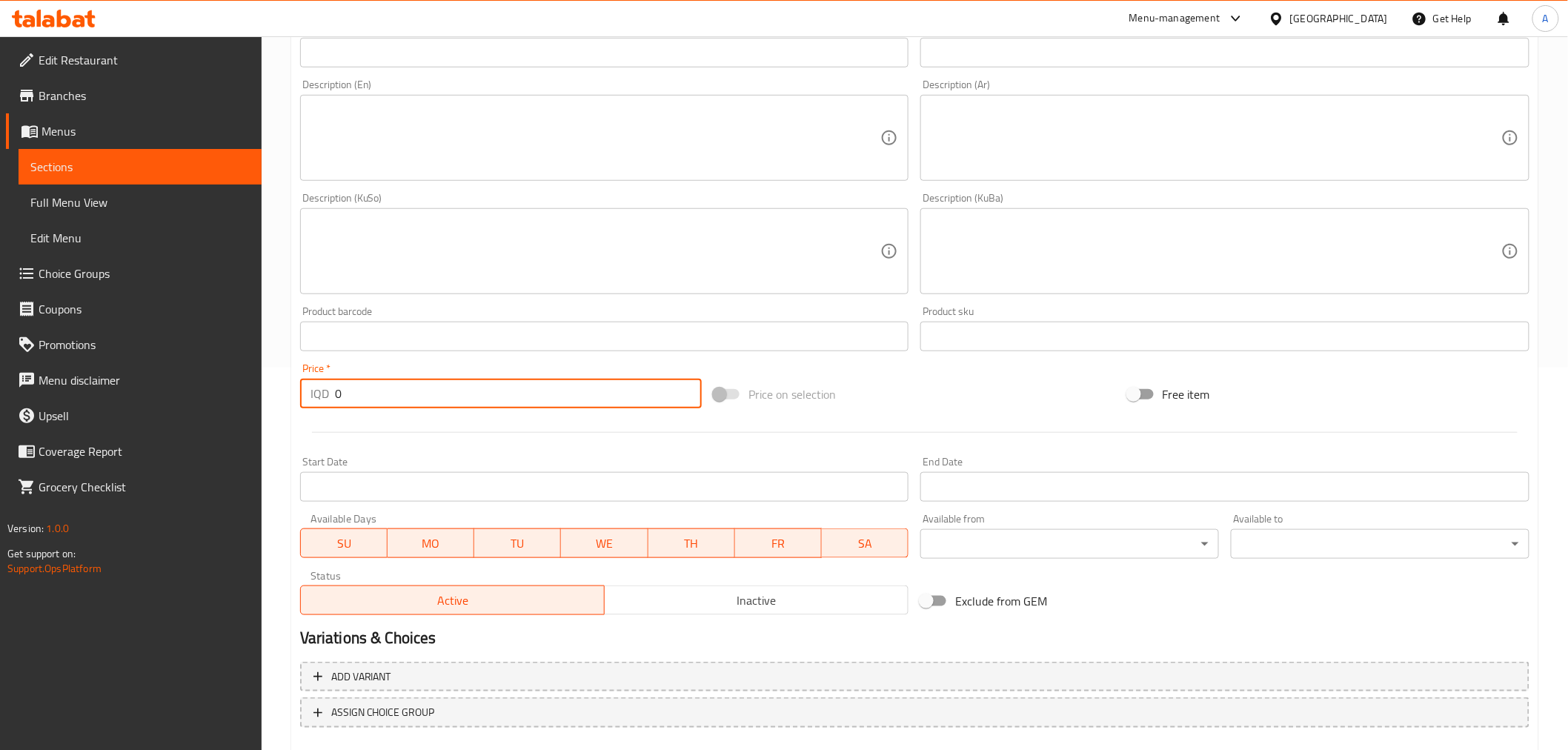
click at [376, 392] on input "0" at bounding box center [518, 393] width 367 height 30
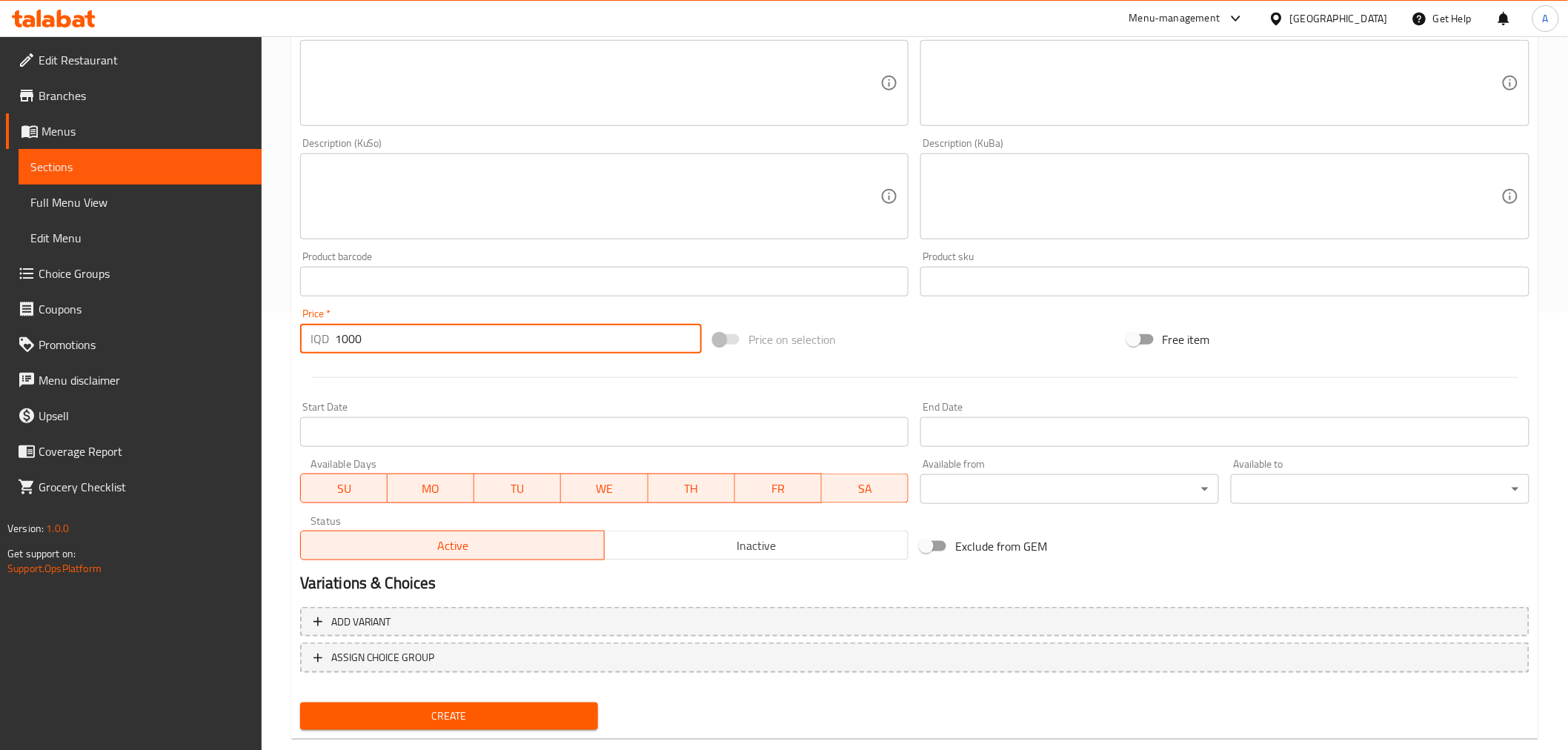
scroll to position [464, 0]
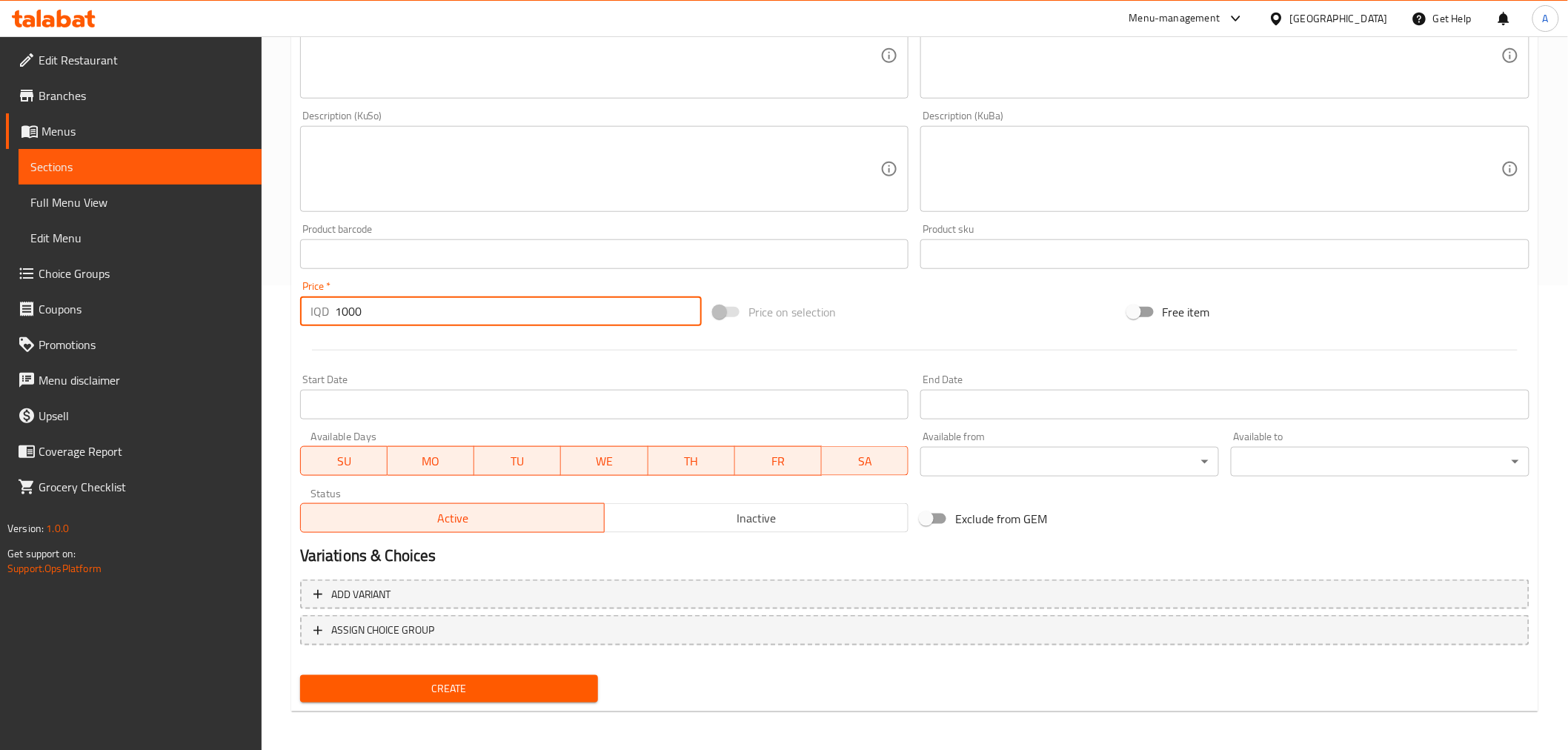
type input "1000"
click at [425, 696] on button "Create" at bounding box center [449, 688] width 299 height 27
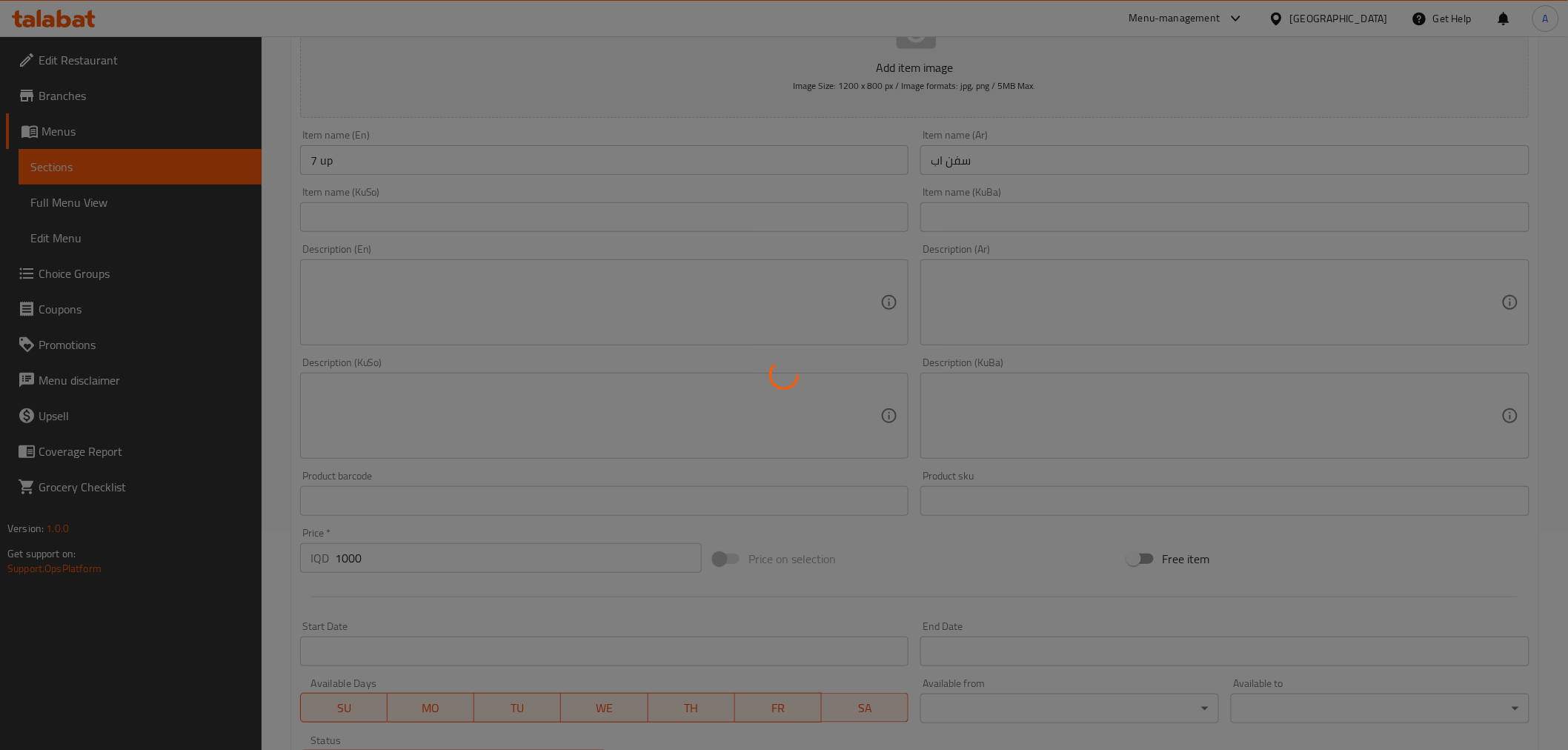
type input "0"
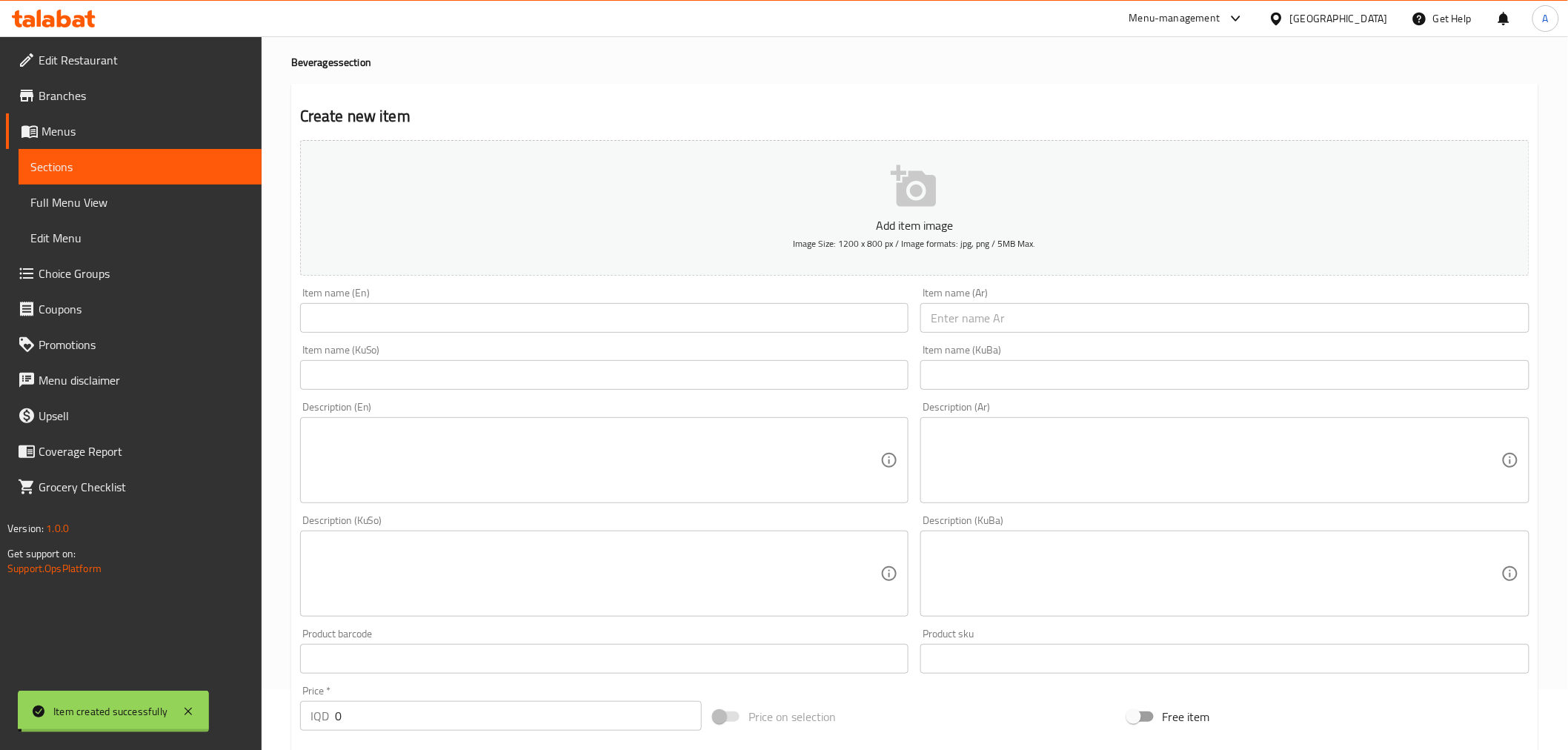
scroll to position [54, 0]
drag, startPoint x: 953, startPoint y: 331, endPoint x: 961, endPoint y: 323, distance: 11.3
click at [954, 331] on input "text" at bounding box center [1224, 324] width 609 height 30
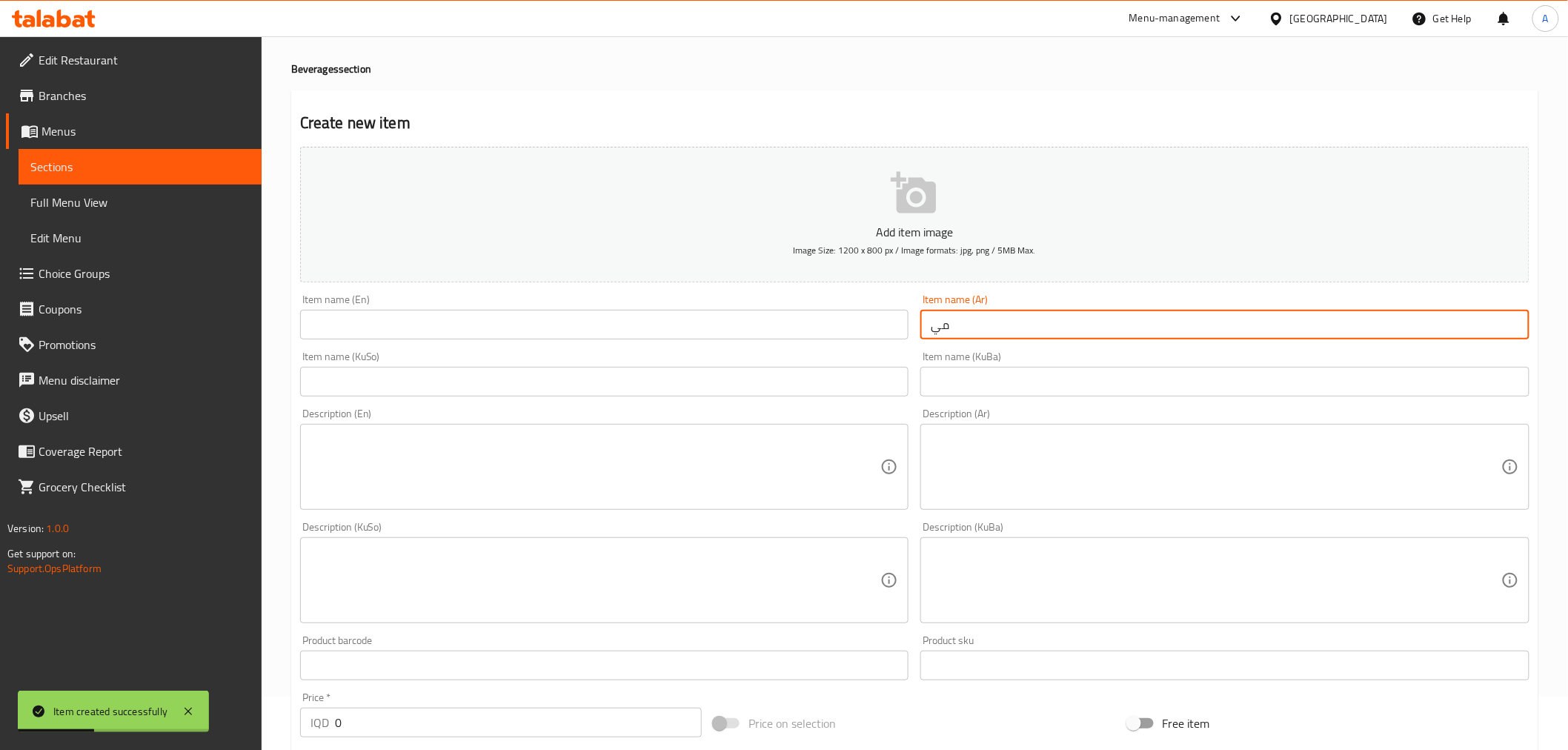
type input "ميرندا"
click at [669, 329] on input "text" at bounding box center [605, 324] width 609 height 30
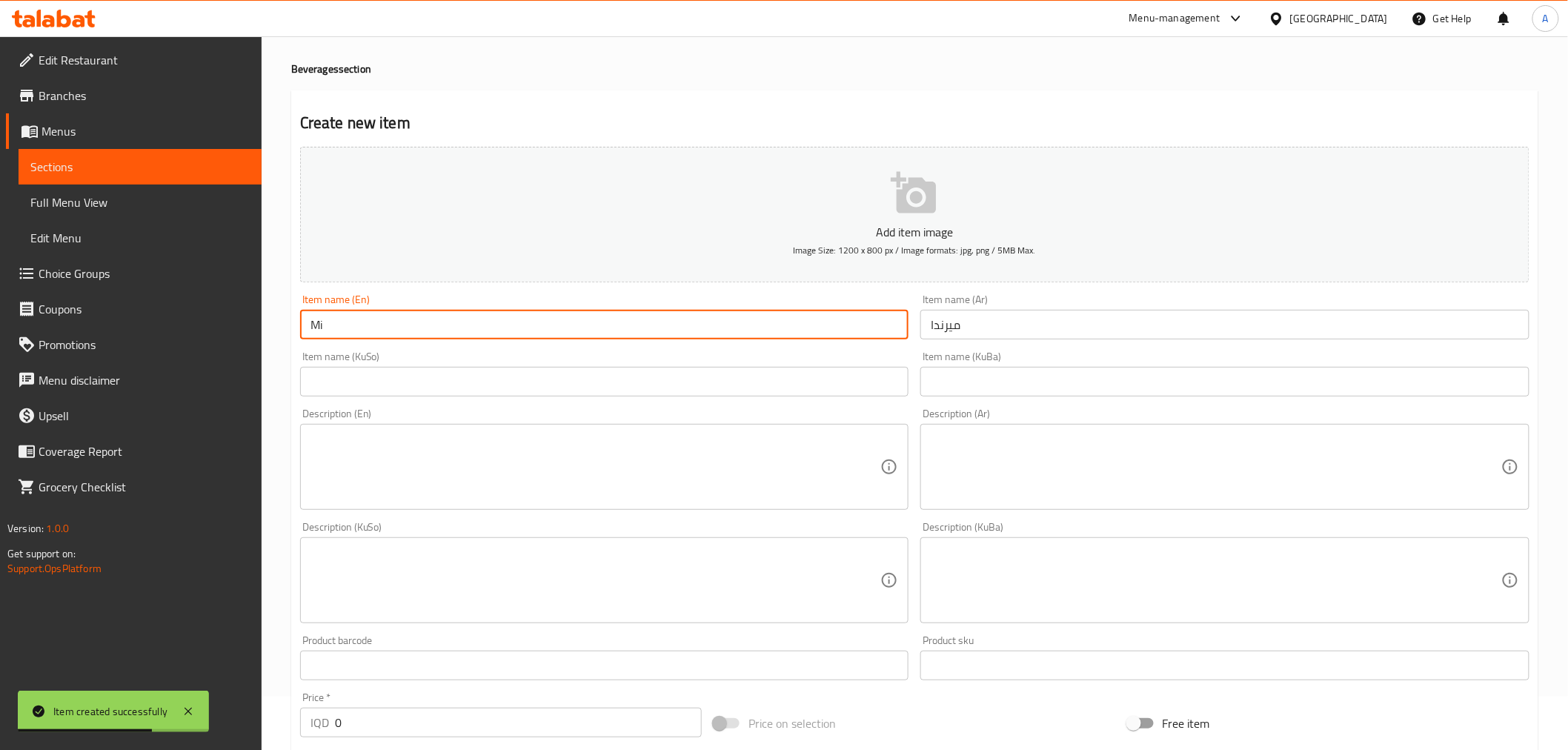
type input "[PERSON_NAME]"
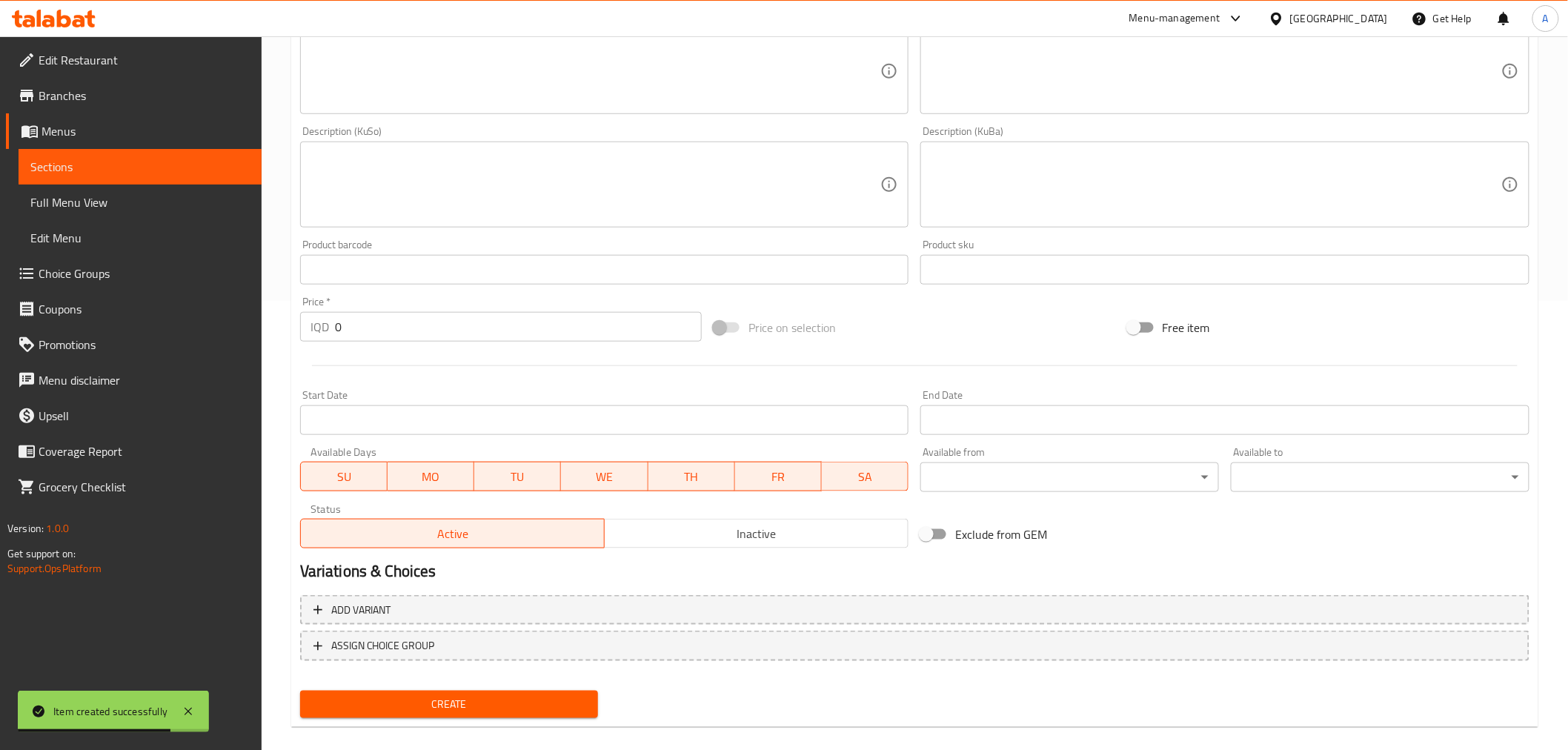
scroll to position [464, 0]
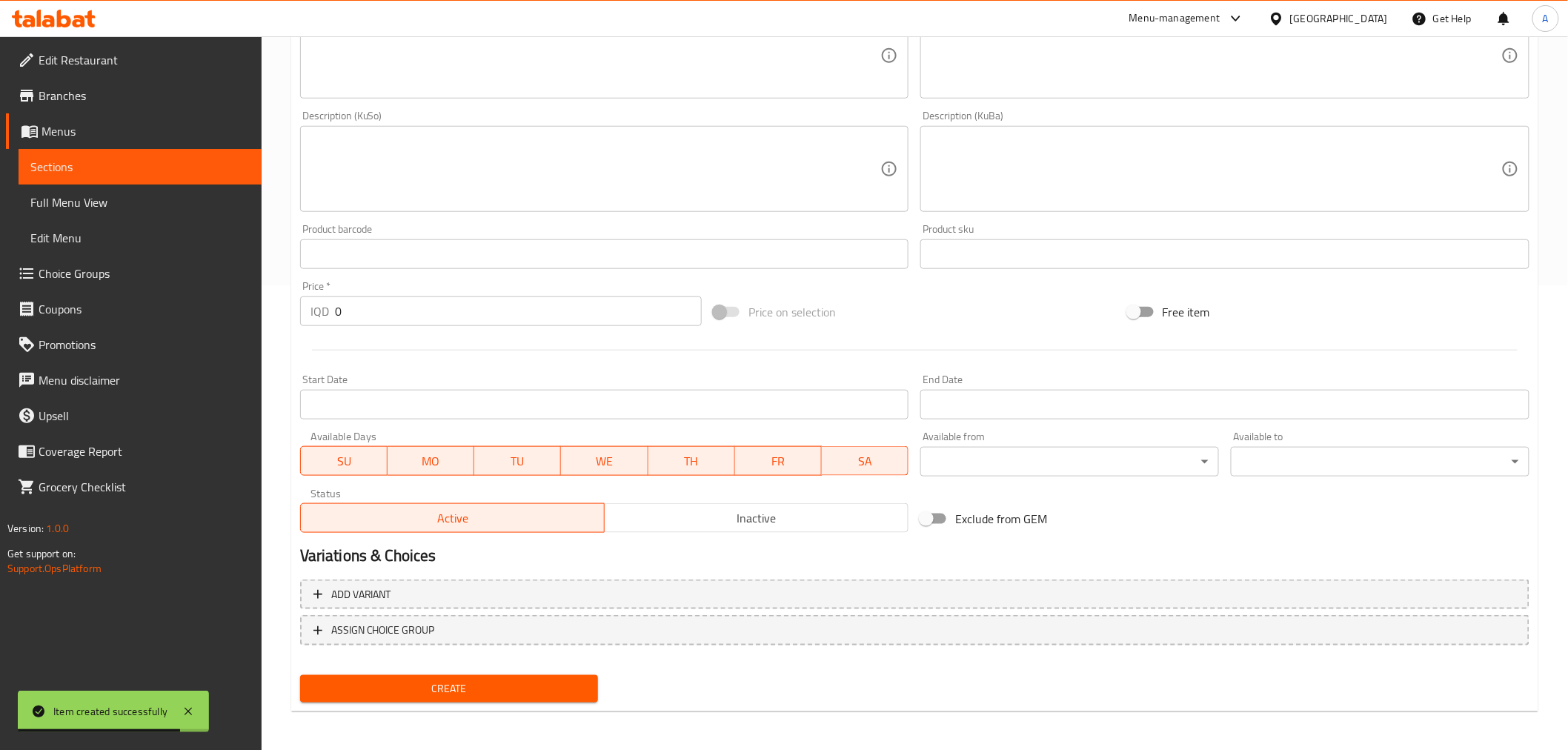
click at [364, 315] on input "0" at bounding box center [518, 311] width 367 height 30
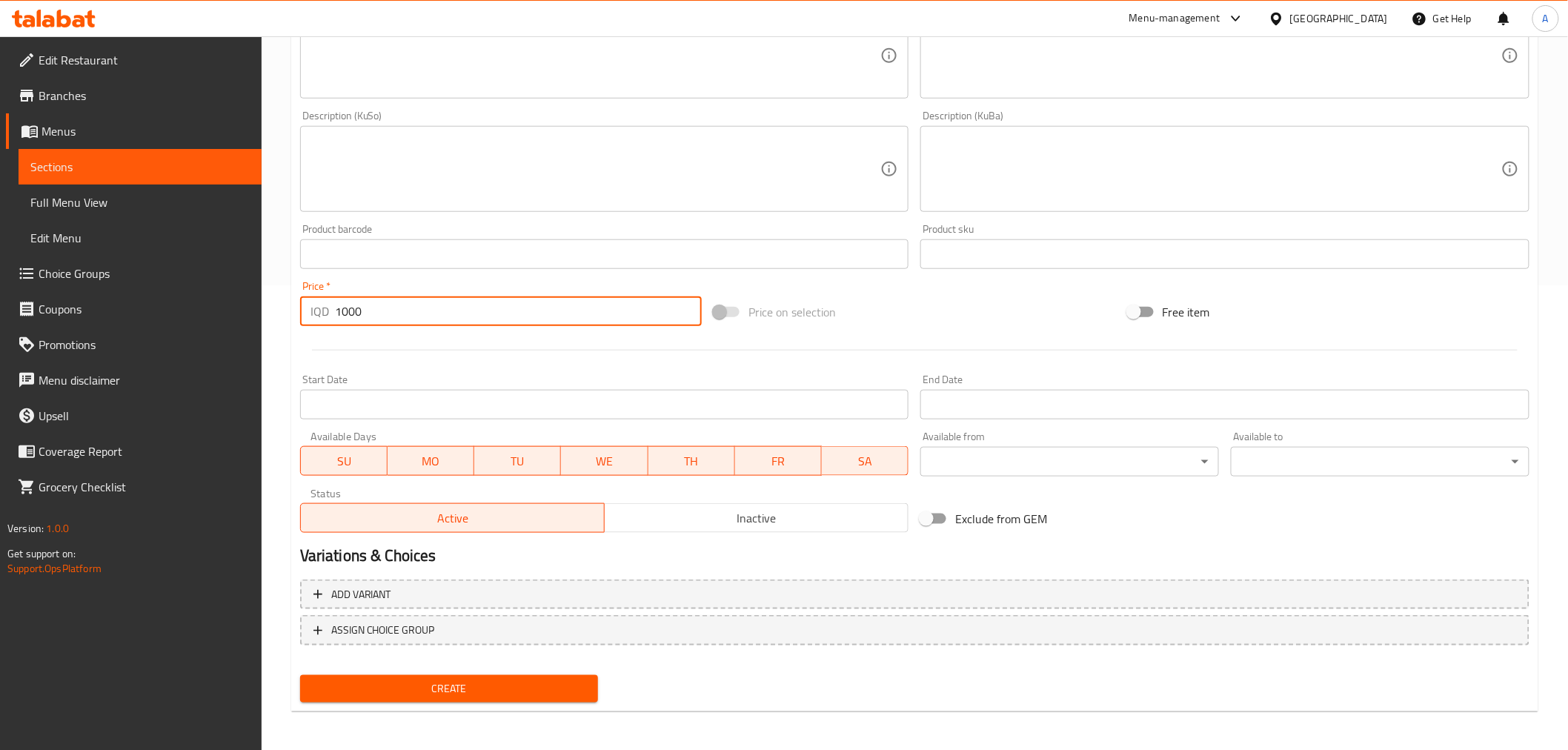
type input "1000"
click at [449, 688] on span "Create" at bounding box center [449, 688] width 275 height 18
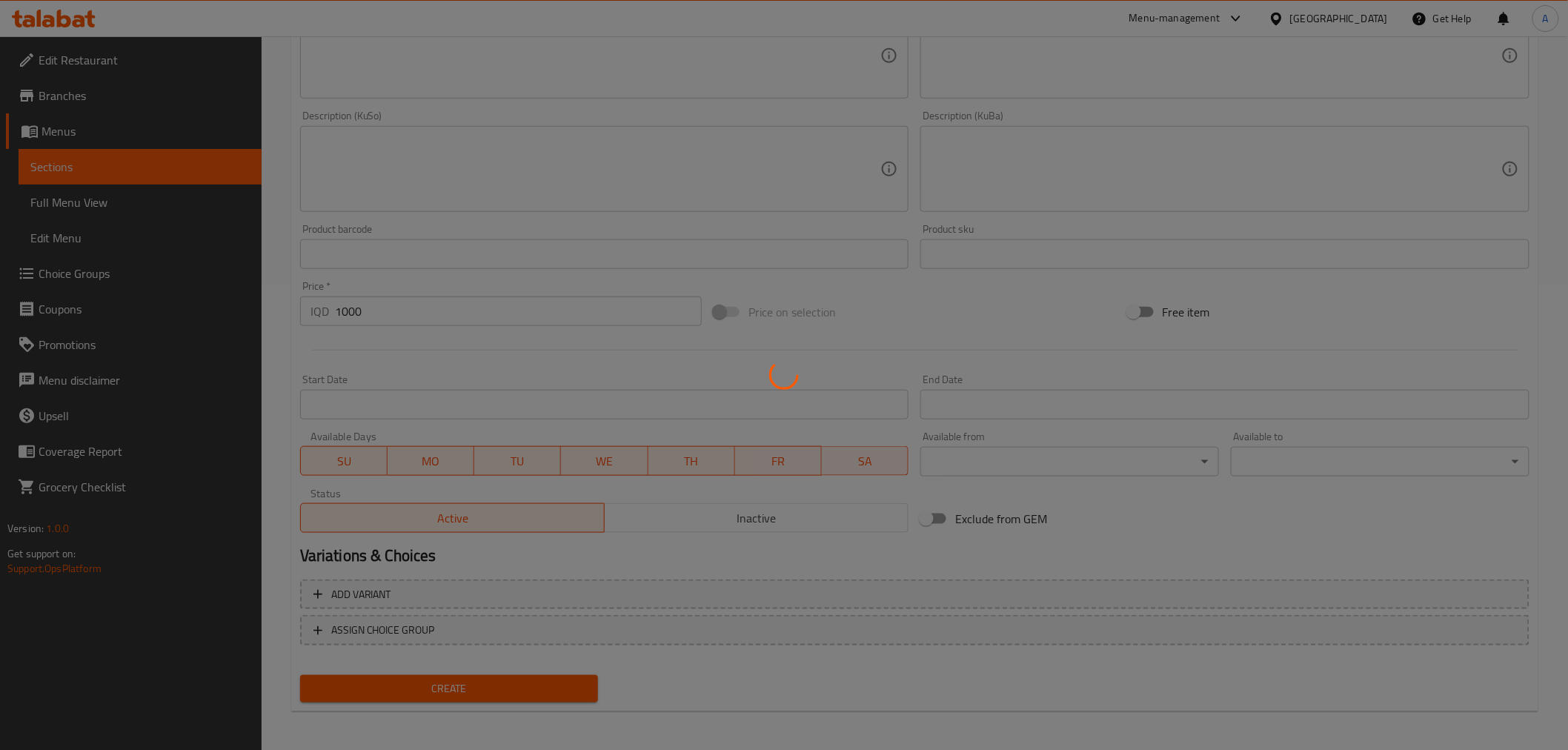
type input "0"
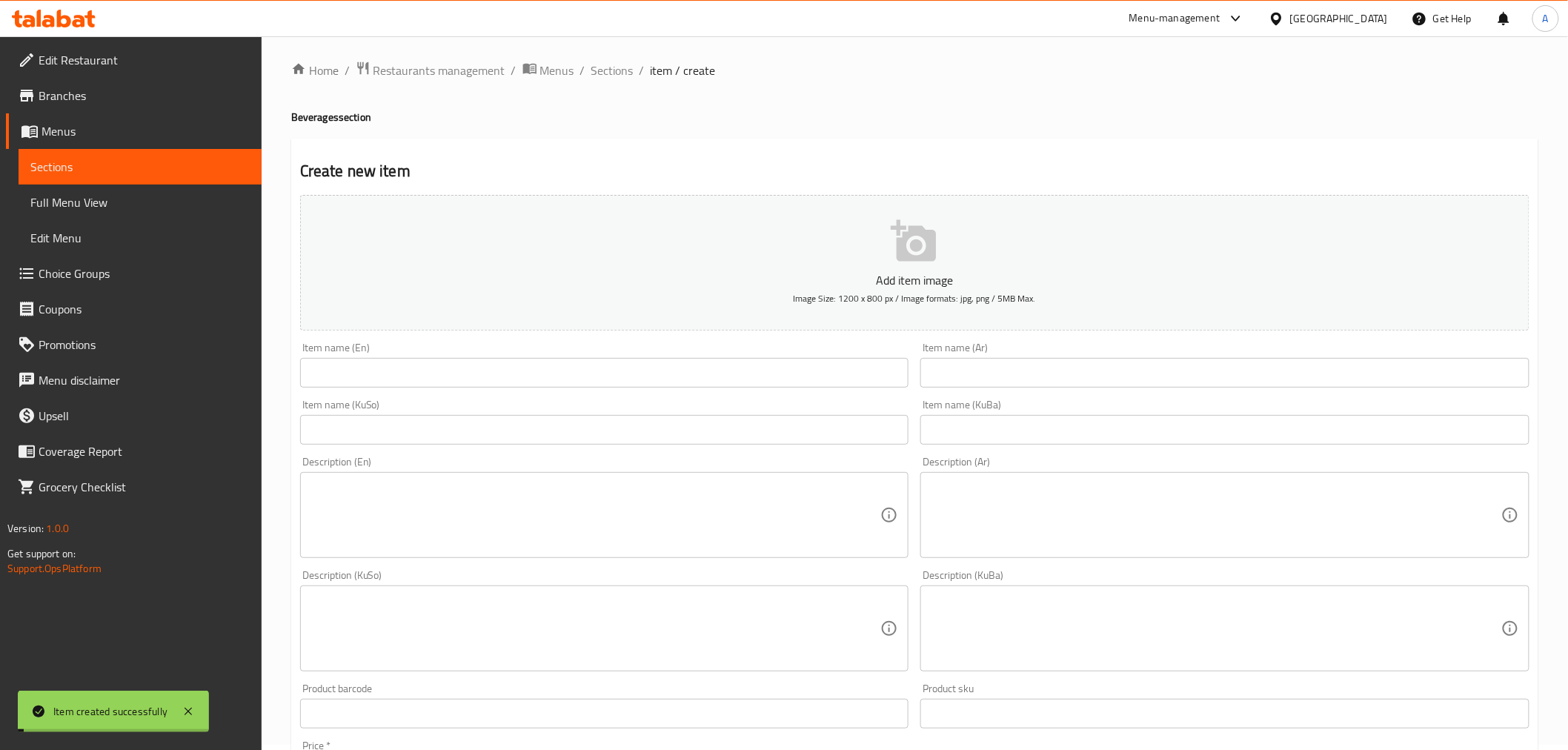
scroll to position [0, 0]
click at [618, 63] on div "Home / Restaurants management / Menus / Sections / item / create Beverages sect…" at bounding box center [915, 626] width 1307 height 1181
click at [613, 78] on span "Sections" at bounding box center [612, 75] width 42 height 18
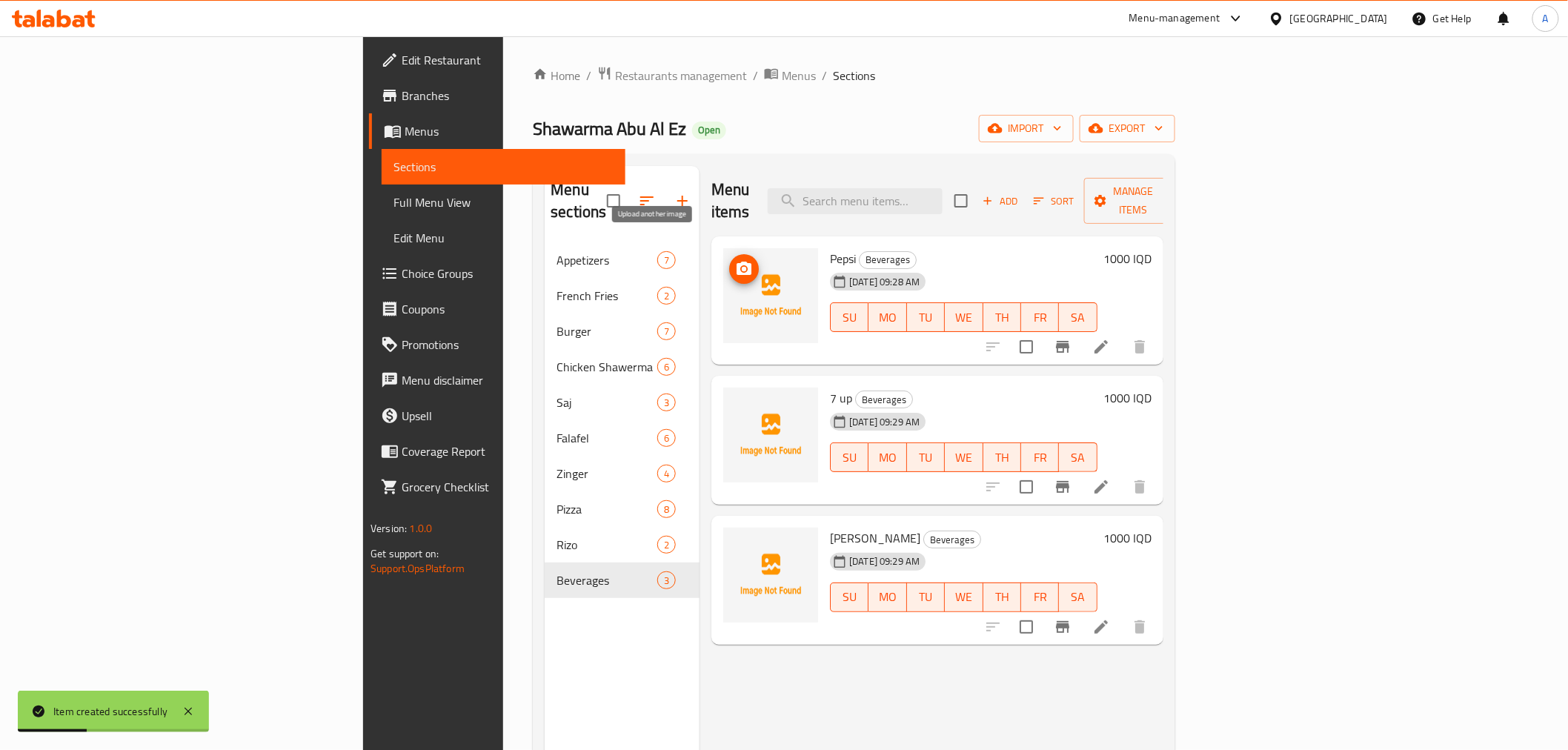
click at [735, 260] on icon "upload picture" at bounding box center [744, 269] width 18 height 18
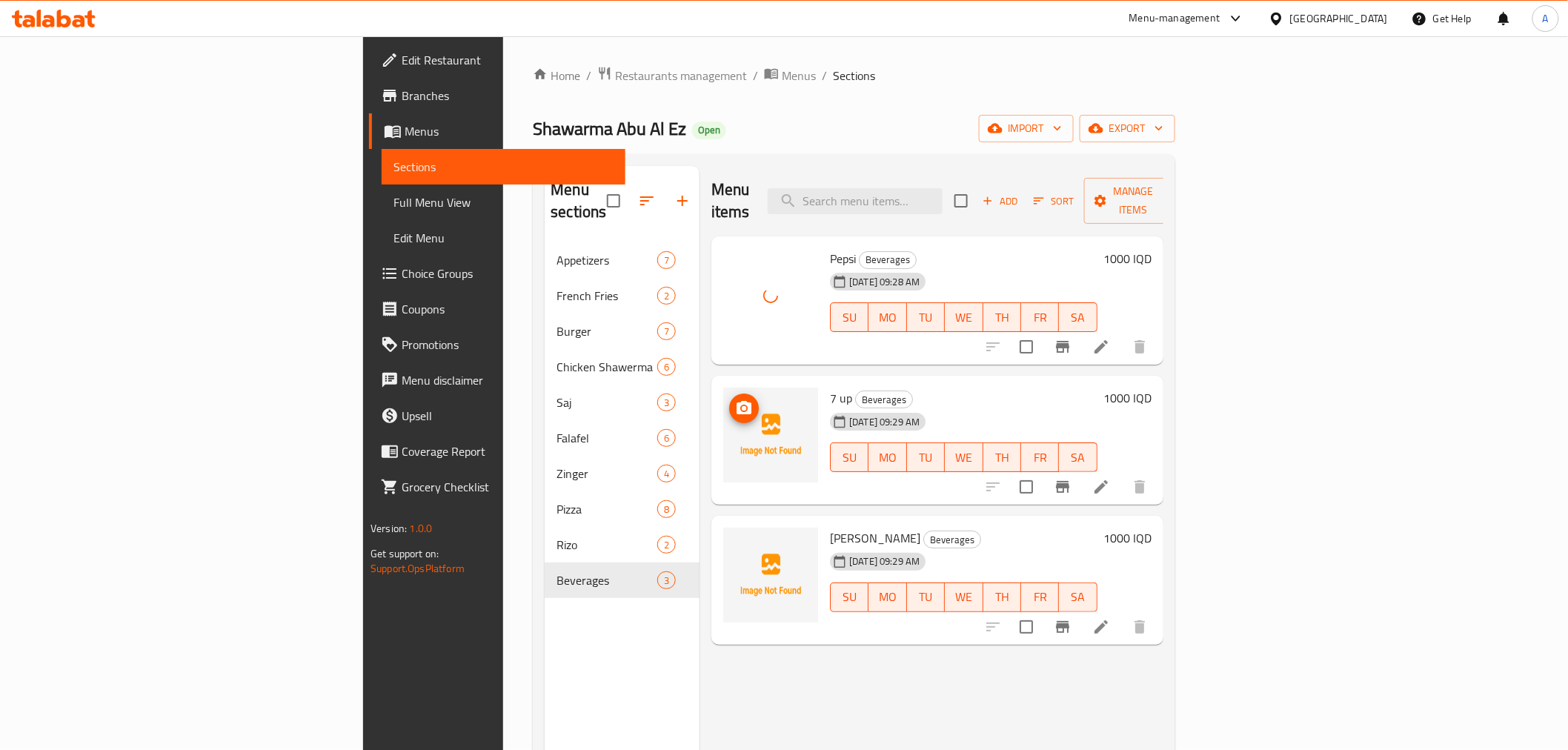
click at [730, 399] on span "upload picture" at bounding box center [744, 408] width 30 height 18
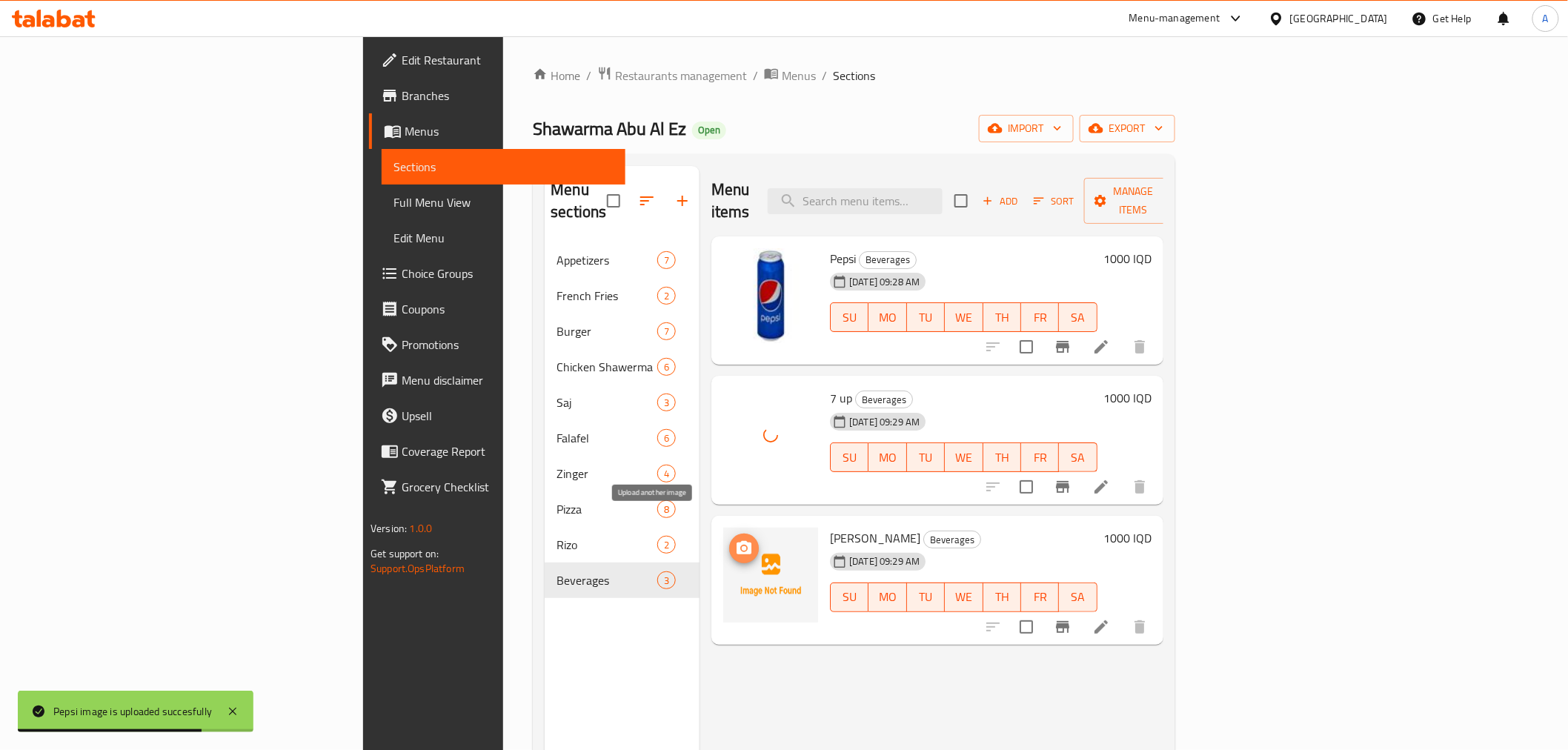
click at [730, 539] on span "upload picture" at bounding box center [744, 548] width 30 height 18
